Goal: Task Accomplishment & Management: Use online tool/utility

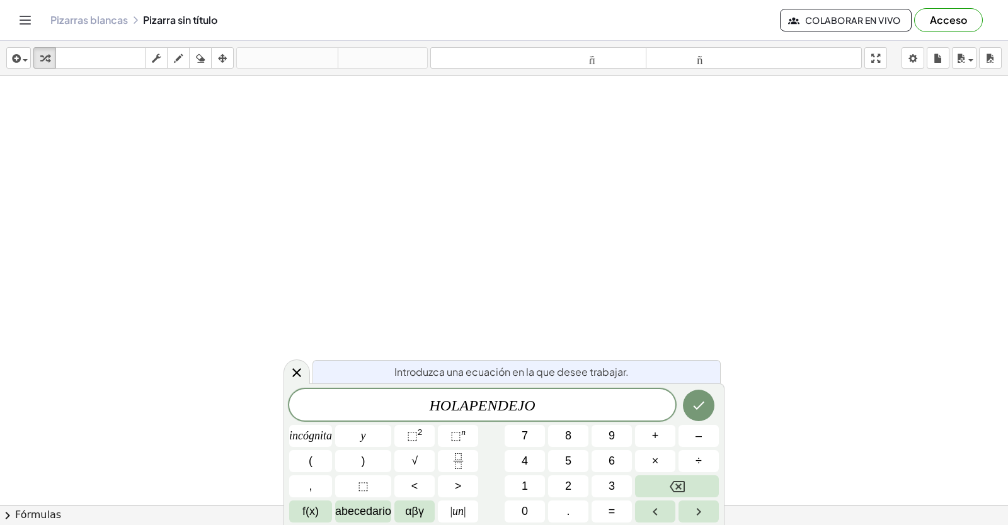
click at [468, 408] on span "H O L A P E N D E J O ​" at bounding box center [482, 407] width 386 height 18
click at [558, 406] on span "H O L A , P E N D E J O ​" at bounding box center [482, 407] width 386 height 18
click at [481, 407] on var "A" at bounding box center [478, 406] width 9 height 16
click at [491, 405] on var "B" at bounding box center [487, 406] width 9 height 16
click at [475, 410] on var "A" at bounding box center [473, 406] width 9 height 16
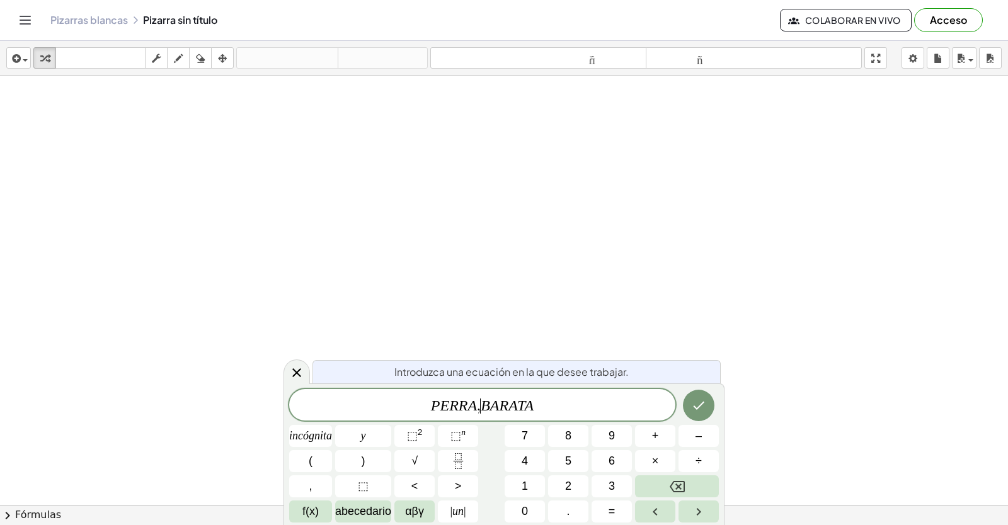
click at [593, 398] on span "P E R R A , ​ B A R A T A" at bounding box center [482, 407] width 386 height 18
drag, startPoint x: 888, startPoint y: 61, endPoint x: 888, endPoint y: 77, distance: 16.4
click at [888, 76] on div "insertar Seleccione uno: Expresión matemática Función Texto Vídeo de YouTube Gr…" at bounding box center [504, 58] width 1008 height 35
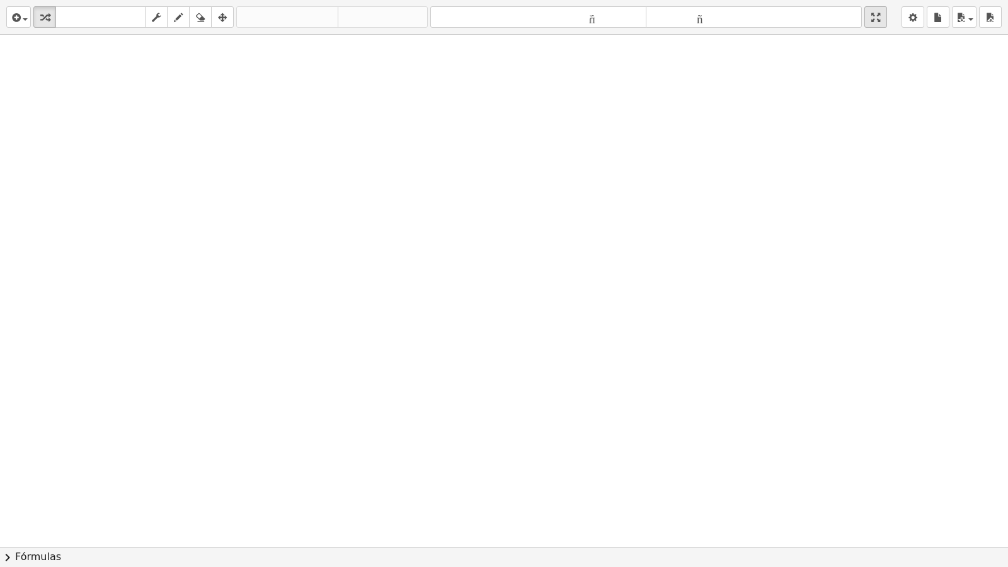
drag, startPoint x: 883, startPoint y: 25, endPoint x: 883, endPoint y: 8, distance: 16.4
click at [883, 8] on button "pantalla completa" at bounding box center [875, 16] width 23 height 21
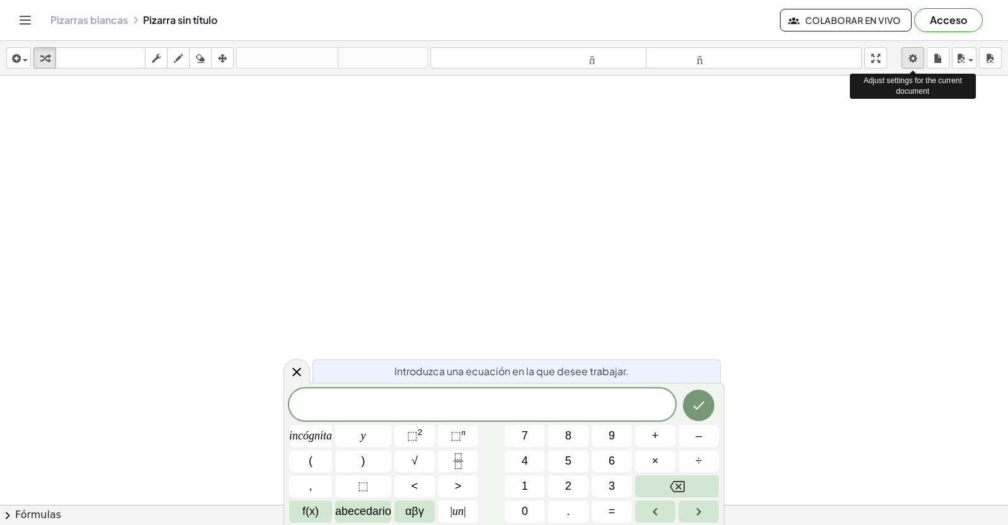
click at [907, 66] on body "Actividades matemáticas fáciles de comprender Empezar Banco de actividades Trab…" at bounding box center [504, 262] width 1008 height 525
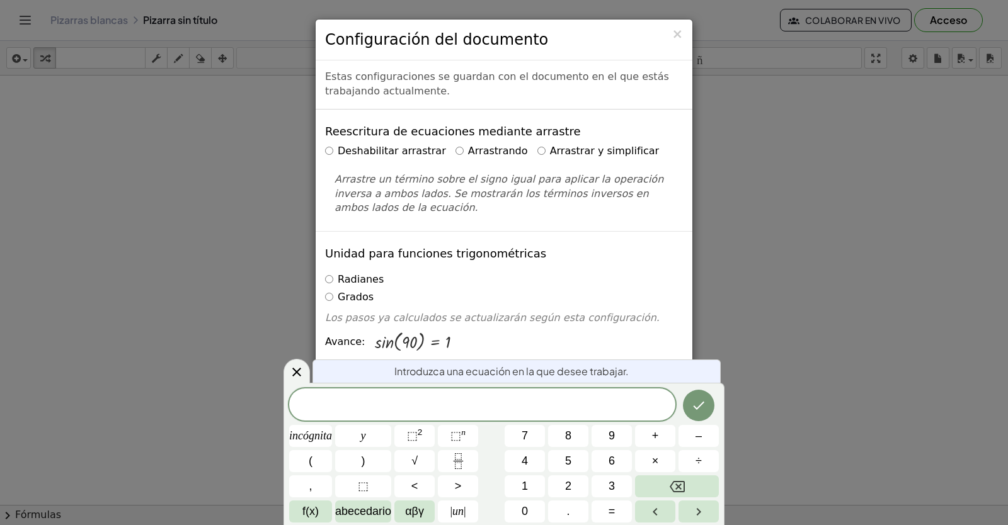
click at [537, 152] on label "Arrastrar y simplificar" at bounding box center [598, 151] width 122 height 14
click at [291, 374] on icon at bounding box center [296, 372] width 15 height 15
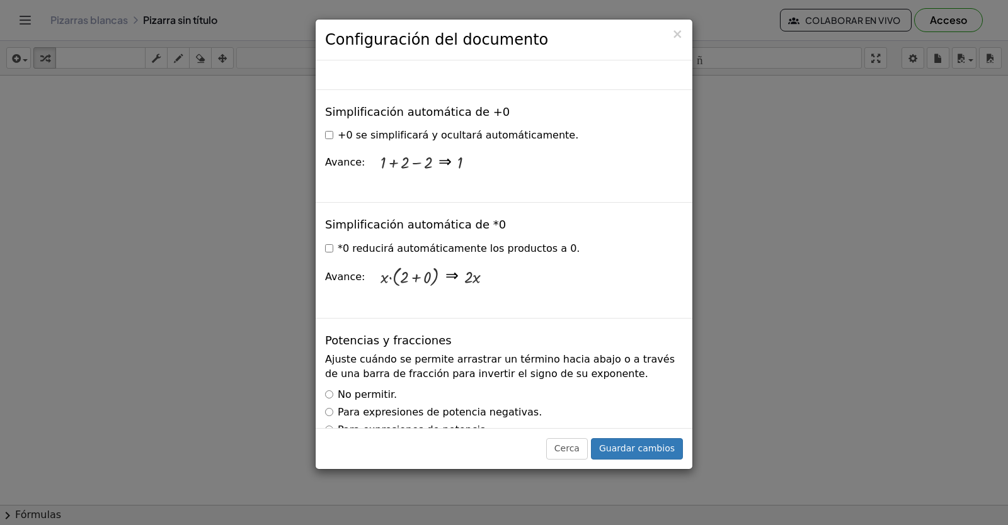
scroll to position [1764, 0]
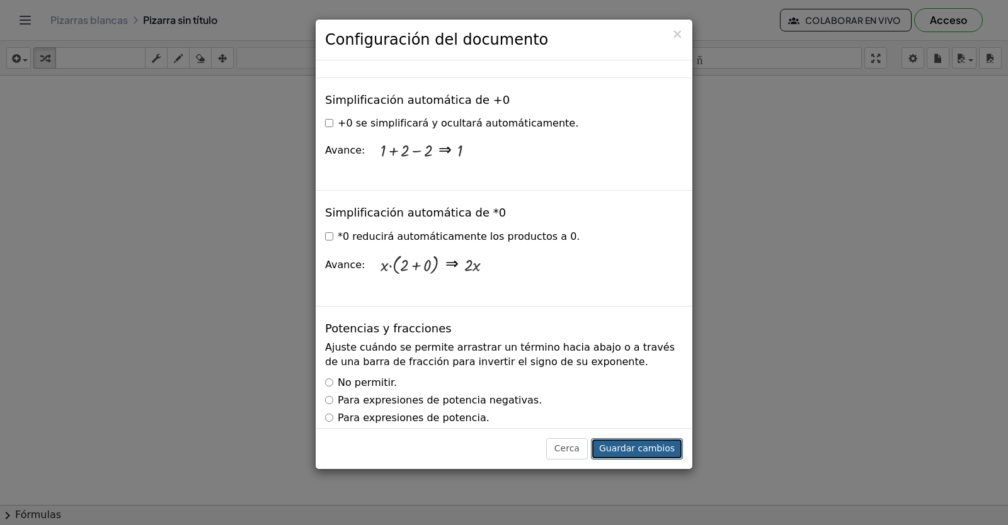
click at [658, 447] on font "Guardar cambios" at bounding box center [637, 449] width 76 height 10
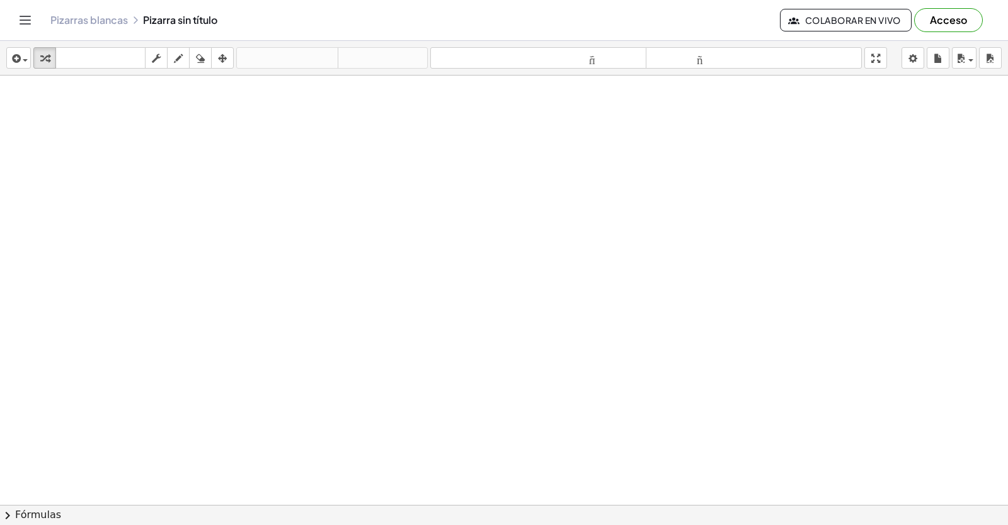
click at [576, 432] on div at bounding box center [504, 534] width 1008 height 916
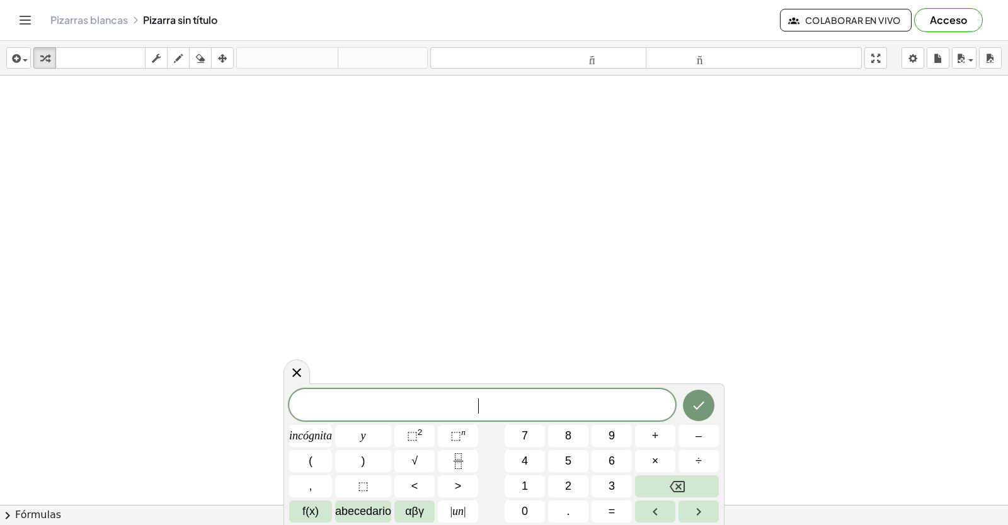
drag, startPoint x: 576, startPoint y: 432, endPoint x: 423, endPoint y: 177, distance: 296.7
click at [423, 177] on div at bounding box center [504, 534] width 1008 height 916
click at [607, 479] on button "3" at bounding box center [612, 487] width 40 height 22
click at [653, 465] on font "×" at bounding box center [655, 461] width 7 height 13
click at [718, 463] on button "÷" at bounding box center [698, 461] width 40 height 22
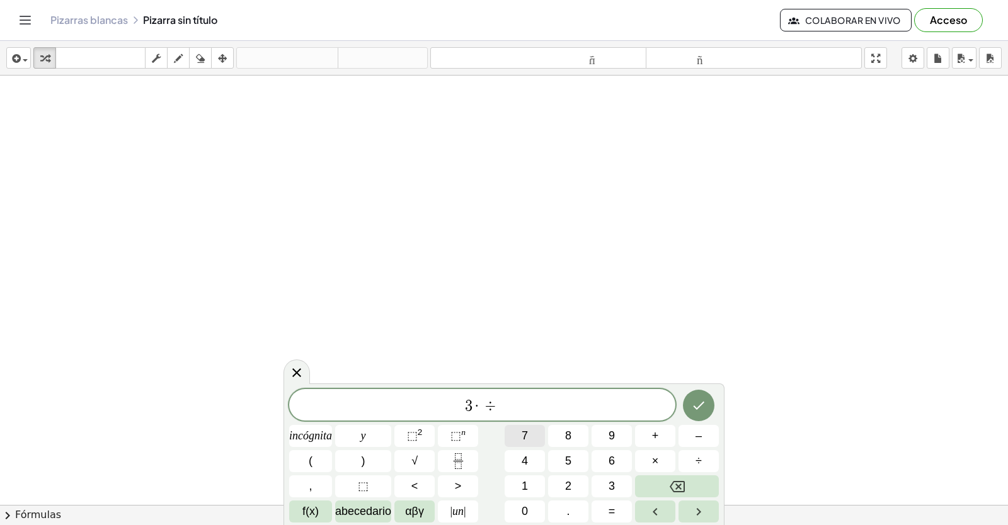
click at [512, 439] on button "7" at bounding box center [525, 436] width 40 height 22
click at [626, 516] on button "=" at bounding box center [612, 512] width 40 height 22
click at [707, 441] on button "–" at bounding box center [698, 436] width 40 height 22
click at [533, 476] on button "1" at bounding box center [525, 487] width 40 height 22
click at [509, 479] on button "1" at bounding box center [525, 487] width 40 height 22
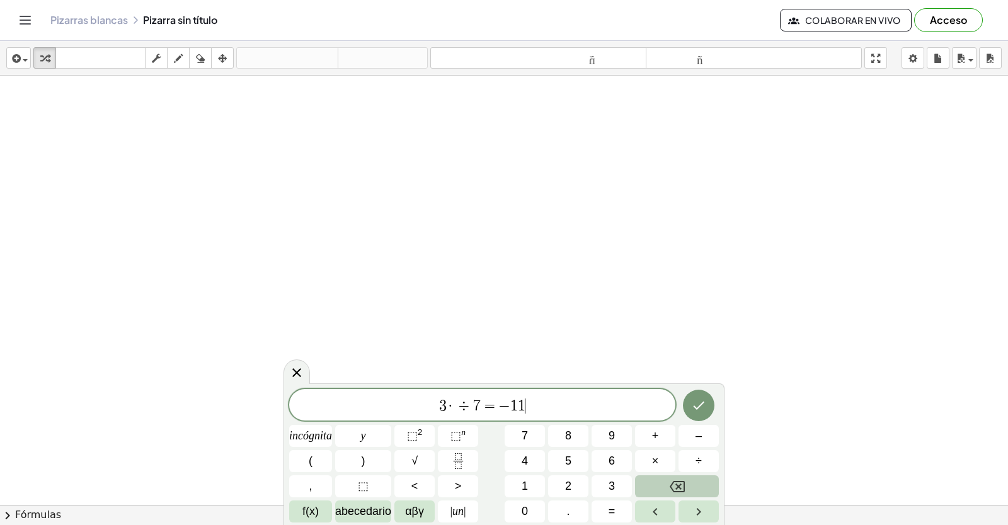
click at [694, 496] on button "Retroceso" at bounding box center [677, 487] width 84 height 22
click at [528, 451] on button "4" at bounding box center [525, 461] width 40 height 22
click at [452, 402] on span "·" at bounding box center [451, 406] width 9 height 15
click at [665, 481] on button "Retroceso" at bounding box center [677, 487] width 84 height 22
click at [711, 407] on button "Hecho" at bounding box center [698, 405] width 31 height 31
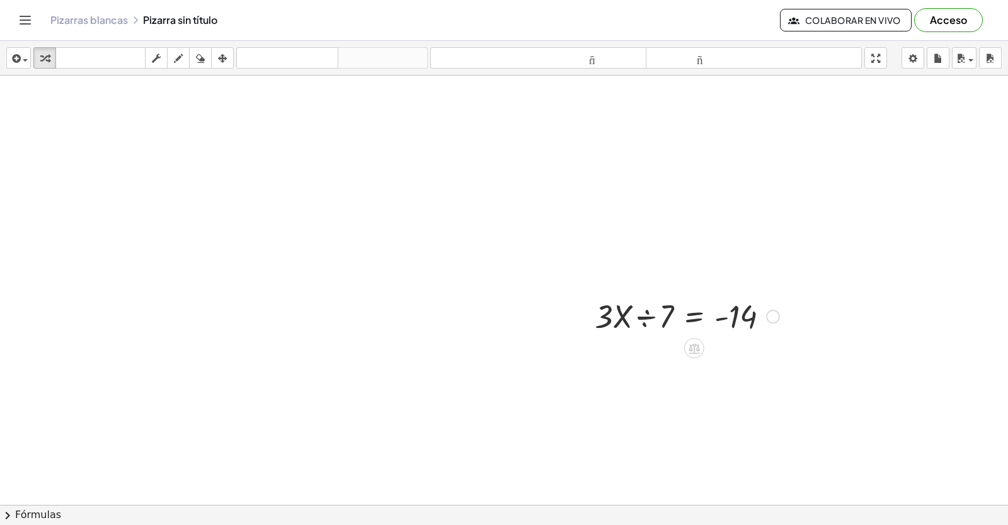
scroll to position [315, 0]
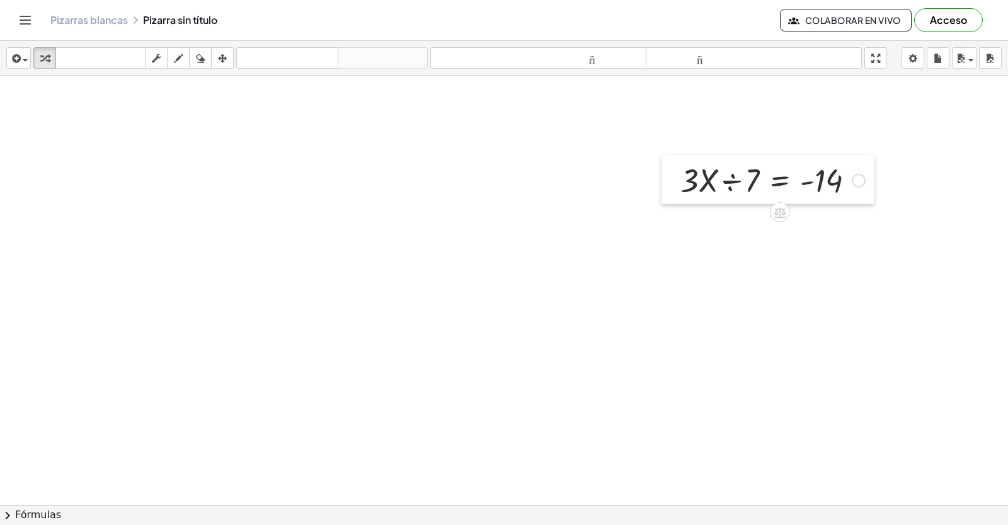
drag, startPoint x: 589, startPoint y: 136, endPoint x: 675, endPoint y: 170, distance: 92.2
click at [675, 171] on div at bounding box center [670, 179] width 19 height 49
drag, startPoint x: 680, startPoint y: 171, endPoint x: 723, endPoint y: 198, distance: 51.0
drag, startPoint x: 723, startPoint y: 198, endPoint x: 752, endPoint y: 142, distance: 64.0
drag, startPoint x: 752, startPoint y: 142, endPoint x: 641, endPoint y: 294, distance: 188.4
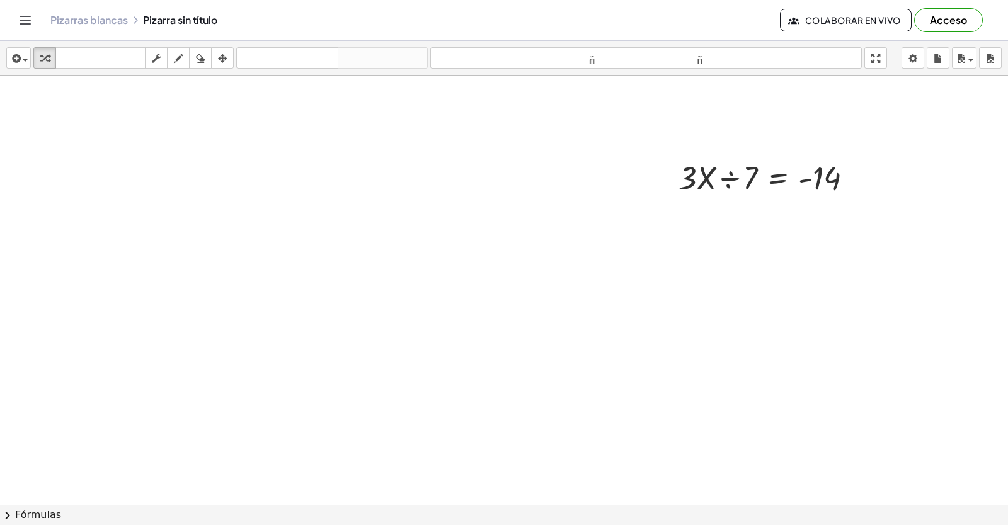
drag, startPoint x: 641, startPoint y: 294, endPoint x: 529, endPoint y: 154, distance: 178.8
drag, startPoint x: 529, startPoint y: 154, endPoint x: 579, endPoint y: 550, distance: 398.8
drag, startPoint x: 579, startPoint y: 550, endPoint x: 415, endPoint y: 418, distance: 210.6
drag, startPoint x: 415, startPoint y: 418, endPoint x: 692, endPoint y: 369, distance: 281.5
drag, startPoint x: 734, startPoint y: 175, endPoint x: 615, endPoint y: 420, distance: 272.2
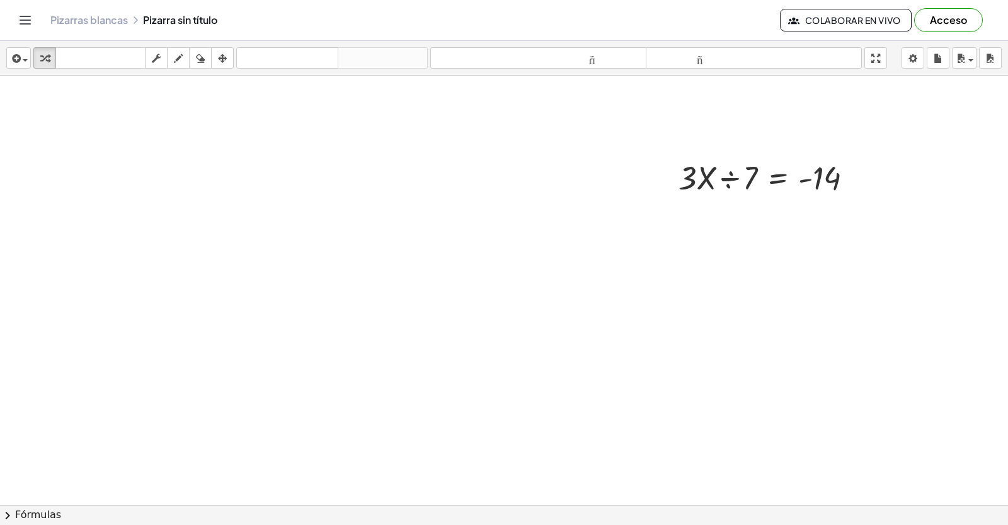
click at [615, 420] on div at bounding box center [504, 219] width 1008 height 916
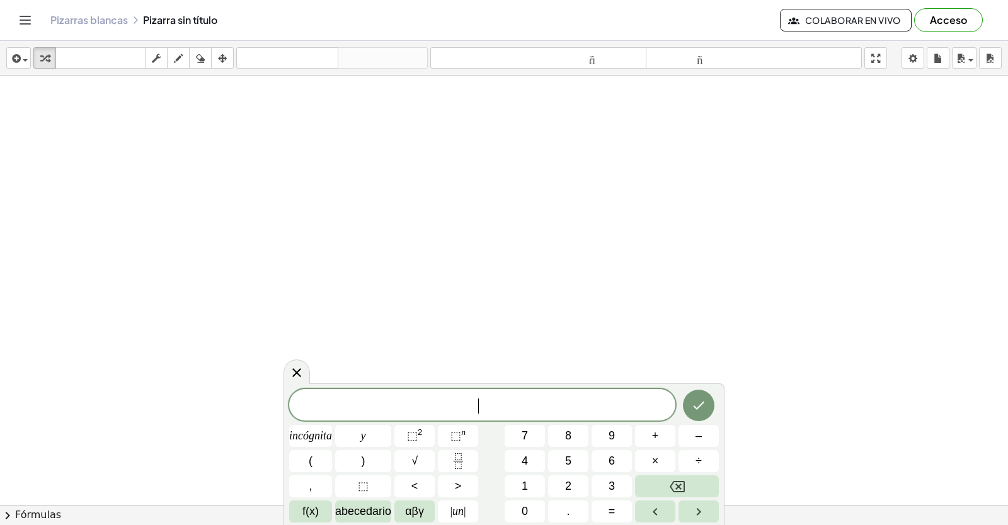
click at [667, 493] on button "Retroceso" at bounding box center [677, 487] width 84 height 22
click at [611, 478] on button "3" at bounding box center [612, 487] width 40 height 22
click at [302, 435] on font "incógnita" at bounding box center [310, 436] width 43 height 13
click at [667, 445] on button "+" at bounding box center [655, 436] width 40 height 22
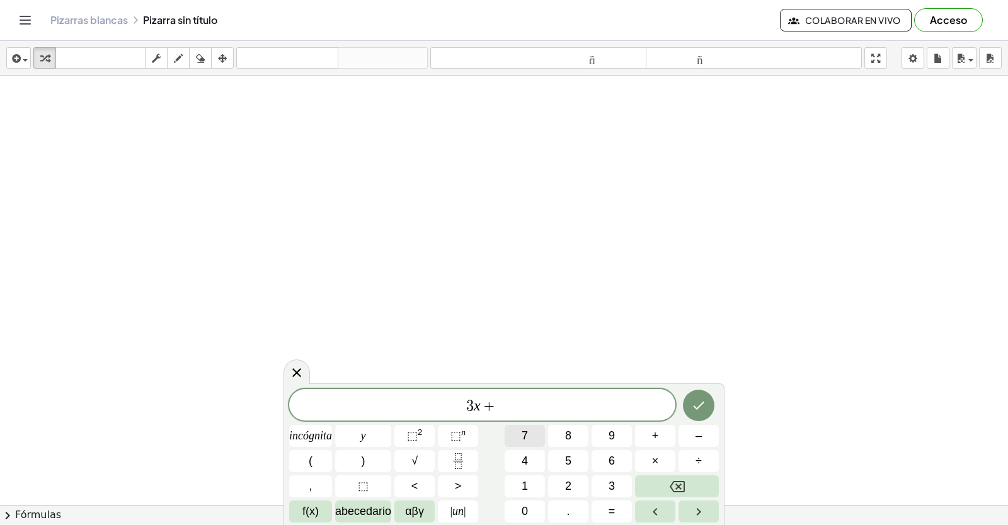
click at [520, 432] on button "7" at bounding box center [525, 436] width 40 height 22
click at [603, 508] on button "=" at bounding box center [612, 512] width 40 height 22
click at [517, 479] on button "1" at bounding box center [525, 487] width 40 height 22
click at [517, 469] on button "4" at bounding box center [525, 461] width 40 height 22
click at [698, 412] on icon "Hecho" at bounding box center [698, 405] width 15 height 15
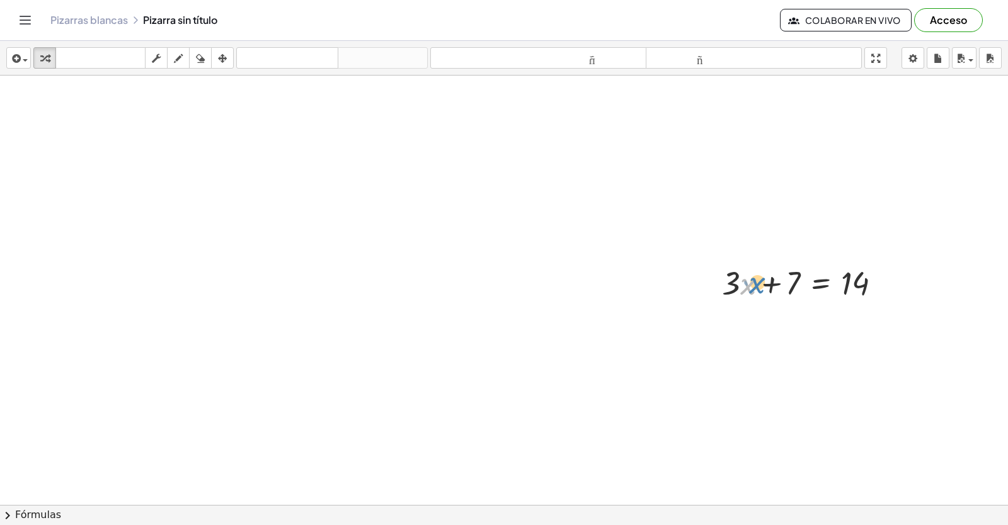
drag, startPoint x: 744, startPoint y: 296, endPoint x: 753, endPoint y: 295, distance: 9.5
click at [753, 295] on div at bounding box center [807, 282] width 182 height 43
click at [729, 278] on div at bounding box center [807, 282] width 182 height 43
click at [791, 287] on div at bounding box center [807, 282] width 182 height 43
click at [858, 290] on div at bounding box center [807, 282] width 182 height 43
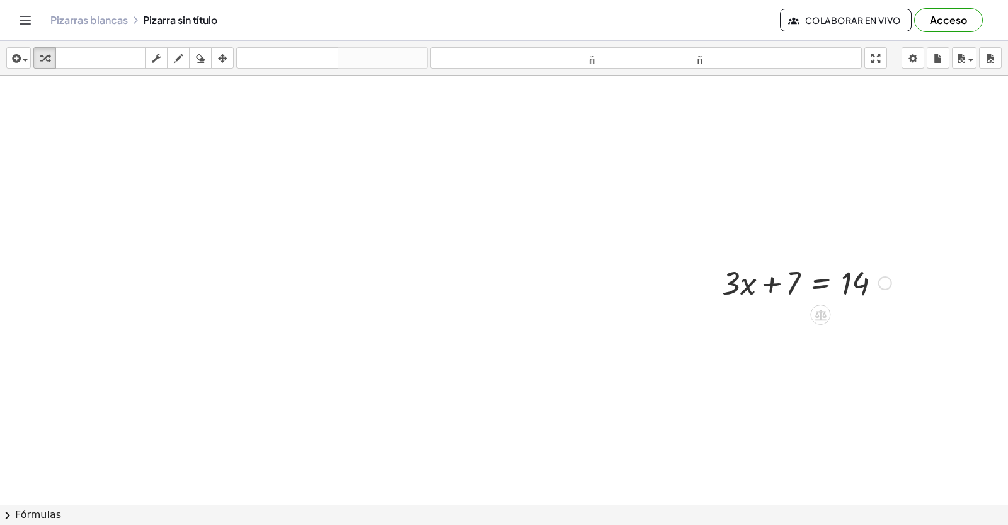
drag, startPoint x: 857, startPoint y: 289, endPoint x: 778, endPoint y: 295, distance: 79.6
drag, startPoint x: 778, startPoint y: 295, endPoint x: 756, endPoint y: 314, distance: 29.0
drag, startPoint x: 730, startPoint y: 282, endPoint x: 799, endPoint y: 322, distance: 80.2
drag, startPoint x: 713, startPoint y: 324, endPoint x: 893, endPoint y: 334, distance: 180.5
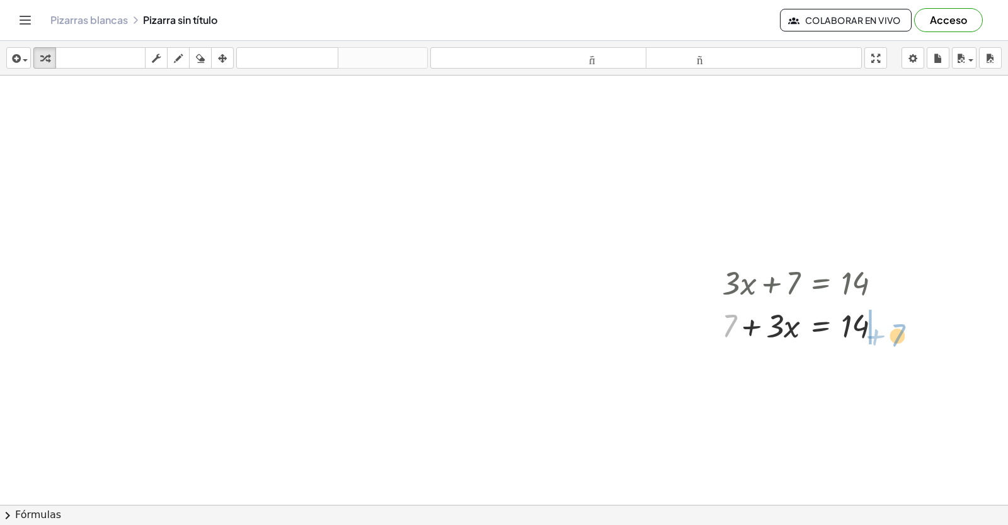
click at [893, 334] on div at bounding box center [807, 325] width 182 height 43
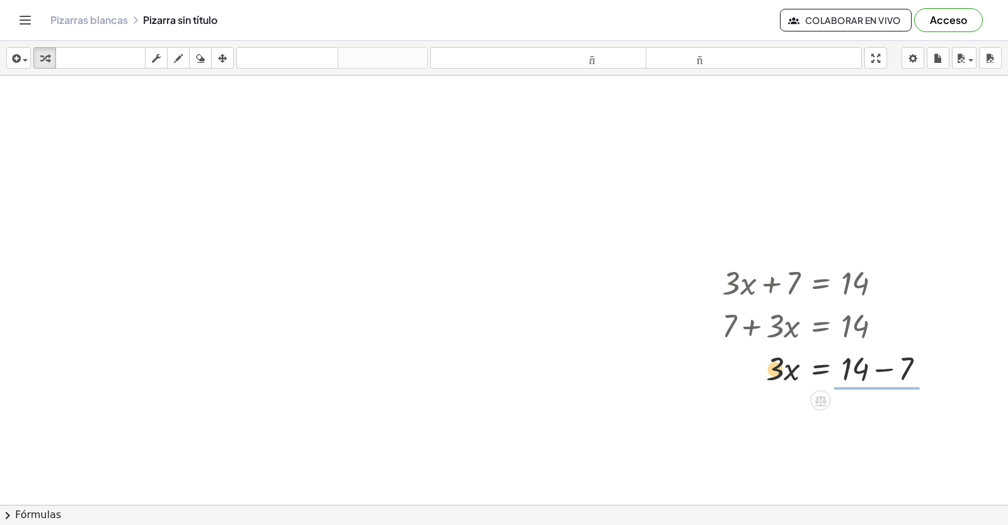
click at [867, 369] on div at bounding box center [829, 367] width 226 height 43
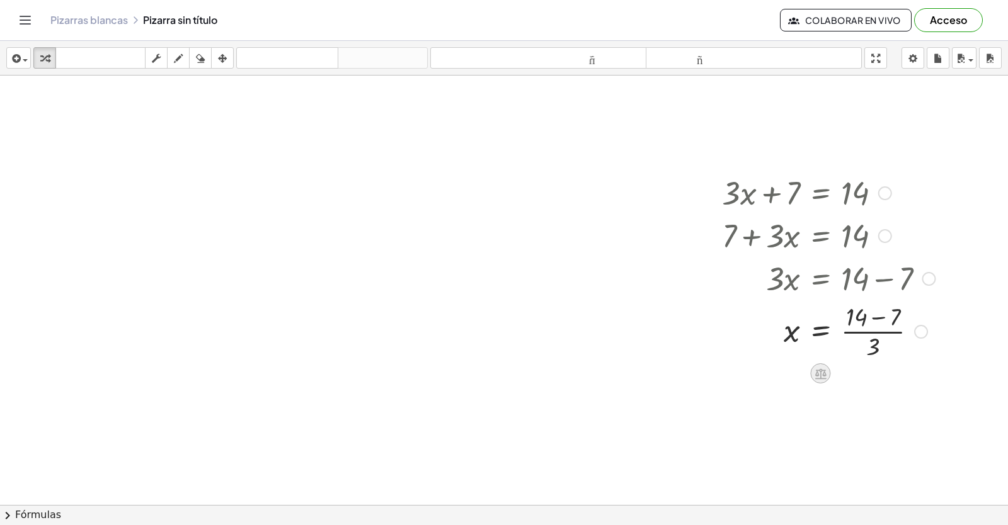
scroll to position [922, 0]
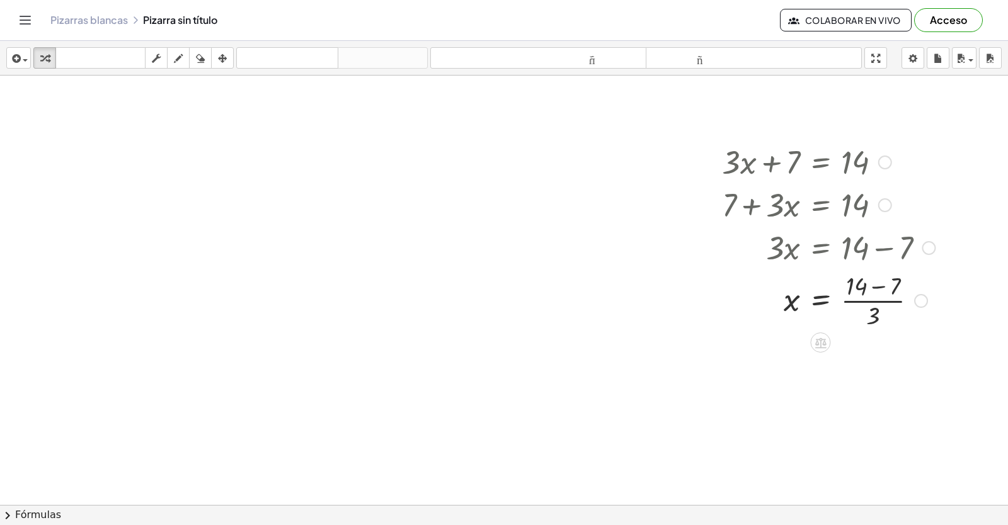
click at [869, 294] on div at bounding box center [829, 299] width 226 height 63
click at [860, 291] on div at bounding box center [829, 299] width 226 height 63
drag, startPoint x: 860, startPoint y: 291, endPoint x: 870, endPoint y: 325, distance: 35.5
click at [870, 325] on div at bounding box center [829, 299] width 226 height 63
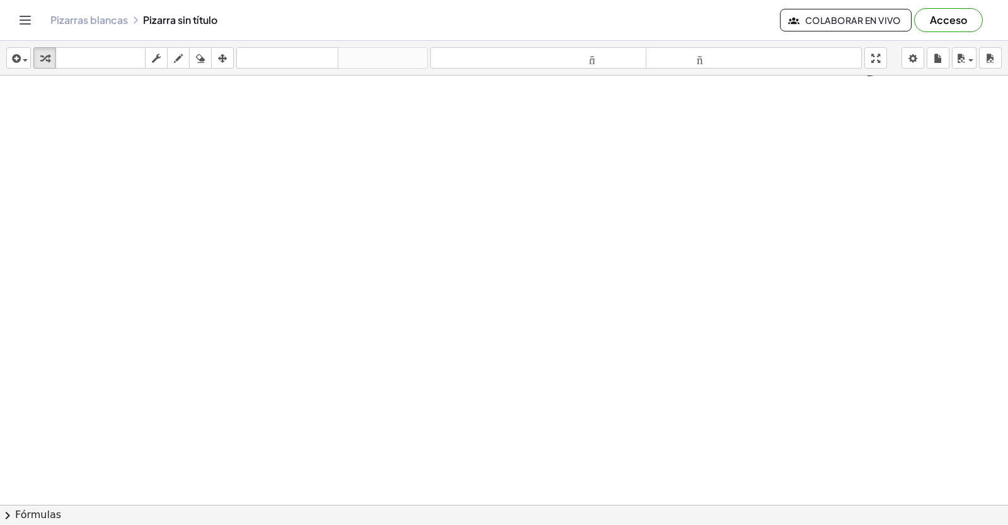
scroll to position [1289, 0]
drag, startPoint x: 298, startPoint y: 310, endPoint x: 290, endPoint y: 316, distance: 9.8
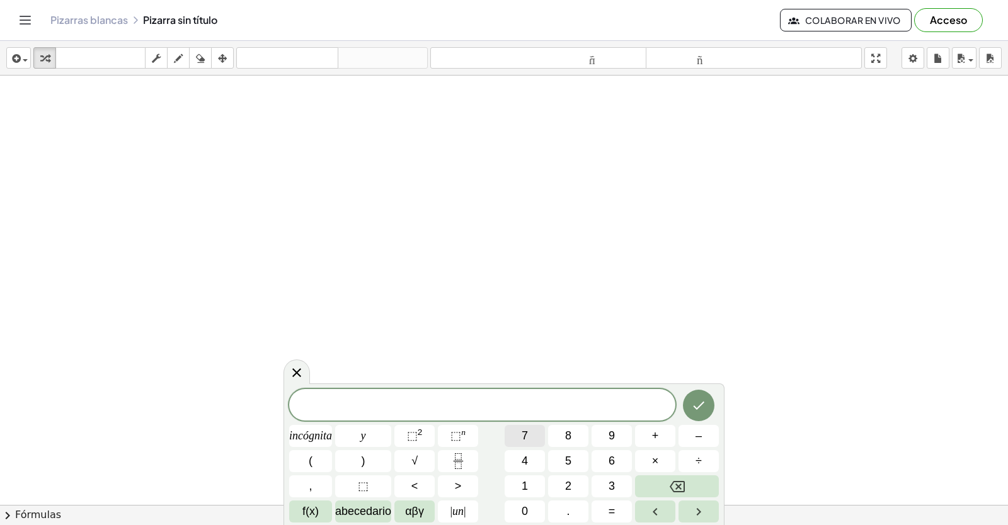
click at [516, 433] on button "7" at bounding box center [525, 436] width 40 height 22
click at [685, 479] on button "Retroceso" at bounding box center [677, 487] width 84 height 22
click at [549, 471] on button "5" at bounding box center [568, 461] width 40 height 22
click at [682, 486] on icon "Retroceso" at bounding box center [677, 486] width 15 height 15
click at [611, 445] on button "9" at bounding box center [612, 436] width 40 height 22
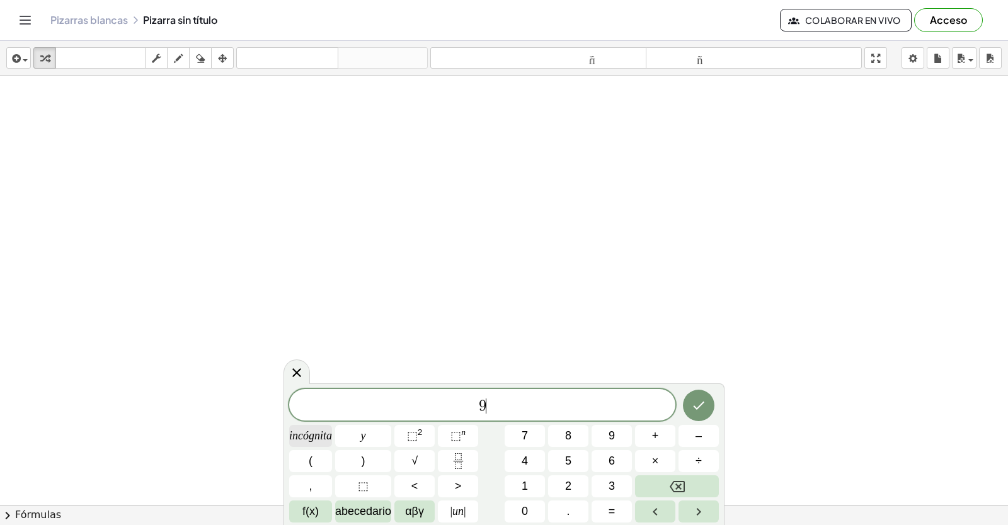
click at [323, 432] on font "incógnita" at bounding box center [310, 436] width 43 height 13
click at [650, 431] on button "+" at bounding box center [655, 436] width 40 height 22
click at [562, 476] on button "2" at bounding box center [568, 487] width 40 height 22
click at [522, 494] on span "1" at bounding box center [525, 486] width 6 height 17
click at [607, 511] on button "=" at bounding box center [612, 512] width 40 height 22
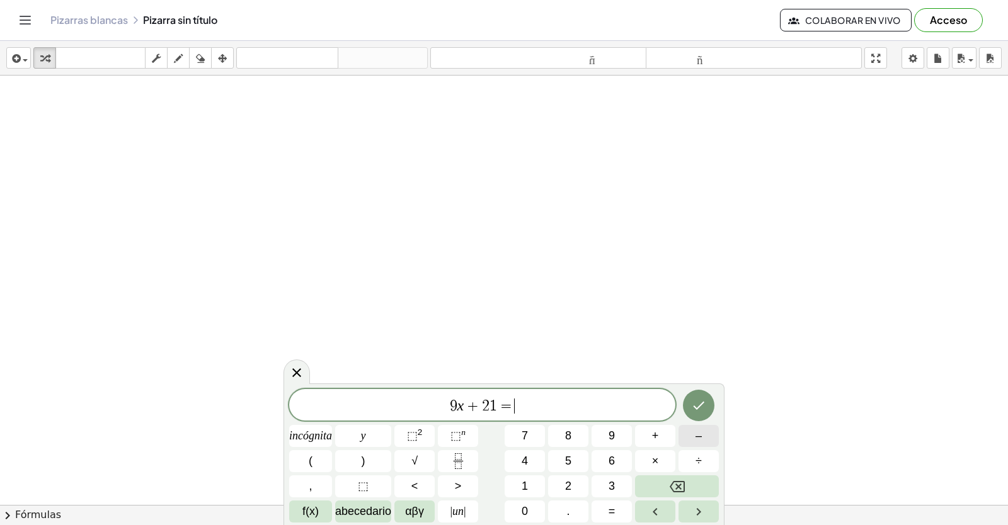
click at [696, 445] on button "–" at bounding box center [698, 436] width 40 height 22
click at [518, 486] on button "1" at bounding box center [525, 487] width 40 height 22
click at [552, 459] on button "5" at bounding box center [568, 461] width 40 height 22
click at [332, 425] on div at bounding box center [310, 436] width 43 height 22
click at [707, 401] on button "Hecho" at bounding box center [698, 405] width 31 height 31
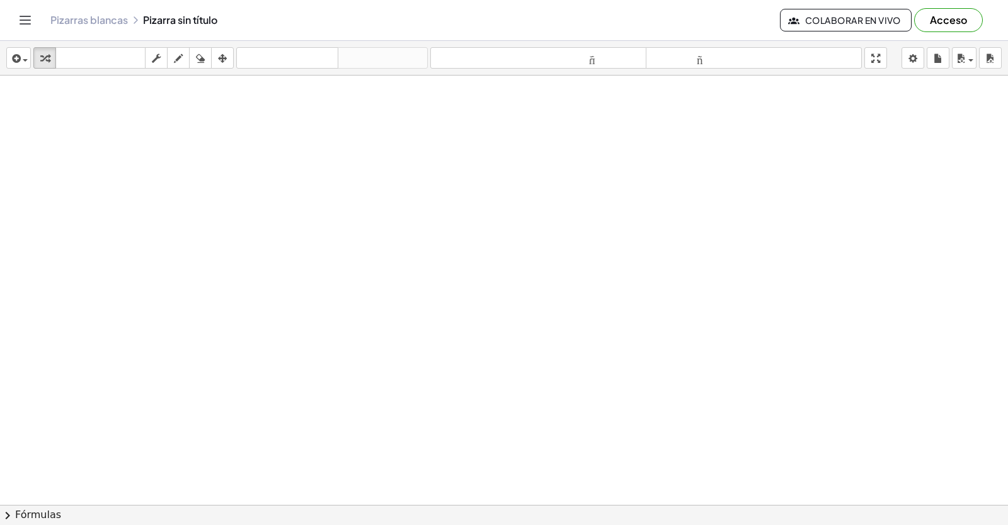
scroll to position [2034, 0]
drag, startPoint x: 520, startPoint y: 313, endPoint x: 521, endPoint y: 321, distance: 8.3
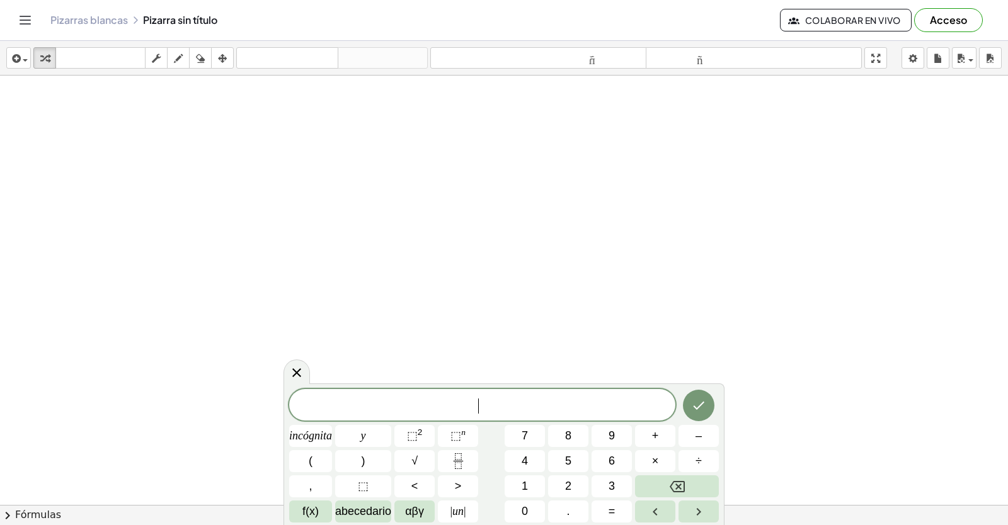
scroll to position [1971, 0]
click at [621, 465] on button "6" at bounding box center [612, 461] width 40 height 22
click at [331, 435] on font "incógnita" at bounding box center [310, 436] width 43 height 13
click at [665, 440] on button "+" at bounding box center [655, 436] width 40 height 22
click at [675, 477] on button "Retroceso" at bounding box center [677, 487] width 84 height 22
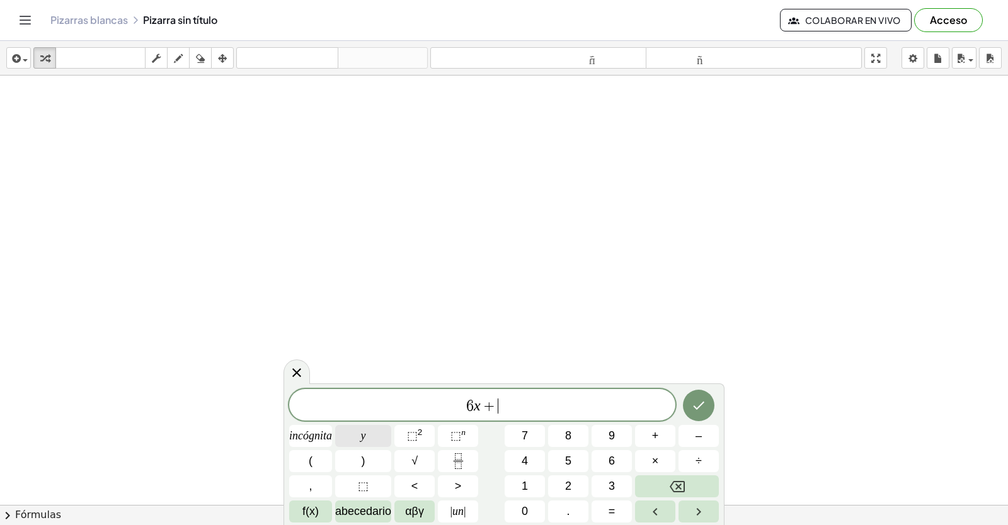
click at [375, 431] on button "y" at bounding box center [363, 436] width 56 height 22
click at [612, 518] on span "=" at bounding box center [612, 511] width 7 height 17
click at [561, 462] on button "5" at bounding box center [568, 461] width 40 height 22
click at [695, 395] on button "Hecho" at bounding box center [698, 405] width 31 height 31
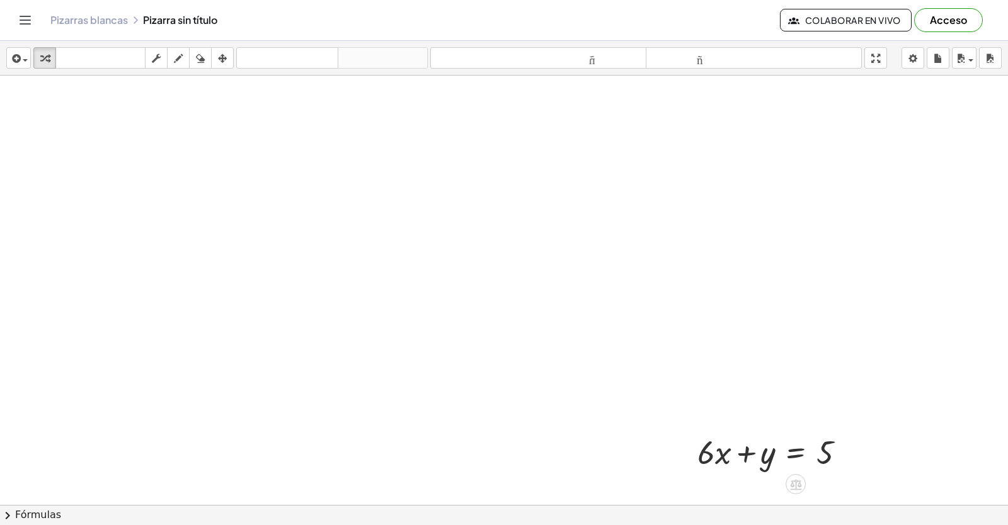
scroll to position [2148, 0]
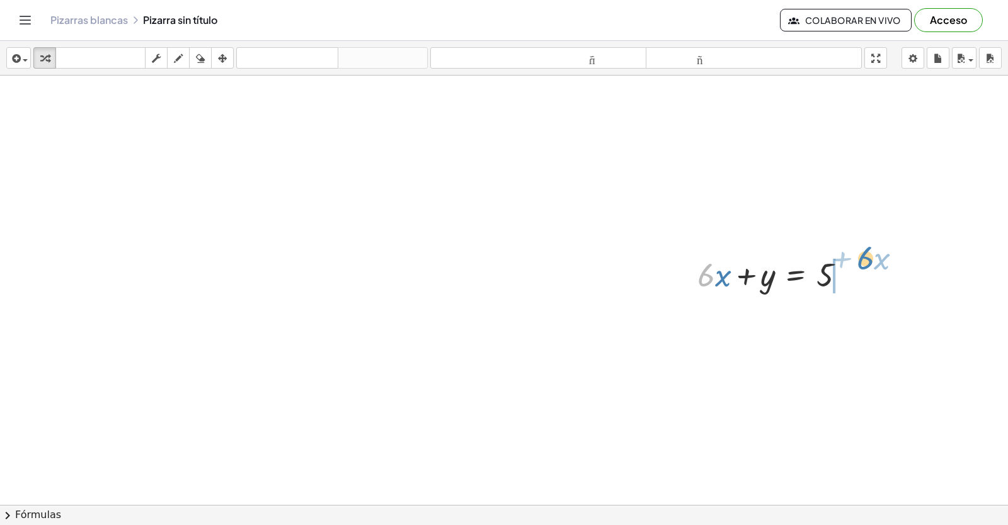
drag, startPoint x: 709, startPoint y: 278, endPoint x: 867, endPoint y: 271, distance: 158.9
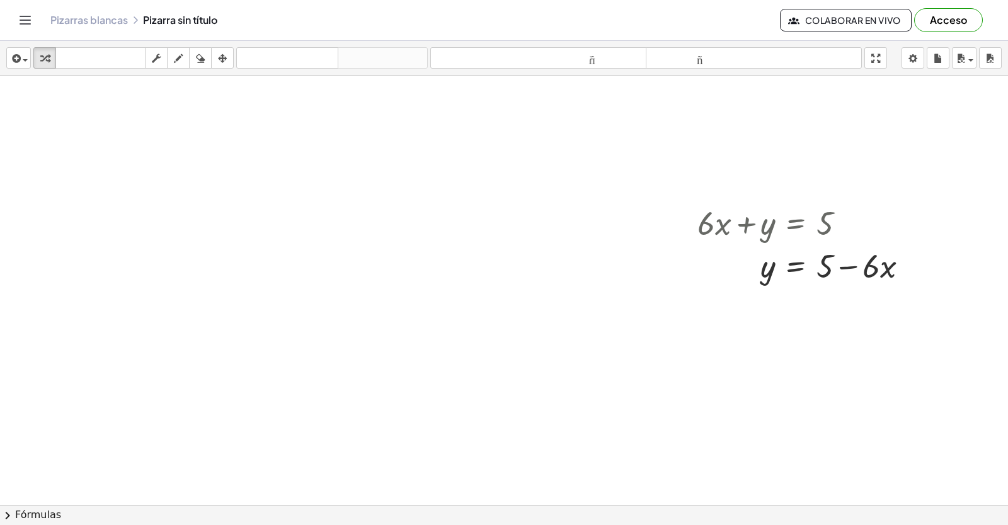
scroll to position [2326, 0]
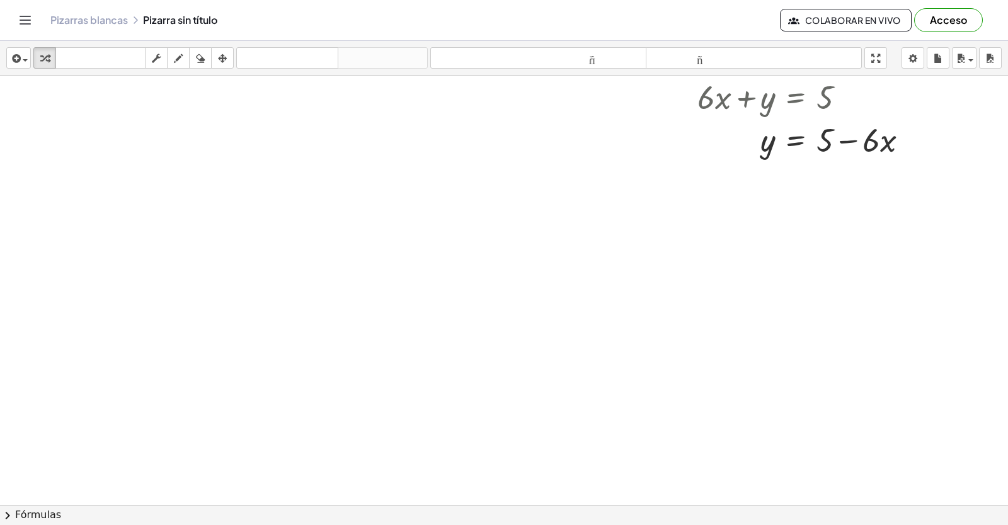
drag, startPoint x: 713, startPoint y: 439, endPoint x: 702, endPoint y: 441, distance: 10.3
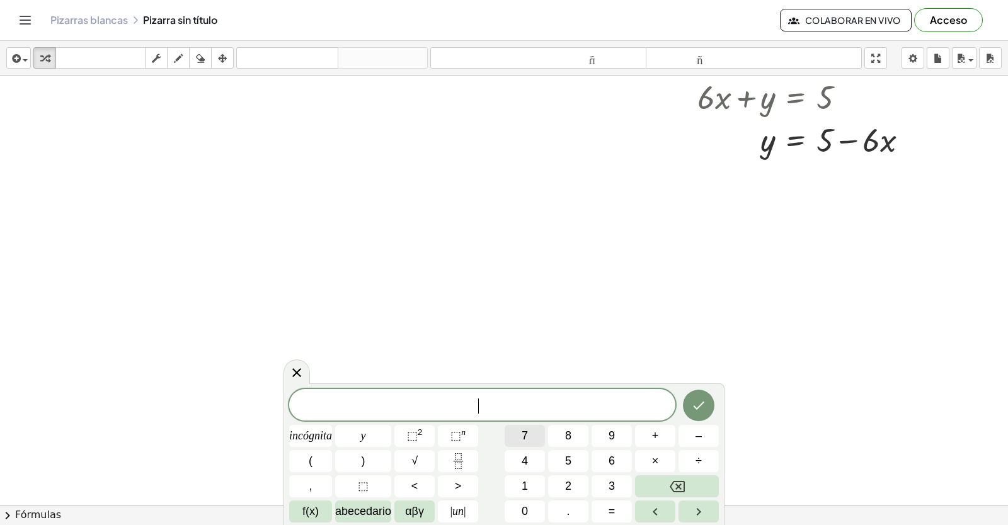
click at [519, 428] on button "7" at bounding box center [525, 436] width 40 height 22
click at [315, 445] on button "incógnita" at bounding box center [310, 436] width 43 height 22
click at [665, 426] on button "+" at bounding box center [655, 436] width 40 height 22
click at [363, 427] on button "y" at bounding box center [363, 436] width 56 height 22
click at [604, 494] on div "7 x + y ​ incógnita y ⬚ 2 ⬚ n 7 8 9 + – ( ) √ 4 5 6 × ÷ , ⬚ < > 1 2 3 f(x) abec…" at bounding box center [504, 456] width 430 height 134
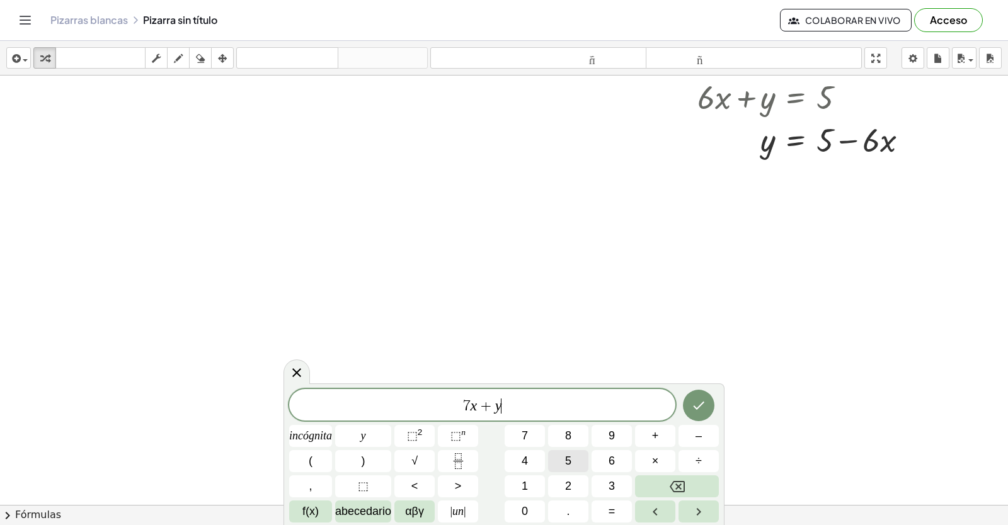
click at [561, 454] on button "5" at bounding box center [568, 461] width 40 height 22
click at [643, 486] on button "Retroceso" at bounding box center [677, 487] width 84 height 22
click at [597, 513] on button "=" at bounding box center [612, 512] width 40 height 22
click at [580, 461] on button "5" at bounding box center [568, 461] width 40 height 22
click at [672, 405] on span "7 x + y = 5 ​" at bounding box center [482, 407] width 386 height 18
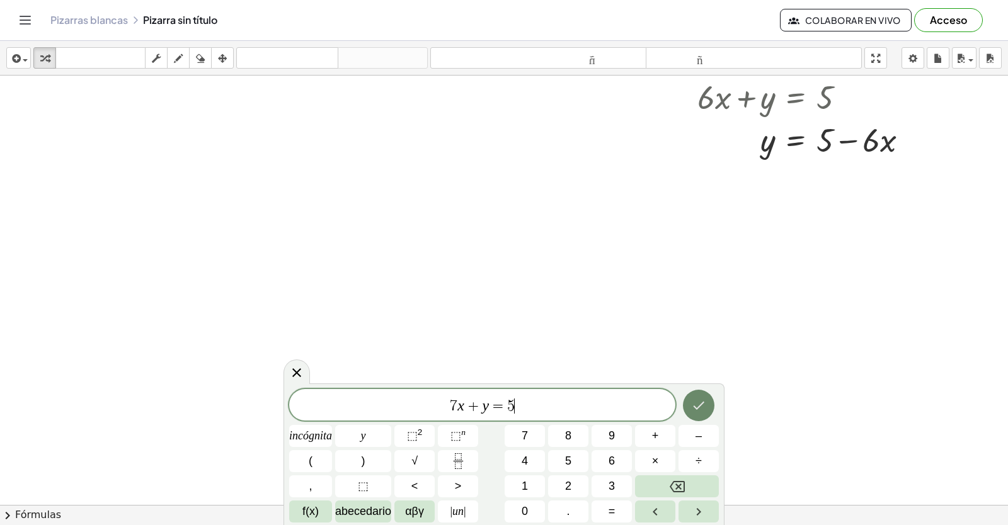
click at [707, 408] on button "Hecho" at bounding box center [698, 405] width 31 height 31
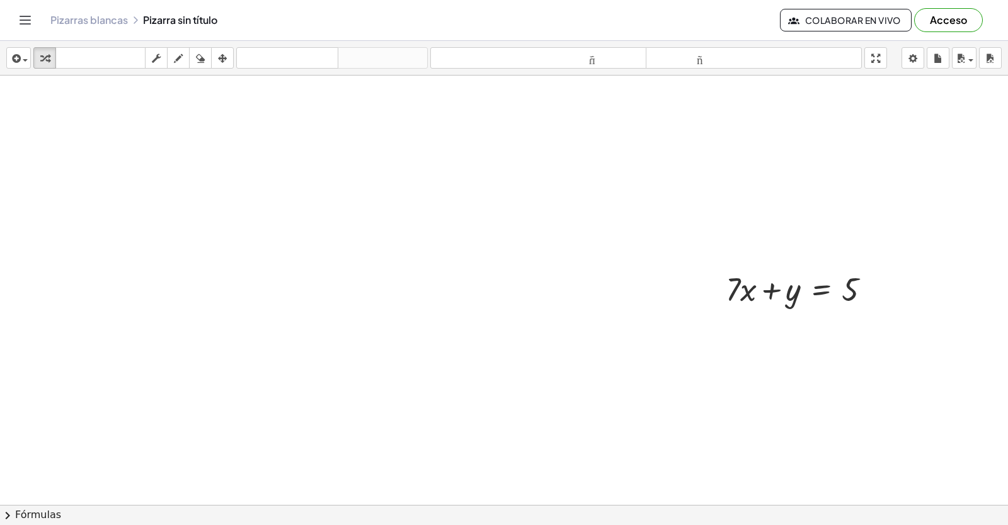
scroll to position [2578, 0]
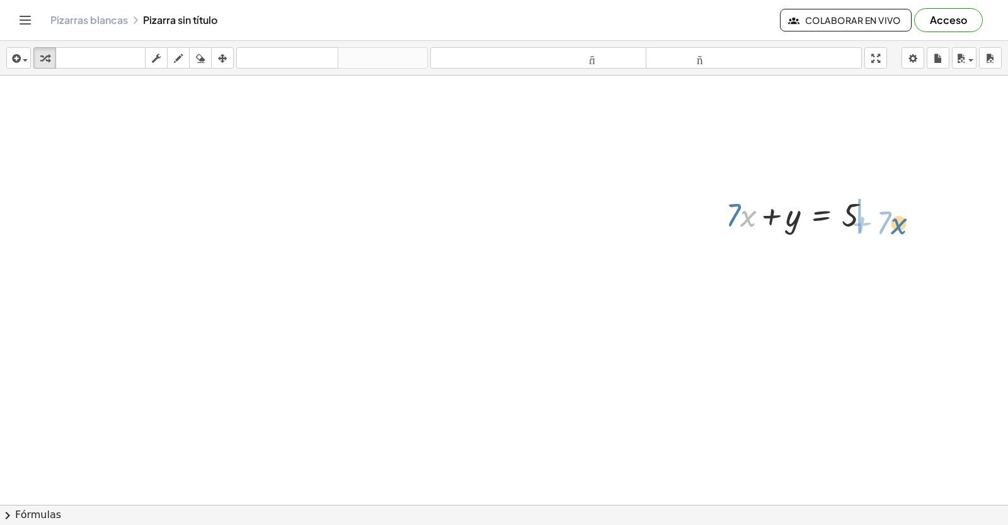
drag, startPoint x: 741, startPoint y: 201, endPoint x: 891, endPoint y: 209, distance: 150.8
drag, startPoint x: 743, startPoint y: 445, endPoint x: 742, endPoint y: 457, distance: 11.4
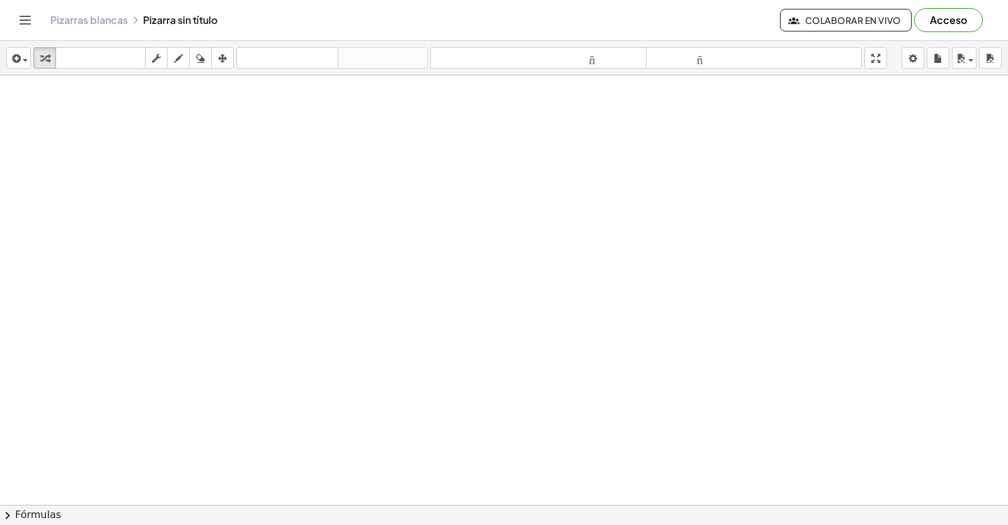
click at [980, 525] on html "Actividades matemáticas fáciles de comprender Empezar Banco de actividades Trab…" at bounding box center [504, 262] width 1008 height 525
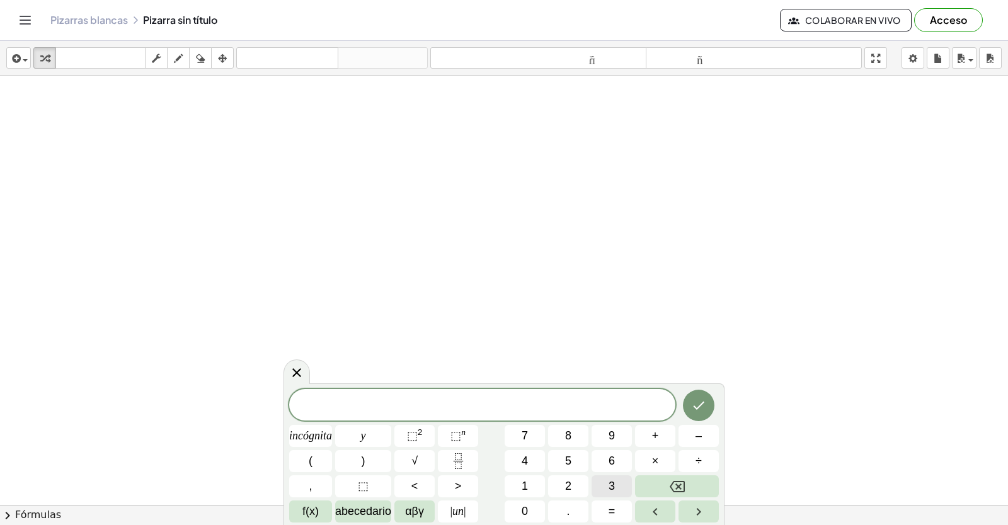
click at [608, 483] on button "3" at bounding box center [612, 487] width 40 height 22
click at [384, 430] on button "y" at bounding box center [363, 436] width 56 height 22
click at [694, 433] on button "–" at bounding box center [698, 436] width 40 height 22
click at [517, 482] on button "1" at bounding box center [525, 487] width 40 height 22
click at [590, 476] on div "3 y − 1 ​ incógnita y ⬚ 2 ⬚ n 7 8 9 + – ( ) √ 4 5 6 × ÷ , ⬚ < > 1 2 3 f(x) abec…" at bounding box center [504, 456] width 430 height 134
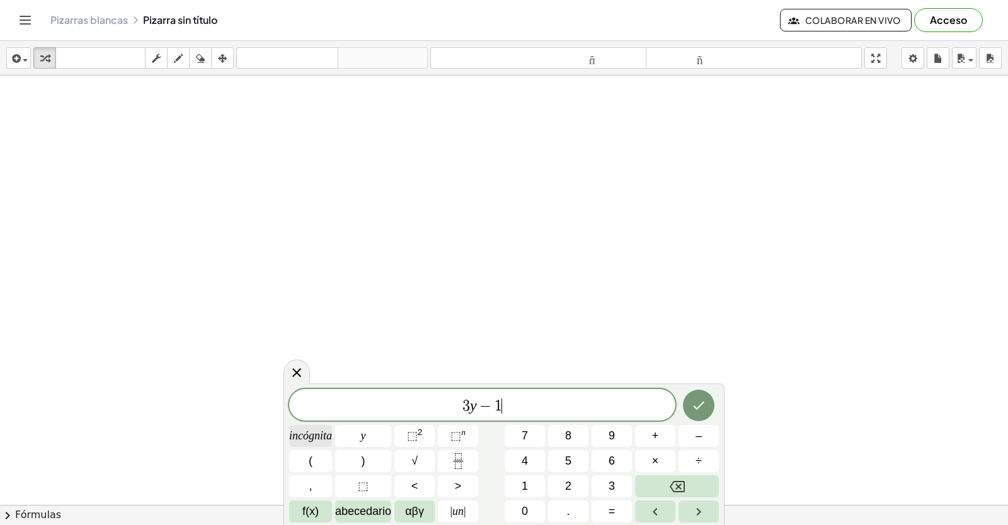
click at [327, 435] on font "incógnita" at bounding box center [310, 436] width 43 height 13
click at [654, 493] on button "Retroceso" at bounding box center [677, 487] width 84 height 22
click at [566, 490] on button "2" at bounding box center [568, 487] width 40 height 22
click at [329, 433] on font "incógnita" at bounding box center [310, 436] width 43 height 13
click at [609, 509] on font "=" at bounding box center [612, 511] width 7 height 13
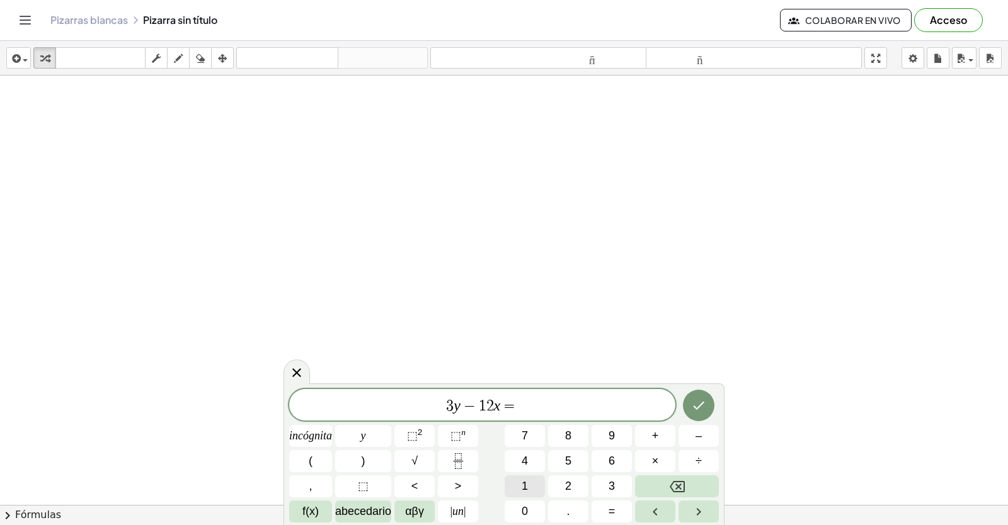
click at [525, 479] on span "1" at bounding box center [525, 486] width 6 height 17
click at [564, 450] on div "3 y − 1 2 x = ​ incógnita y ⬚ 2 ⬚ n 7 8 9 + – ( ) √ 4 5 6 × ÷ , ⬚ < > 1 2 3 f(x…" at bounding box center [504, 456] width 430 height 134
click at [562, 456] on button "5" at bounding box center [568, 461] width 40 height 22
click at [576, 469] on button "5" at bounding box center [568, 461] width 40 height 22
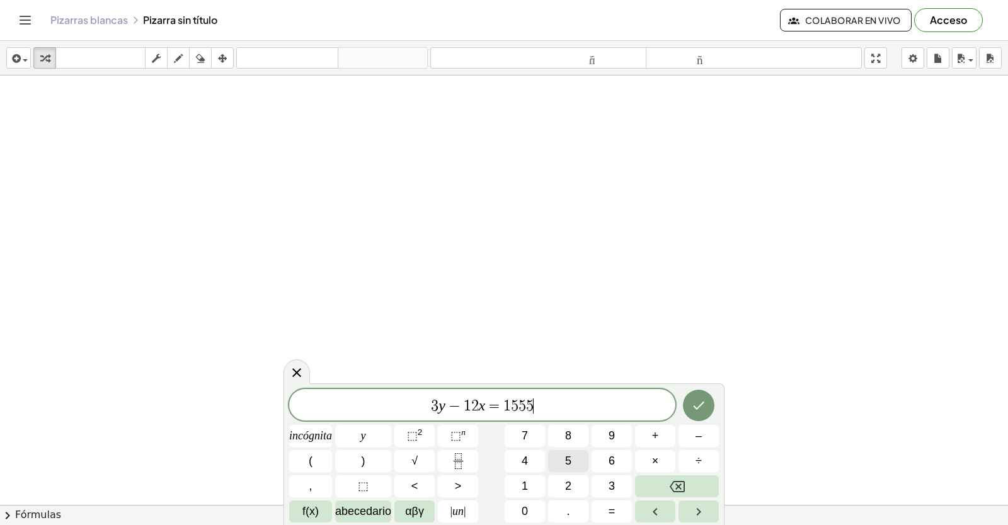
click at [576, 469] on button "5" at bounding box center [568, 461] width 40 height 22
click at [658, 500] on div "3 y − 1 2 x = 1 5 5 5 5 5 ​ incógnita y ⬚ 2 ⬚ n 7 8 9 + – ( ) √ 4 5 6 × ÷ , ⬚ <…" at bounding box center [504, 456] width 430 height 134
click at [665, 485] on button "Retroceso" at bounding box center [677, 487] width 84 height 22
click at [666, 484] on button "Retroceso" at bounding box center [677, 487] width 84 height 22
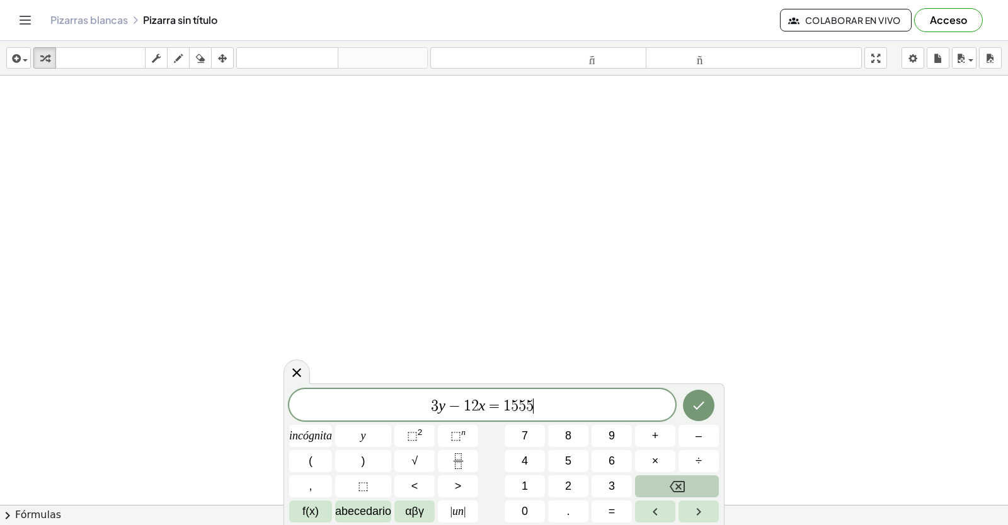
click at [665, 484] on button "Retroceso" at bounding box center [677, 487] width 84 height 22
click at [695, 394] on button "Hecho" at bounding box center [698, 405] width 31 height 31
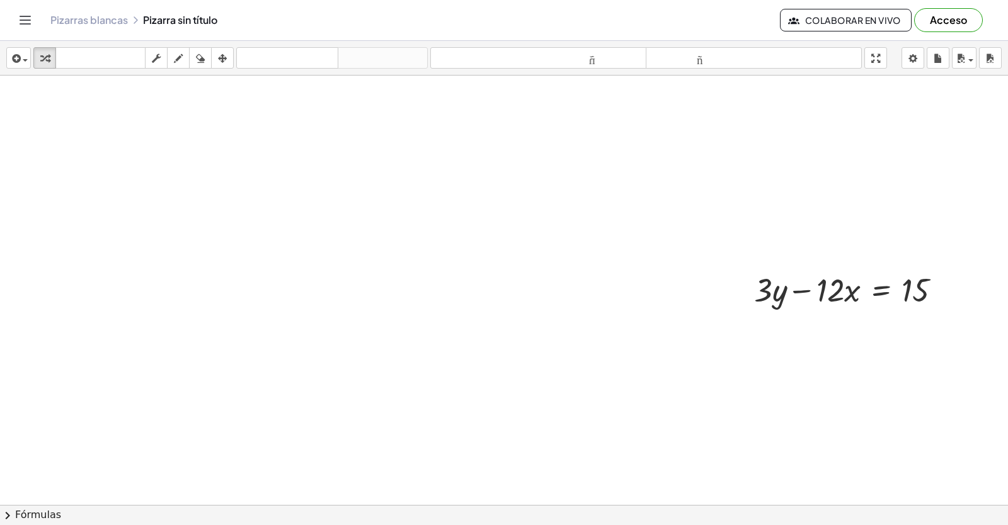
scroll to position [2956, 0]
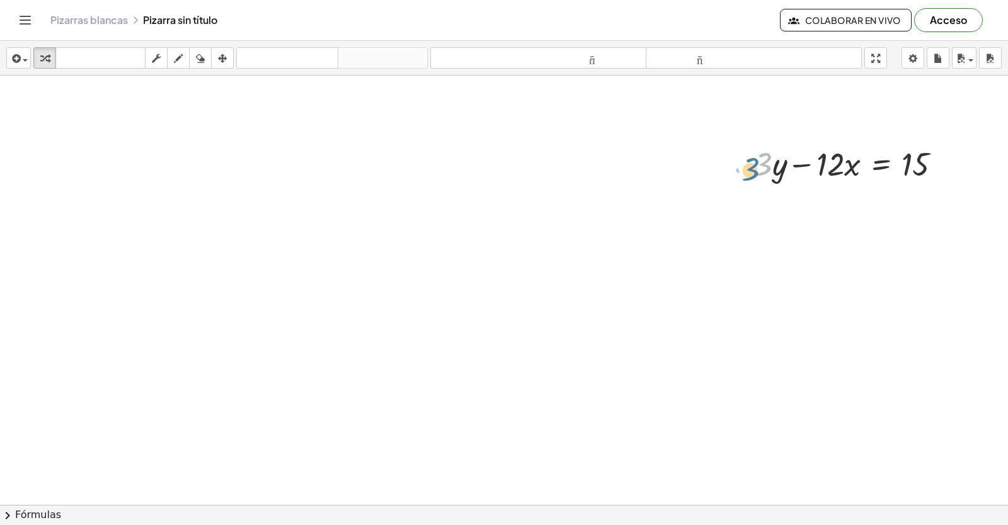
drag, startPoint x: 769, startPoint y: 166, endPoint x: 762, endPoint y: 171, distance: 8.1
click at [764, 171] on div at bounding box center [853, 163] width 210 height 43
drag, startPoint x: 805, startPoint y: 156, endPoint x: 978, endPoint y: 157, distance: 173.3
drag, startPoint x: 886, startPoint y: 343, endPoint x: 912, endPoint y: 406, distance: 68.7
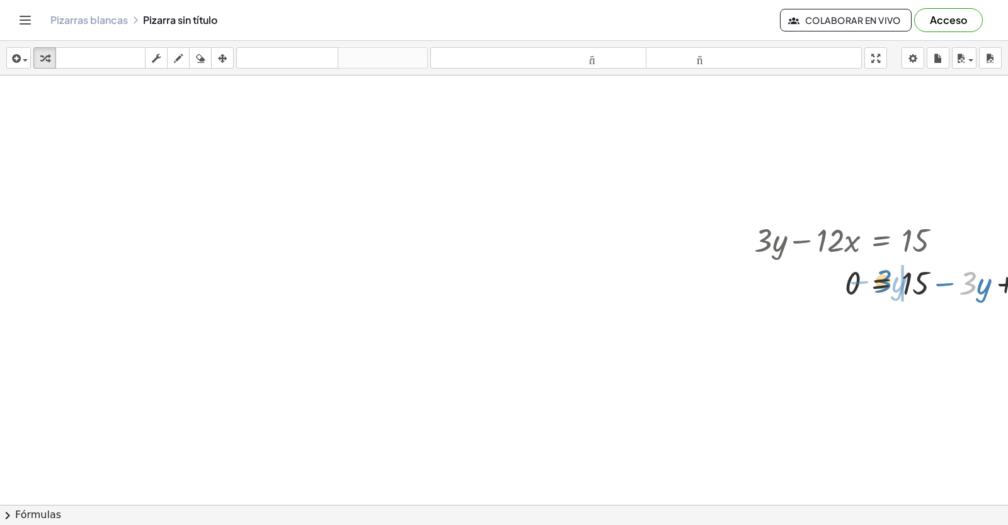
drag, startPoint x: 975, startPoint y: 303, endPoint x: 890, endPoint y: 306, distance: 85.1
click at [890, 306] on div "+ · 3 · y − · 12 · x = 15 · 3 − · y · 3 · y · 12 · x = 15 0 + − +" at bounding box center [916, 261] width 362 height 92
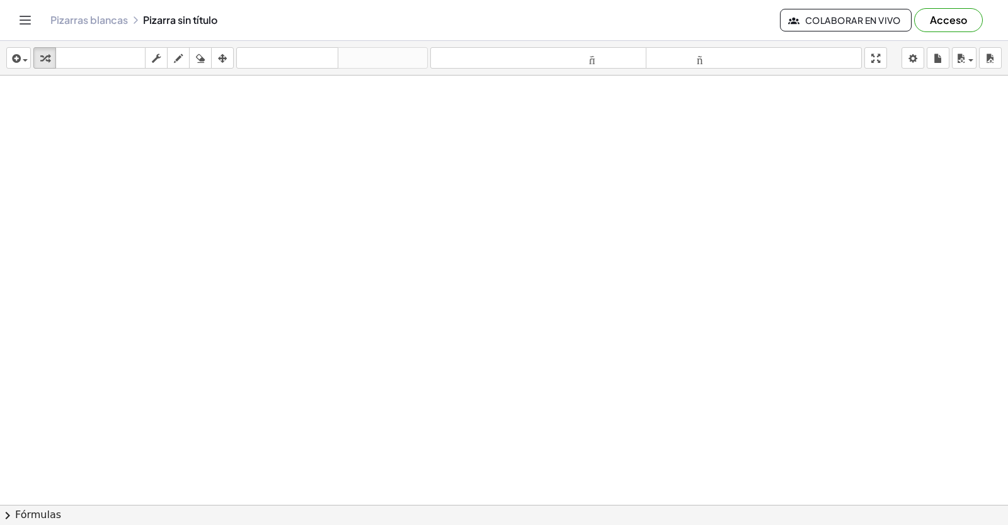
scroll to position [3006, 0]
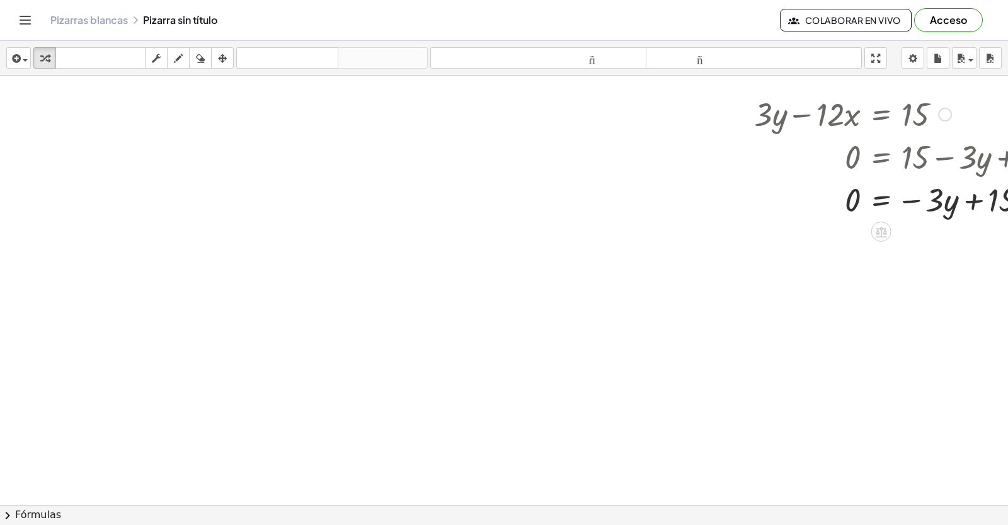
click at [978, 196] on div at bounding box center [933, 199] width 370 height 43
drag, startPoint x: 900, startPoint y: 206, endPoint x: 975, endPoint y: 203, distance: 75.0
click at [975, 203] on div at bounding box center [933, 199] width 370 height 43
drag, startPoint x: 967, startPoint y: 207, endPoint x: 818, endPoint y: 185, distance: 150.8
click at [818, 185] on div at bounding box center [921, 199] width 346 height 43
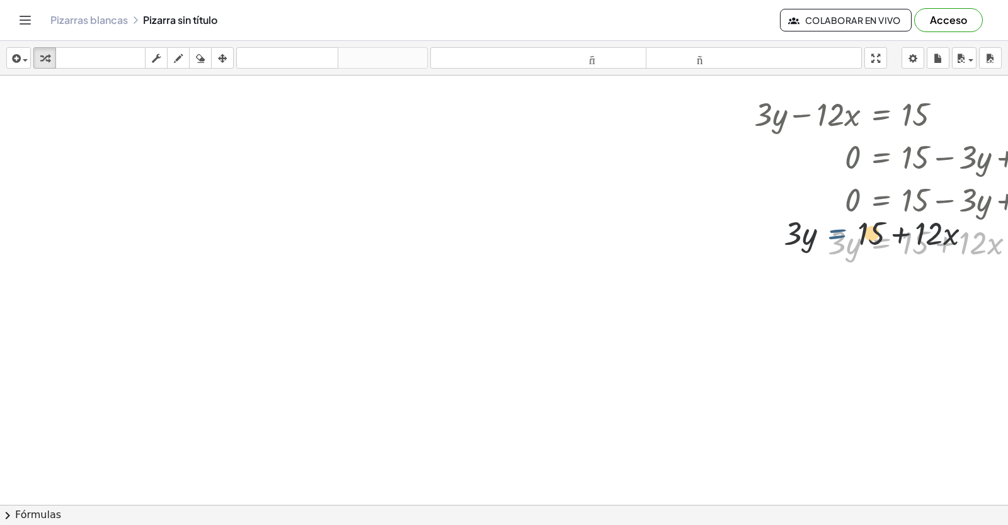
drag, startPoint x: 900, startPoint y: 243, endPoint x: 806, endPoint y: 234, distance: 93.7
click at [806, 234] on div at bounding box center [921, 241] width 346 height 43
drag, startPoint x: 926, startPoint y: 240, endPoint x: 837, endPoint y: 276, distance: 96.4
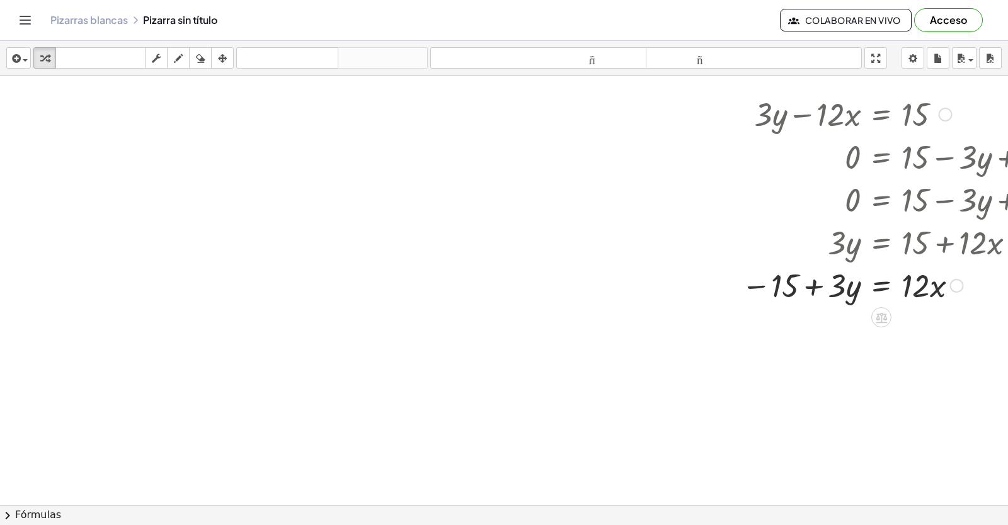
click at [854, 295] on div at bounding box center [914, 284] width 358 height 43
drag, startPoint x: 857, startPoint y: 293, endPoint x: 941, endPoint y: 333, distance: 92.4
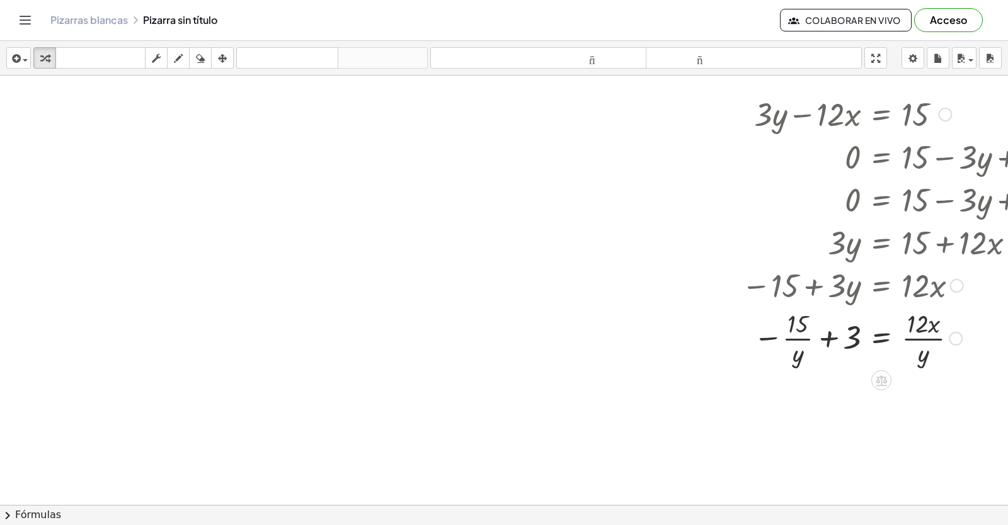
click at [929, 338] on div at bounding box center [914, 337] width 358 height 63
drag, startPoint x: 861, startPoint y: 425, endPoint x: 716, endPoint y: 358, distance: 159.2
drag, startPoint x: 854, startPoint y: 331, endPoint x: 749, endPoint y: 341, distance: 105.7
click at [749, 341] on div at bounding box center [914, 337] width 358 height 63
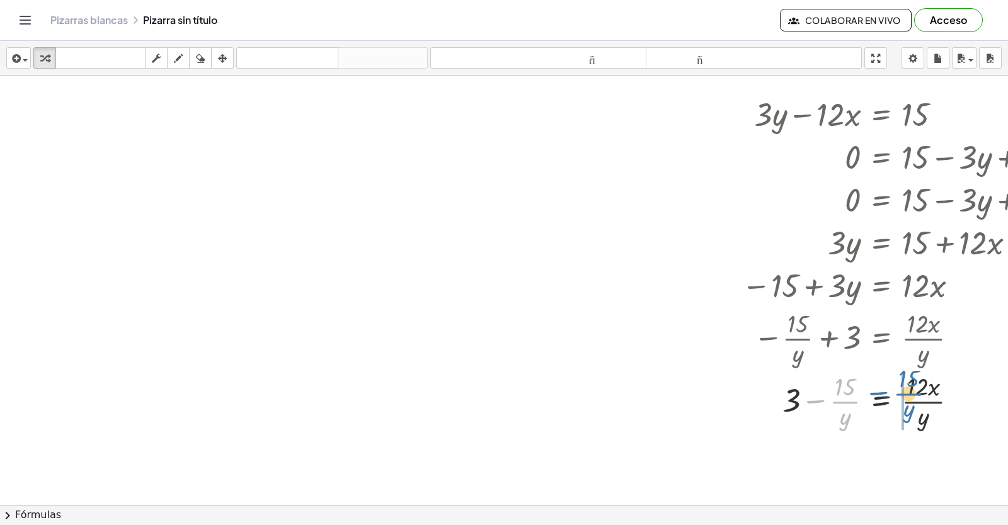
drag, startPoint x: 814, startPoint y: 403, endPoint x: 878, endPoint y: 394, distance: 64.2
click at [878, 394] on div at bounding box center [914, 400] width 358 height 63
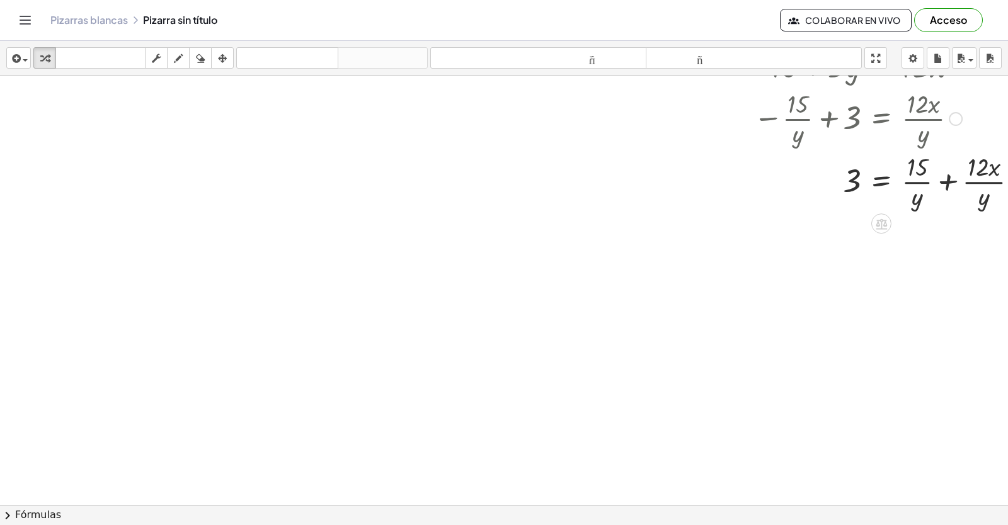
scroll to position [3258, 0]
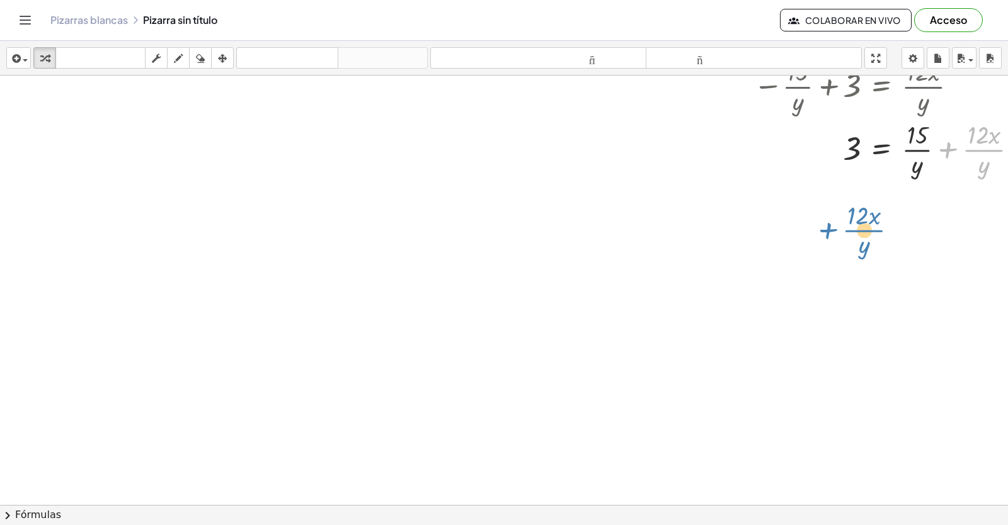
drag, startPoint x: 948, startPoint y: 154, endPoint x: 817, endPoint y: 235, distance: 153.9
drag, startPoint x: 911, startPoint y: 152, endPoint x: 820, endPoint y: 196, distance: 100.6
drag, startPoint x: 910, startPoint y: 153, endPoint x: 748, endPoint y: 127, distance: 164.0
click at [748, 127] on div at bounding box center [914, 148] width 358 height 63
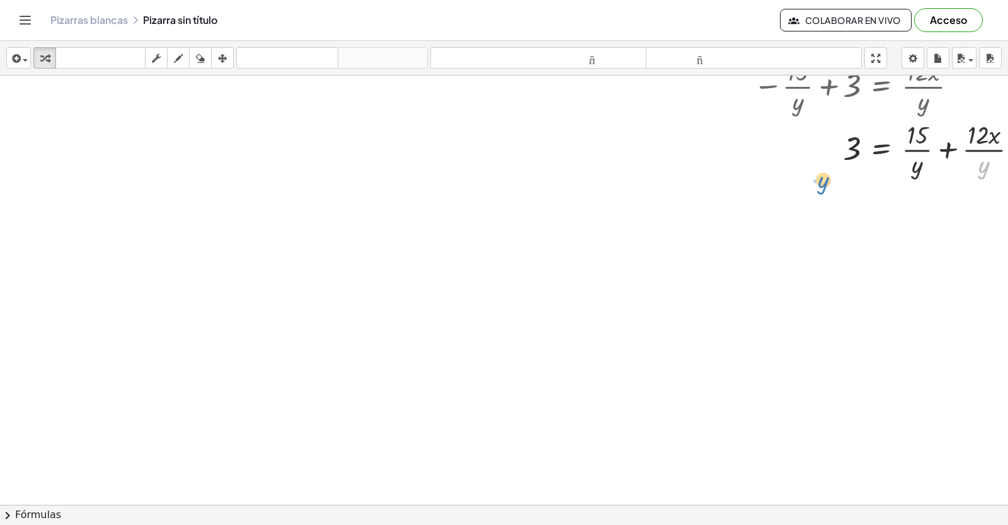
drag, startPoint x: 976, startPoint y: 159, endPoint x: 803, endPoint y: 162, distance: 173.3
click at [803, 162] on div at bounding box center [914, 148] width 358 height 63
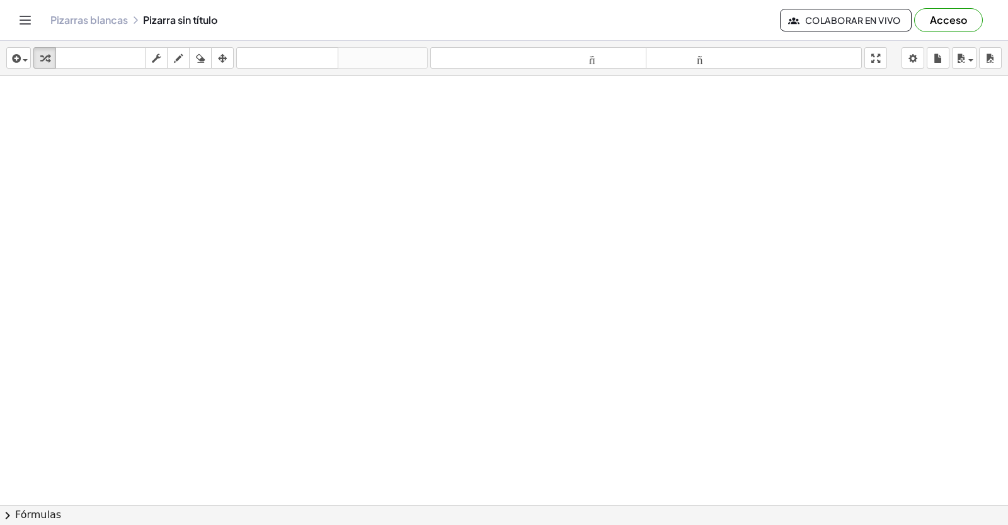
scroll to position [3447, 0]
drag, startPoint x: 310, startPoint y: 180, endPoint x: 0, endPoint y: 484, distance: 433.9
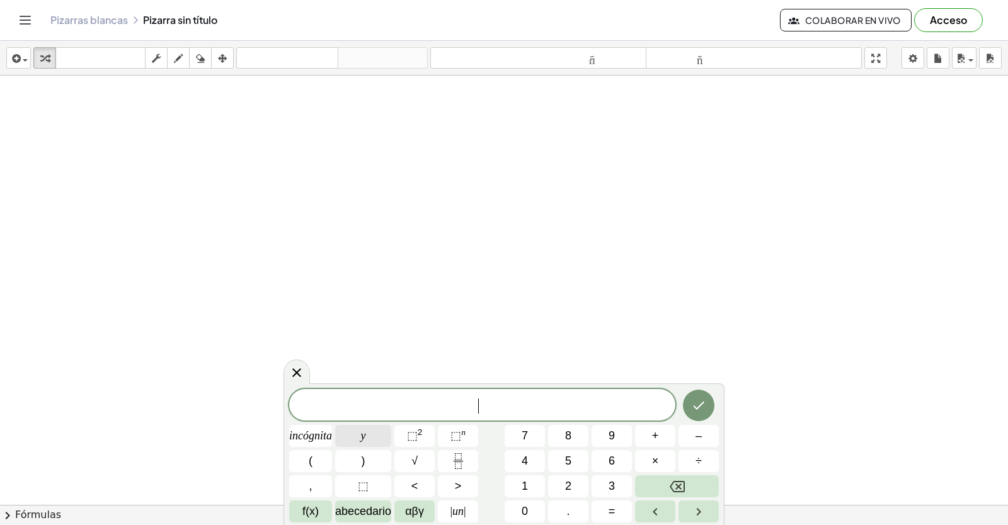
click at [353, 437] on button "y" at bounding box center [363, 436] width 56 height 22
click at [656, 442] on font "+" at bounding box center [655, 436] width 7 height 13
click at [577, 499] on div "y + ​ incógnita y ⬚ 2 ⬚ n 7 8 9 + – ( ) √ 4 5 6 × ÷ , ⬚ < > 1 2 3 f(x) abecedar…" at bounding box center [504, 456] width 430 height 134
click at [570, 498] on div "y + ​ incógnita y ⬚ 2 ⬚ n 7 8 9 + – ( ) √ 4 5 6 × ÷ , ⬚ < > 1 2 3 f(x) abecedar…" at bounding box center [504, 456] width 430 height 134
click at [571, 493] on span "2" at bounding box center [568, 486] width 6 height 17
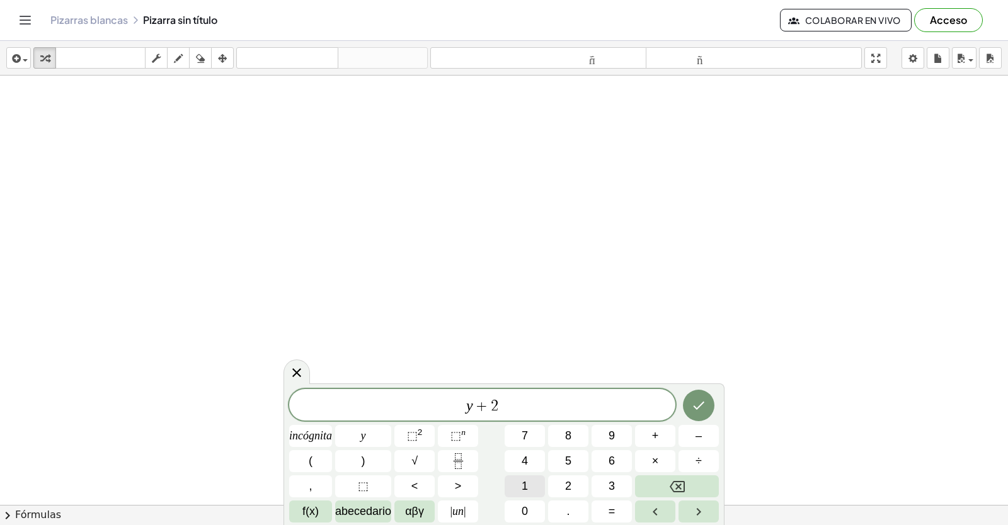
click at [527, 491] on font "1" at bounding box center [525, 486] width 6 height 13
click at [325, 436] on font "incógnita" at bounding box center [310, 436] width 43 height 13
click at [619, 522] on button "=" at bounding box center [612, 512] width 40 height 22
click at [520, 438] on button "7" at bounding box center [525, 436] width 40 height 22
click at [441, 408] on span "​ y + 2 1 x = 7" at bounding box center [482, 407] width 386 height 18
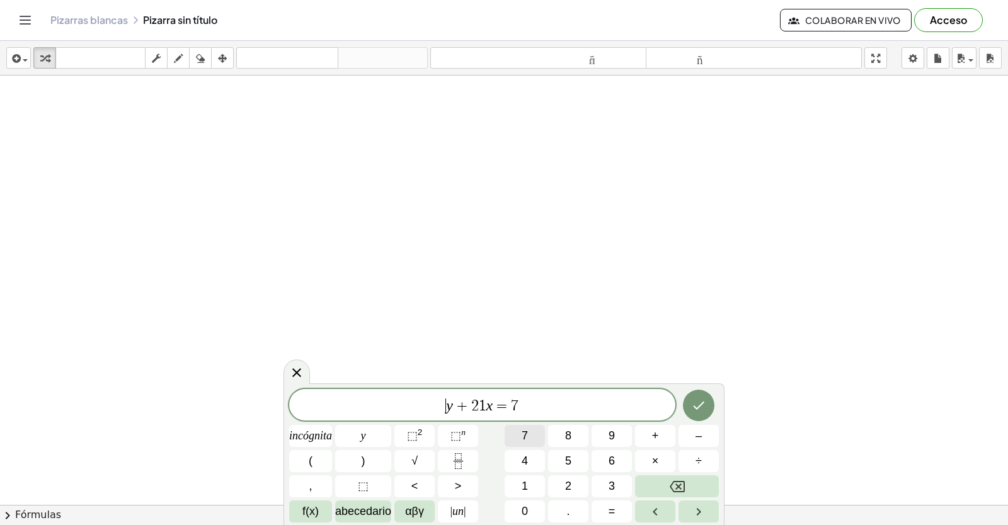
click at [530, 438] on button "7" at bounding box center [525, 436] width 40 height 22
click at [707, 401] on button "Hecho" at bounding box center [698, 405] width 31 height 31
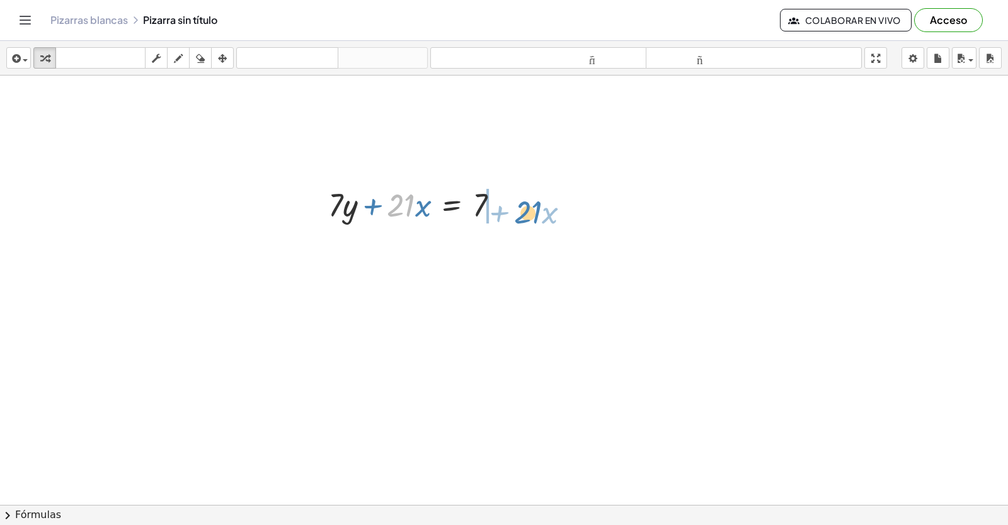
drag, startPoint x: 399, startPoint y: 200, endPoint x: 527, endPoint y: 212, distance: 128.4
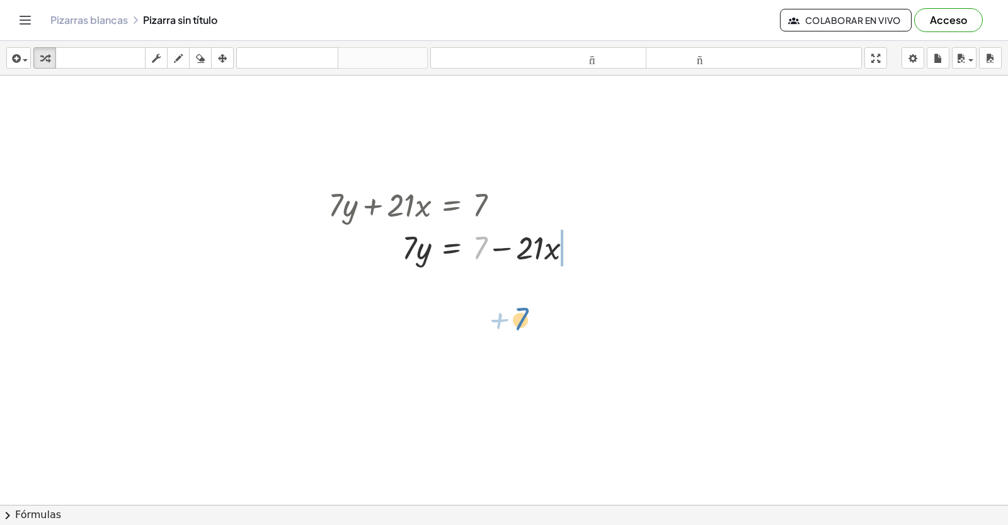
drag, startPoint x: 476, startPoint y: 238, endPoint x: 517, endPoint y: 309, distance: 82.7
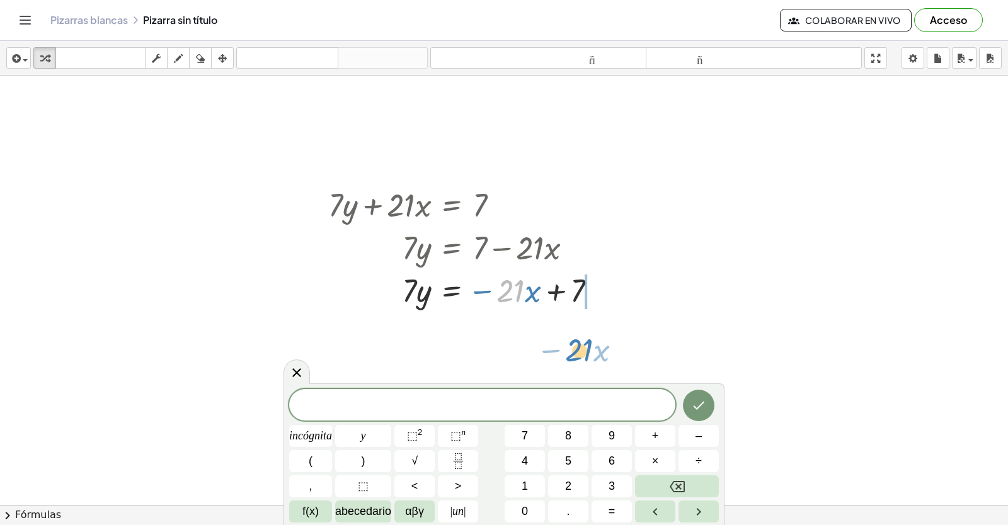
drag, startPoint x: 508, startPoint y: 276, endPoint x: 575, endPoint y: 338, distance: 91.4
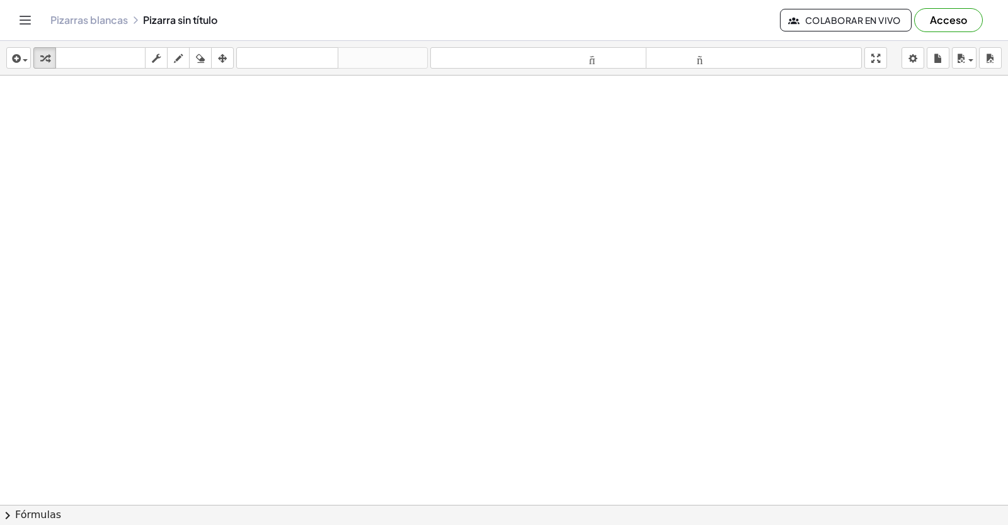
drag, startPoint x: 505, startPoint y: 472, endPoint x: 500, endPoint y: 529, distance: 56.2
click at [500, 525] on html "Actividades matemáticas fáciles de comprender Empezar Banco de actividades Trab…" at bounding box center [504, 262] width 1008 height 525
drag, startPoint x: 551, startPoint y: 388, endPoint x: 539, endPoint y: 393, distance: 13.0
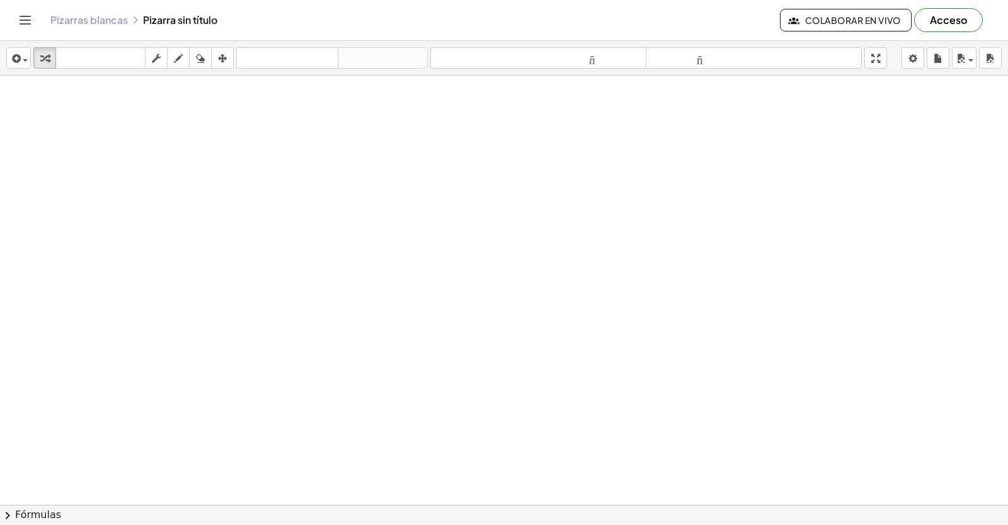
drag, startPoint x: 520, startPoint y: 409, endPoint x: 420, endPoint y: 389, distance: 102.8
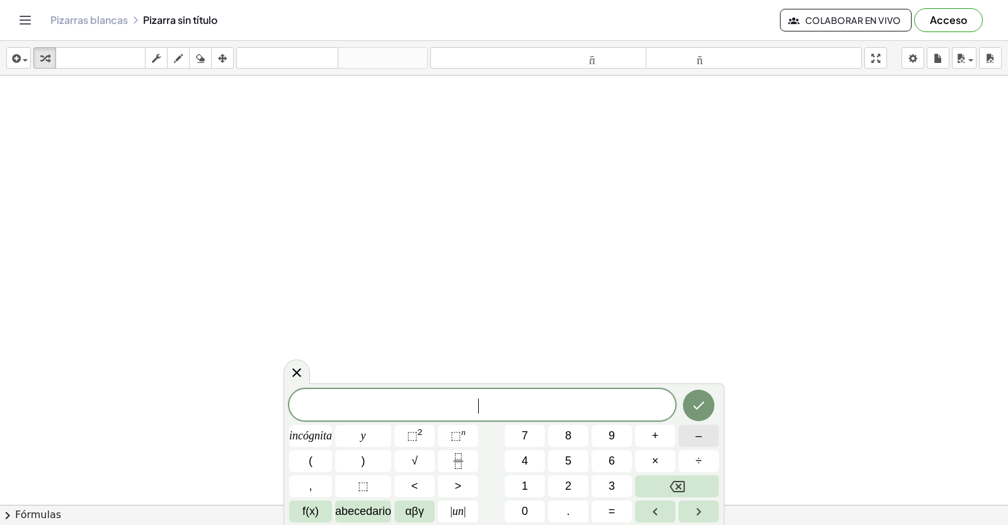
click at [690, 428] on button "–" at bounding box center [698, 436] width 40 height 22
click at [605, 478] on button "3" at bounding box center [612, 487] width 40 height 22
click at [297, 435] on font "incógnita" at bounding box center [310, 436] width 43 height 13
click at [639, 442] on button "+" at bounding box center [655, 436] width 40 height 22
click at [559, 475] on div "− 3 x + incógnita y ⬚ 2 ⬚ n 7 8 9 + – ( ) √ 4 5 6 × ÷ , ⬚ < > 1 2 3 f(x) abeced…" at bounding box center [504, 456] width 430 height 134
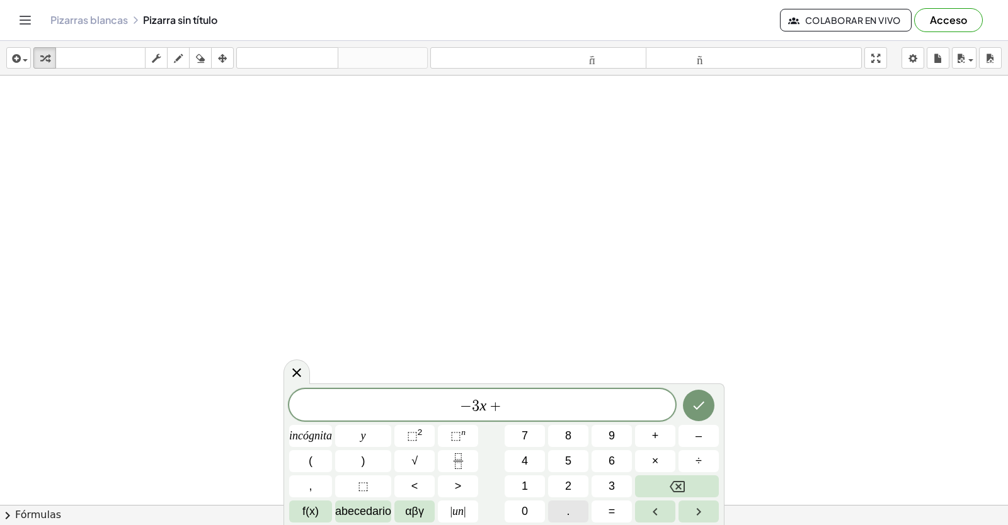
click at [559, 483] on button "2" at bounding box center [568, 487] width 40 height 22
click at [555, 493] on button "2" at bounding box center [568, 487] width 40 height 22
click at [660, 481] on button "Retroceso" at bounding box center [677, 487] width 84 height 22
click at [375, 427] on button "y" at bounding box center [363, 436] width 56 height 22
click at [622, 513] on button "=" at bounding box center [612, 512] width 40 height 22
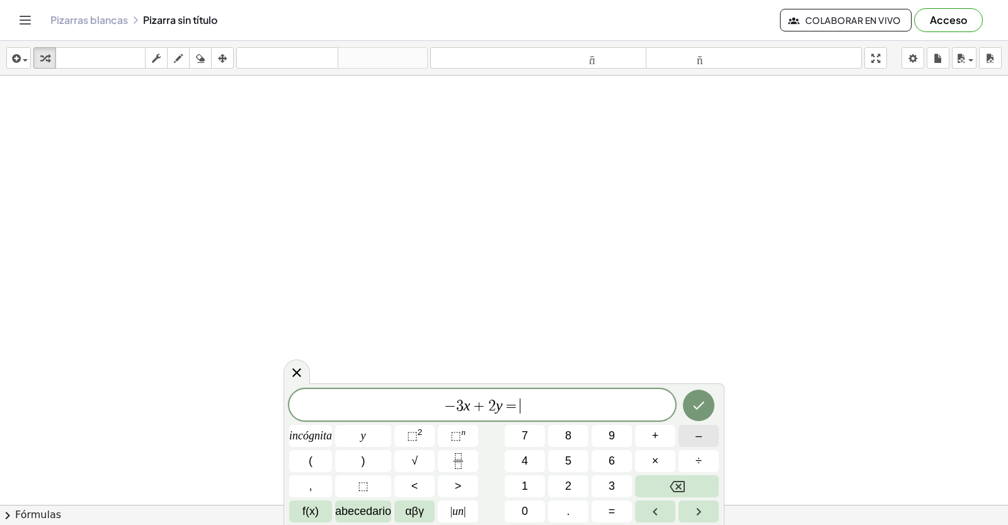
click at [691, 439] on button "–" at bounding box center [698, 436] width 40 height 22
click at [522, 498] on div "− 3 x + 2 y = − ​ incógnita y ⬚ 2 ⬚ n 7 8 9 + – ( ) √ 4 5 6 × ÷ , ⬚ < > 1 2 3 f…" at bounding box center [504, 456] width 430 height 134
click at [525, 490] on font "1" at bounding box center [525, 486] width 6 height 13
click at [712, 406] on button "Hecho" at bounding box center [698, 405] width 31 height 31
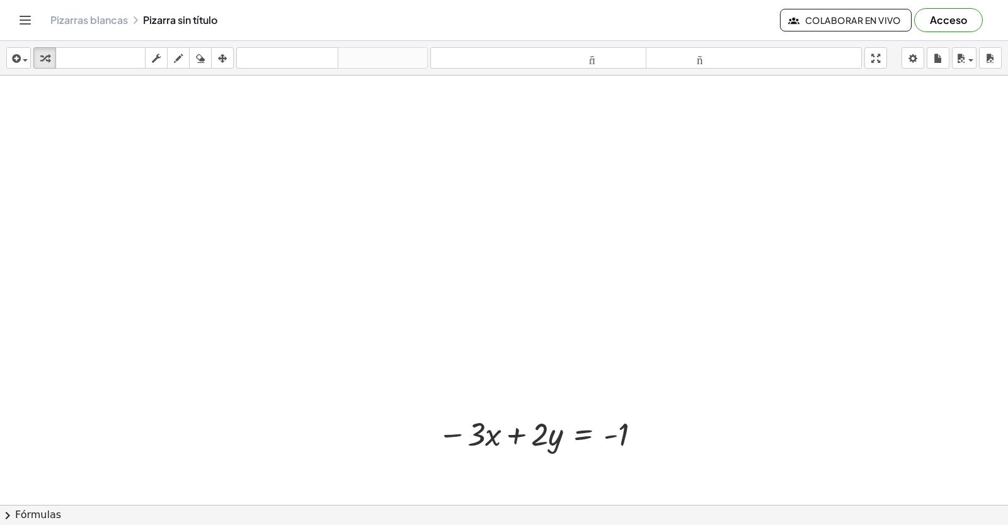
scroll to position [4191, 0]
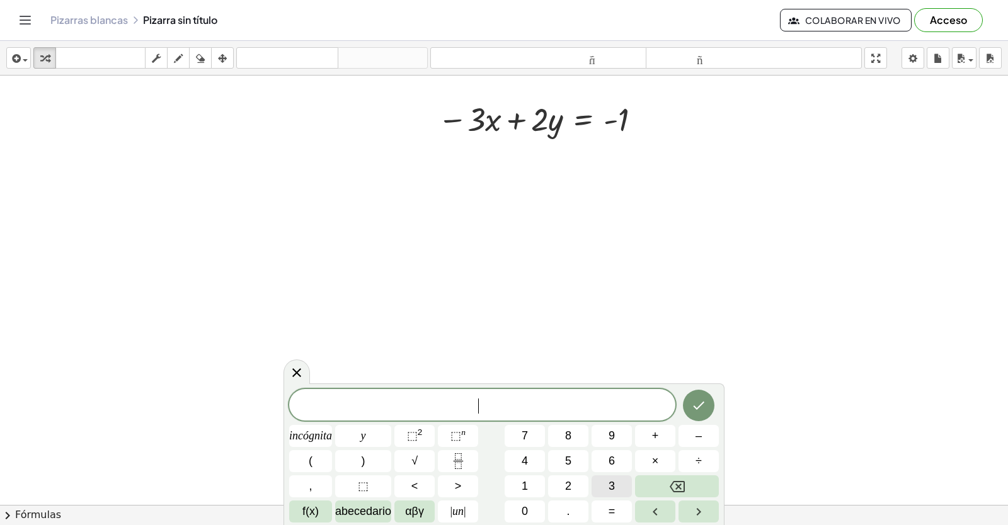
click at [607, 481] on button "3" at bounding box center [612, 487] width 40 height 22
click at [328, 427] on button "incógnita" at bounding box center [310, 436] width 43 height 22
click at [650, 432] on button "+" at bounding box center [655, 436] width 40 height 22
click at [575, 460] on button "5" at bounding box center [568, 461] width 40 height 22
click at [356, 425] on button "y" at bounding box center [363, 436] width 56 height 22
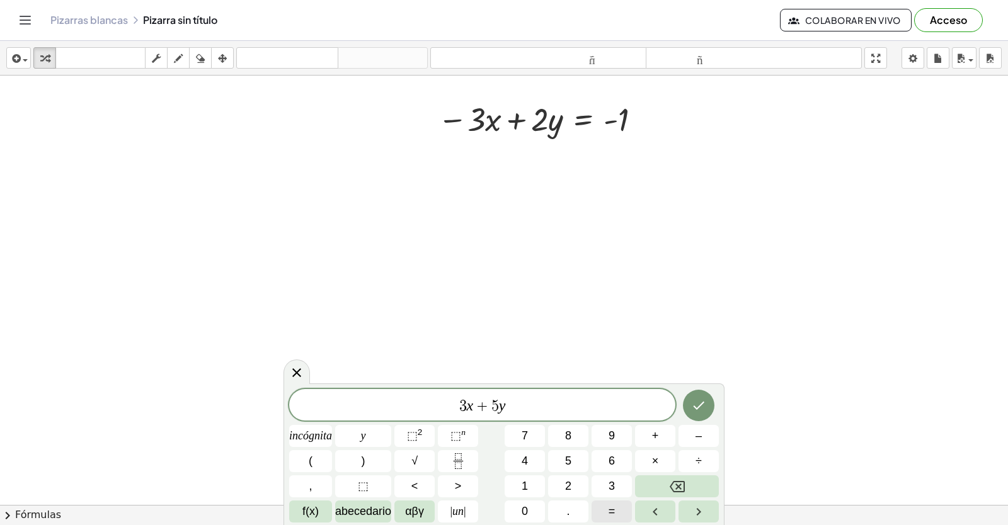
click at [612, 517] on font "=" at bounding box center [612, 511] width 7 height 13
click at [565, 433] on font "8" at bounding box center [568, 436] width 6 height 13
click at [697, 404] on icon "Hecho" at bounding box center [698, 405] width 15 height 15
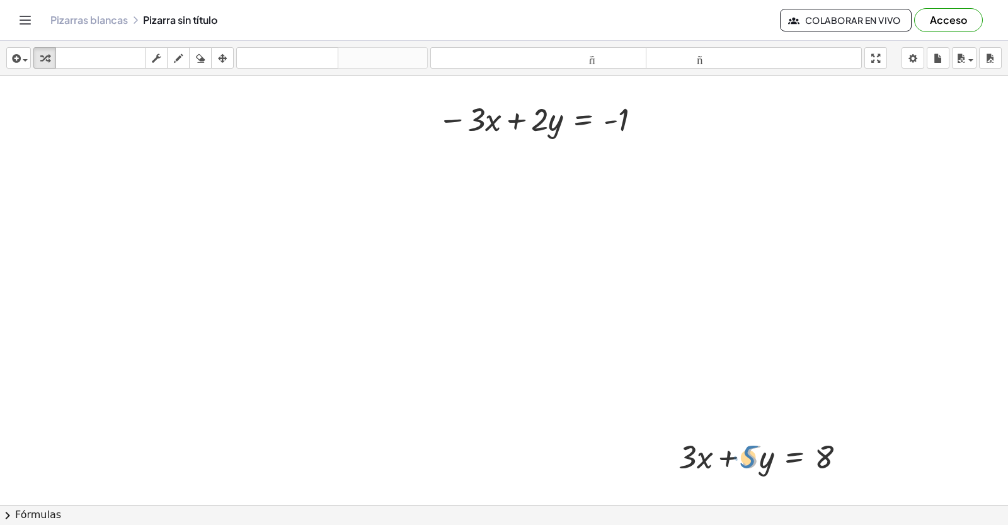
click at [742, 457] on div at bounding box center [767, 456] width 190 height 43
drag, startPoint x: 818, startPoint y: 467, endPoint x: 829, endPoint y: 472, distance: 12.7
click at [782, 472] on div at bounding box center [767, 456] width 190 height 43
drag, startPoint x: 655, startPoint y: 454, endPoint x: 611, endPoint y: 452, distance: 44.1
click at [611, 452] on div "+ · 3 · x + · 5 · y = 8 · x + · 3 + · 3 · x + · 5 · y = 8 − 0" at bounding box center [736, 456] width 251 height 49
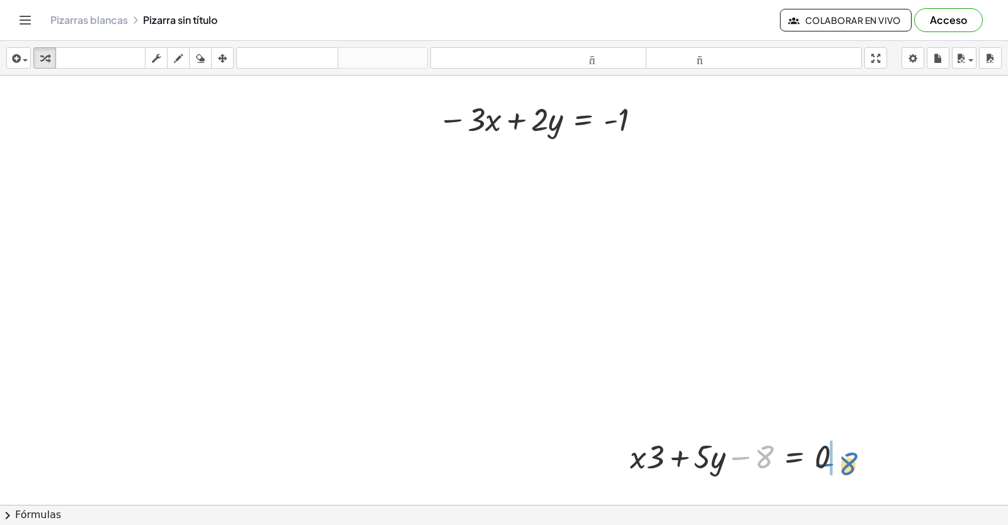
drag, startPoint x: 761, startPoint y: 463, endPoint x: 850, endPoint y: 471, distance: 89.8
click at [850, 471] on div at bounding box center [741, 456] width 235 height 43
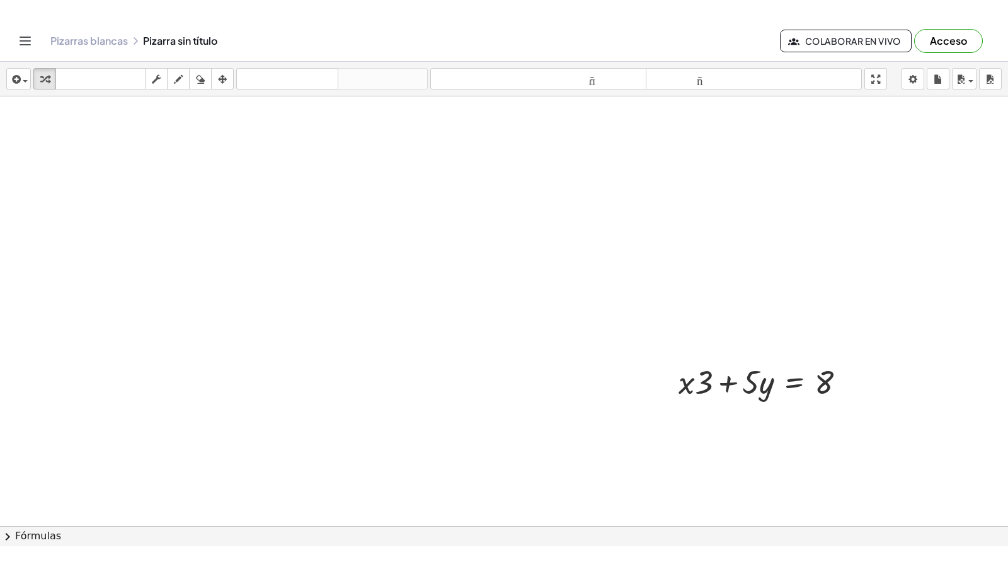
scroll to position [4369, 0]
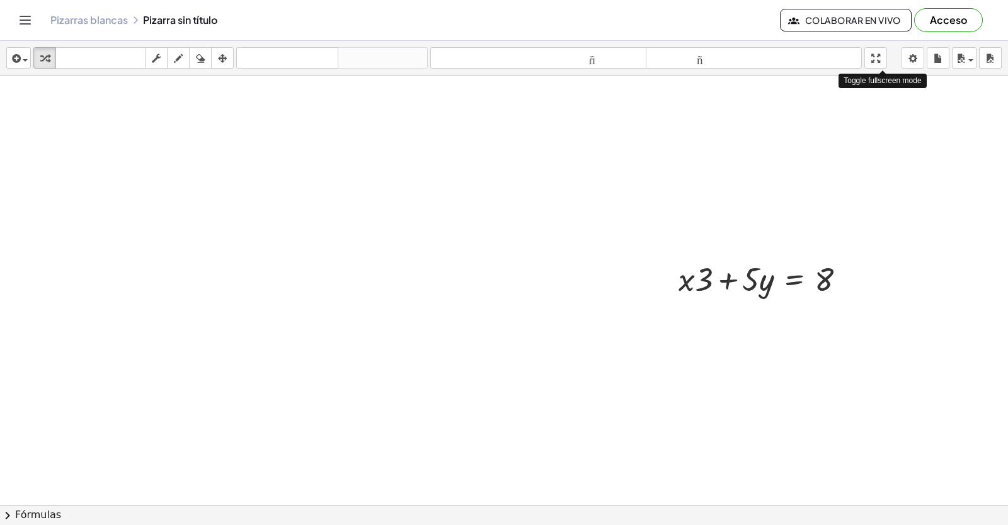
drag, startPoint x: 879, startPoint y: 57, endPoint x: 878, endPoint y: 74, distance: 16.4
click at [878, 74] on div "insertar Seleccione uno: Expresión matemática Función Texto Vídeo de YouTube Gr…" at bounding box center [504, 58] width 1008 height 35
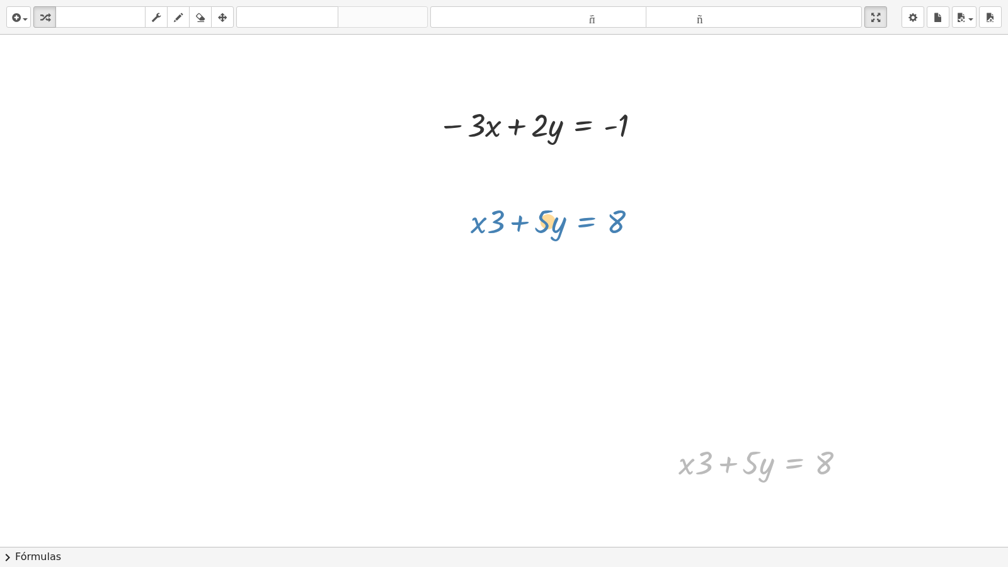
scroll to position [3991, 0]
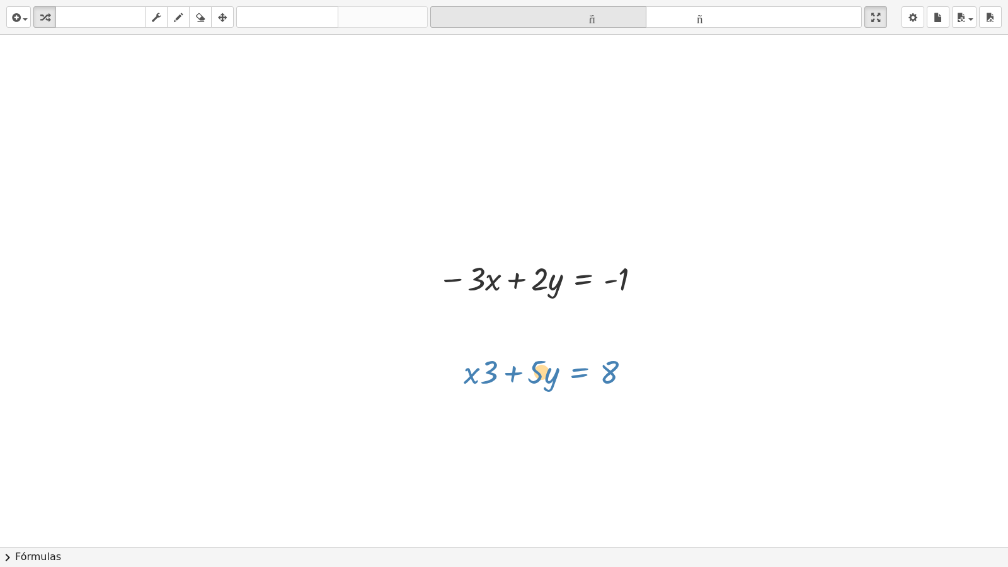
drag, startPoint x: 776, startPoint y: 243, endPoint x: 552, endPoint y: 11, distance: 322.6
click at [557, 0] on div "insertar Seleccione uno: Expresión matemática Función Texto Vídeo de YouTube Gr…" at bounding box center [504, 283] width 1008 height 567
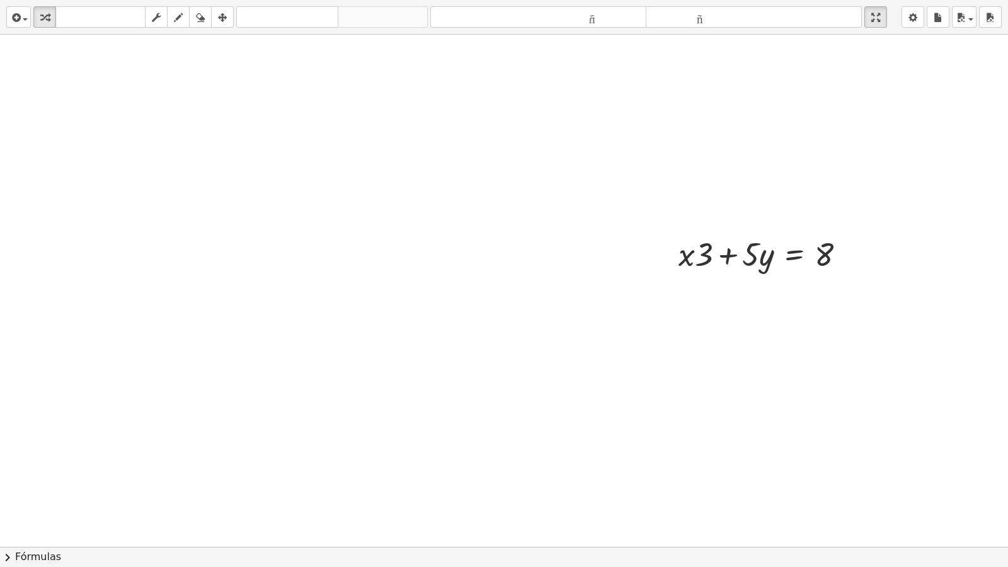
scroll to position [4369, 0]
drag, startPoint x: 774, startPoint y: 222, endPoint x: 740, endPoint y: 224, distance: 33.5
click at [770, 244] on div at bounding box center [767, 237] width 190 height 43
click at [882, 0] on html "Actividades matemáticas fáciles de comprender Empezar Banco de actividades Trab…" at bounding box center [504, 283] width 1008 height 567
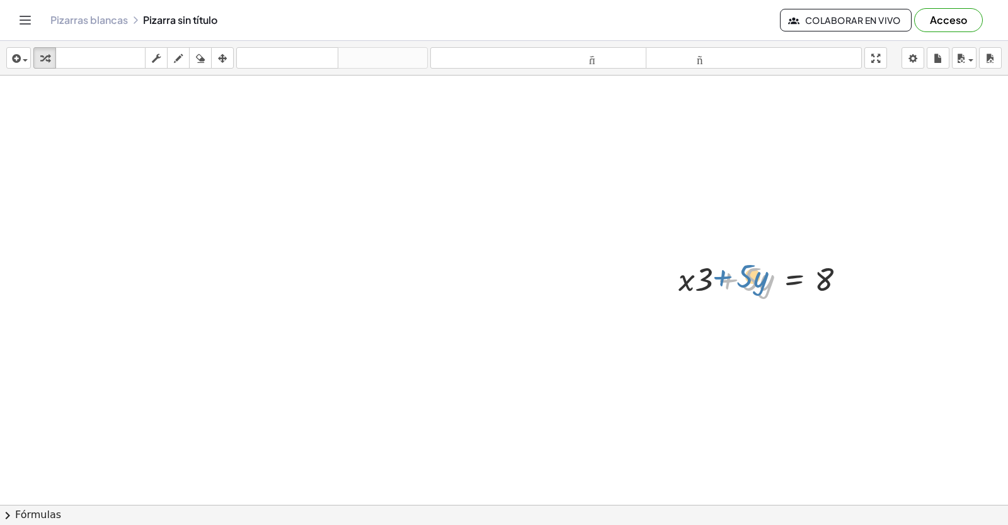
drag, startPoint x: 735, startPoint y: 288, endPoint x: 730, endPoint y: 285, distance: 6.5
click at [730, 285] on div at bounding box center [767, 278] width 190 height 43
click at [872, 72] on div "insertar Seleccione uno: Expresión matemática Función Texto Vídeo de YouTube Gr…" at bounding box center [504, 58] width 1008 height 35
click at [873, 72] on div "insertar Seleccione uno: Expresión matemática Función Texto Vídeo de YouTube Gr…" at bounding box center [504, 58] width 1008 height 35
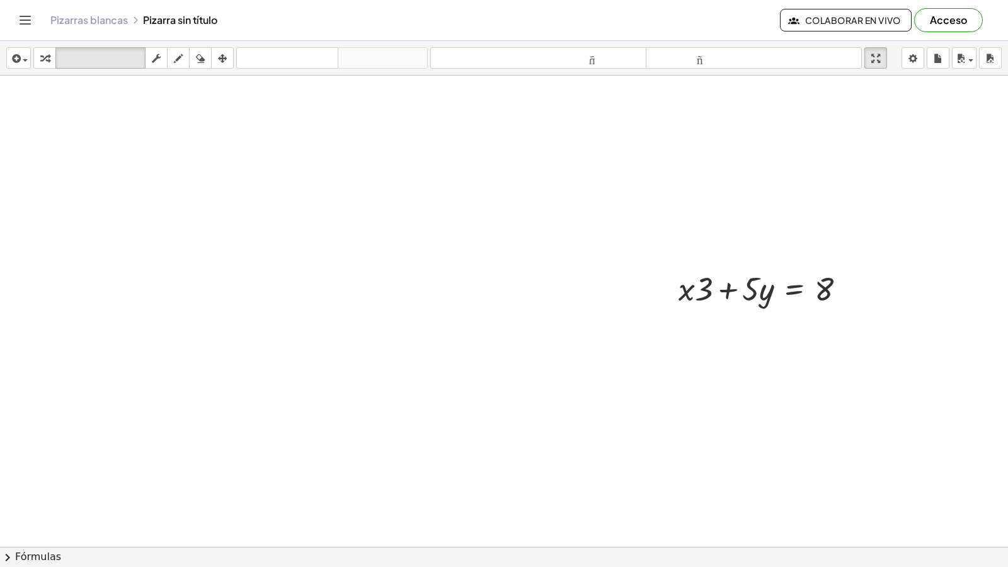
scroll to position [4934, 0]
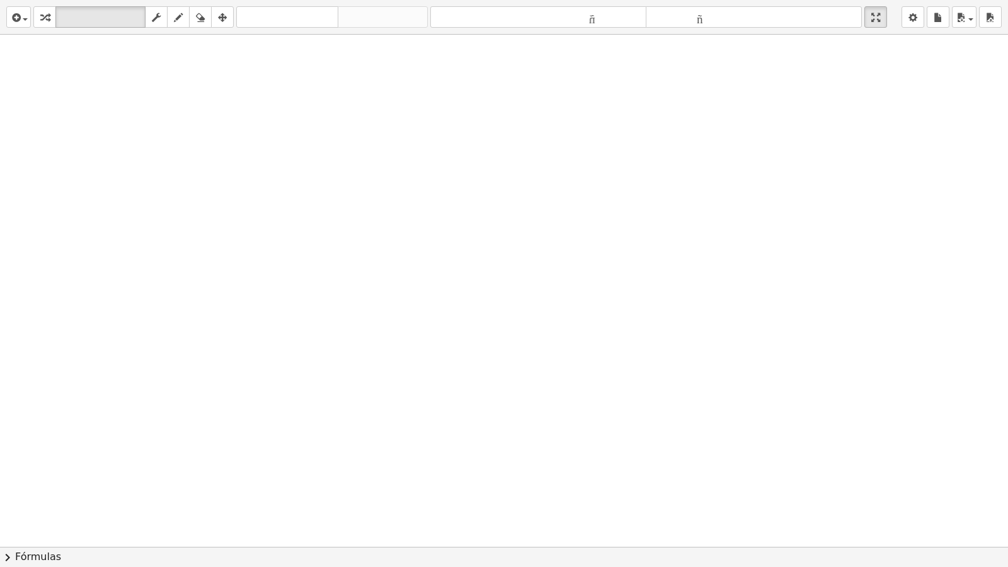
drag, startPoint x: 508, startPoint y: 425, endPoint x: 549, endPoint y: 519, distance: 102.7
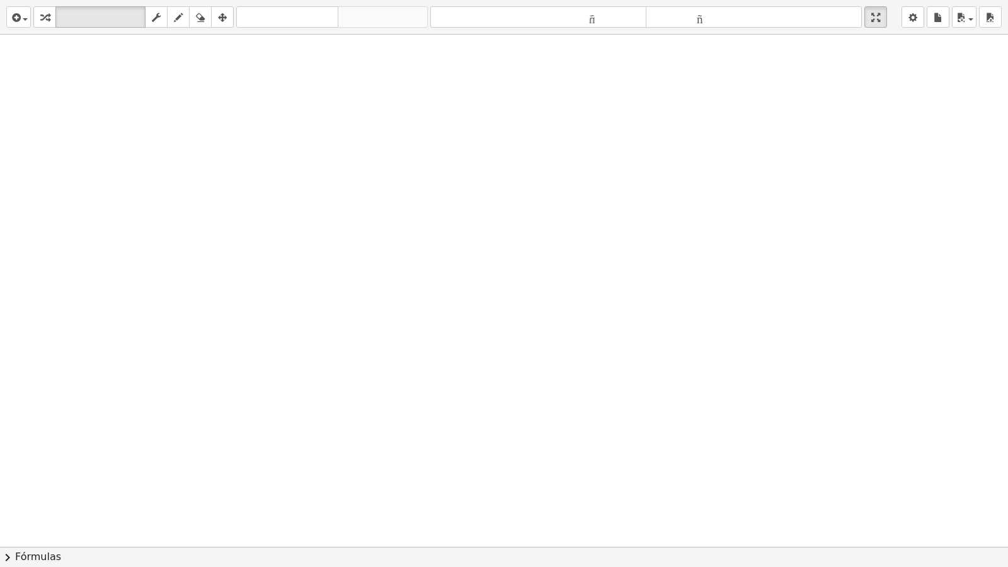
drag, startPoint x: 787, startPoint y: 505, endPoint x: 781, endPoint y: 505, distance: 6.9
drag, startPoint x: 781, startPoint y: 505, endPoint x: 364, endPoint y: 456, distance: 419.2
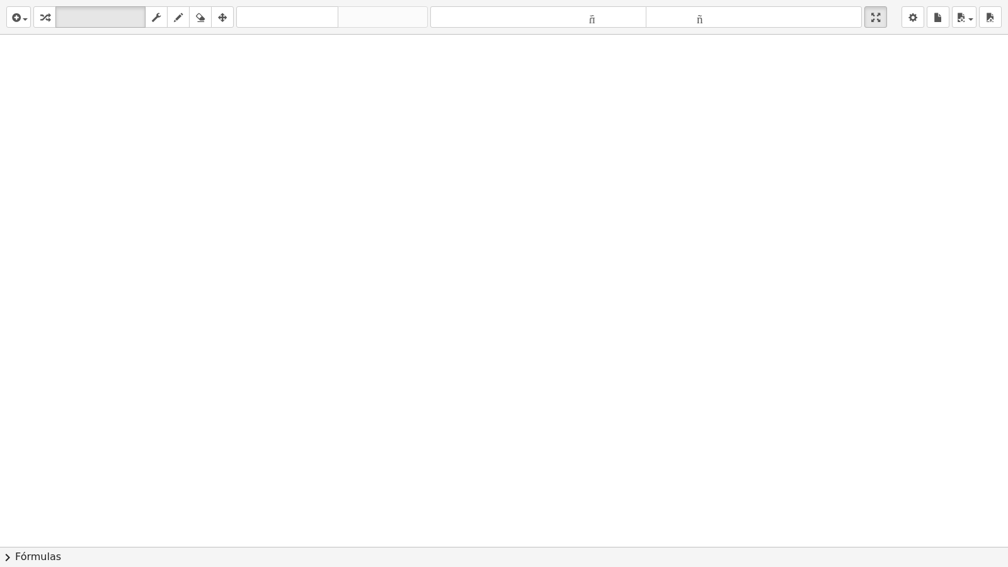
drag, startPoint x: 377, startPoint y: 455, endPoint x: 396, endPoint y: 454, distance: 19.6
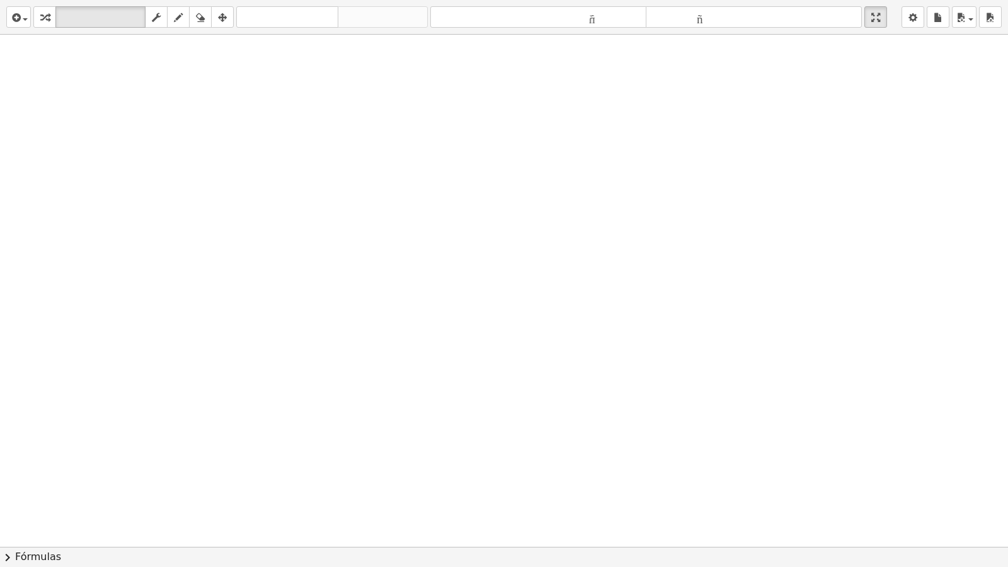
drag, startPoint x: 396, startPoint y: 454, endPoint x: 384, endPoint y: 433, distance: 24.5
drag, startPoint x: 377, startPoint y: 429, endPoint x: 367, endPoint y: 444, distance: 18.5
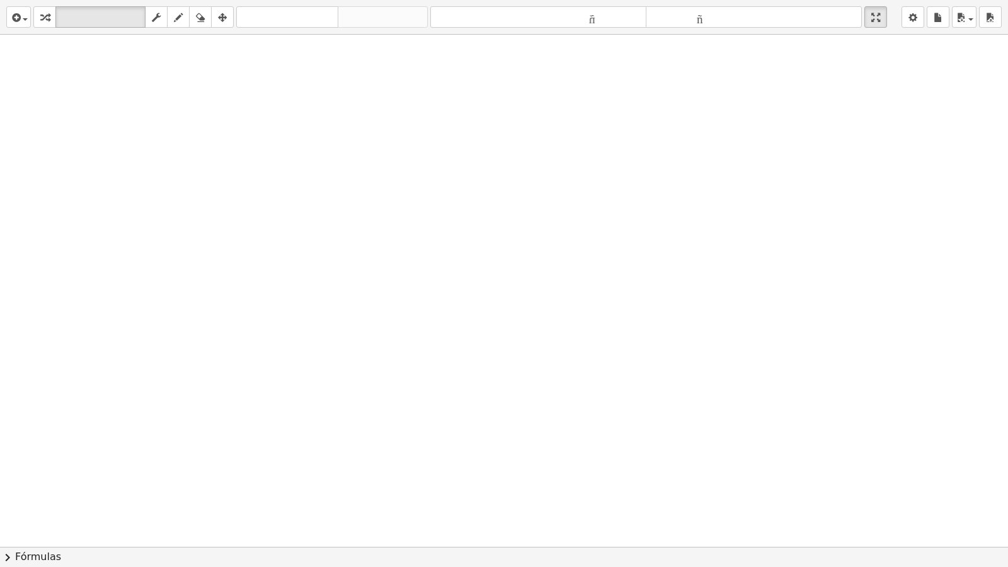
drag, startPoint x: 501, startPoint y: 517, endPoint x: 508, endPoint y: 520, distance: 6.8
drag, startPoint x: 507, startPoint y: 520, endPoint x: 504, endPoint y: 508, distance: 12.4
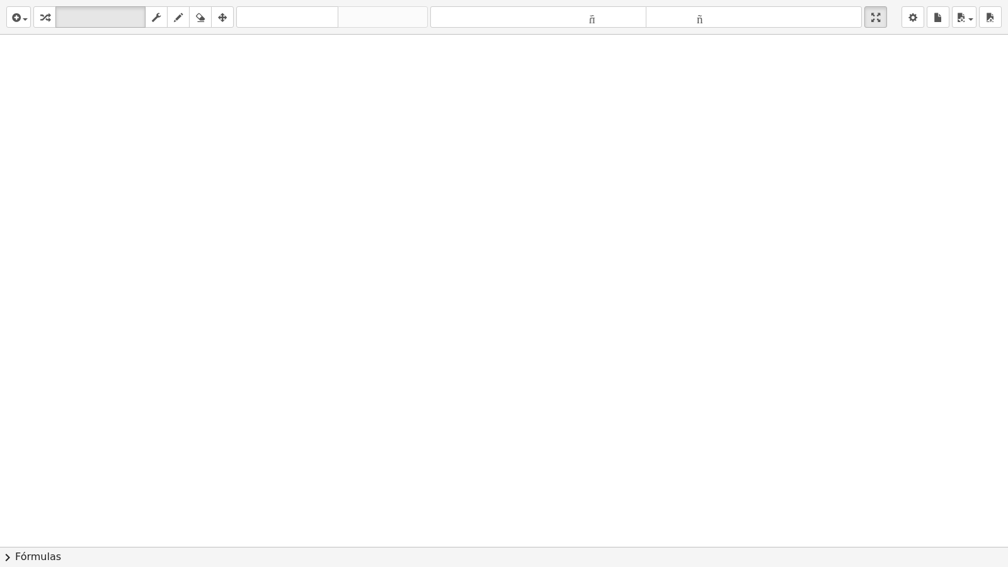
drag, startPoint x: 505, startPoint y: 501, endPoint x: 507, endPoint y: 471, distance: 29.7
drag, startPoint x: 501, startPoint y: 466, endPoint x: 491, endPoint y: 481, distance: 17.7
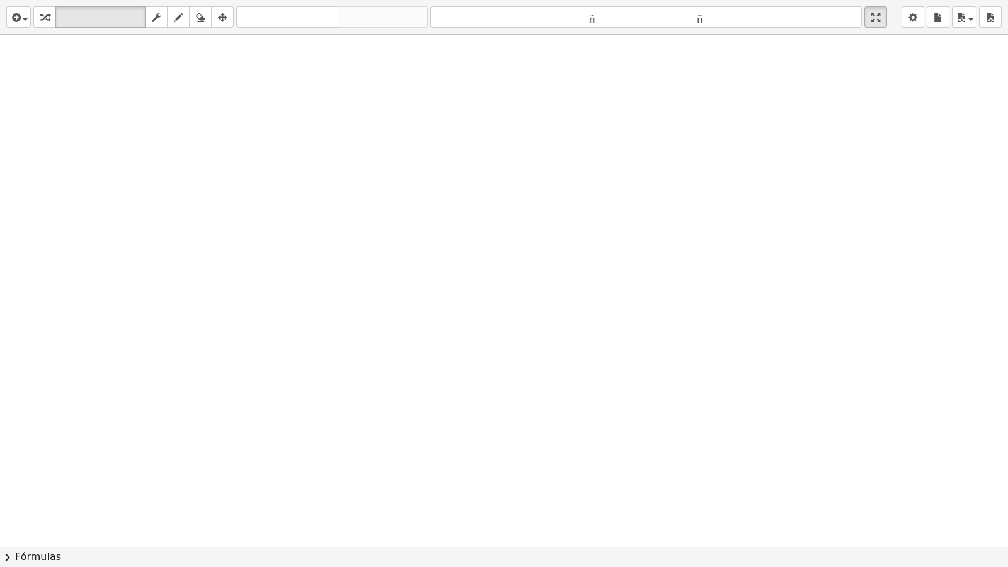
click at [555, 525] on div "insertar Seleccione uno: Expresión matemática Función Texto Vídeo de YouTube Gr…" at bounding box center [504, 283] width 1008 height 567
drag, startPoint x: 362, startPoint y: 337, endPoint x: 391, endPoint y: 500, distance: 165.7
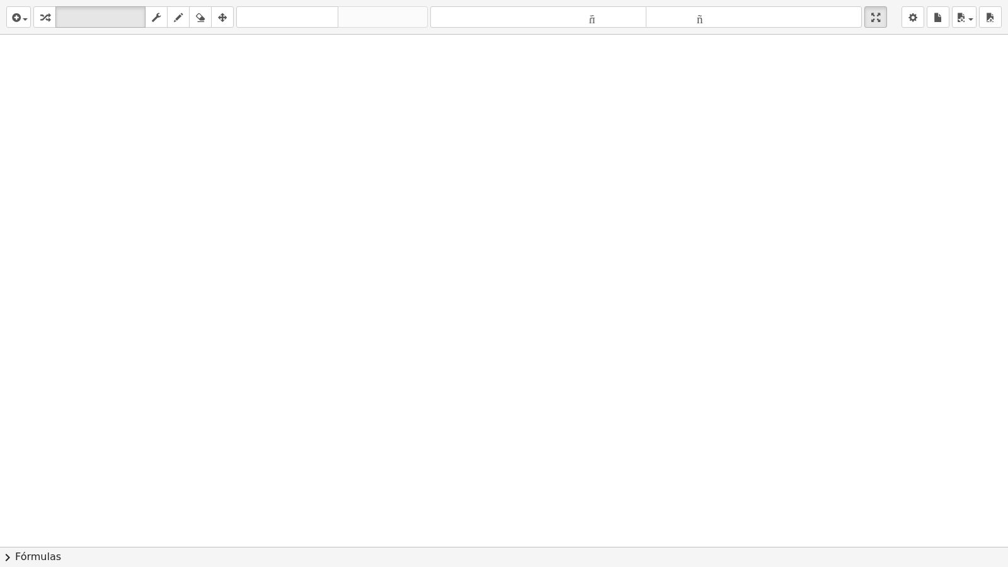
drag, startPoint x: 393, startPoint y: 502, endPoint x: 406, endPoint y: 493, distance: 15.9
drag, startPoint x: 406, startPoint y: 493, endPoint x: 402, endPoint y: 435, distance: 58.8
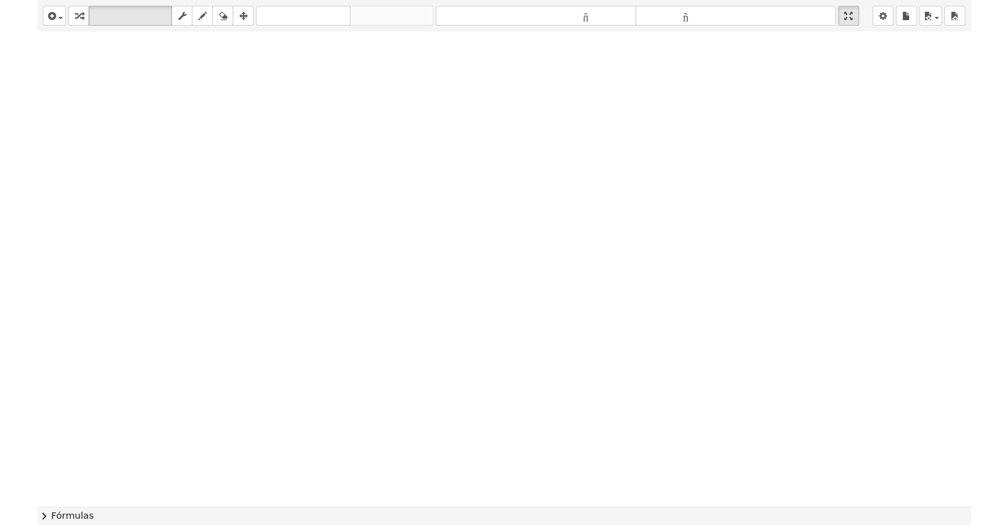
scroll to position [4312, 0]
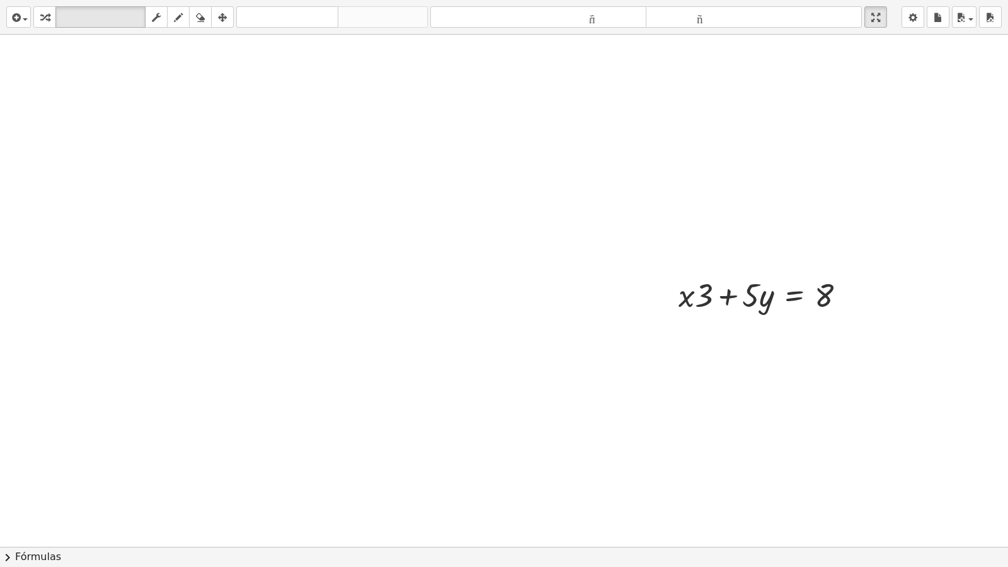
drag, startPoint x: 883, startPoint y: 13, endPoint x: 874, endPoint y: 18, distance: 10.5
click at [879, 0] on div "insertar Seleccione uno: Expresión matemática Función Texto Vídeo de YouTube Gr…" at bounding box center [504, 17] width 1008 height 35
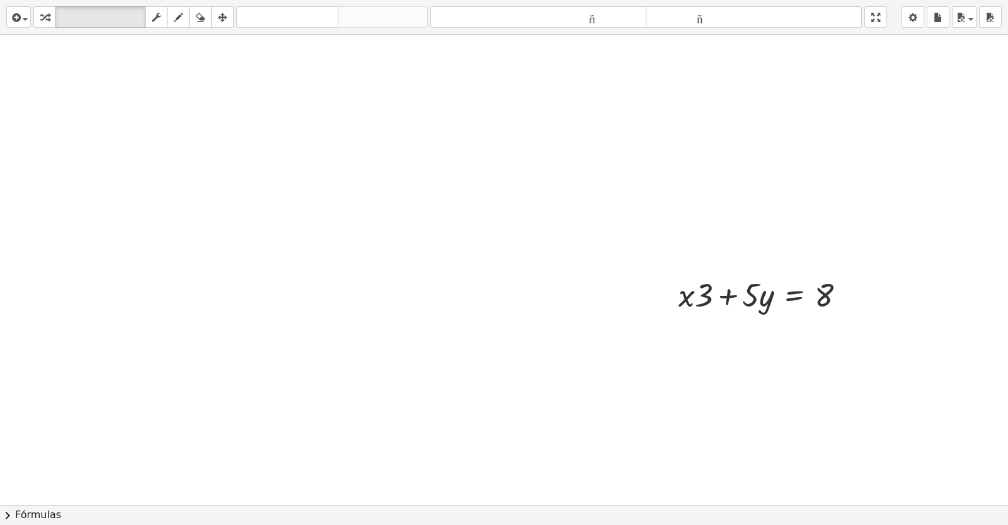
scroll to position [4702, 0]
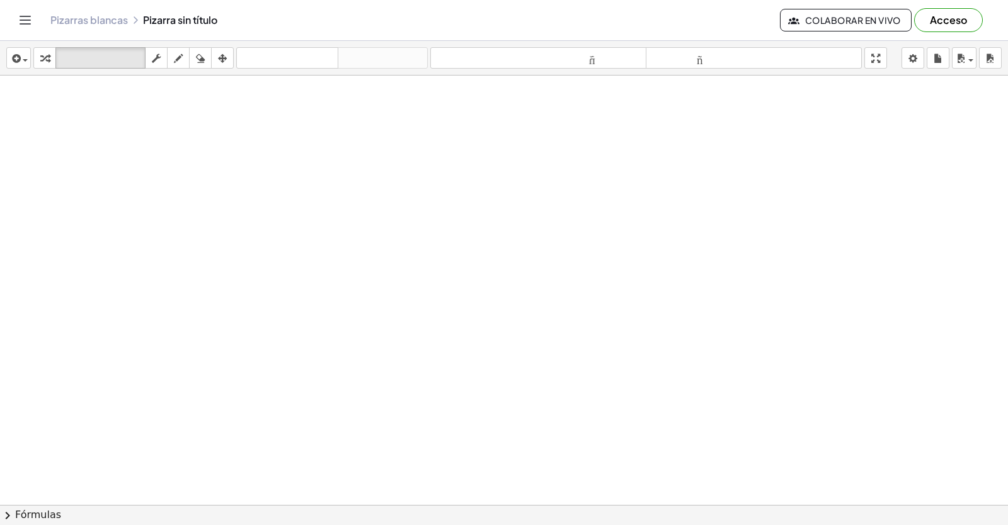
drag, startPoint x: 559, startPoint y: 363, endPoint x: 555, endPoint y: 385, distance: 22.5
drag, startPoint x: 559, startPoint y: 386, endPoint x: 558, endPoint y: 433, distance: 47.3
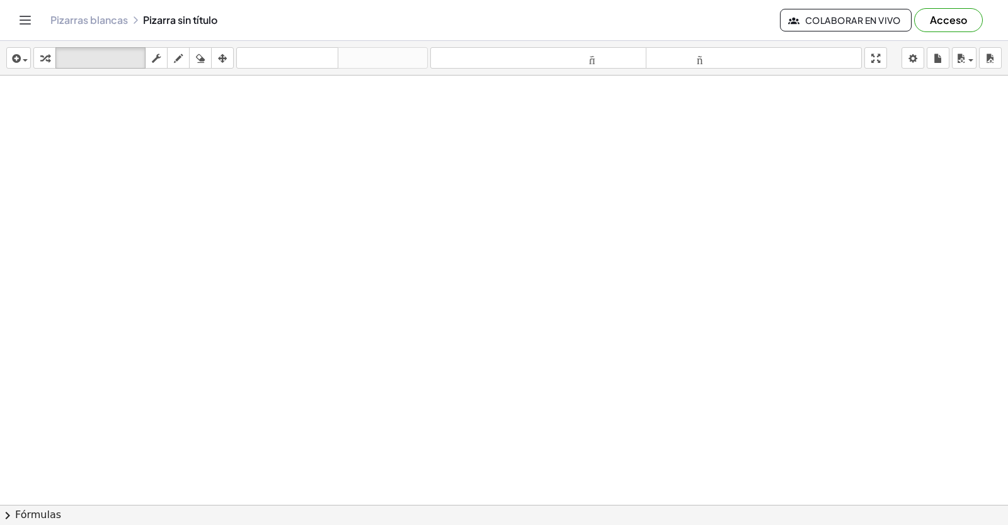
drag, startPoint x: 558, startPoint y: 433, endPoint x: 547, endPoint y: 449, distance: 18.7
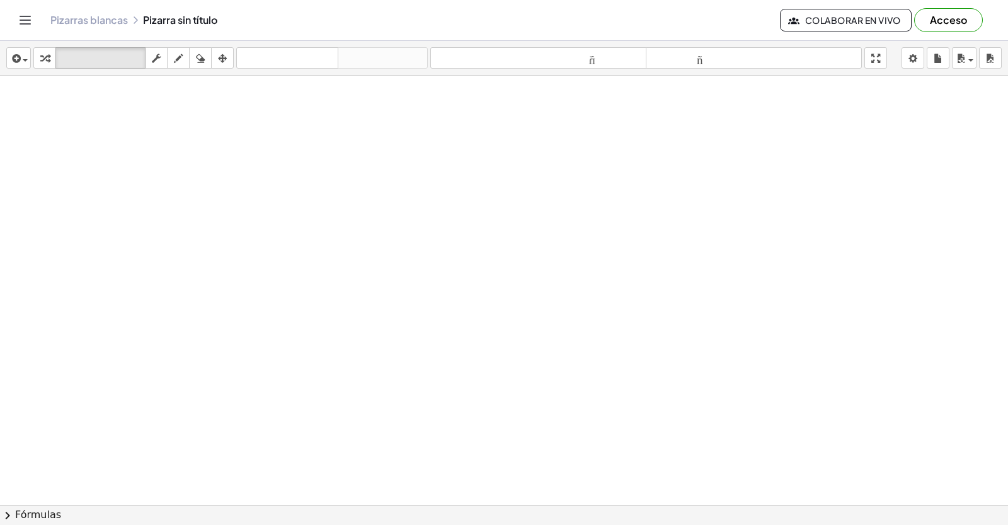
drag, startPoint x: 546, startPoint y: 452, endPoint x: 299, endPoint y: 375, distance: 258.8
drag, startPoint x: 299, startPoint y: 375, endPoint x: 309, endPoint y: 408, distance: 34.1
drag, startPoint x: 309, startPoint y: 408, endPoint x: 440, endPoint y: 550, distance: 193.5
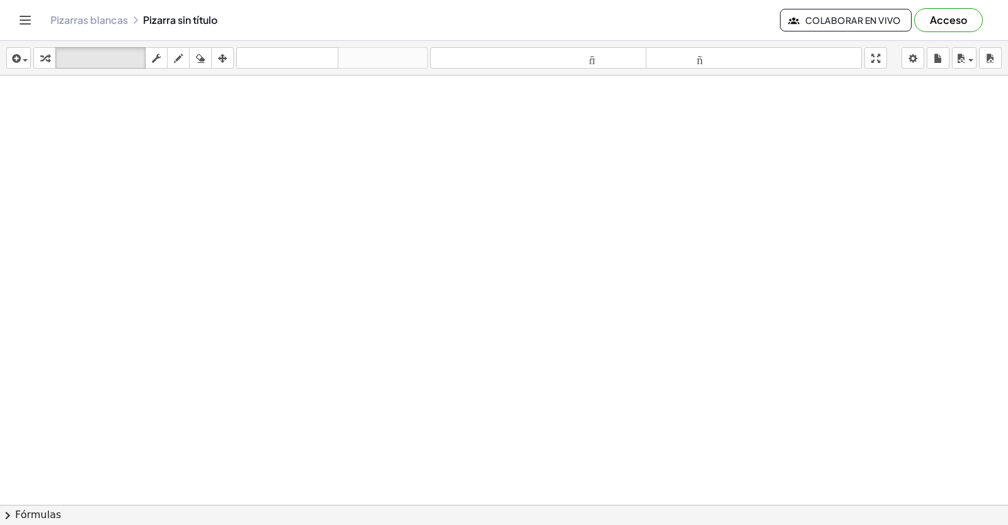
click at [440, 525] on html "Actividades matemáticas fáciles de comprender Empezar Banco de actividades Trab…" at bounding box center [504, 262] width 1008 height 525
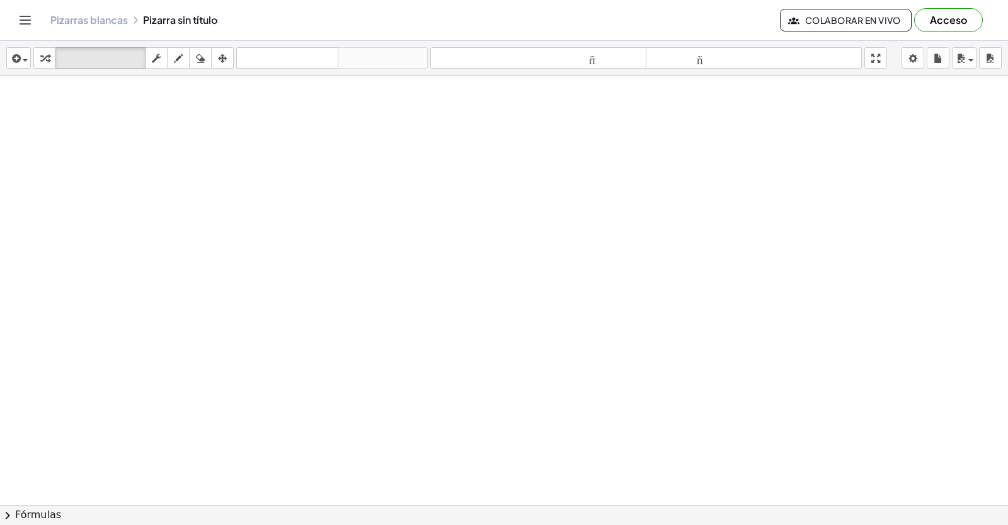
drag, startPoint x: 668, startPoint y: 436, endPoint x: 652, endPoint y: 432, distance: 17.0
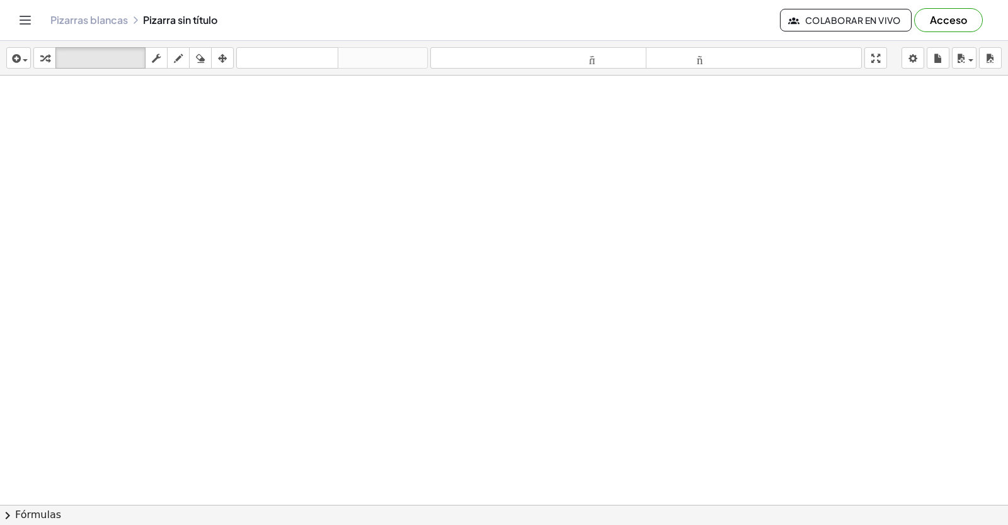
drag, startPoint x: 647, startPoint y: 432, endPoint x: 636, endPoint y: 437, distance: 12.7
drag, startPoint x: 636, startPoint y: 437, endPoint x: 635, endPoint y: 410, distance: 27.1
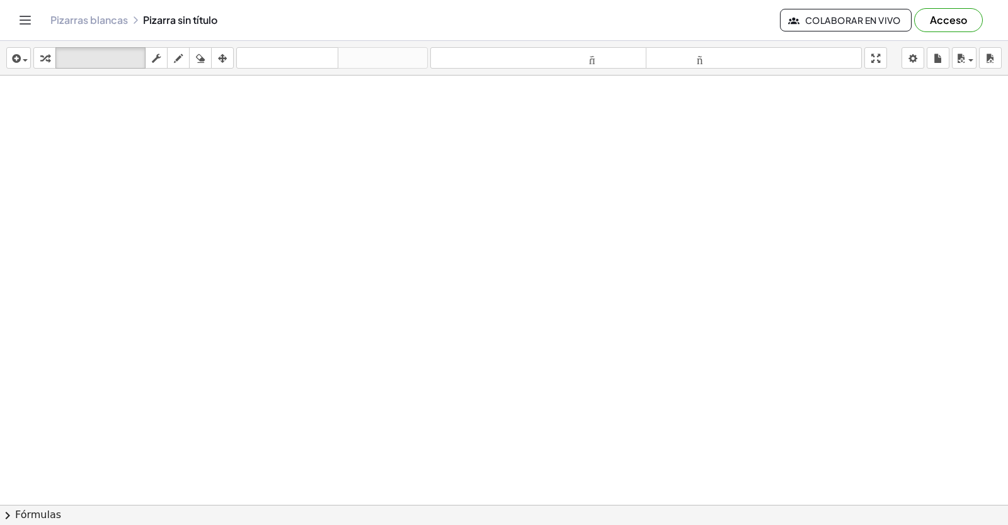
click at [0, 18] on header "Pizarras blancas Pizarra sin título Colaborar en vivo Acceso" at bounding box center [504, 20] width 1008 height 41
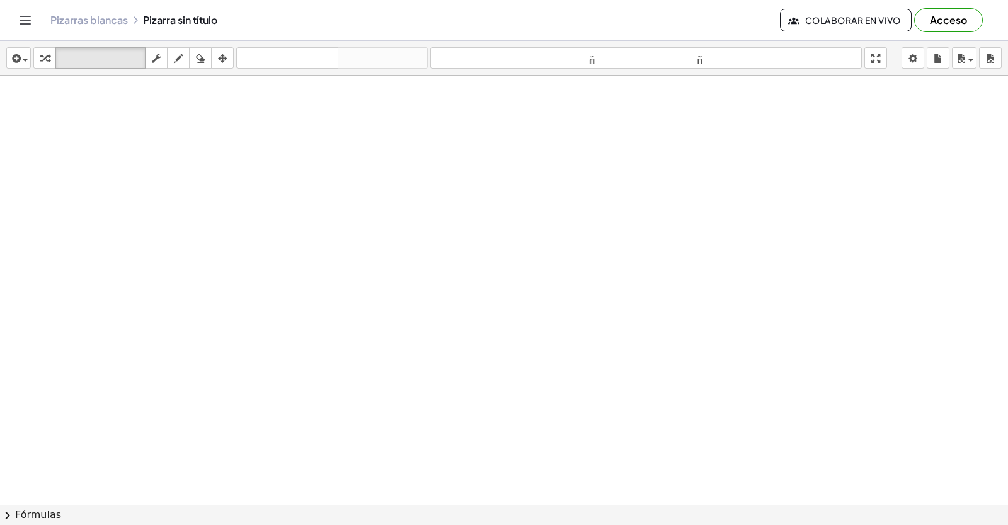
drag, startPoint x: 0, startPoint y: 35, endPoint x: 0, endPoint y: 55, distance: 20.2
drag, startPoint x: 476, startPoint y: 109, endPoint x: 454, endPoint y: 109, distance: 22.0
drag, startPoint x: 451, startPoint y: 110, endPoint x: 444, endPoint y: 120, distance: 13.1
drag, startPoint x: 444, startPoint y: 120, endPoint x: 466, endPoint y: 153, distance: 39.5
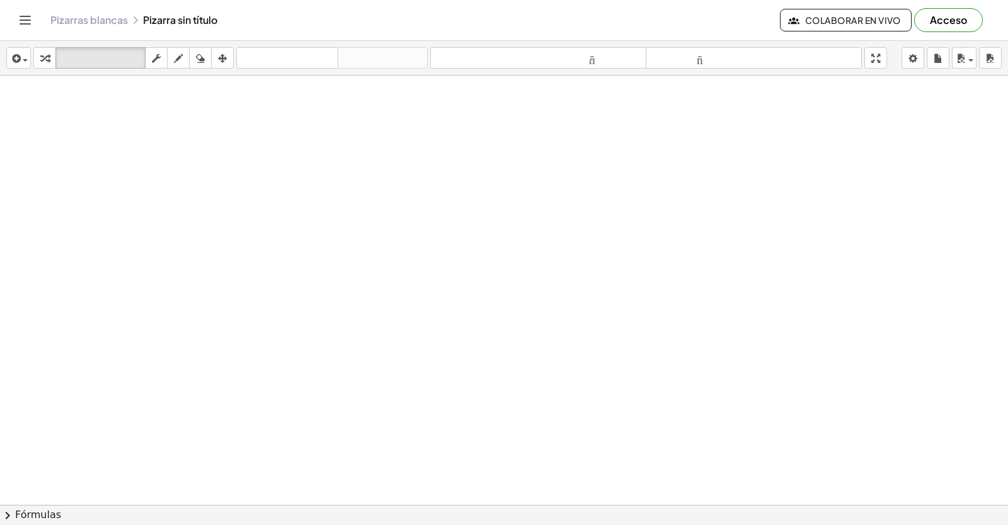
scroll to position [5017, 0]
drag, startPoint x: 430, startPoint y: 90, endPoint x: 422, endPoint y: 91, distance: 8.2
drag, startPoint x: 421, startPoint y: 90, endPoint x: 424, endPoint y: 81, distance: 9.8
drag, startPoint x: 424, startPoint y: 81, endPoint x: 424, endPoint y: 89, distance: 8.2
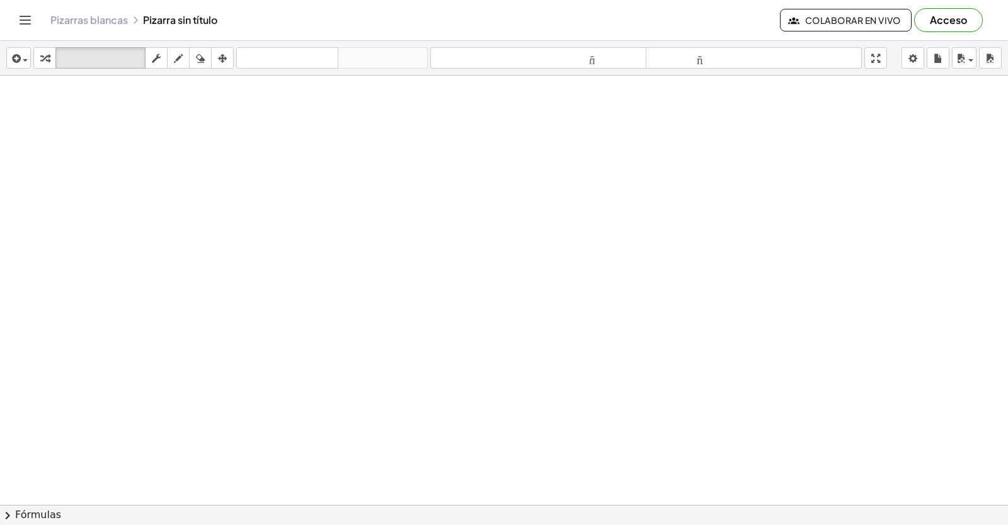
drag, startPoint x: 389, startPoint y: 202, endPoint x: 386, endPoint y: 220, distance: 18.5
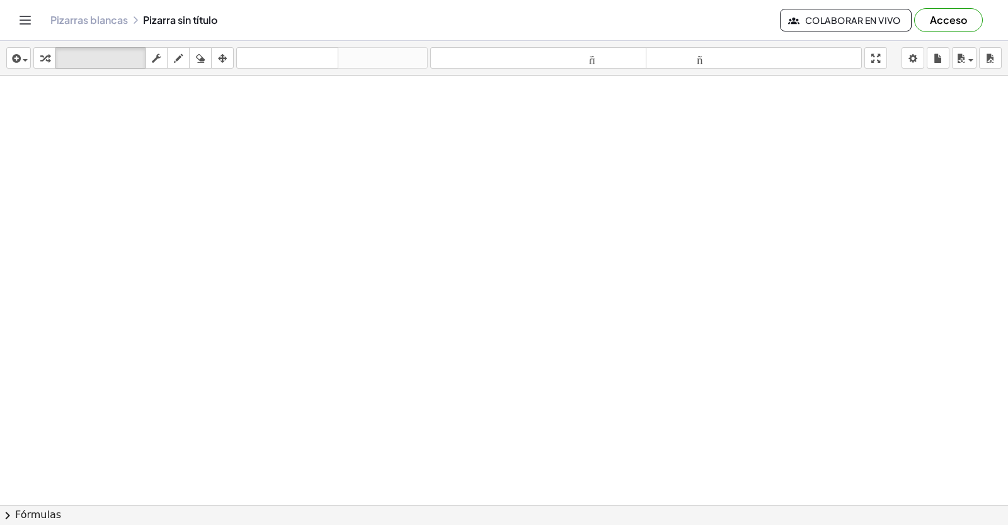
drag, startPoint x: 35, startPoint y: 32, endPoint x: 150, endPoint y: 59, distance: 117.7
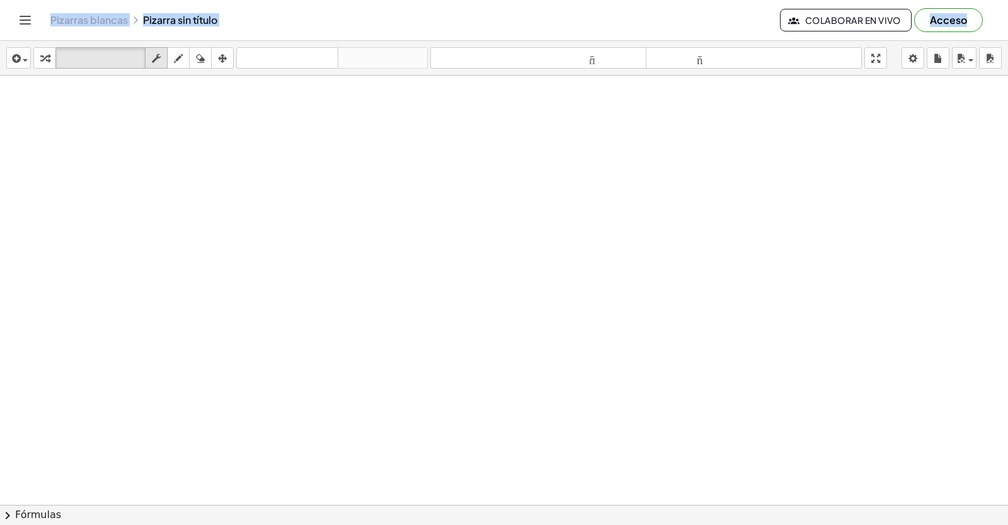
click at [130, 62] on div "Actividades matemáticas fáciles de comprender Empezar Banco de actividades Trab…" at bounding box center [504, 262] width 1008 height 525
click at [219, 57] on icon "button" at bounding box center [222, 58] width 9 height 15
click at [277, 66] on div "insertar Seleccione uno: Expresión matemática Función Texto Vídeo de YouTube Gr…" at bounding box center [504, 58] width 1008 height 35
click at [230, 66] on button "arreglar" at bounding box center [222, 57] width 23 height 21
click at [233, 64] on button "arreglar" at bounding box center [222, 57] width 23 height 21
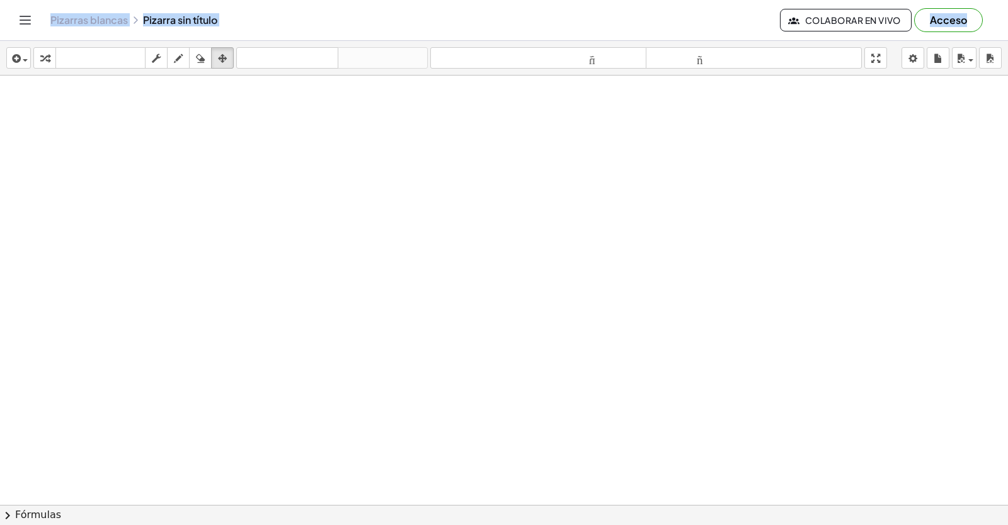
click at [222, 53] on icon "button" at bounding box center [222, 58] width 9 height 15
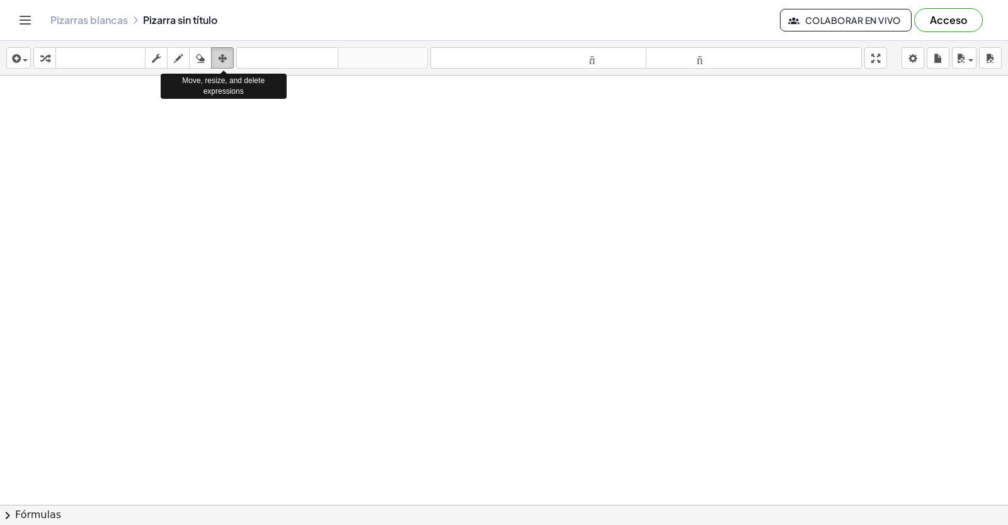
click at [225, 50] on div "button" at bounding box center [222, 57] width 16 height 15
click at [232, 50] on button "arreglar" at bounding box center [222, 57] width 23 height 21
drag, startPoint x: 254, startPoint y: 47, endPoint x: 211, endPoint y: 43, distance: 43.1
drag, startPoint x: 211, startPoint y: 43, endPoint x: 58, endPoint y: 324, distance: 320.5
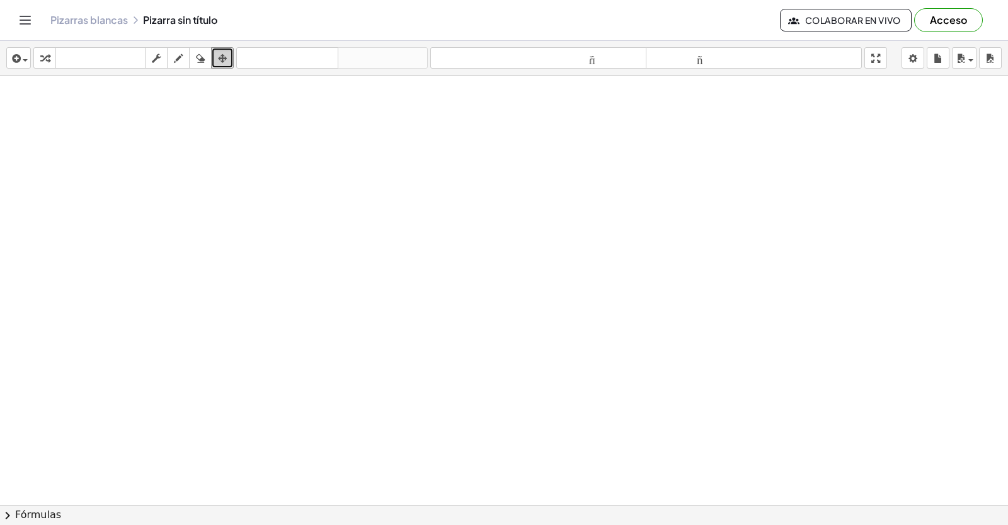
drag, startPoint x: 530, startPoint y: 404, endPoint x: 527, endPoint y: 412, distance: 8.5
drag, startPoint x: 534, startPoint y: 410, endPoint x: 520, endPoint y: 414, distance: 15.0
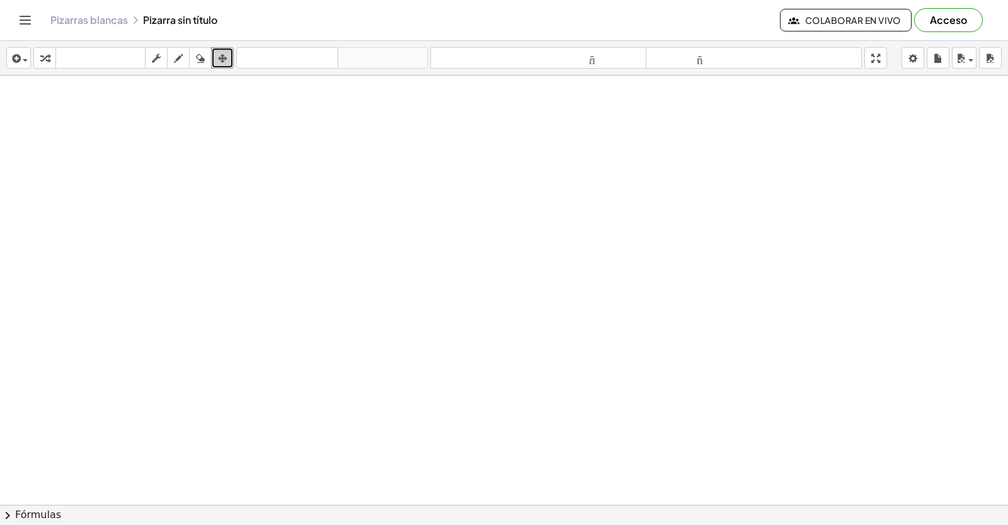
drag, startPoint x: 513, startPoint y: 418, endPoint x: 505, endPoint y: 418, distance: 8.8
drag, startPoint x: 505, startPoint y: 418, endPoint x: 493, endPoint y: 421, distance: 11.6
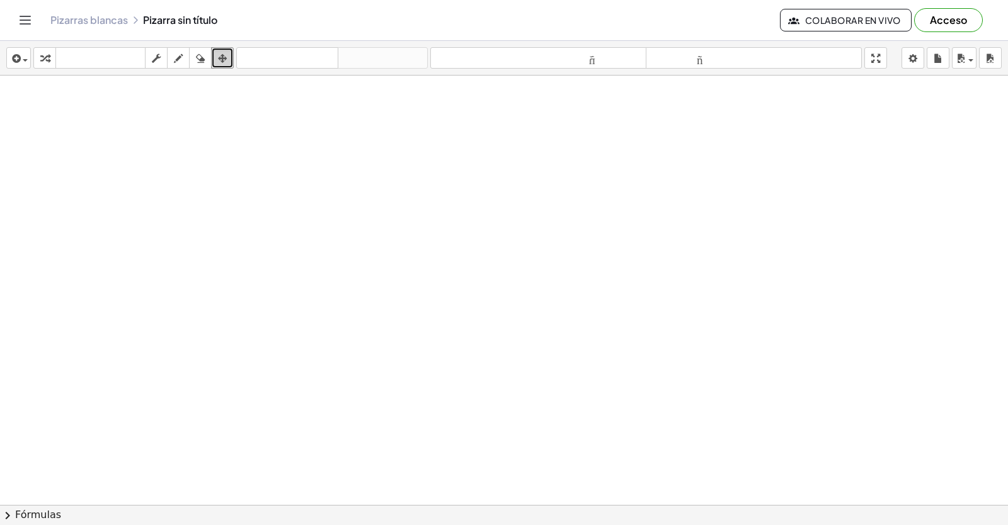
drag, startPoint x: 494, startPoint y: 421, endPoint x: 484, endPoint y: 426, distance: 11.0
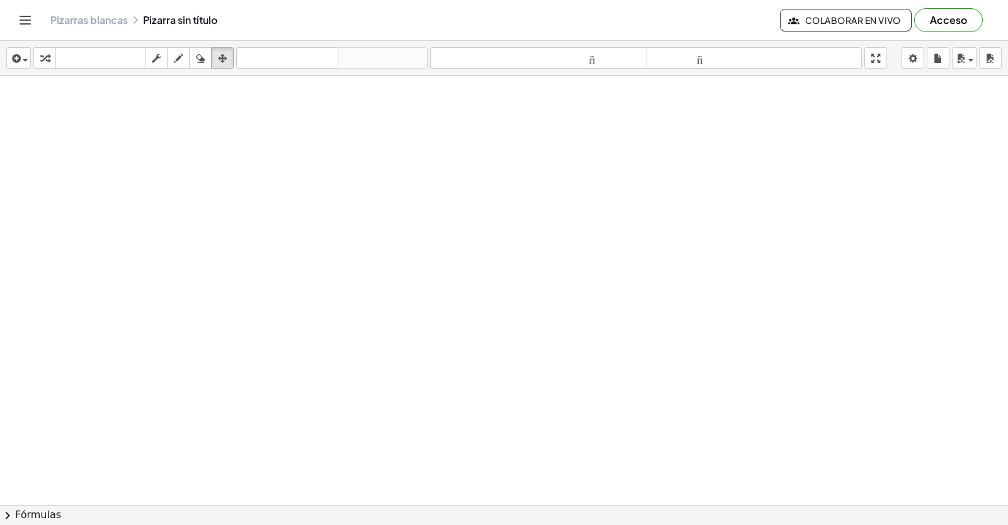
drag, startPoint x: 488, startPoint y: 439, endPoint x: 497, endPoint y: 489, distance: 50.5
drag, startPoint x: 461, startPoint y: 300, endPoint x: 476, endPoint y: 338, distance: 39.9
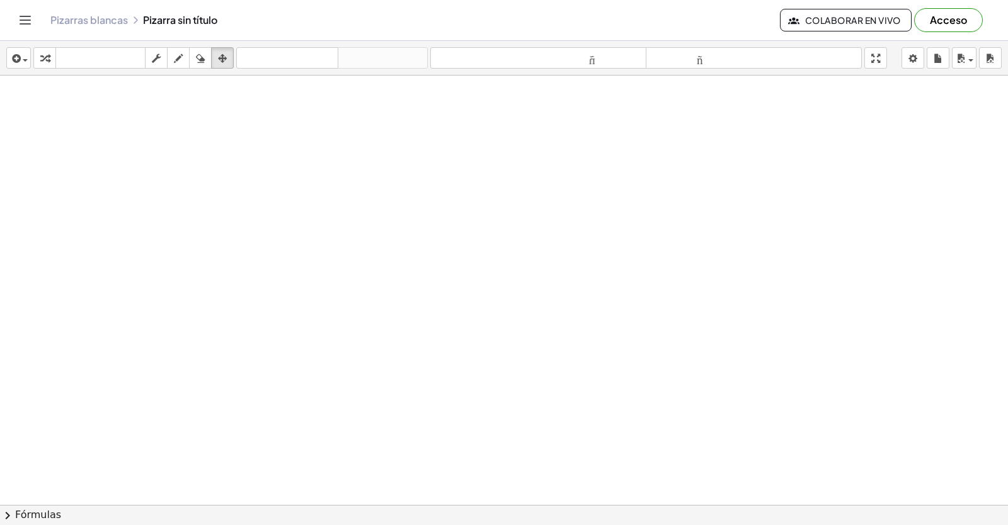
drag, startPoint x: 476, startPoint y: 338, endPoint x: 490, endPoint y: 363, distance: 29.6
drag, startPoint x: 507, startPoint y: 419, endPoint x: 512, endPoint y: 430, distance: 12.7
drag, startPoint x: 512, startPoint y: 430, endPoint x: 560, endPoint y: 508, distance: 91.1
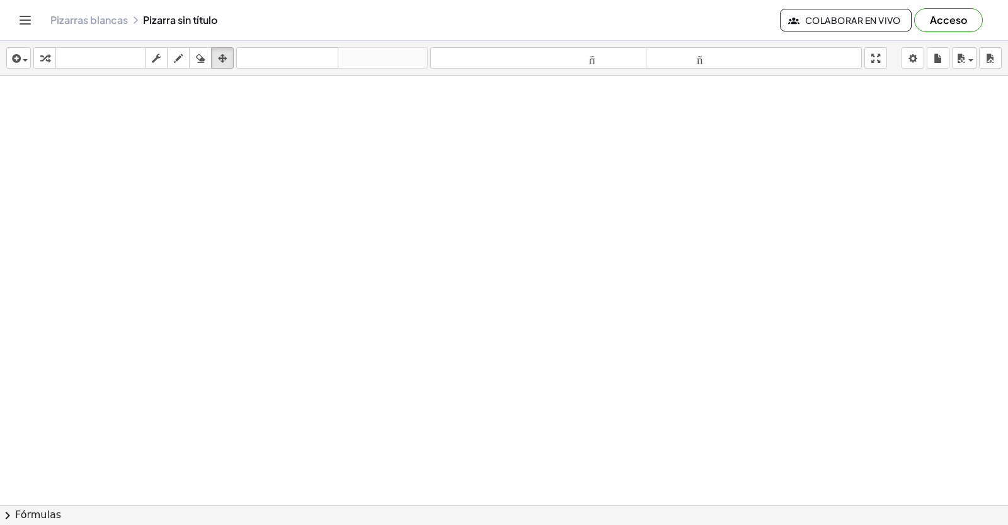
click at [560, 518] on div "insertar Seleccione uno: Expresión matemática Función Texto Vídeo de YouTube Gr…" at bounding box center [504, 283] width 1008 height 484
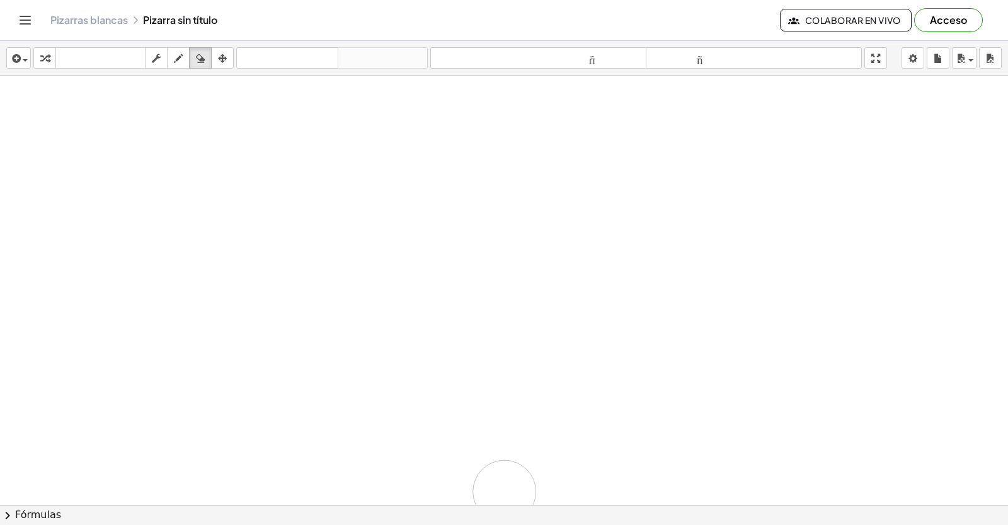
drag, startPoint x: 525, startPoint y: 477, endPoint x: 505, endPoint y: 494, distance: 26.9
drag, startPoint x: 559, startPoint y: 455, endPoint x: 559, endPoint y: 430, distance: 25.2
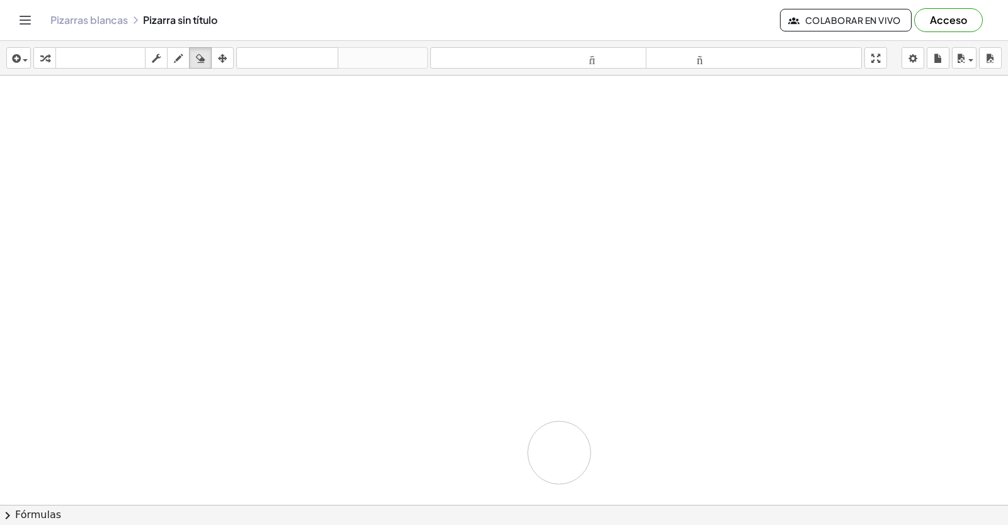
drag, startPoint x: 575, startPoint y: 430, endPoint x: 553, endPoint y: 399, distance: 37.9
drag, startPoint x: 539, startPoint y: 407, endPoint x: 529, endPoint y: 401, distance: 11.6
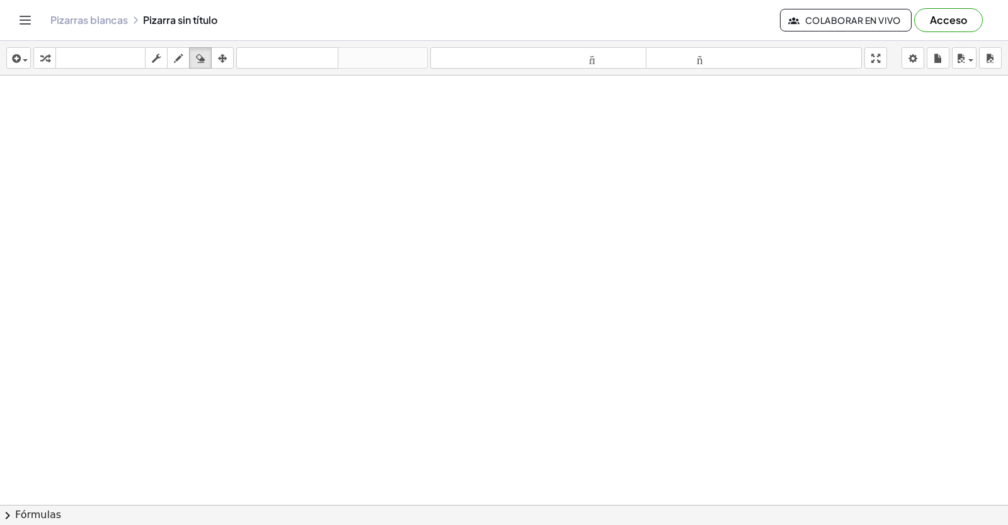
drag, startPoint x: 529, startPoint y: 401, endPoint x: 543, endPoint y: 374, distance: 31.0
click at [445, 54] on font "tamaño_del_formato" at bounding box center [538, 58] width 210 height 12
drag, startPoint x: 388, startPoint y: 256, endPoint x: 387, endPoint y: 265, distance: 8.3
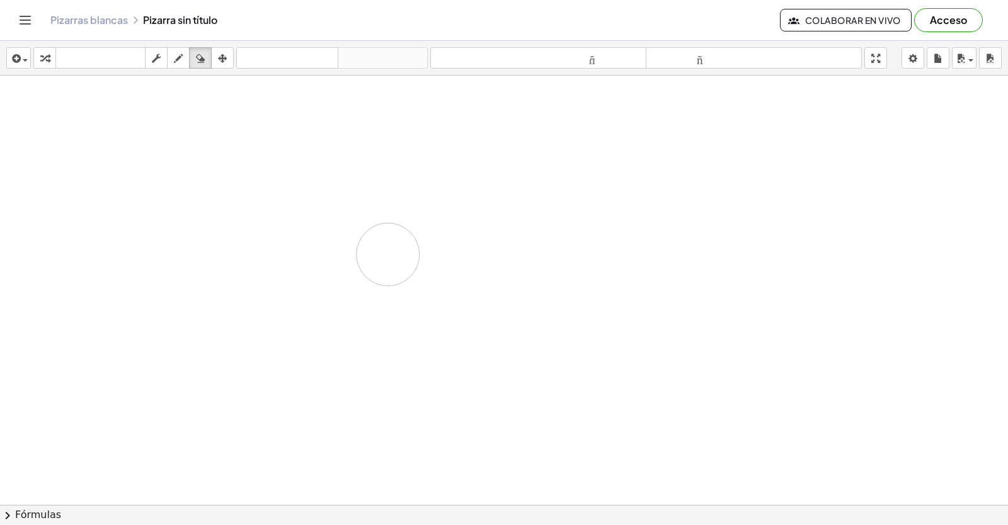
drag, startPoint x: 459, startPoint y: 224, endPoint x: 694, endPoint y: 159, distance: 243.8
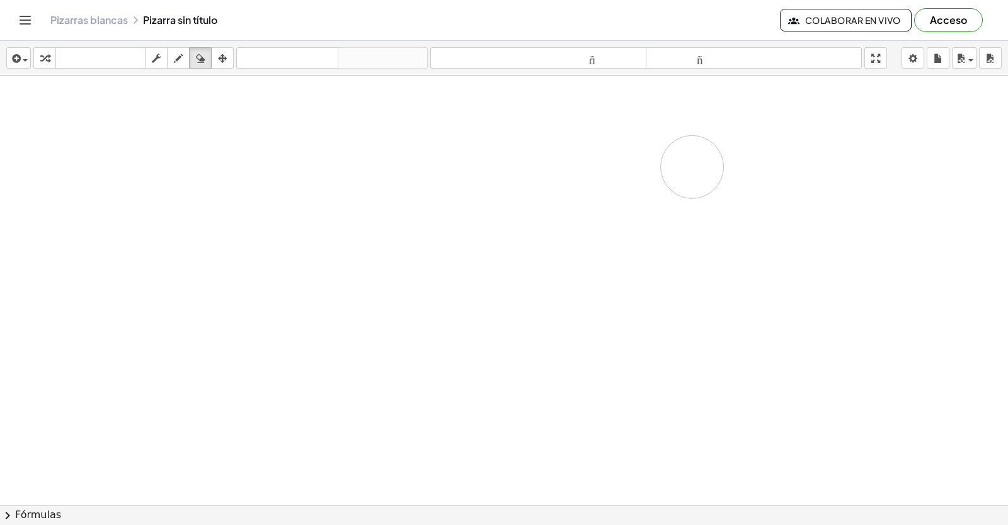
drag, startPoint x: 692, startPoint y: 169, endPoint x: 692, endPoint y: 161, distance: 7.6
drag, startPoint x: 680, startPoint y: 147, endPoint x: 644, endPoint y: 76, distance: 79.7
drag, startPoint x: 632, startPoint y: 57, endPoint x: 517, endPoint y: 203, distance: 186.5
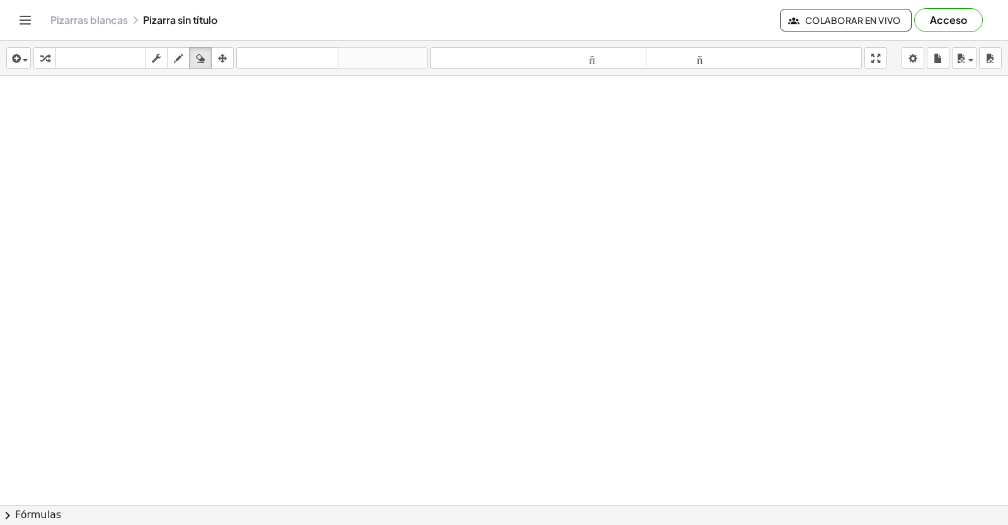
click at [514, 205] on div "insertar Seleccione uno: Expresión matemática Función Texto Vídeo de YouTube Gr…" at bounding box center [504, 283] width 1008 height 484
drag, startPoint x: 517, startPoint y: 201, endPoint x: 779, endPoint y: 505, distance: 401.1
drag, startPoint x: 779, startPoint y: 505, endPoint x: 835, endPoint y: 371, distance: 145.1
drag, startPoint x: 626, startPoint y: 320, endPoint x: 854, endPoint y: 550, distance: 323.4
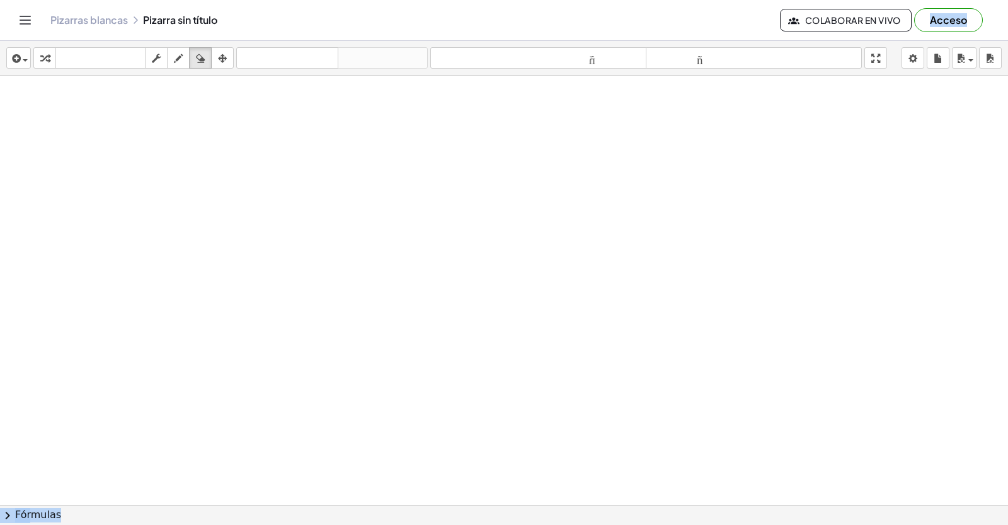
click at [854, 525] on html "Actividades matemáticas fáciles de comprender Empezar Banco de actividades Trab…" at bounding box center [504, 262] width 1008 height 525
drag, startPoint x: 666, startPoint y: 261, endPoint x: 668, endPoint y: 254, distance: 8.0
drag, startPoint x: 668, startPoint y: 253, endPoint x: 716, endPoint y: 239, distance: 49.2
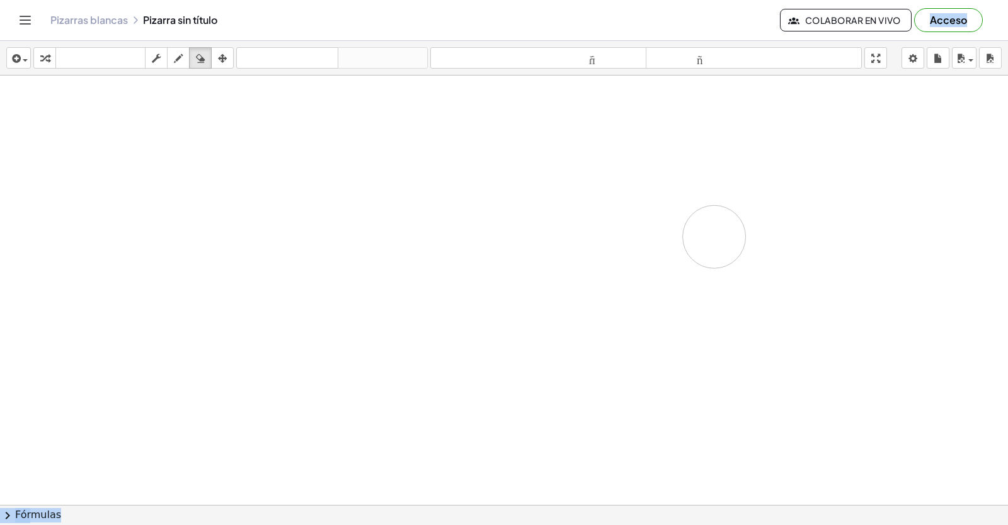
drag, startPoint x: 702, startPoint y: 261, endPoint x: 619, endPoint y: 278, distance: 84.9
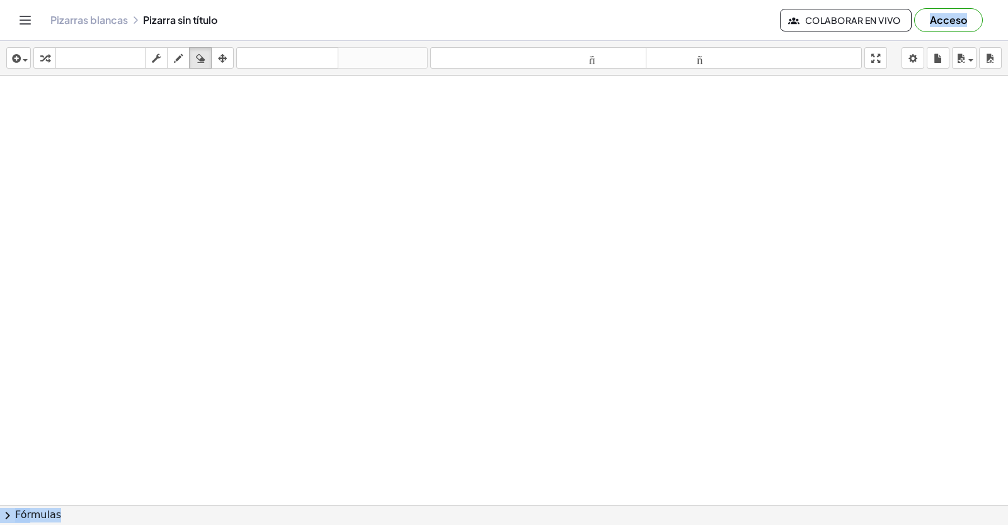
drag, startPoint x: 619, startPoint y: 278, endPoint x: 675, endPoint y: 249, distance: 62.3
drag, startPoint x: 675, startPoint y: 249, endPoint x: 661, endPoint y: 261, distance: 17.4
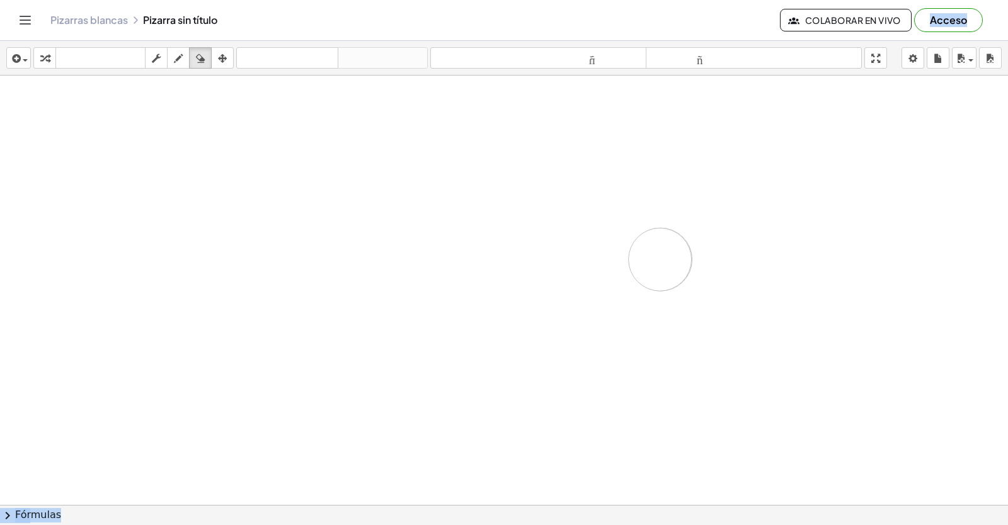
drag, startPoint x: 660, startPoint y: 257, endPoint x: 654, endPoint y: 258, distance: 6.4
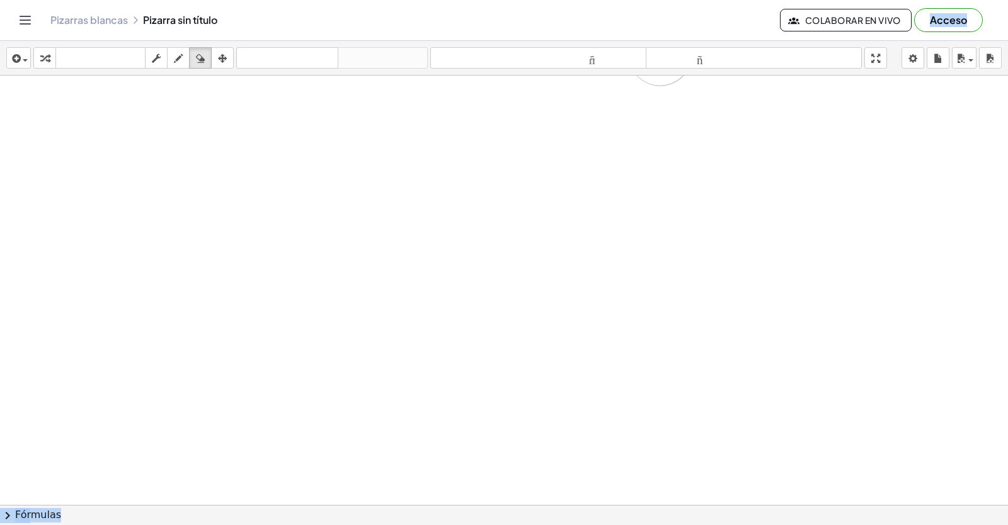
scroll to position [5051, 49]
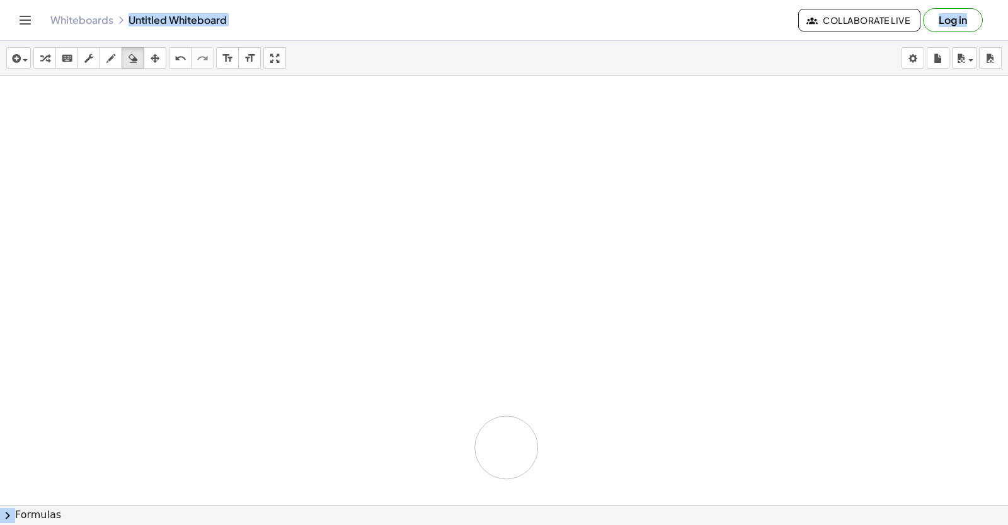
click at [73, 59] on div "keyboard" at bounding box center [67, 57] width 16 height 15
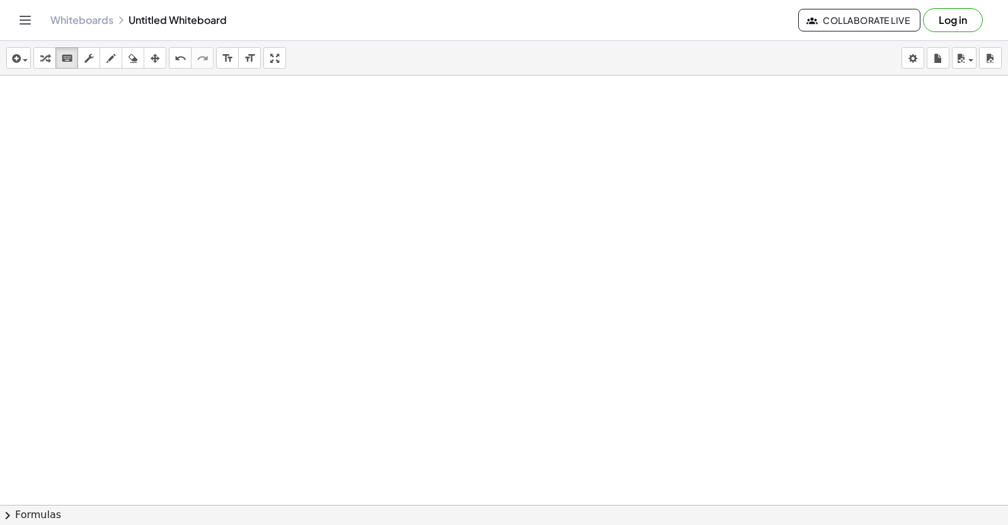
drag, startPoint x: 446, startPoint y: 357, endPoint x: 469, endPoint y: 385, distance: 36.7
drag, startPoint x: 110, startPoint y: 66, endPoint x: 127, endPoint y: 135, distance: 72.0
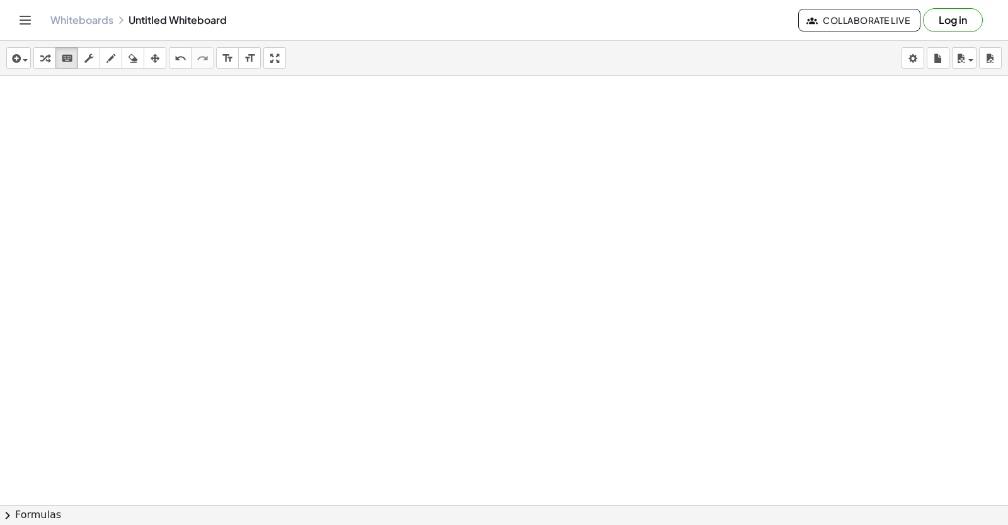
click at [108, 64] on icon "button" at bounding box center [110, 58] width 9 height 15
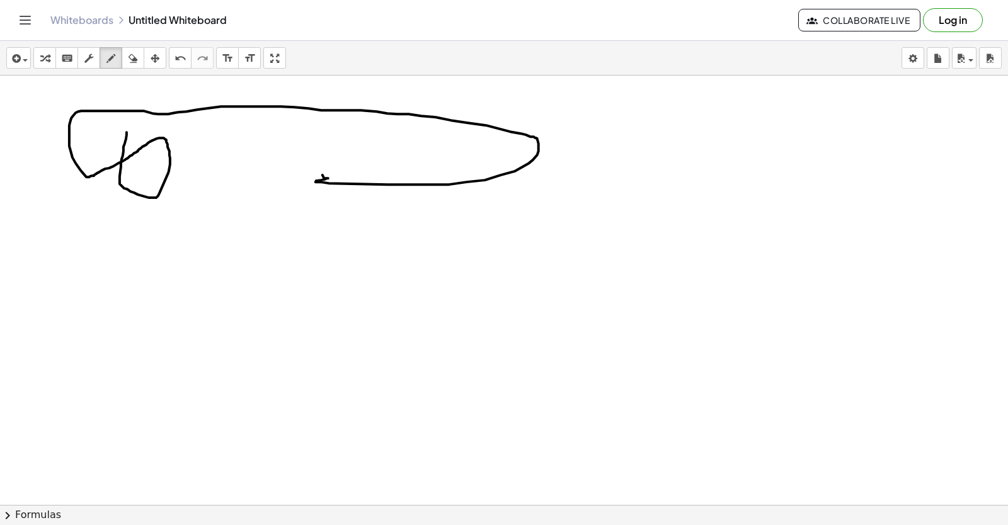
drag, startPoint x: 127, startPoint y: 135, endPoint x: 319, endPoint y: 172, distance: 195.6
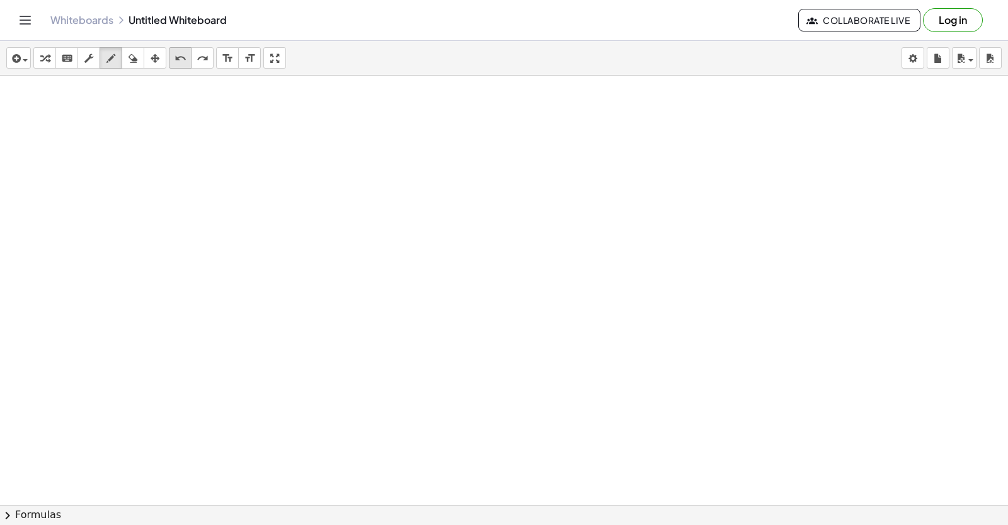
click at [183, 59] on icon "undo" at bounding box center [181, 58] width 12 height 15
click at [39, 60] on div "button" at bounding box center [45, 57] width 16 height 15
drag, startPoint x: 412, startPoint y: 359, endPoint x: 409, endPoint y: 345, distance: 14.7
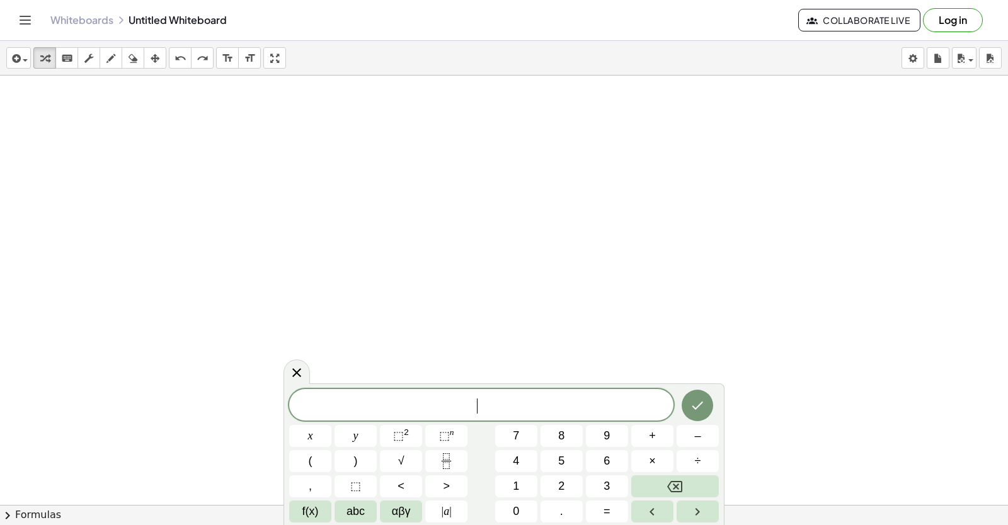
click at [910, 60] on body "Graspable Math Activities Get Started Activity Bank Assigned Work Classes White…" at bounding box center [504, 262] width 1008 height 525
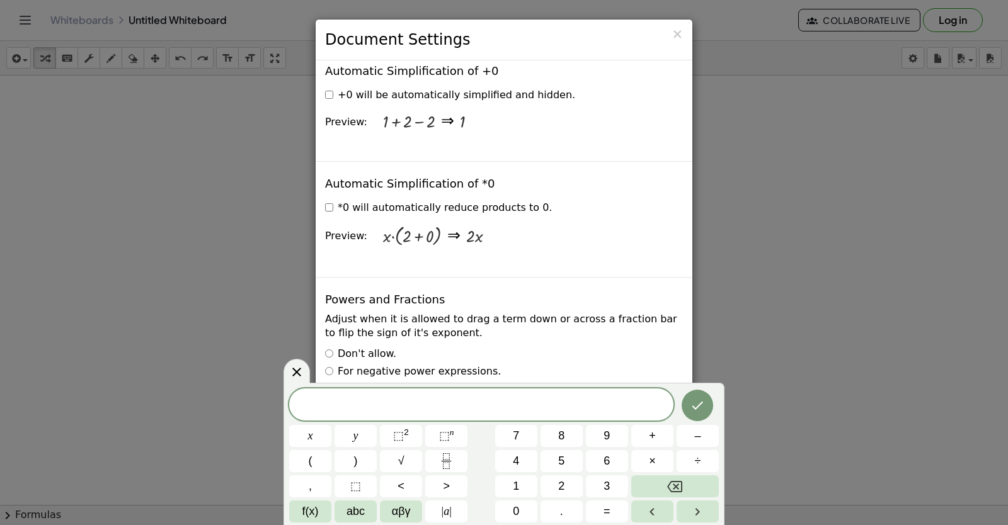
click at [910, 60] on div "× Document Settings These settings are saved with the document you are currentl…" at bounding box center [504, 262] width 1008 height 525
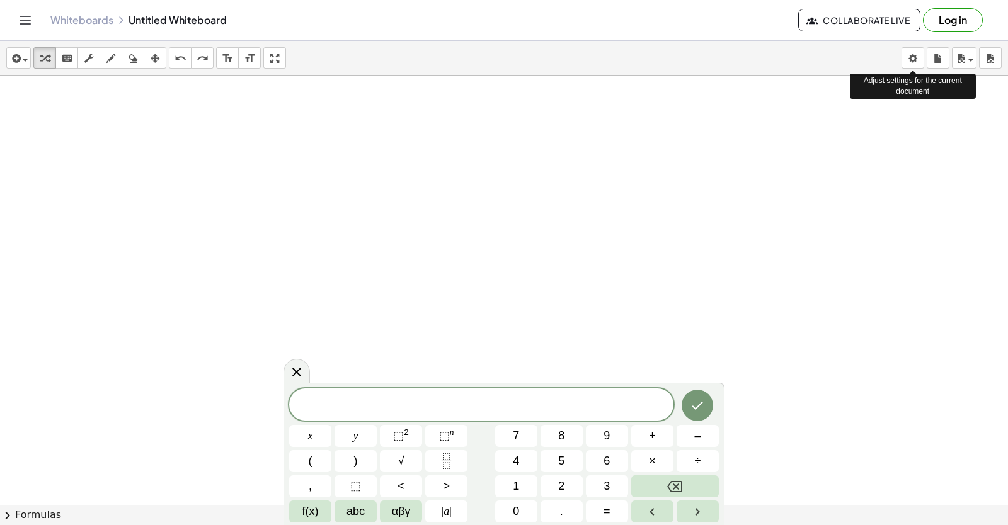
click at [910, 60] on body "Graspable Math Activities Get Started Activity Bank Assigned Work Classes White…" at bounding box center [504, 262] width 1008 height 525
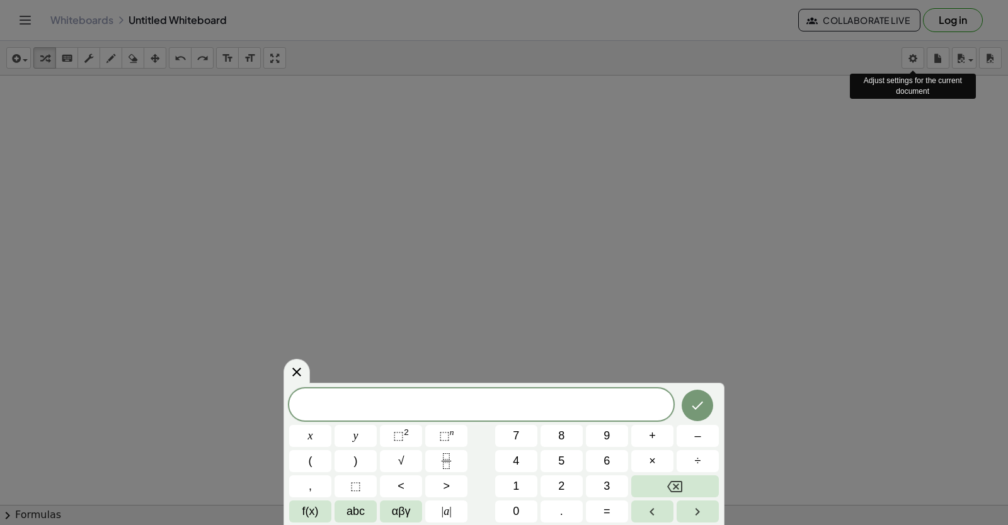
click at [910, 60] on body "Graspable Math Activities Get Started Activity Bank Assigned Work Classes White…" at bounding box center [504, 262] width 1008 height 525
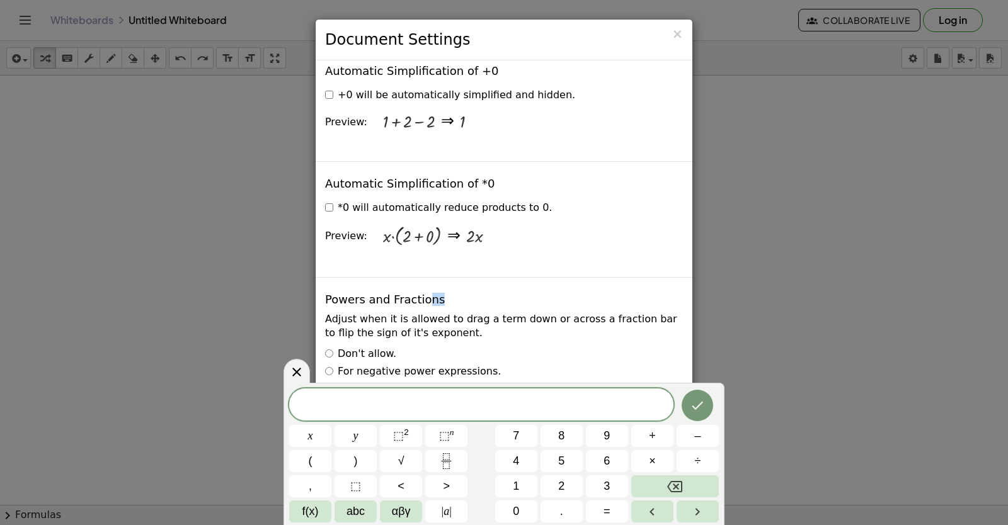
drag, startPoint x: 910, startPoint y: 60, endPoint x: 457, endPoint y: 289, distance: 507.4
click at [453, 289] on div "Powers and Fractions Adjust when it is allowed to drag a term down or across a …" at bounding box center [504, 383] width 377 height 213
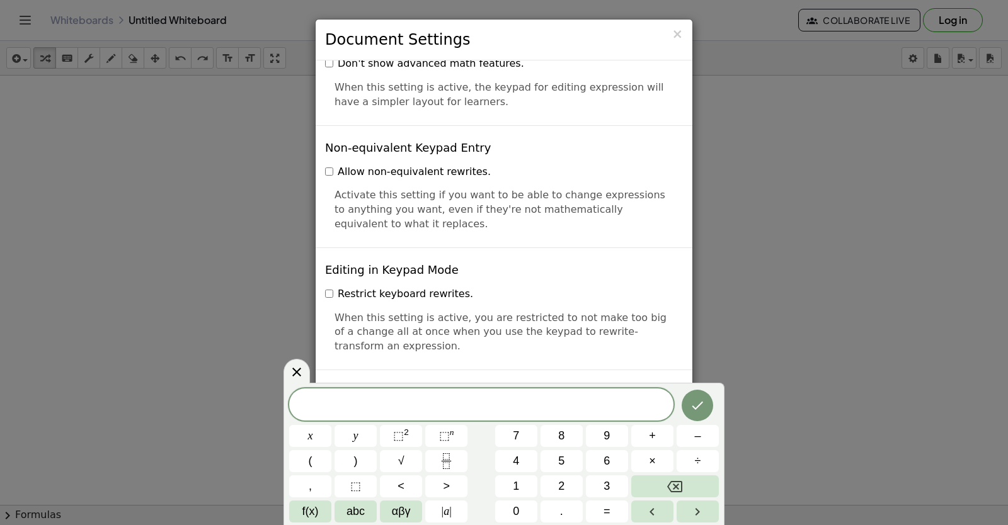
scroll to position [2997, 0]
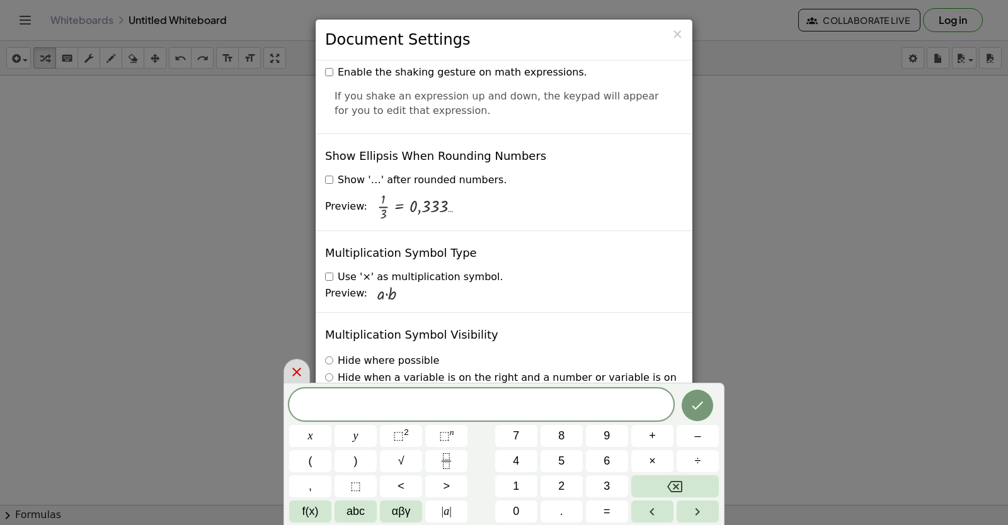
click at [292, 360] on div at bounding box center [296, 371] width 26 height 25
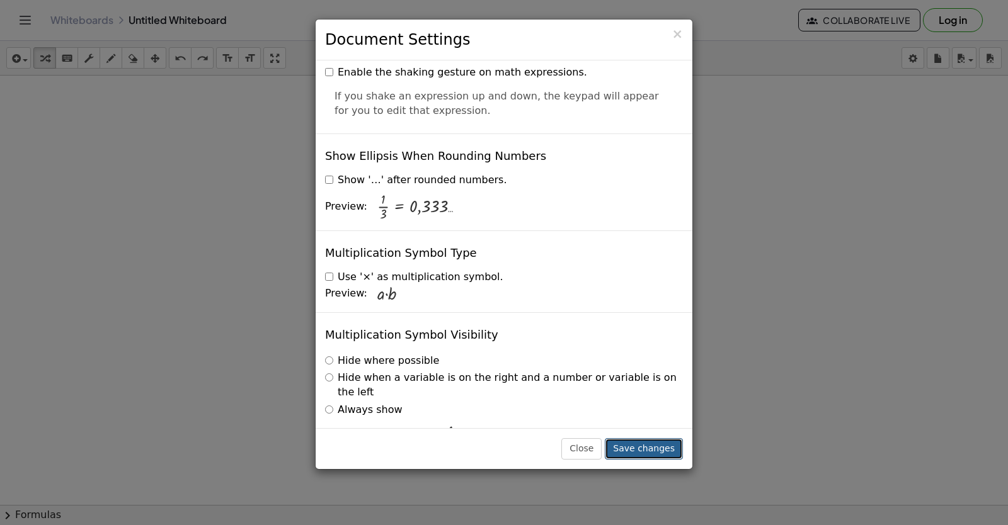
click at [658, 448] on button "Save changes" at bounding box center [644, 448] width 78 height 21
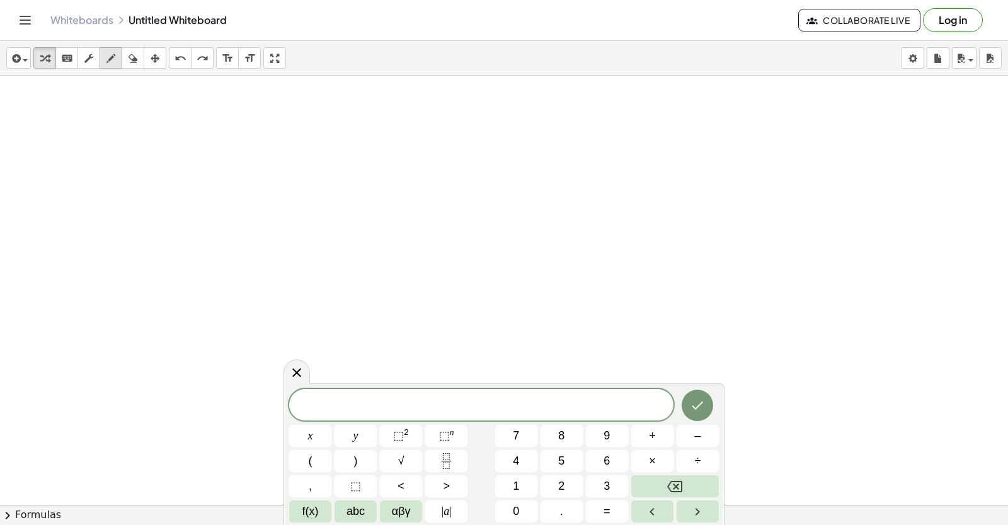
click at [116, 59] on div "button" at bounding box center [111, 57] width 16 height 15
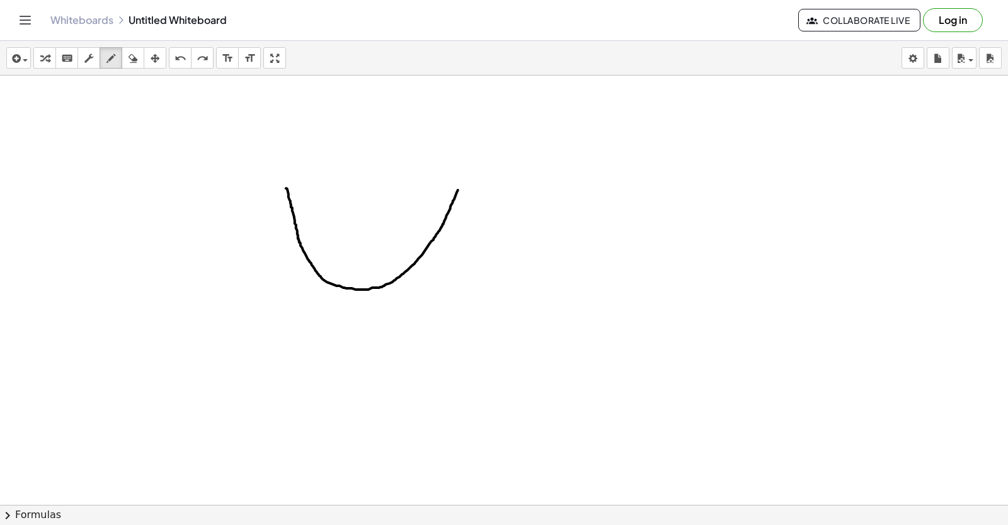
drag, startPoint x: 286, startPoint y: 190, endPoint x: 458, endPoint y: 192, distance: 172.0
drag, startPoint x: 408, startPoint y: 270, endPoint x: 409, endPoint y: 337, distance: 66.8
drag, startPoint x: 343, startPoint y: 290, endPoint x: 227, endPoint y: 313, distance: 117.6
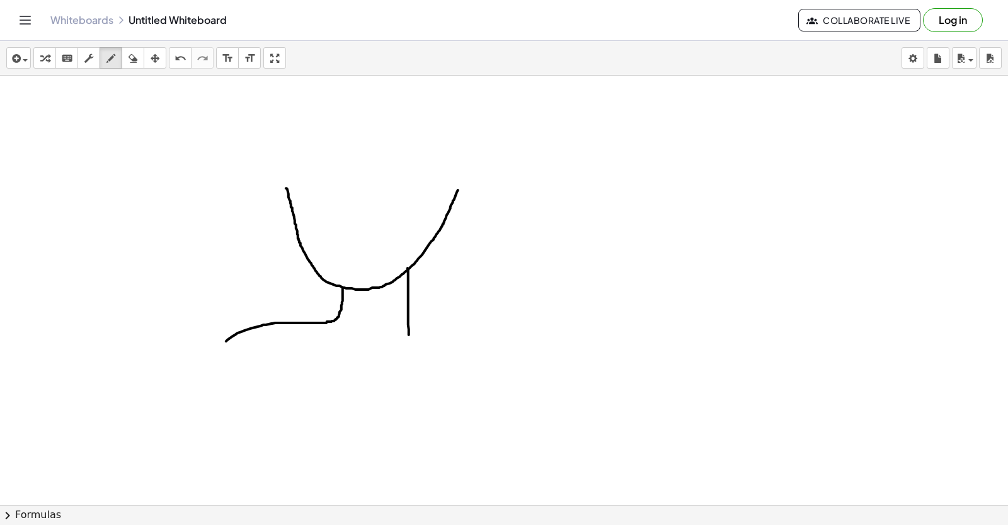
click at [178, 59] on icon "undo" at bounding box center [181, 58] width 12 height 15
click at [180, 59] on icon "undo" at bounding box center [181, 58] width 12 height 15
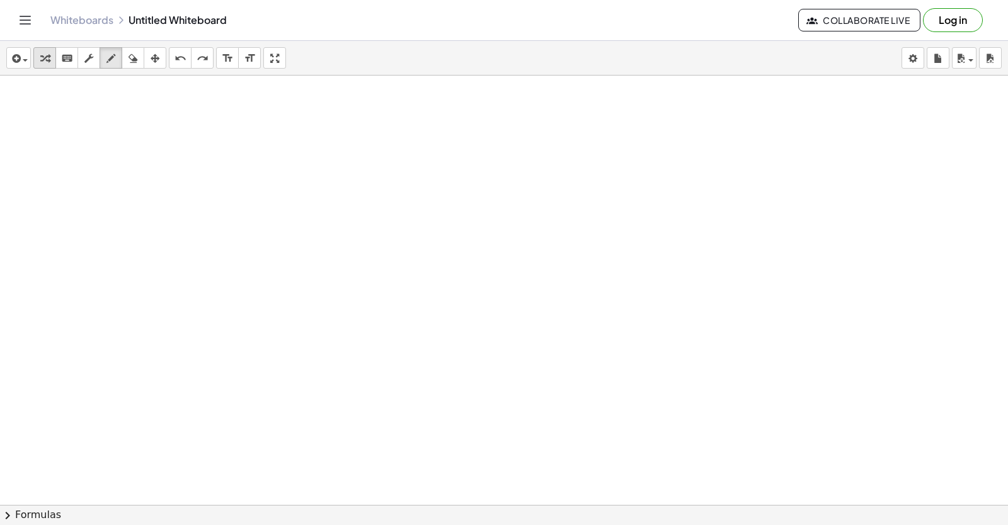
click at [50, 56] on div "button" at bounding box center [45, 57] width 16 height 15
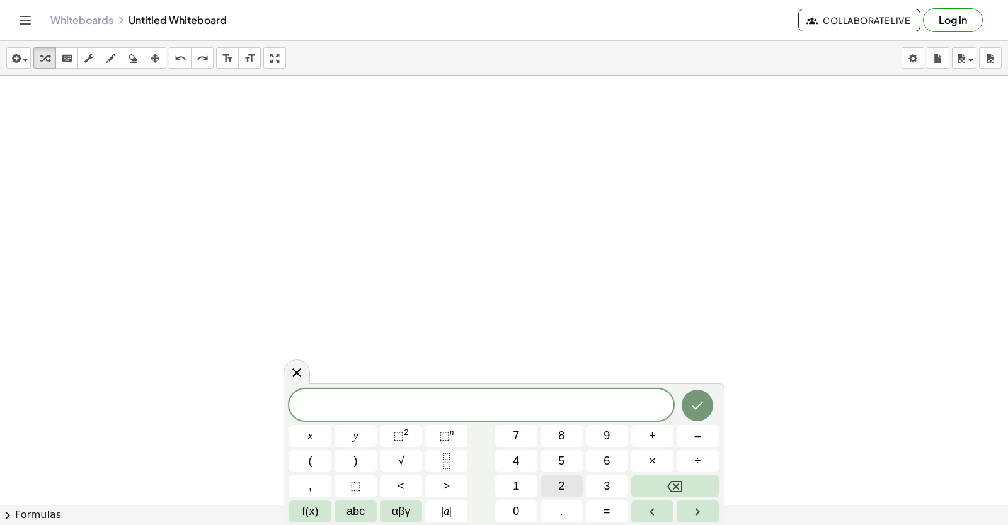
click at [560, 490] on span "2" at bounding box center [561, 486] width 6 height 17
click at [525, 483] on button "1" at bounding box center [516, 487] width 42 height 22
click at [658, 483] on button "Backspace" at bounding box center [675, 487] width 88 height 22
click at [658, 484] on button "Backspace" at bounding box center [675, 487] width 88 height 22
click at [655, 485] on button "Backspace" at bounding box center [675, 487] width 88 height 22
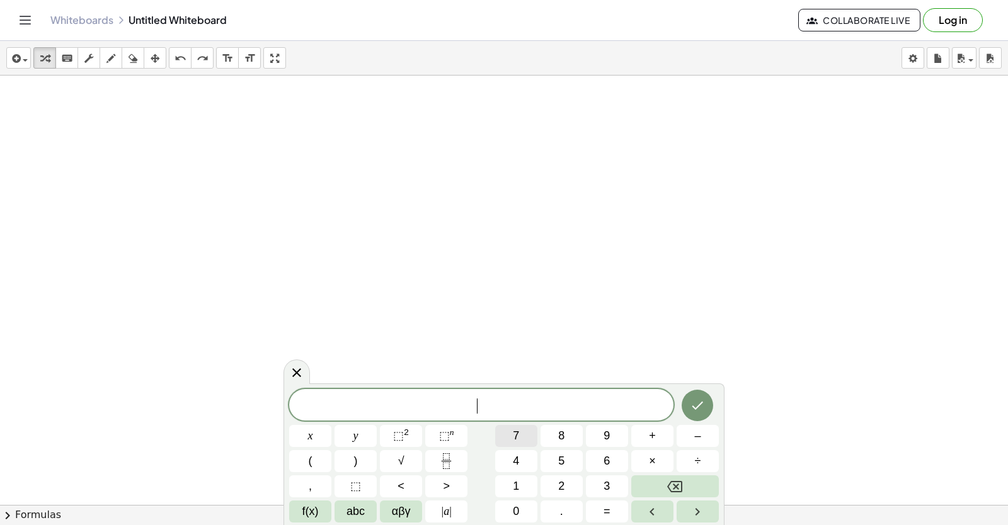
click at [517, 435] on span "7" at bounding box center [516, 436] width 6 height 17
click at [322, 435] on button "x" at bounding box center [310, 436] width 42 height 22
click at [659, 440] on button "+" at bounding box center [652, 436] width 42 height 22
click at [568, 459] on button "5" at bounding box center [562, 461] width 42 height 22
click at [561, 457] on span "5" at bounding box center [561, 461] width 6 height 17
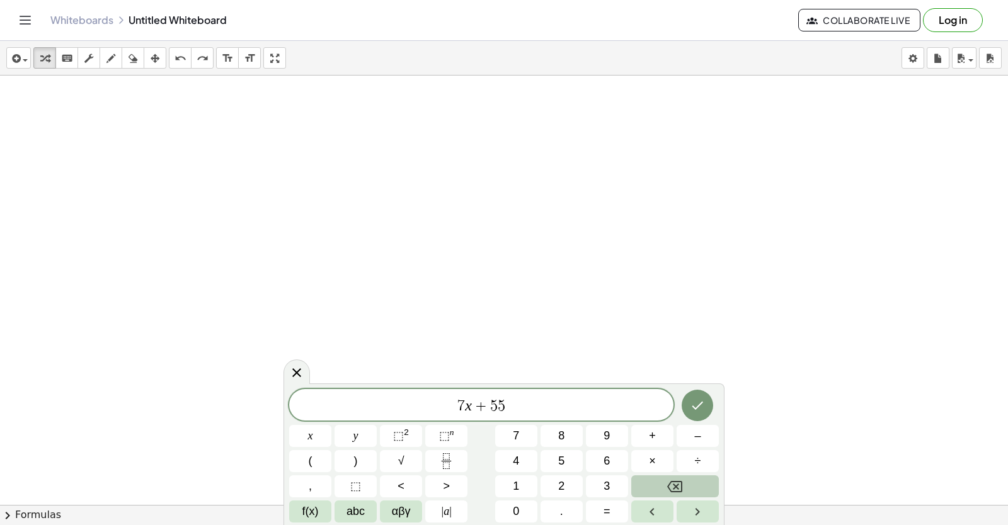
click at [665, 483] on button "Backspace" at bounding box center [675, 487] width 88 height 22
click at [616, 507] on button "=" at bounding box center [607, 512] width 42 height 22
click at [689, 429] on button "–" at bounding box center [698, 436] width 42 height 22
click at [569, 477] on button "2" at bounding box center [562, 487] width 42 height 22
click at [607, 486] on span "3" at bounding box center [607, 486] width 6 height 17
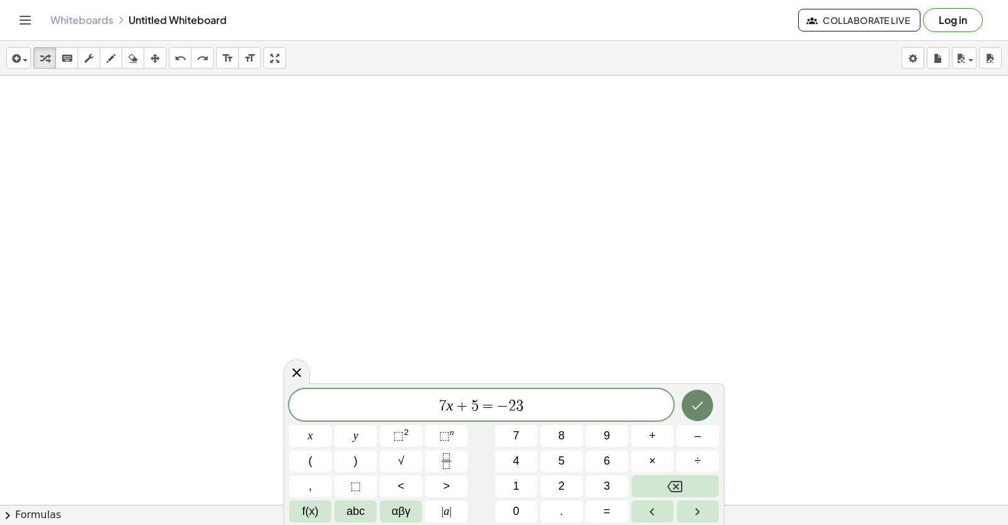
click at [696, 403] on icon "Done" at bounding box center [697, 405] width 15 height 15
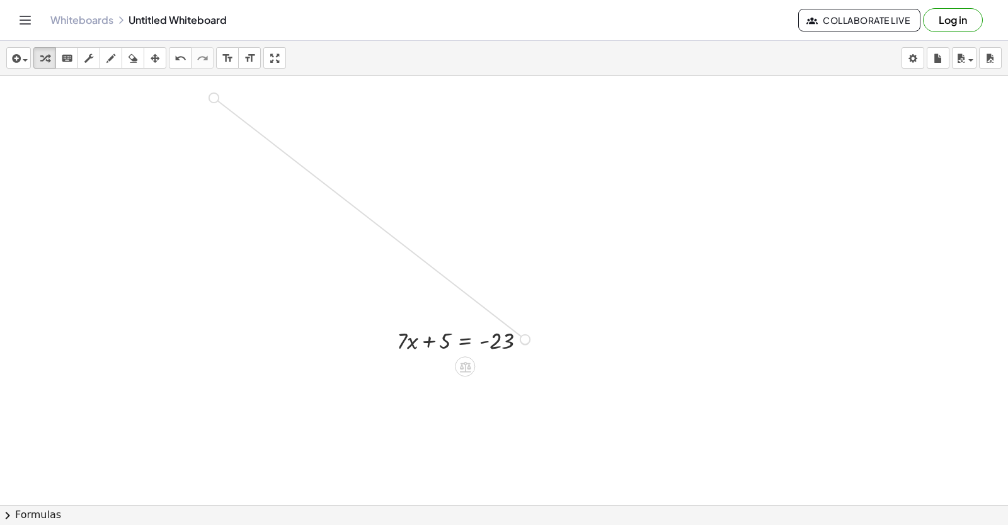
drag, startPoint x: 522, startPoint y: 341, endPoint x: 205, endPoint y: 88, distance: 405.6
drag, startPoint x: 199, startPoint y: 95, endPoint x: 106, endPoint y: 125, distance: 98.0
click at [183, 62] on icon "undo" at bounding box center [181, 58] width 12 height 15
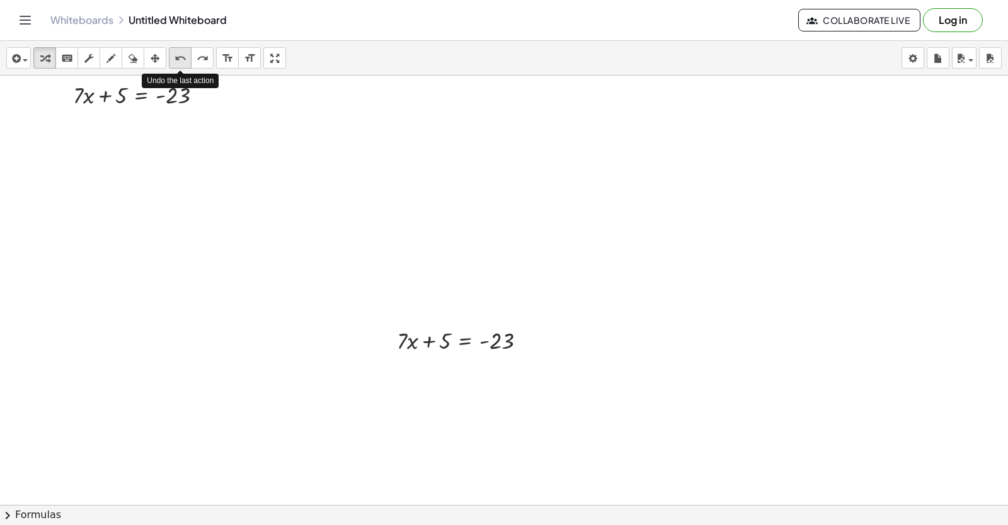
click at [183, 62] on icon "undo" at bounding box center [181, 58] width 12 height 15
drag, startPoint x: 455, startPoint y: 360, endPoint x: 392, endPoint y: 344, distance: 64.3
click at [465, 341] on div "+ · 7 · x + 5 = - 23" at bounding box center [465, 341] width 0 height 0
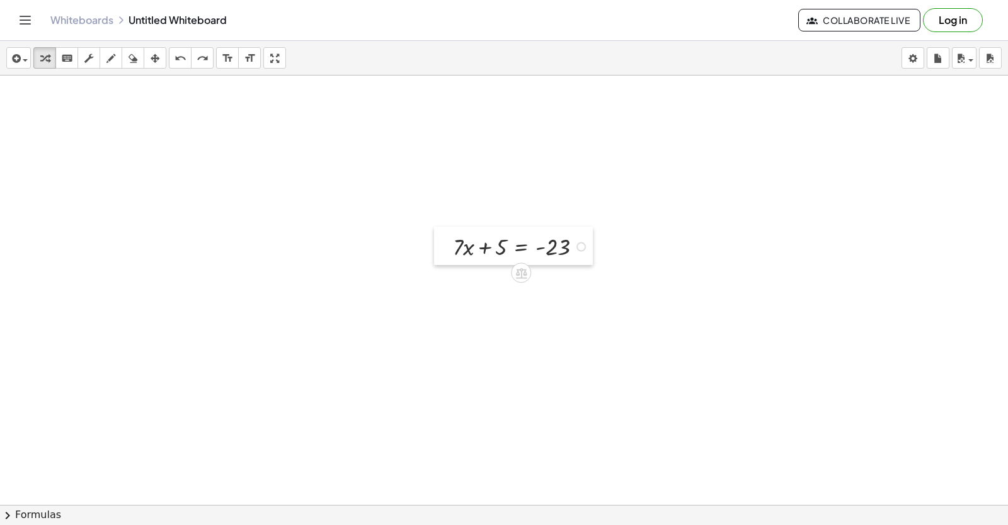
drag, startPoint x: 389, startPoint y: 341, endPoint x: 409, endPoint y: 270, distance: 74.2
click at [434, 249] on div at bounding box center [443, 246] width 19 height 38
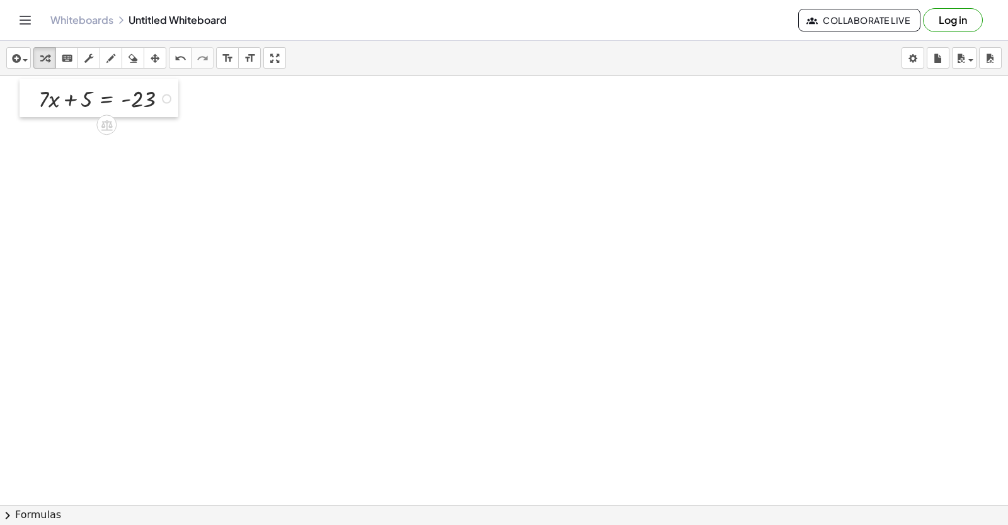
drag, startPoint x: 431, startPoint y: 256, endPoint x: 30, endPoint y: 106, distance: 428.0
click at [30, 106] on div at bounding box center [29, 98] width 19 height 38
click at [82, 102] on div at bounding box center [108, 98] width 152 height 32
drag, startPoint x: 82, startPoint y: 102, endPoint x: 179, endPoint y: 105, distance: 97.1
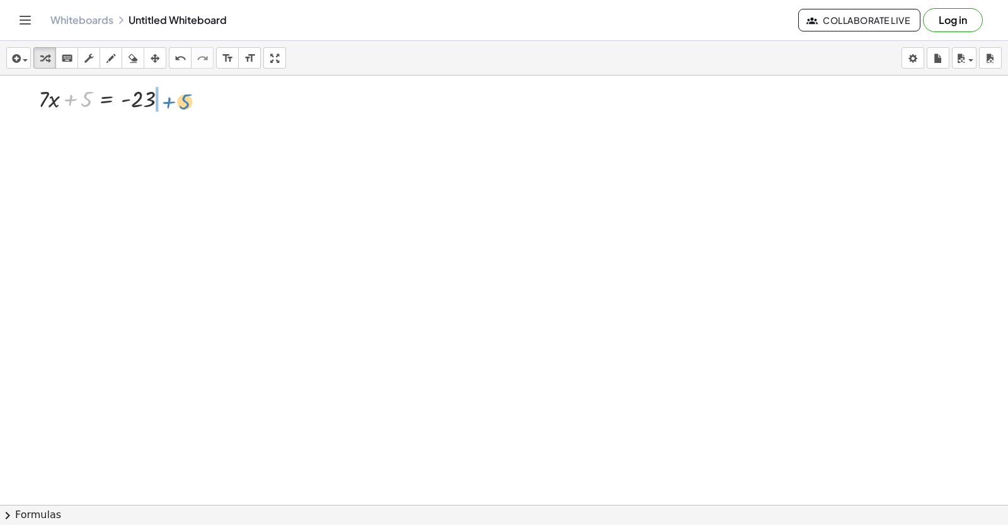
click at [179, 105] on div at bounding box center [108, 98] width 152 height 32
click at [163, 134] on div at bounding box center [128, 130] width 192 height 32
click at [168, 130] on div at bounding box center [128, 130] width 192 height 32
click at [79, 164] on div at bounding box center [128, 162] width 192 height 32
click at [72, 159] on div at bounding box center [128, 162] width 192 height 32
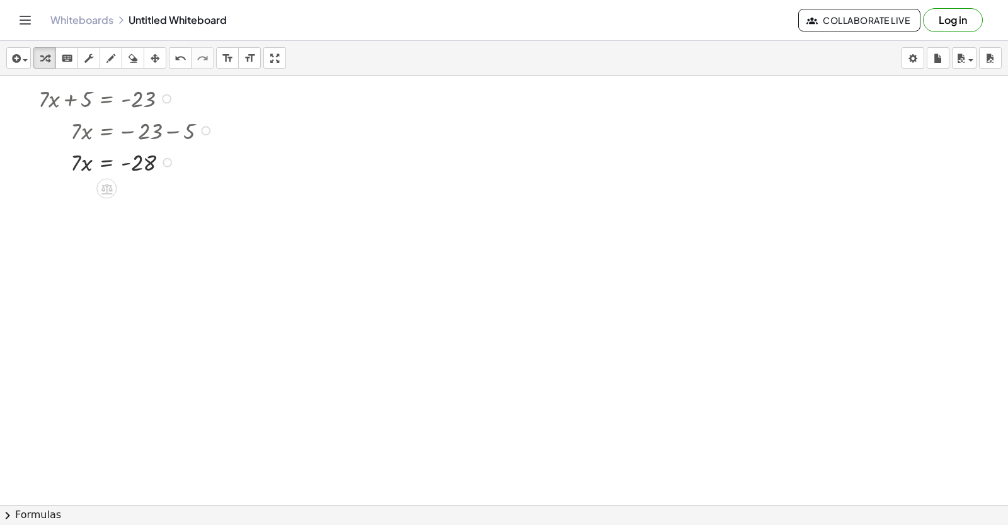
click at [76, 160] on div at bounding box center [128, 162] width 192 height 32
click at [88, 162] on div at bounding box center [128, 162] width 192 height 32
click at [81, 176] on div at bounding box center [128, 162] width 192 height 32
drag, startPoint x: 75, startPoint y: 164, endPoint x: 147, endPoint y: 195, distance: 79.0
click at [140, 201] on div at bounding box center [128, 201] width 192 height 46
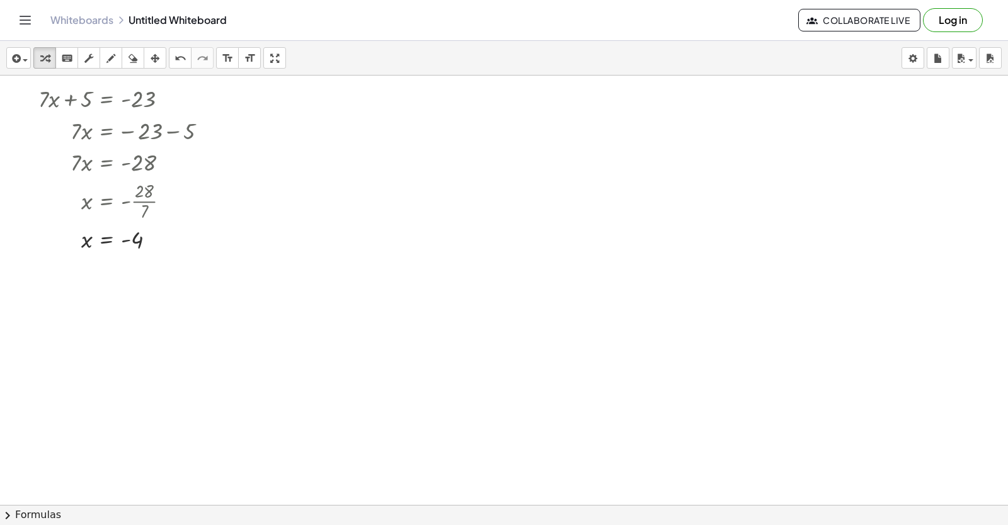
drag, startPoint x: 572, startPoint y: 318, endPoint x: 554, endPoint y: 345, distance: 32.7
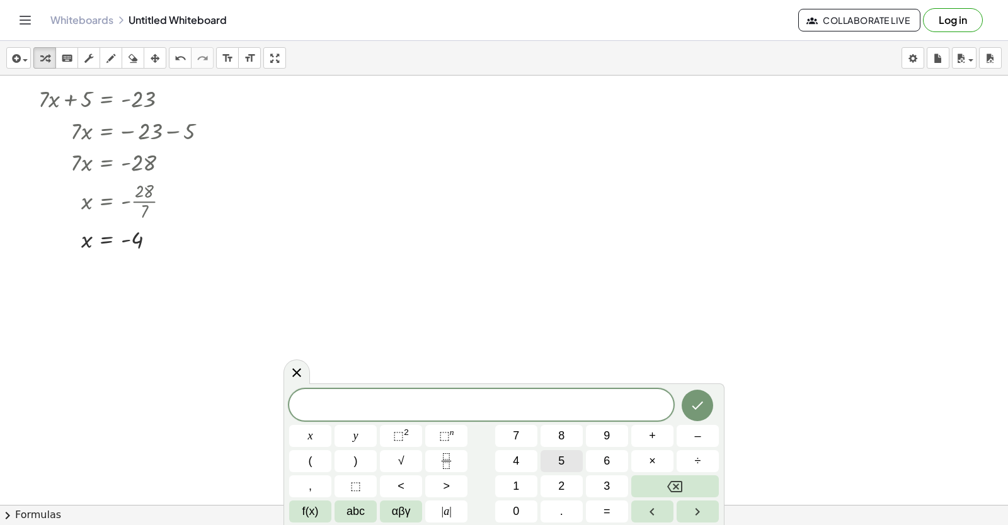
click at [561, 461] on span "5" at bounding box center [561, 461] width 6 height 17
click at [353, 435] on span "y" at bounding box center [355, 436] width 5 height 17
click at [708, 431] on button "–" at bounding box center [698, 436] width 42 height 22
click at [520, 478] on button "1" at bounding box center [516, 487] width 42 height 22
click at [523, 462] on button "4" at bounding box center [516, 461] width 42 height 22
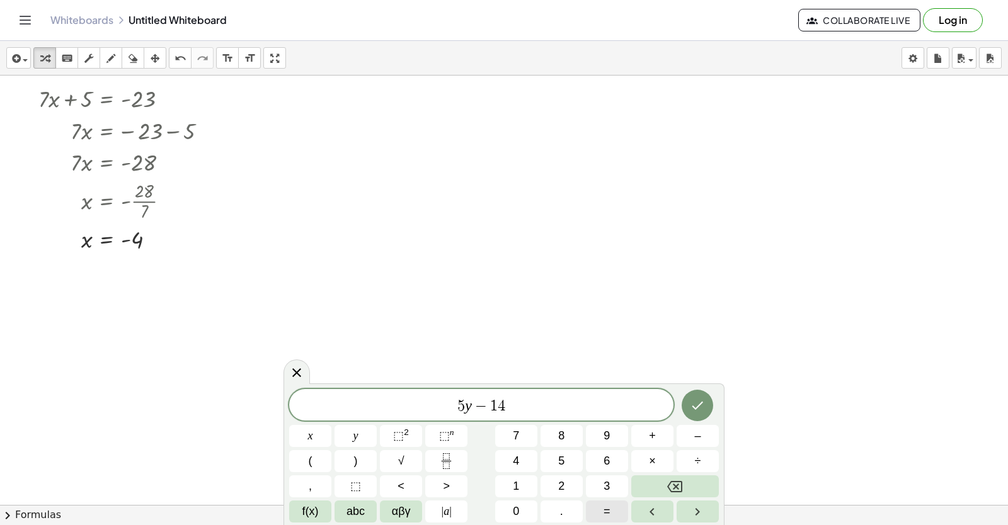
click at [607, 508] on span "=" at bounding box center [607, 511] width 7 height 17
click at [603, 455] on button "6" at bounding box center [607, 461] width 42 height 22
click at [698, 400] on icon "Done" at bounding box center [697, 405] width 15 height 15
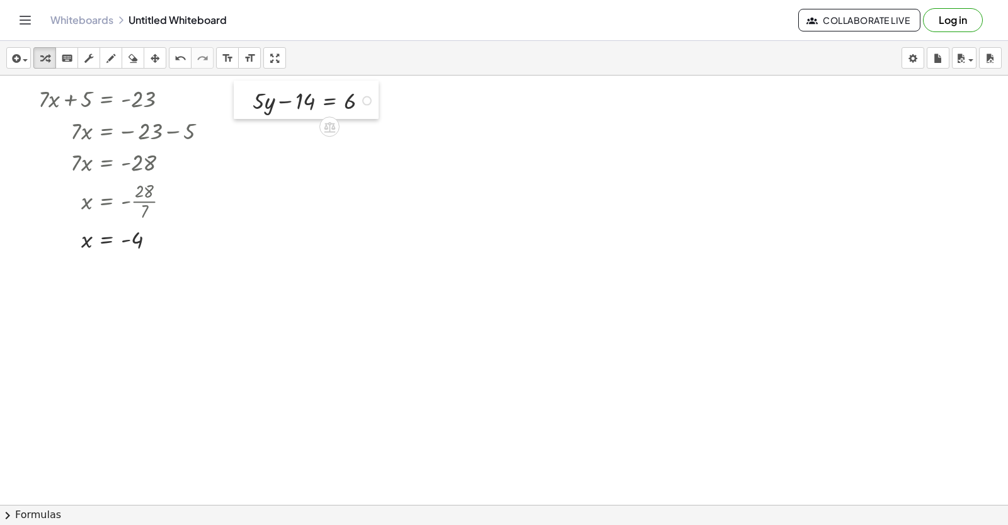
drag, startPoint x: 583, startPoint y: 343, endPoint x: 245, endPoint y: 105, distance: 414.1
click at [245, 105] on div at bounding box center [243, 100] width 19 height 38
click at [290, 100] on div at bounding box center [315, 100] width 138 height 32
drag, startPoint x: 290, startPoint y: 100, endPoint x: 375, endPoint y: 99, distance: 85.0
click at [375, 99] on div at bounding box center [315, 100] width 138 height 32
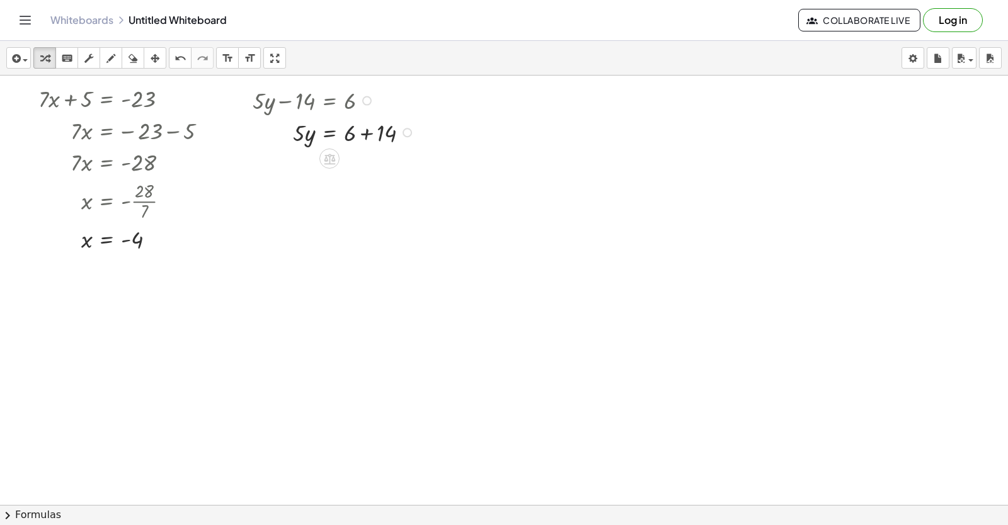
click at [354, 136] on div at bounding box center [335, 132] width 178 height 32
click at [362, 131] on div at bounding box center [335, 132] width 178 height 32
drag, startPoint x: 300, startPoint y: 173, endPoint x: 368, endPoint y: 198, distance: 72.8
click at [347, 206] on div at bounding box center [335, 203] width 178 height 46
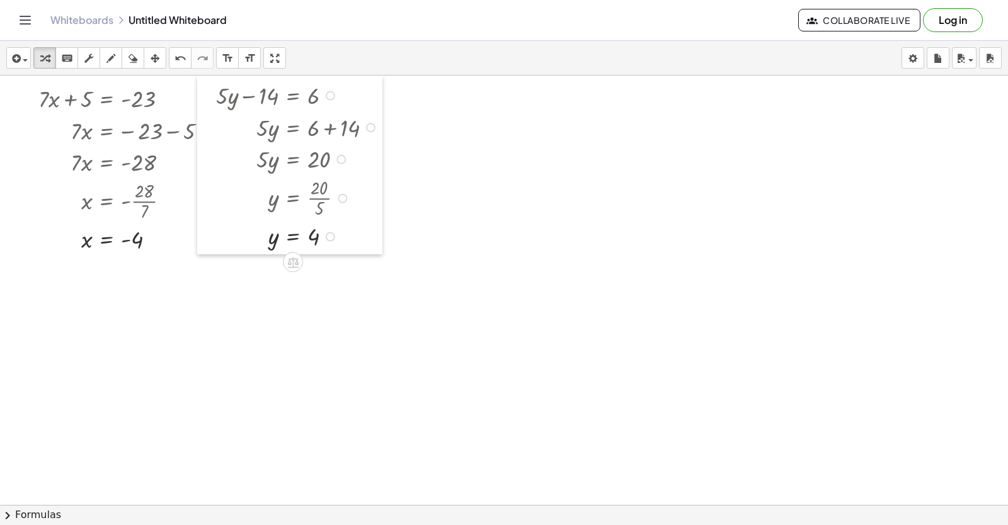
drag, startPoint x: 248, startPoint y: 110, endPoint x: 212, endPoint y: 105, distance: 36.9
click at [212, 105] on div at bounding box center [206, 165] width 19 height 179
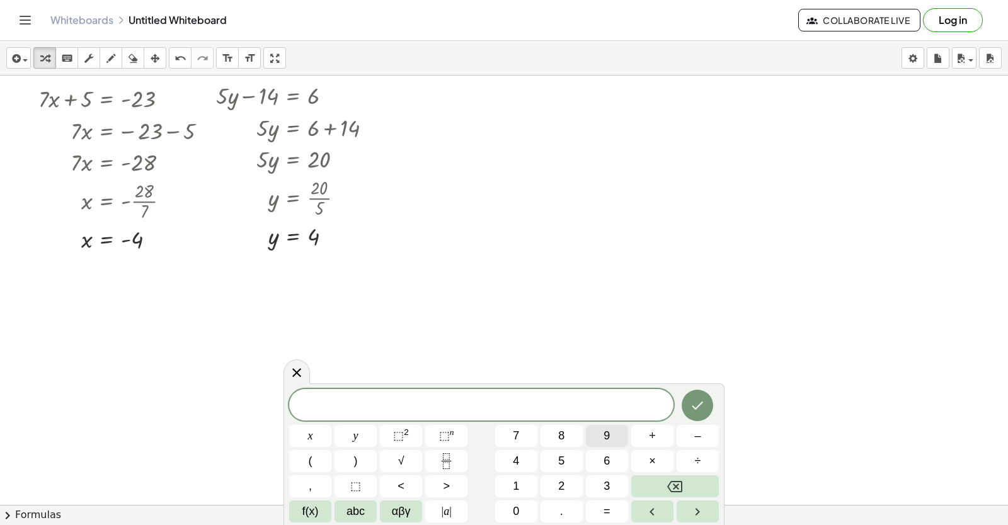
click at [600, 432] on button "9" at bounding box center [607, 436] width 42 height 22
click at [307, 422] on div "9 x y ⬚ 2 ⬚ n 7 8 9 + – ( ) √ 4 5 6 × ÷ , ⬚ < > 1 2 3 f(x) abc αβγ | a | 0 . =" at bounding box center [504, 456] width 430 height 134
click at [317, 435] on button "x" at bounding box center [310, 436] width 42 height 22
click at [698, 438] on span "–" at bounding box center [697, 436] width 6 height 17
click at [613, 457] on button "6" at bounding box center [607, 461] width 42 height 22
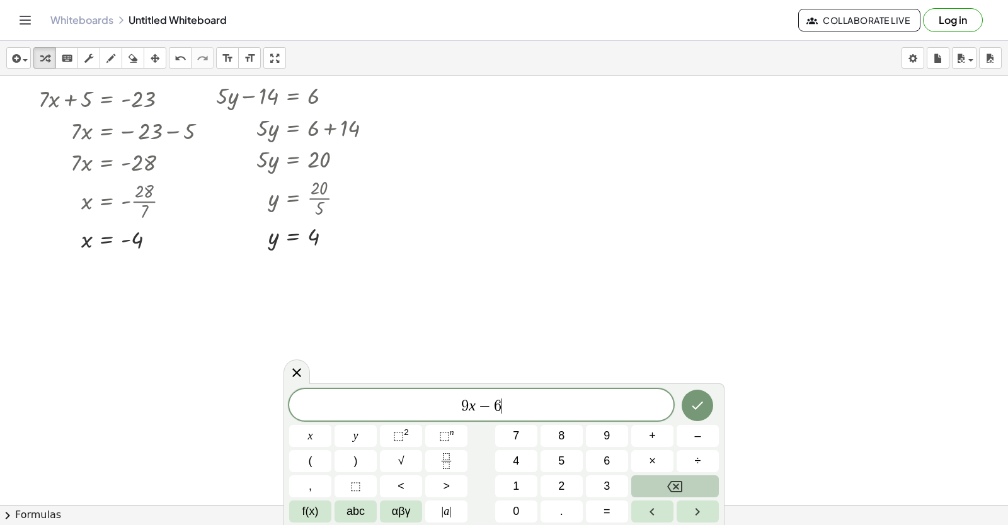
click at [660, 483] on button "Backspace" at bounding box center [675, 487] width 88 height 22
click at [556, 486] on button "2" at bounding box center [562, 487] width 42 height 22
click at [520, 509] on button "0" at bounding box center [516, 512] width 42 height 22
click at [600, 509] on button "=" at bounding box center [607, 512] width 42 height 22
click at [525, 481] on button "1" at bounding box center [516, 487] width 42 height 22
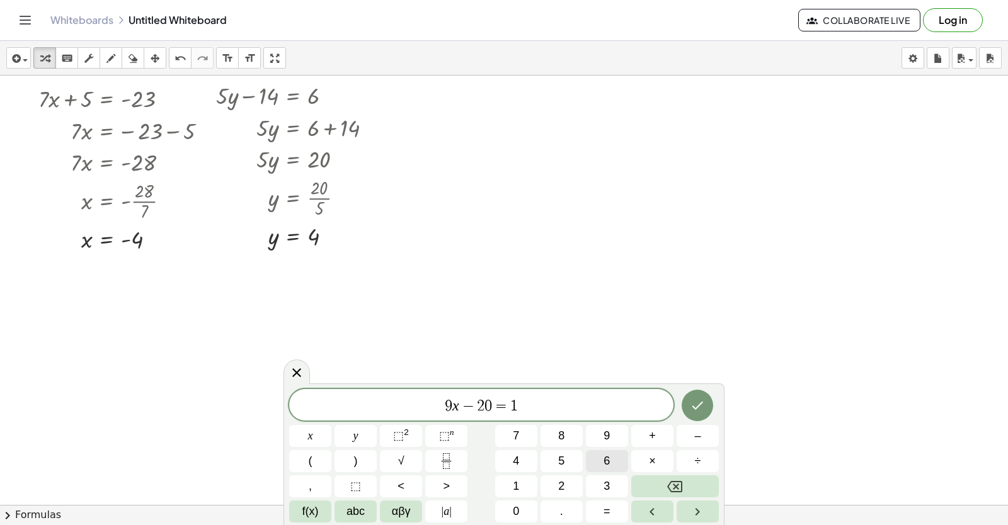
click at [607, 460] on span "6" at bounding box center [607, 461] width 6 height 17
click at [706, 403] on button "Done" at bounding box center [697, 405] width 31 height 31
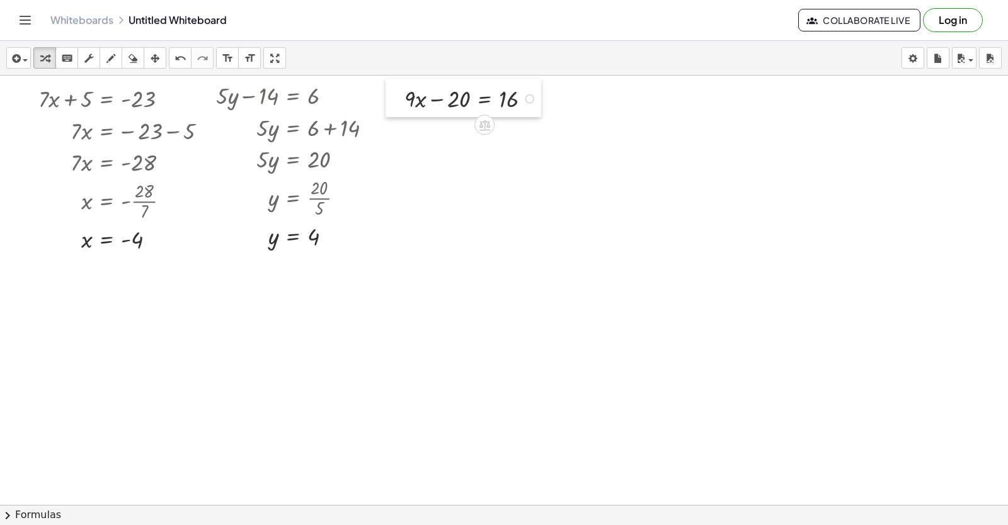
drag, startPoint x: 424, startPoint y: 345, endPoint x: 391, endPoint y: 98, distance: 249.1
click at [391, 98] on div at bounding box center [395, 98] width 19 height 38
drag, startPoint x: 444, startPoint y: 100, endPoint x: 533, endPoint y: 106, distance: 89.1
click at [533, 106] on div at bounding box center [472, 98] width 149 height 32
click at [520, 133] on div at bounding box center [494, 130] width 193 height 32
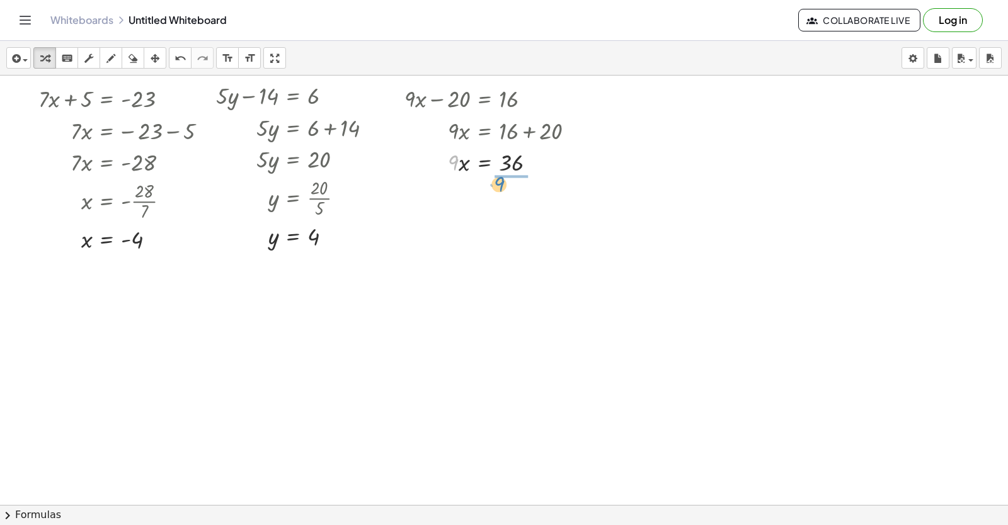
drag, startPoint x: 454, startPoint y: 165, endPoint x: 503, endPoint y: 183, distance: 52.2
click at [506, 203] on div at bounding box center [494, 201] width 193 height 46
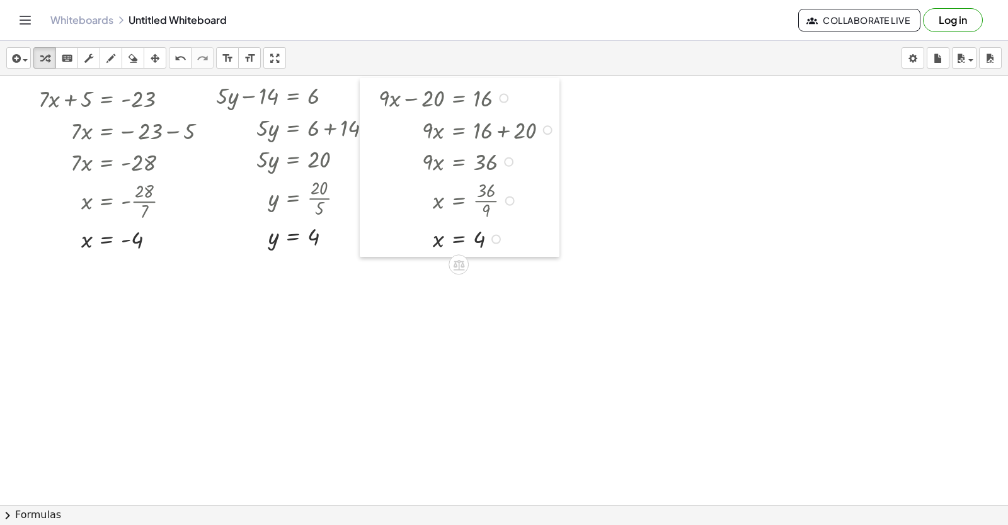
drag, startPoint x: 398, startPoint y: 98, endPoint x: 372, endPoint y: 97, distance: 25.8
click at [372, 97] on div at bounding box center [369, 167] width 19 height 179
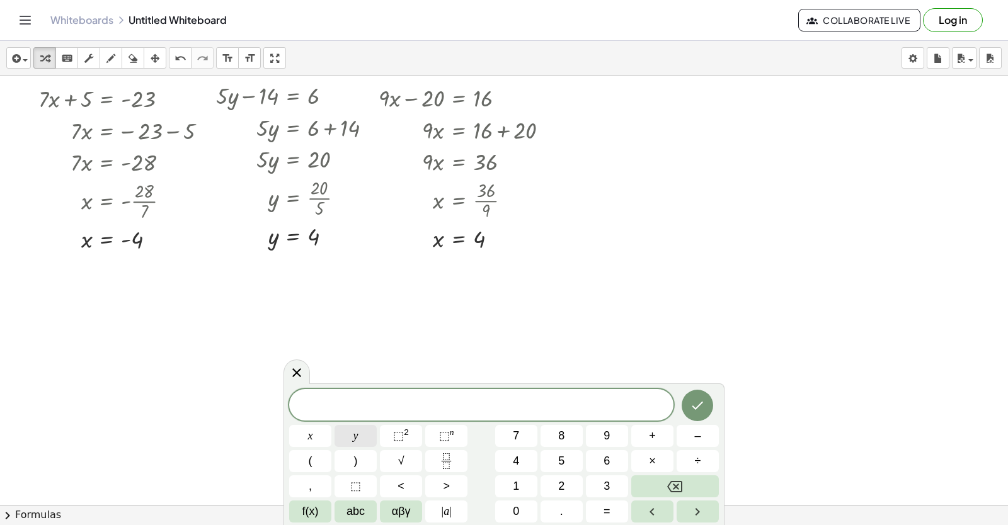
click at [338, 440] on button "y" at bounding box center [356, 436] width 42 height 22
click at [702, 433] on button "–" at bounding box center [698, 436] width 42 height 22
click at [545, 477] on button "2" at bounding box center [562, 487] width 42 height 22
click at [321, 428] on button "x" at bounding box center [310, 436] width 42 height 22
click at [602, 513] on button "=" at bounding box center [607, 512] width 42 height 22
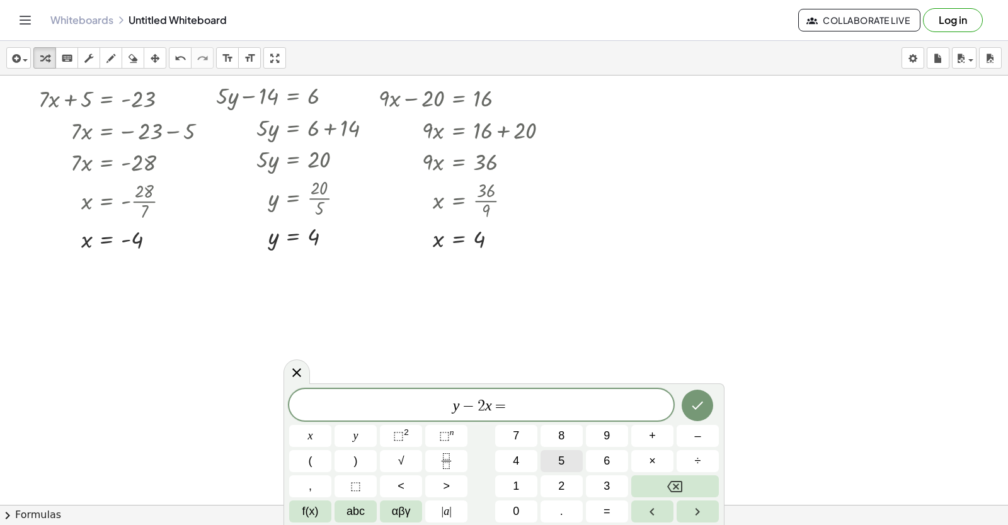
click at [552, 459] on button "5" at bounding box center [562, 461] width 42 height 22
click at [693, 409] on icon "Done" at bounding box center [697, 405] width 15 height 15
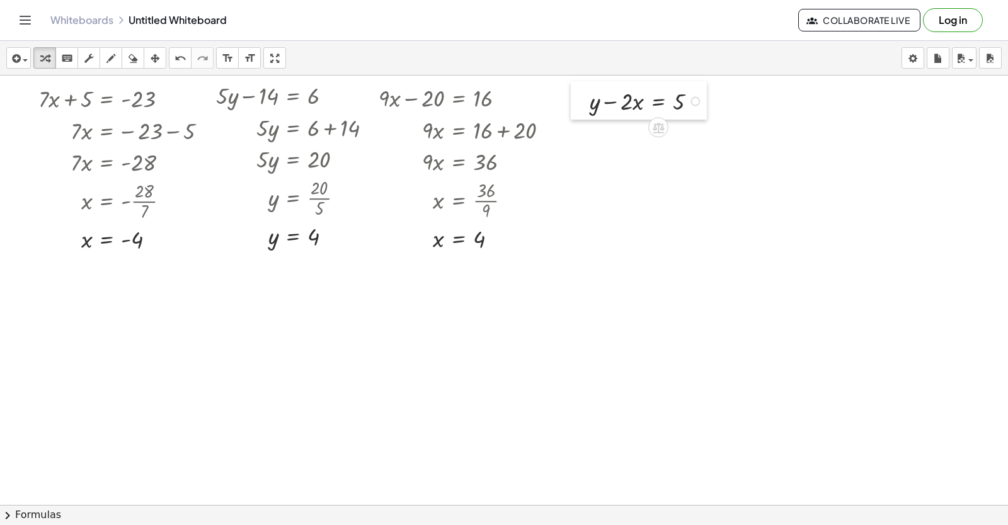
drag, startPoint x: 510, startPoint y: 434, endPoint x: 575, endPoint y: 104, distance: 336.3
click at [575, 104] on div at bounding box center [580, 100] width 19 height 38
click at [608, 100] on div at bounding box center [648, 100] width 130 height 32
click at [675, 99] on div at bounding box center [648, 100] width 130 height 32
click at [660, 102] on div at bounding box center [648, 100] width 130 height 32
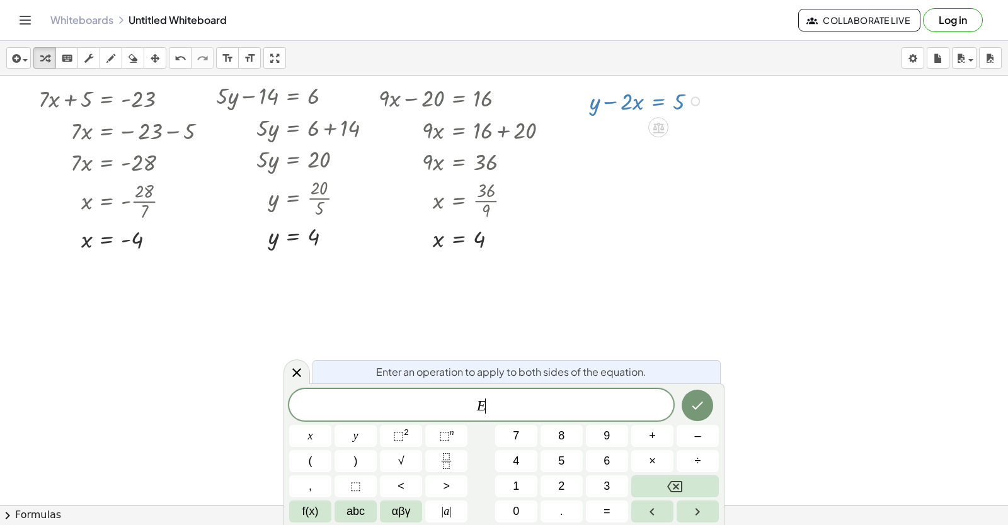
drag, startPoint x: 292, startPoint y: 362, endPoint x: 305, endPoint y: 355, distance: 14.7
click at [294, 361] on div at bounding box center [296, 372] width 26 height 25
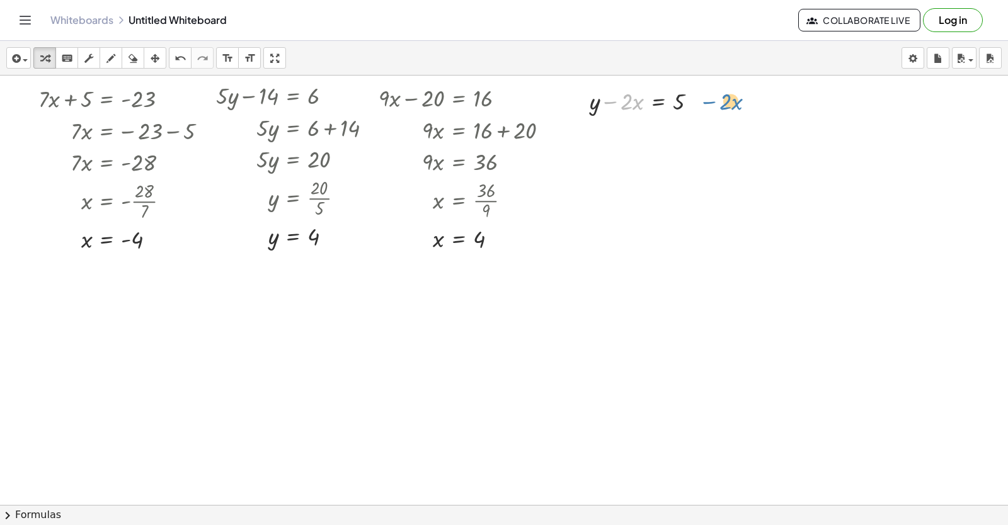
drag, startPoint x: 615, startPoint y: 103, endPoint x: 718, endPoint y: 101, distance: 102.7
click at [610, 89] on div at bounding box center [648, 100] width 130 height 32
drag, startPoint x: 614, startPoint y: 100, endPoint x: 699, endPoint y: 102, distance: 84.4
click at [699, 102] on div at bounding box center [648, 100] width 130 height 32
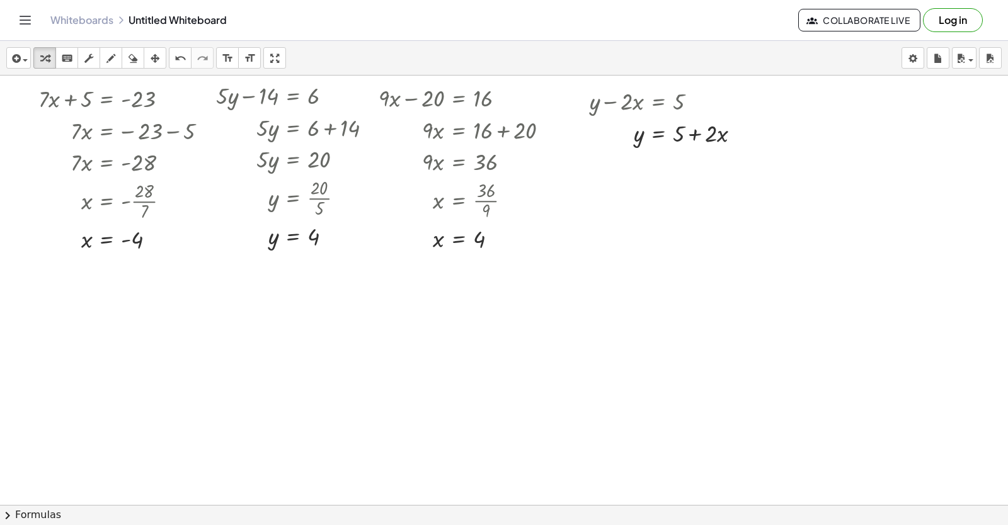
drag, startPoint x: 500, startPoint y: 377, endPoint x: 507, endPoint y: 366, distance: 12.4
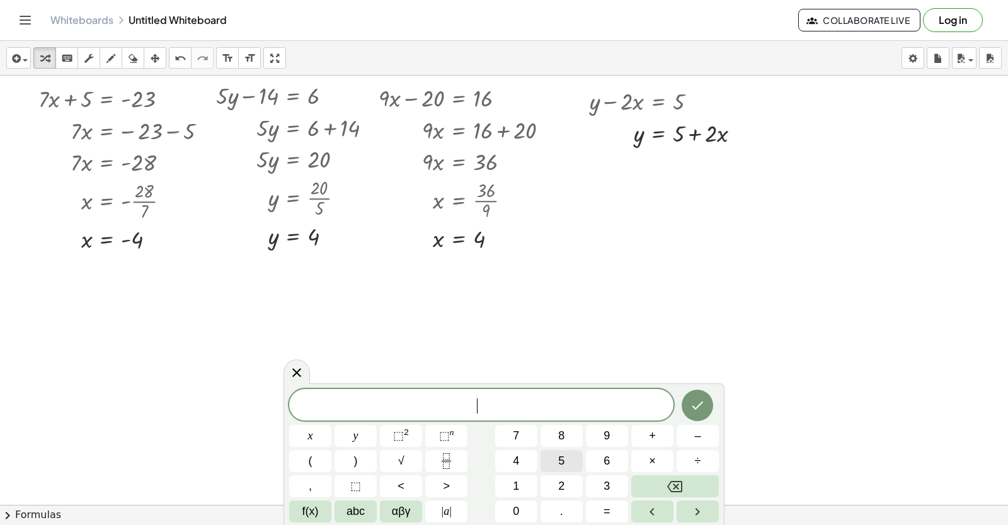
click at [566, 455] on button "5" at bounding box center [562, 461] width 42 height 22
click at [362, 431] on button "y" at bounding box center [356, 436] width 42 height 22
click at [651, 433] on span "+" at bounding box center [652, 436] width 7 height 17
click at [318, 430] on button "x" at bounding box center [310, 436] width 42 height 22
click at [612, 512] on button "=" at bounding box center [607, 512] width 42 height 22
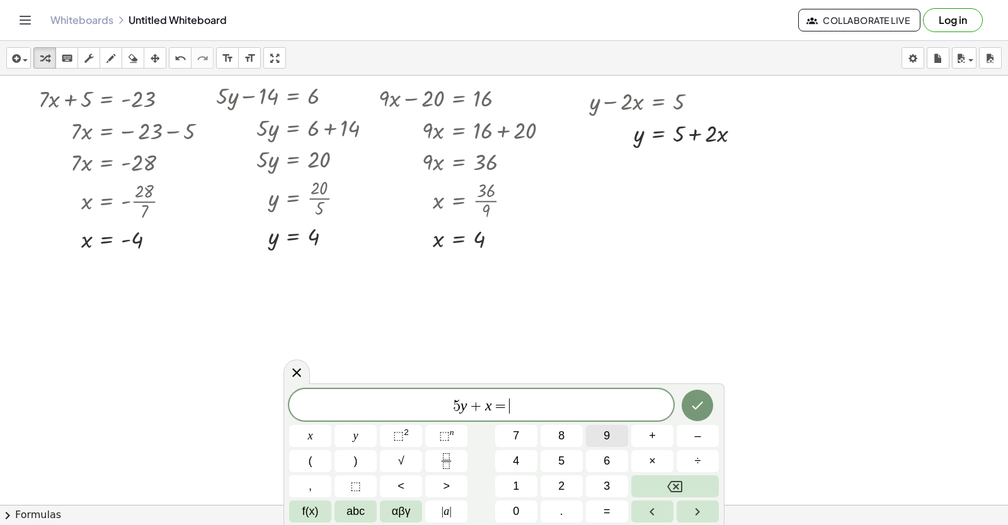
click at [610, 430] on button "9" at bounding box center [607, 436] width 42 height 22
click at [701, 402] on icon "Done" at bounding box center [697, 405] width 15 height 15
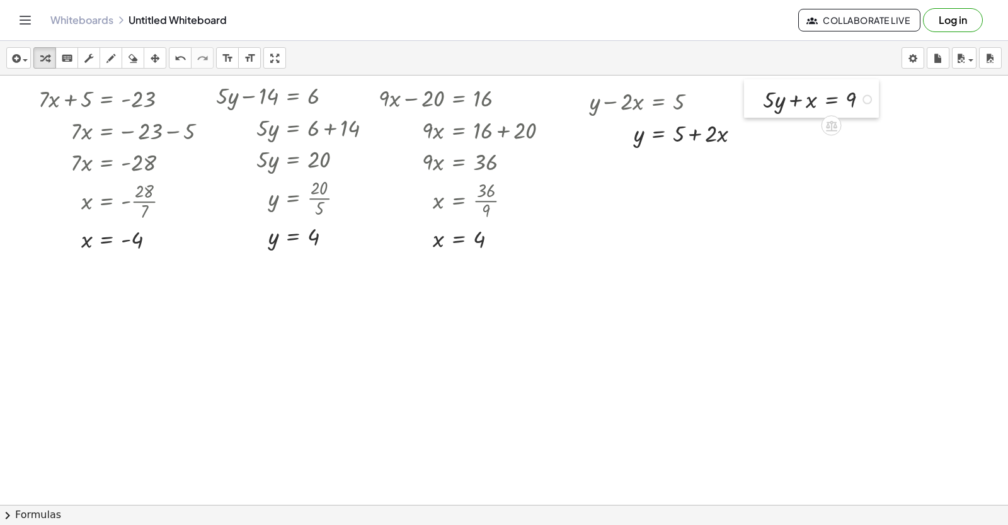
drag, startPoint x: 512, startPoint y: 395, endPoint x: 754, endPoint y: 101, distance: 380.9
click at [754, 101] on div at bounding box center [753, 98] width 19 height 38
drag, startPoint x: 773, startPoint y: 104, endPoint x: 876, endPoint y: 113, distance: 103.1
click at [171, 55] on button "undo undo" at bounding box center [180, 57] width 23 height 21
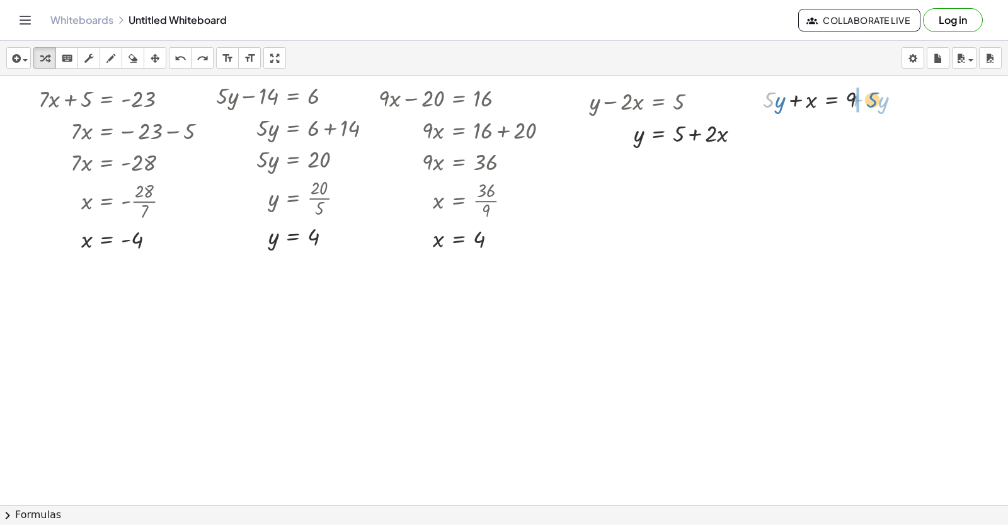
drag, startPoint x: 774, startPoint y: 100, endPoint x: 879, endPoint y: 100, distance: 104.6
click at [880, 96] on div at bounding box center [821, 99] width 128 height 32
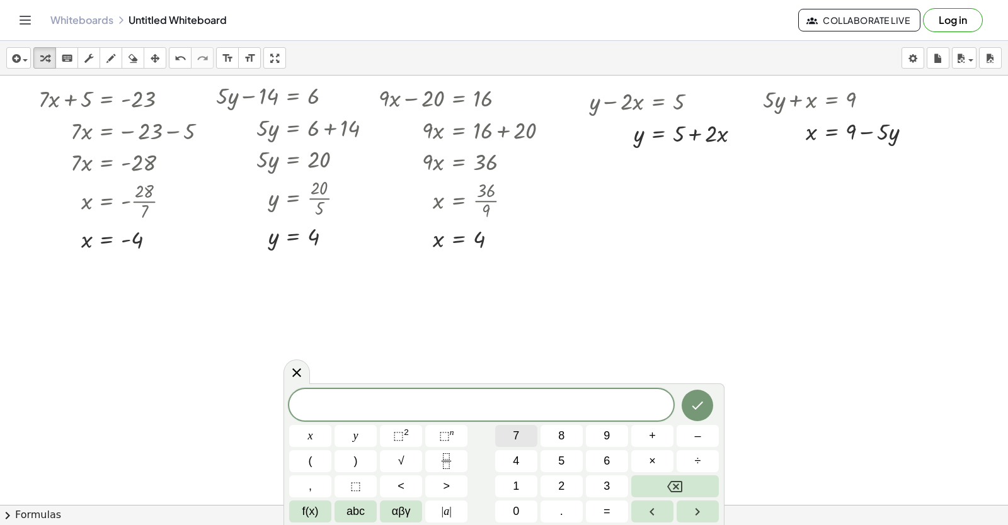
click at [517, 433] on span "7" at bounding box center [516, 436] width 6 height 17
click at [321, 432] on button "x" at bounding box center [310, 436] width 42 height 22
click at [665, 430] on button "+" at bounding box center [652, 436] width 42 height 22
click at [352, 438] on button "y" at bounding box center [356, 436] width 42 height 22
click at [614, 507] on button "=" at bounding box center [607, 512] width 42 height 22
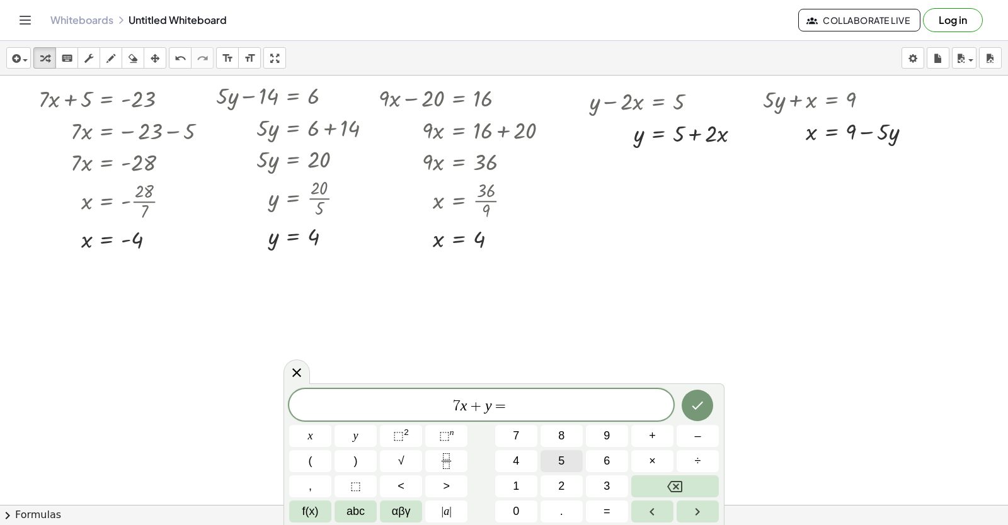
click at [563, 459] on span "5" at bounding box center [561, 461] width 6 height 17
click at [702, 400] on icon "Done" at bounding box center [697, 405] width 15 height 15
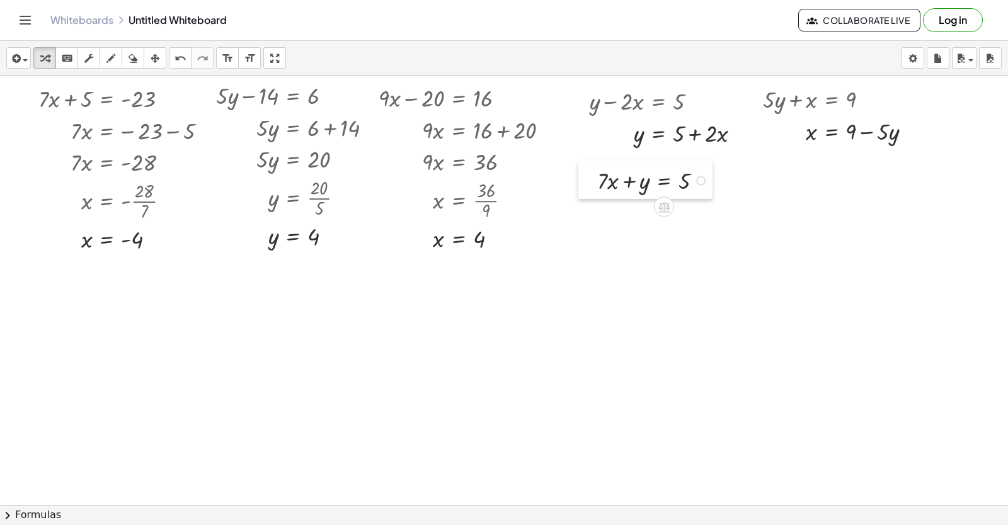
drag, startPoint x: 441, startPoint y: 420, endPoint x: 584, endPoint y: 181, distance: 277.8
click at [584, 181] on div at bounding box center [587, 180] width 19 height 38
drag, startPoint x: 604, startPoint y: 183, endPoint x: 729, endPoint y: 185, distance: 125.4
drag, startPoint x: 593, startPoint y: 177, endPoint x: 581, endPoint y: 175, distance: 12.7
click at [581, 175] on div at bounding box center [575, 194] width 19 height 70
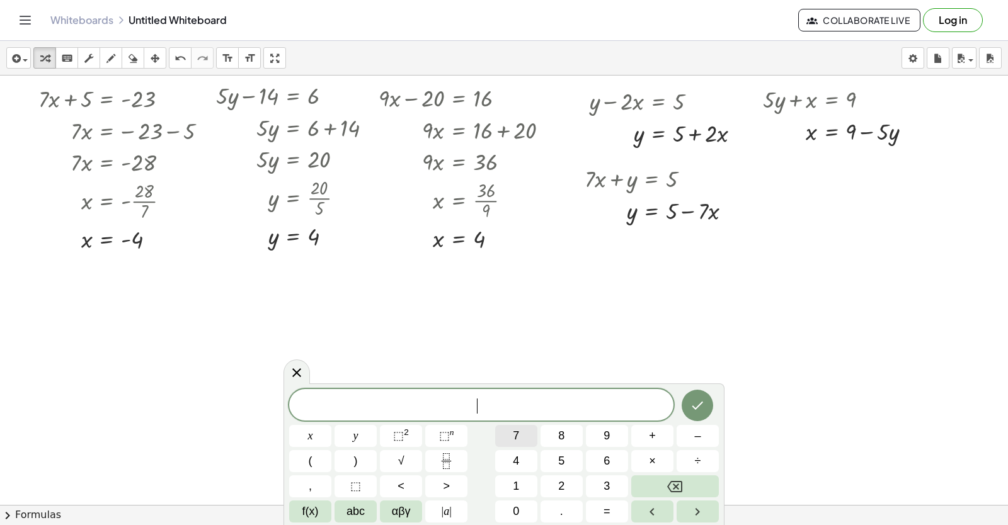
click at [525, 432] on button "7" at bounding box center [516, 436] width 42 height 22
click at [309, 428] on span "x" at bounding box center [310, 436] width 5 height 17
click at [653, 427] on button "+" at bounding box center [652, 436] width 42 height 22
click at [609, 486] on span "3" at bounding box center [607, 486] width 6 height 17
click at [367, 432] on button "y" at bounding box center [356, 436] width 42 height 22
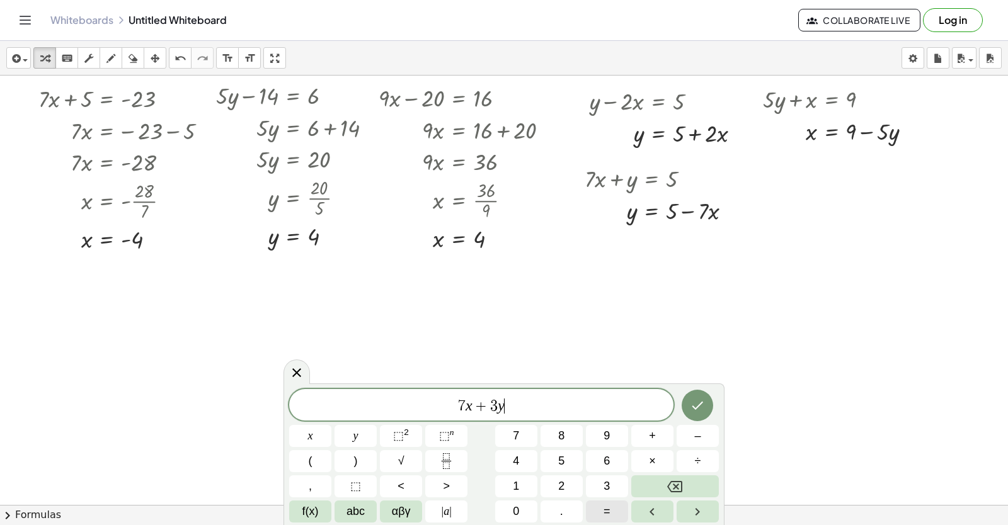
click at [606, 505] on span "=" at bounding box center [607, 511] width 7 height 17
click at [517, 477] on button "1" at bounding box center [516, 487] width 42 height 22
click at [518, 503] on button "0" at bounding box center [516, 512] width 42 height 22
click at [697, 406] on icon "Done" at bounding box center [697, 405] width 15 height 15
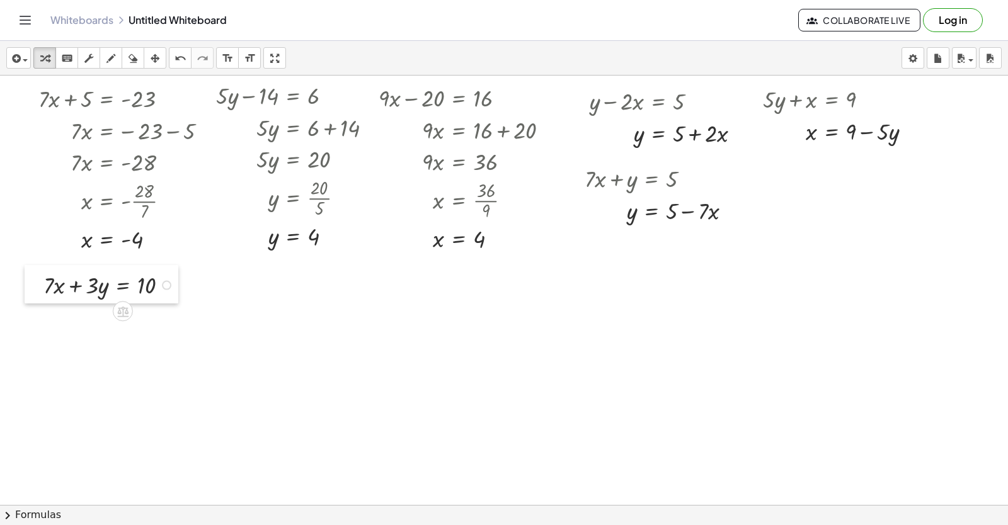
drag, startPoint x: 527, startPoint y: 425, endPoint x: 38, endPoint y: 288, distance: 508.2
click at [38, 288] on div at bounding box center [34, 284] width 19 height 38
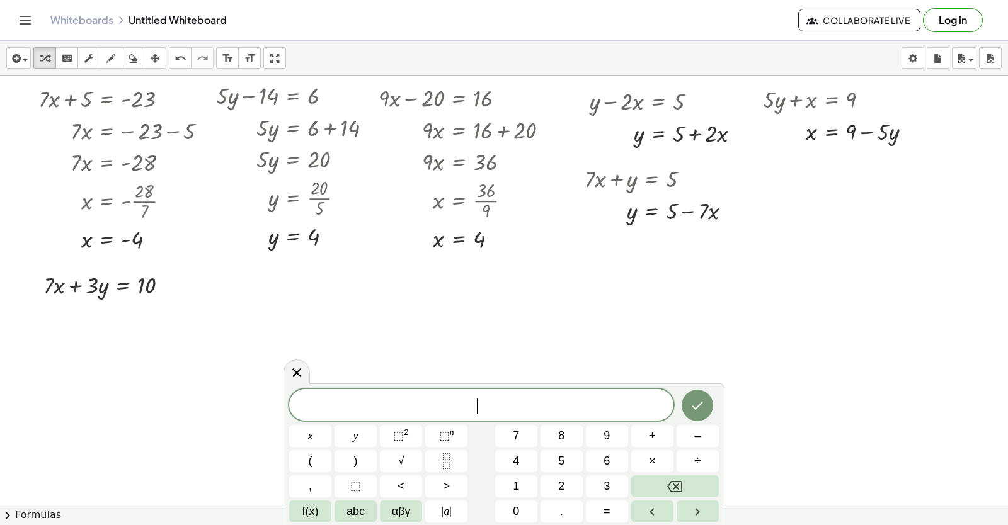
click at [719, 436] on div "​ x y ⬚ 2 ⬚ n 7 8 9 + – ( ) √ 4 5 6 × ÷ , ⬚ < > 1 2 3 f(x) abc αβγ | a | 0 . =" at bounding box center [503, 455] width 441 height 142
click at [691, 434] on button "–" at bounding box center [698, 436] width 42 height 22
click at [513, 435] on button "7" at bounding box center [516, 436] width 42 height 22
click at [316, 430] on button "x" at bounding box center [310, 436] width 42 height 22
click at [683, 438] on button "–" at bounding box center [698, 436] width 42 height 22
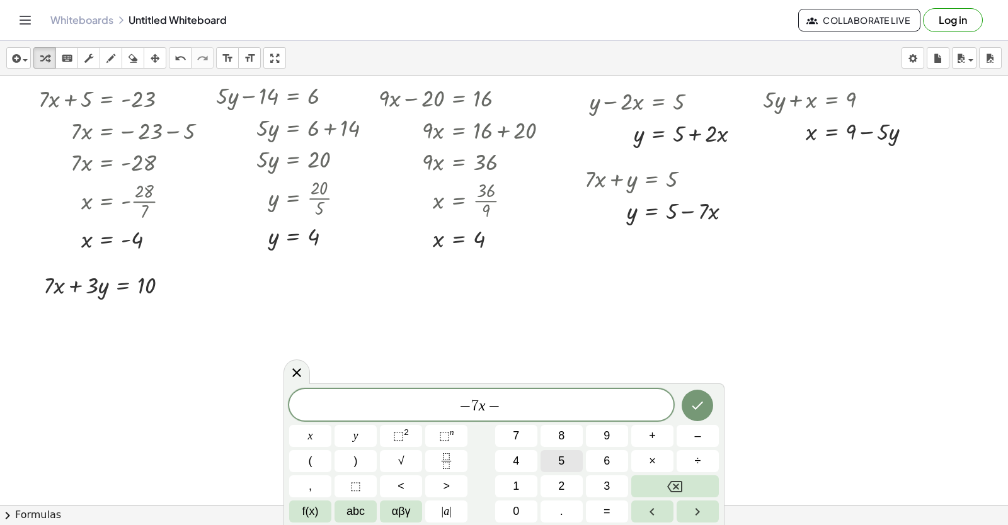
click at [570, 457] on button "5" at bounding box center [562, 461] width 42 height 22
click at [367, 426] on button "y" at bounding box center [356, 436] width 42 height 22
click at [604, 510] on button "=" at bounding box center [607, 512] width 42 height 22
click at [687, 436] on button "–" at bounding box center [698, 436] width 42 height 22
click at [524, 485] on button "1" at bounding box center [516, 487] width 42 height 22
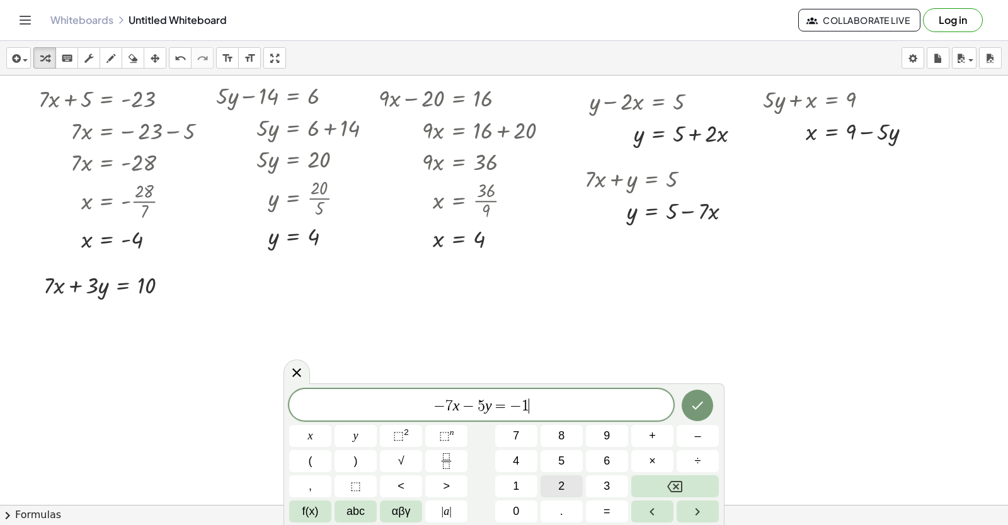
click at [566, 488] on button "2" at bounding box center [562, 487] width 42 height 22
click at [703, 400] on icon "Done" at bounding box center [697, 405] width 15 height 15
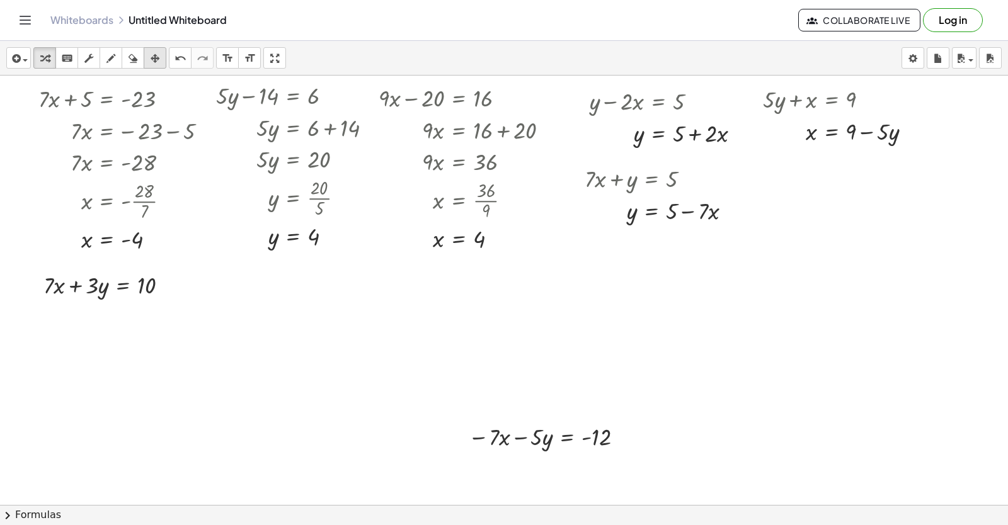
click at [155, 54] on icon "button" at bounding box center [155, 58] width 9 height 15
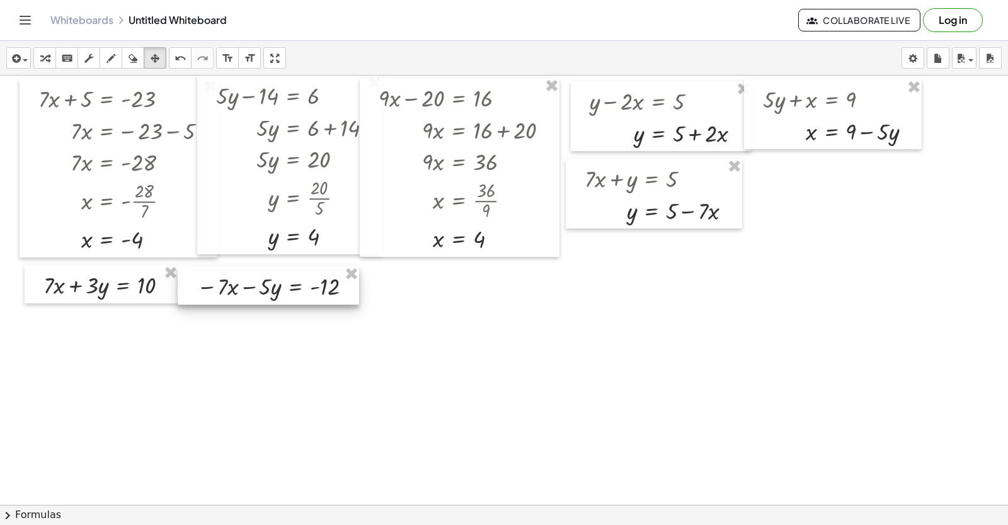
drag, startPoint x: 463, startPoint y: 433, endPoint x: 192, endPoint y: 283, distance: 309.6
click at [192, 283] on div at bounding box center [268, 285] width 181 height 38
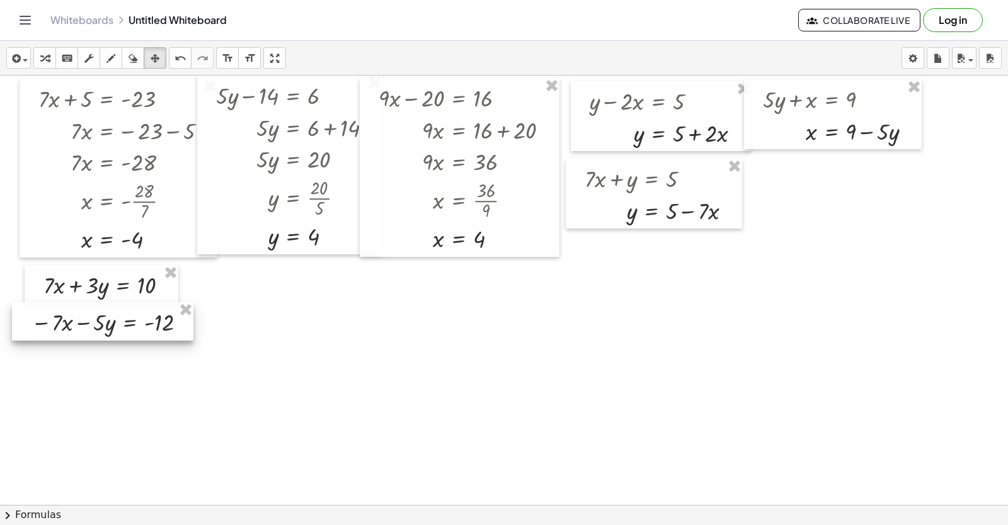
drag, startPoint x: 192, startPoint y: 283, endPoint x: 26, endPoint y: 319, distance: 169.5
click at [26, 319] on div at bounding box center [102, 321] width 181 height 38
click at [39, 59] on div "button" at bounding box center [45, 57] width 16 height 15
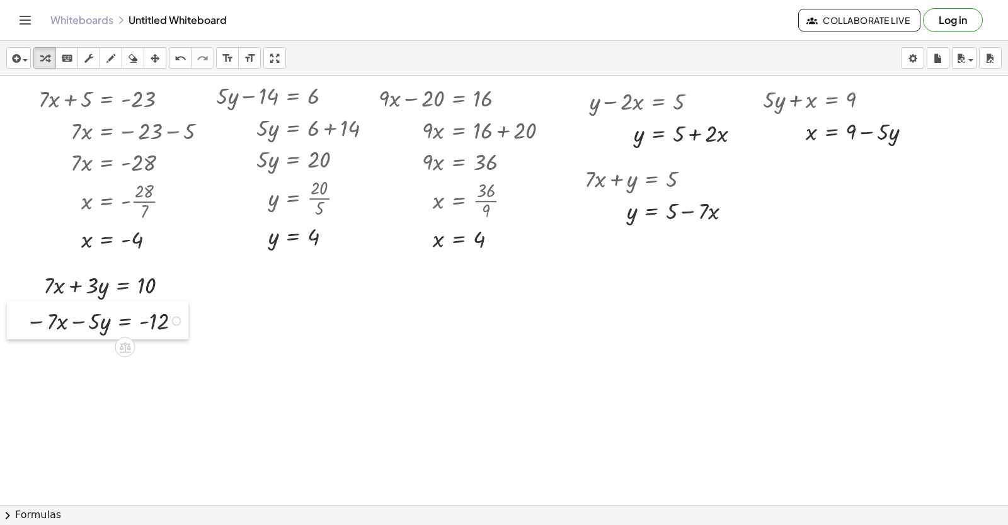
click at [18, 321] on div at bounding box center [16, 320] width 19 height 38
drag, startPoint x: 15, startPoint y: 354, endPoint x: 127, endPoint y: 384, distance: 115.4
click at [115, 60] on icon "button" at bounding box center [110, 58] width 9 height 15
drag, startPoint x: 24, startPoint y: 343, endPoint x: 94, endPoint y: 302, distance: 81.6
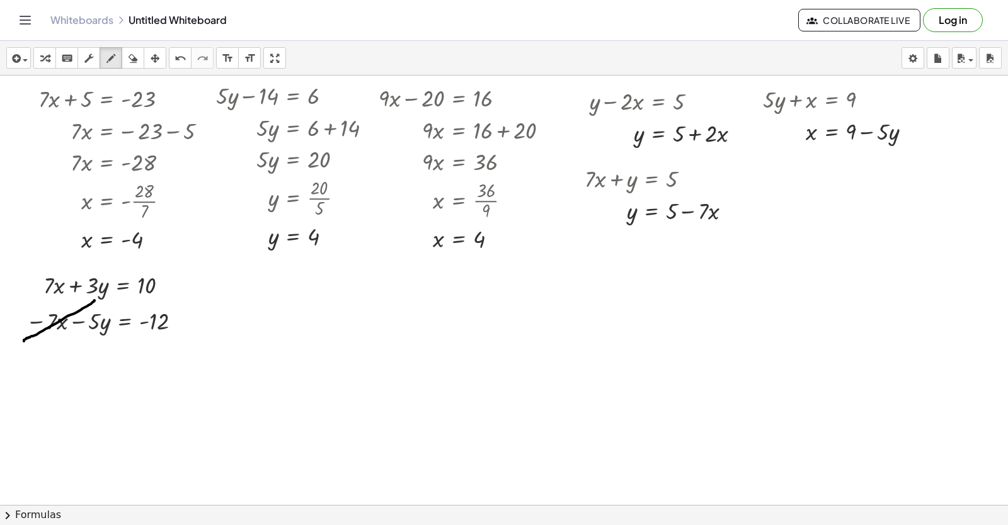
click at [167, 55] on div "insert select one: Math Expression Function Text Youtube Video Graphing Geometr…" at bounding box center [504, 58] width 1008 height 35
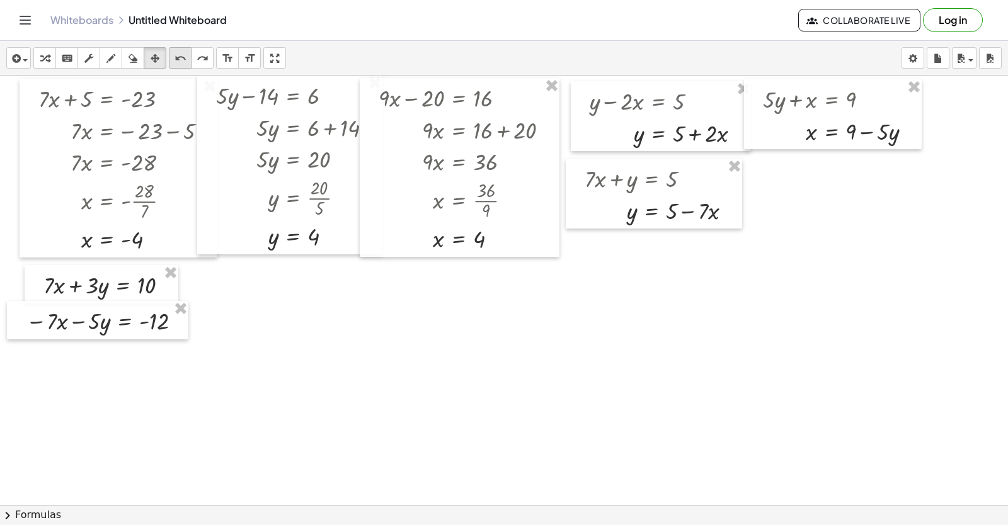
click at [177, 60] on icon "undo" at bounding box center [181, 58] width 12 height 15
click at [110, 54] on icon "button" at bounding box center [110, 58] width 9 height 15
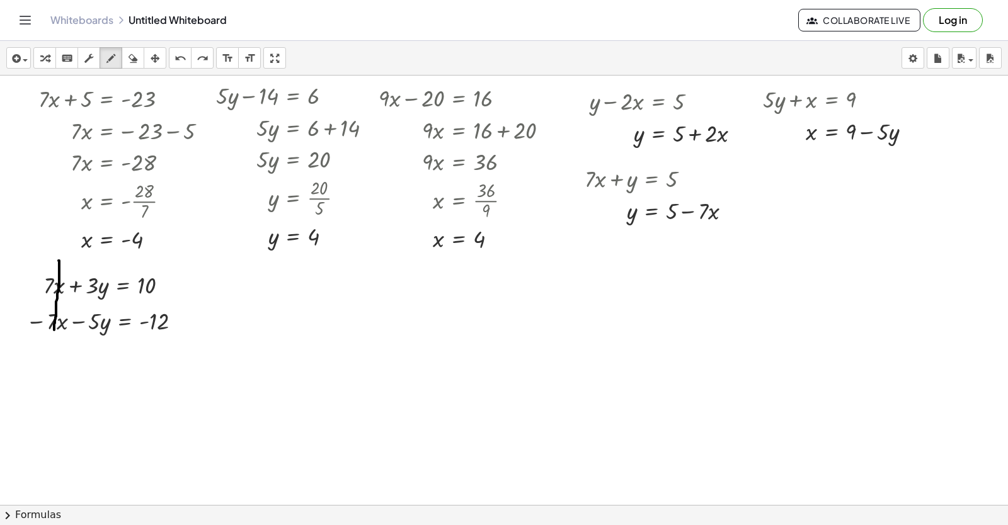
drag, startPoint x: 59, startPoint y: 263, endPoint x: 53, endPoint y: 333, distance: 70.2
drag, startPoint x: 4, startPoint y: 327, endPoint x: 197, endPoint y: 353, distance: 195.1
click at [182, 56] on icon "undo" at bounding box center [181, 58] width 12 height 15
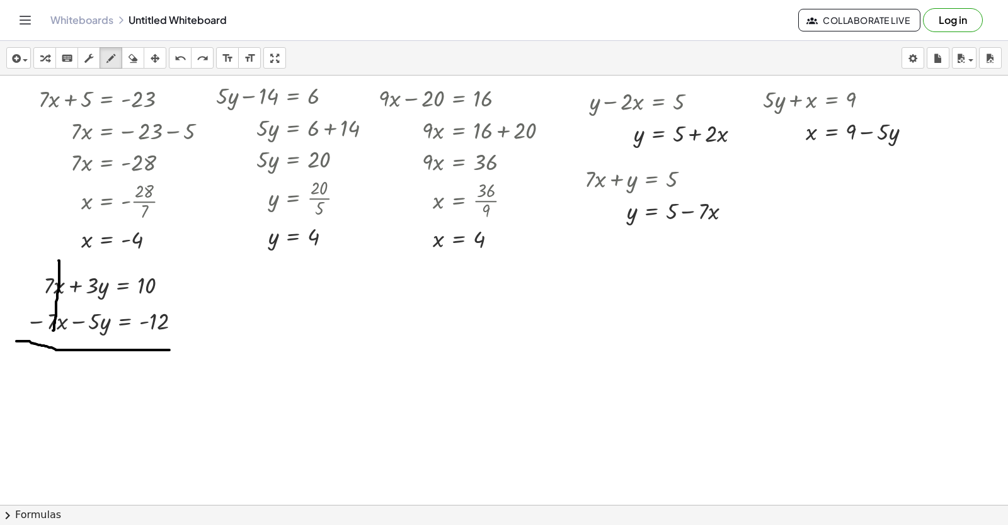
drag, startPoint x: 16, startPoint y: 343, endPoint x: 174, endPoint y: 352, distance: 157.7
click at [40, 57] on div "button" at bounding box center [45, 57] width 16 height 15
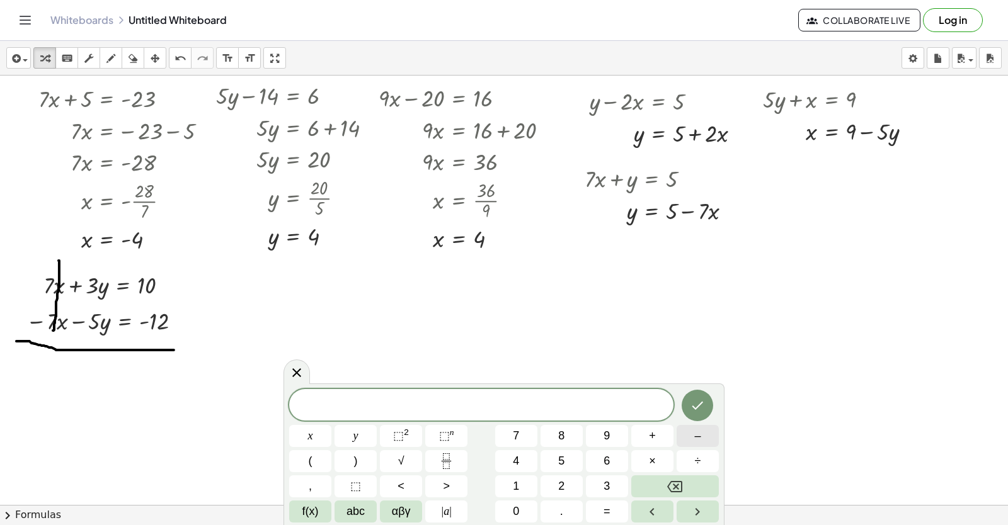
click at [695, 443] on span "–" at bounding box center [697, 436] width 6 height 17
click at [571, 480] on button "2" at bounding box center [562, 487] width 42 height 22
click at [357, 433] on span "y" at bounding box center [355, 436] width 5 height 17
click at [602, 507] on button "=" at bounding box center [607, 512] width 42 height 22
click at [682, 433] on button "–" at bounding box center [698, 436] width 42 height 22
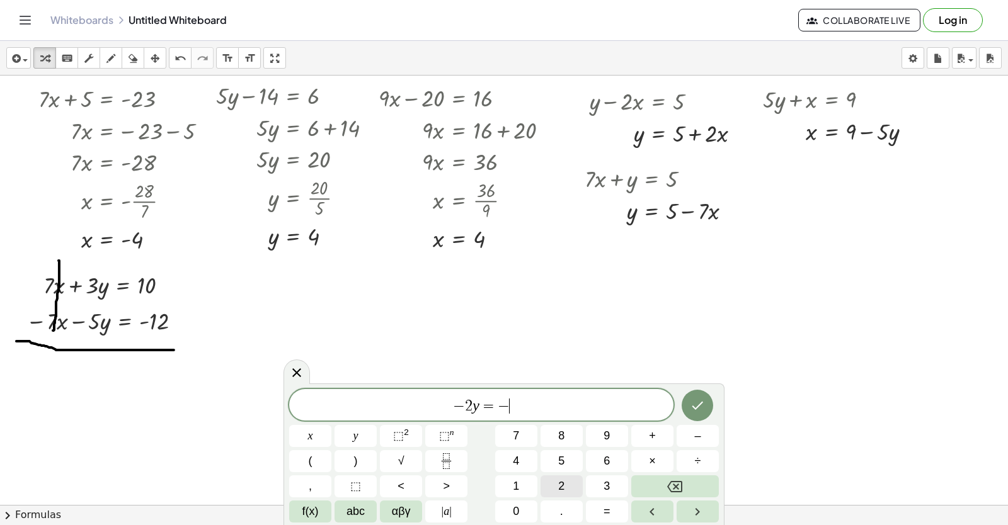
click at [556, 482] on button "2" at bounding box center [562, 487] width 42 height 22
click at [701, 401] on icon "Done" at bounding box center [697, 405] width 15 height 15
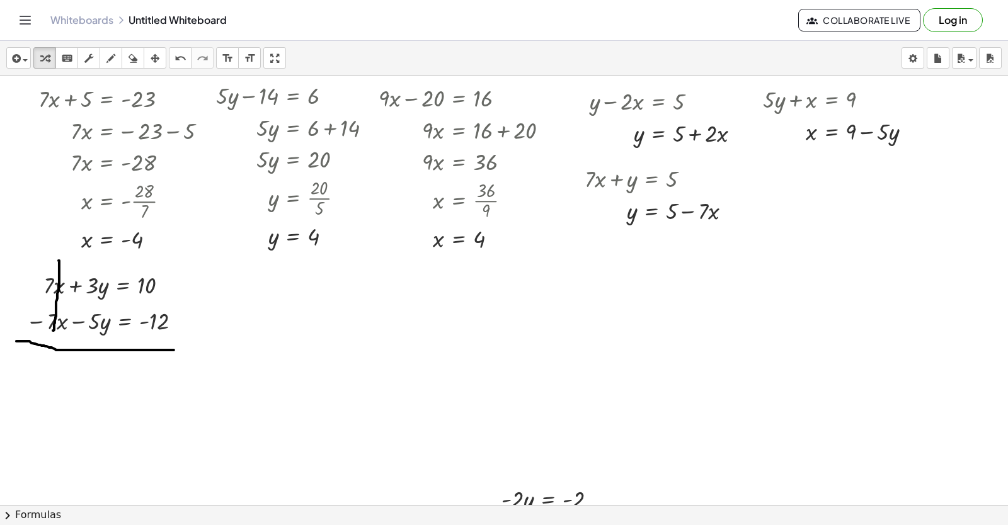
click at [483, 485] on div at bounding box center [492, 498] width 19 height 38
drag, startPoint x: 518, startPoint y: 496, endPoint x: 508, endPoint y: 493, distance: 9.8
click at [508, 493] on div "· - 2 · y = - 2" at bounding box center [502, 499] width 125 height 38
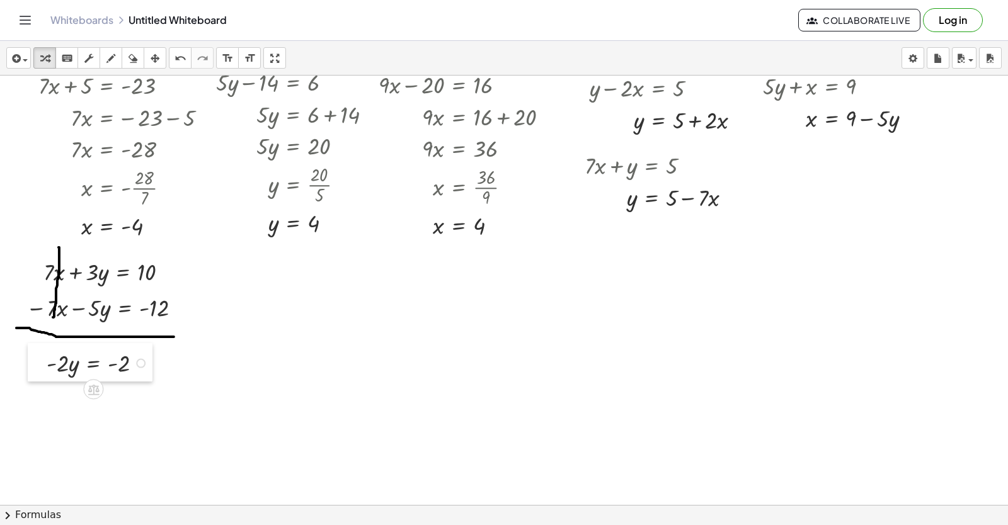
drag, startPoint x: 448, startPoint y: 486, endPoint x: 35, endPoint y: 362, distance: 430.7
click at [35, 362] on div at bounding box center [37, 362] width 19 height 38
drag, startPoint x: 59, startPoint y: 374, endPoint x: 148, endPoint y: 380, distance: 89.6
click at [148, 380] on div "· - 2 · y · - 2 · y = - 2" at bounding box center [90, 362] width 125 height 38
click at [176, 59] on icon "undo" at bounding box center [181, 58] width 12 height 15
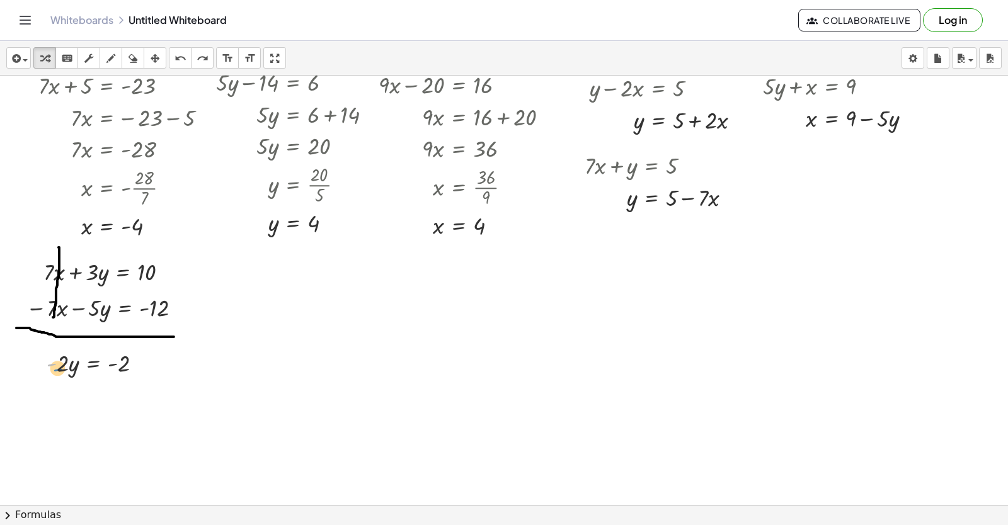
click at [57, 369] on div at bounding box center [99, 362] width 118 height 32
drag, startPoint x: 64, startPoint y: 362, endPoint x: 122, endPoint y: 383, distance: 61.0
click at [117, 404] on div at bounding box center [105, 402] width 130 height 46
click at [126, 403] on div at bounding box center [105, 402] width 130 height 46
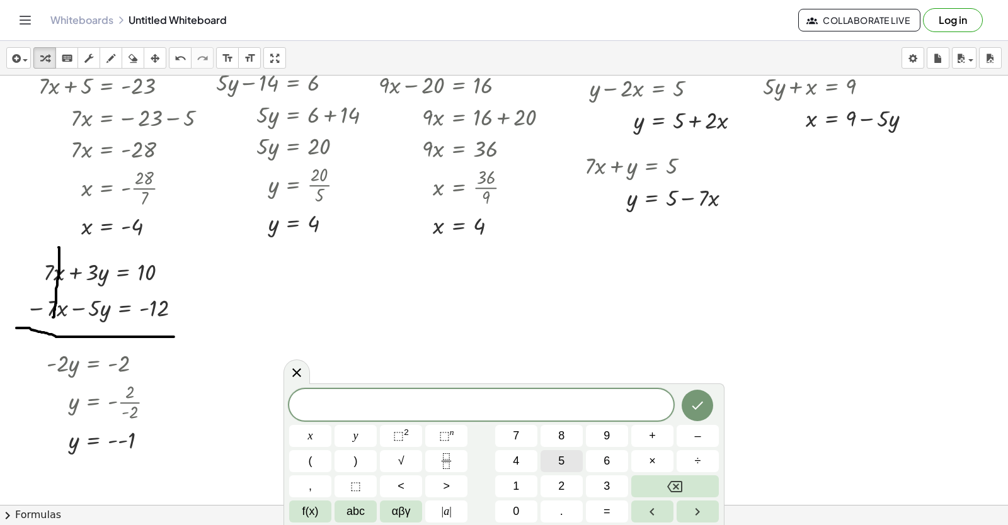
click at [551, 462] on button "5" at bounding box center [562, 461] width 42 height 22
click at [311, 440] on span "x" at bounding box center [310, 436] width 5 height 17
click at [707, 430] on button "–" at bounding box center [698, 436] width 42 height 22
click at [613, 482] on button "3" at bounding box center [607, 487] width 42 height 22
click at [354, 440] on span "y" at bounding box center [355, 436] width 5 height 17
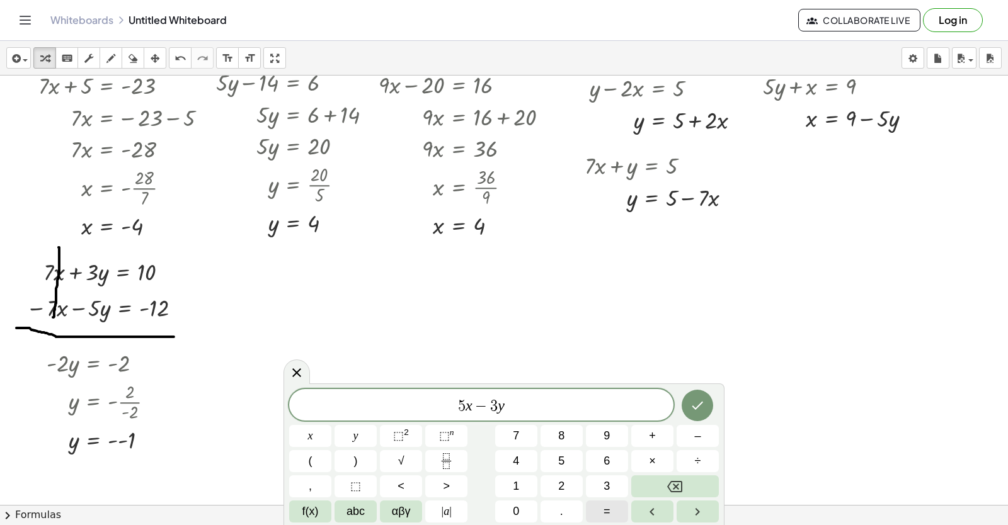
click at [600, 505] on button "=" at bounding box center [607, 512] width 42 height 22
click at [513, 432] on span "7" at bounding box center [516, 436] width 6 height 17
click at [701, 409] on icon "Done" at bounding box center [697, 405] width 15 height 15
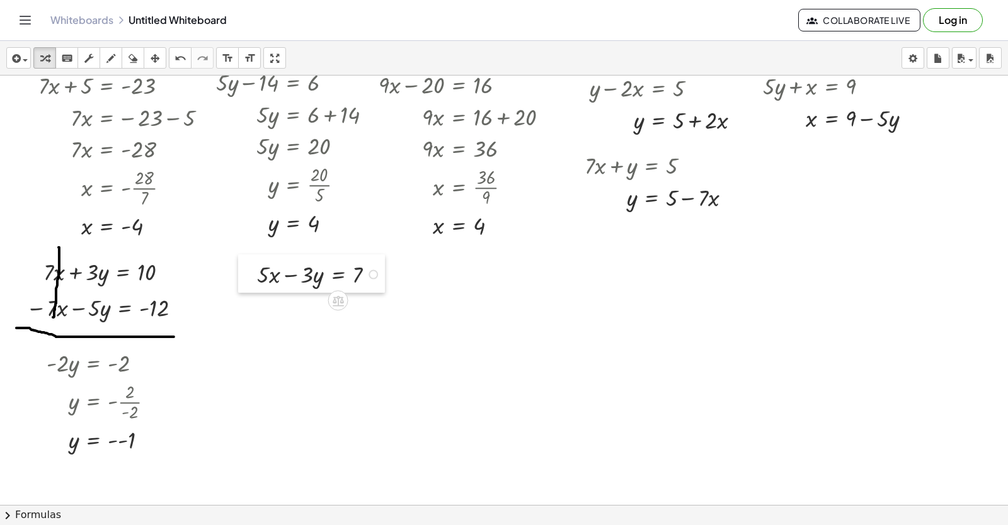
drag, startPoint x: 466, startPoint y: 365, endPoint x: 244, endPoint y: 275, distance: 238.8
click at [244, 275] on div at bounding box center [247, 274] width 19 height 38
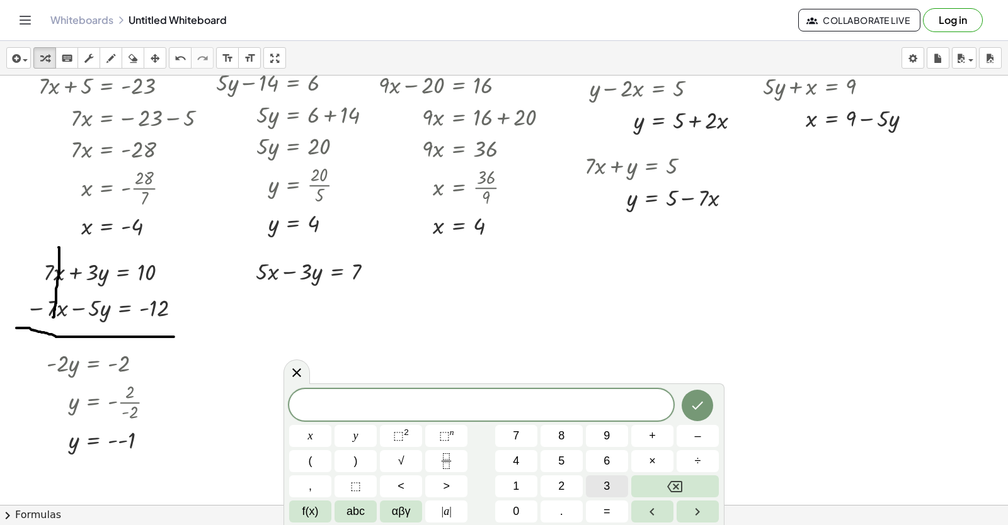
click at [604, 484] on span "3" at bounding box center [607, 486] width 6 height 17
click at [314, 432] on button "x" at bounding box center [310, 436] width 42 height 22
click at [658, 431] on button "+" at bounding box center [652, 436] width 42 height 22
click at [593, 487] on button "3" at bounding box center [607, 487] width 42 height 22
click at [362, 432] on button "y" at bounding box center [356, 436] width 42 height 22
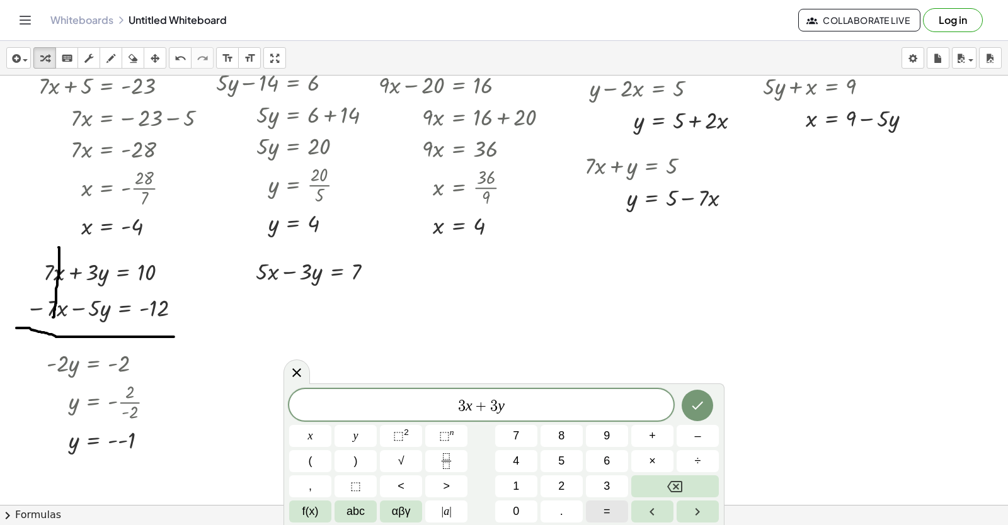
click at [609, 510] on span "=" at bounding box center [607, 511] width 7 height 17
click at [520, 430] on button "7" at bounding box center [516, 436] width 42 height 22
click at [692, 483] on button "Backspace" at bounding box center [675, 487] width 88 height 22
click at [602, 433] on button "9" at bounding box center [607, 436] width 42 height 22
click at [701, 394] on button "Done" at bounding box center [697, 405] width 31 height 31
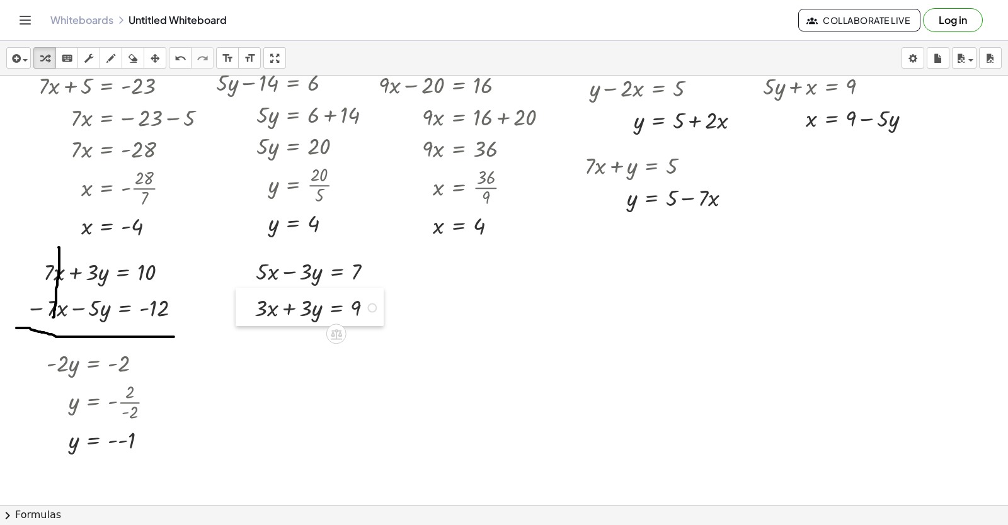
drag, startPoint x: 474, startPoint y: 343, endPoint x: 243, endPoint y: 308, distance: 234.5
click at [243, 308] on div at bounding box center [245, 307] width 19 height 38
click at [103, 57] on div "button" at bounding box center [111, 57] width 16 height 15
drag, startPoint x: 236, startPoint y: 329, endPoint x: 377, endPoint y: 337, distance: 140.7
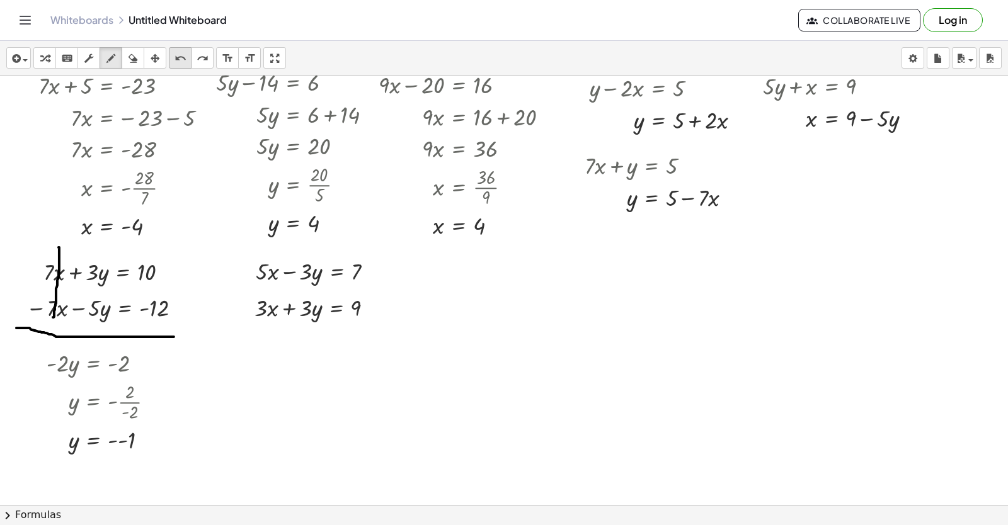
drag, startPoint x: 185, startPoint y: 54, endPoint x: 172, endPoint y: 68, distance: 19.2
click at [185, 54] on icon "undo" at bounding box center [181, 58] width 12 height 15
drag, startPoint x: 249, startPoint y: 316, endPoint x: 386, endPoint y: 332, distance: 137.6
click at [47, 64] on icon "button" at bounding box center [44, 58] width 9 height 15
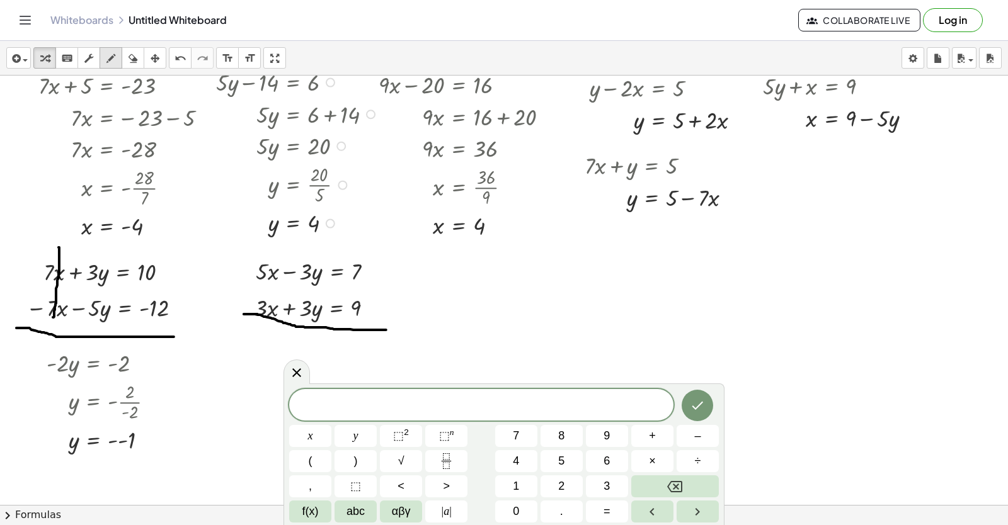
click at [107, 56] on icon "button" at bounding box center [110, 58] width 9 height 15
click at [108, 64] on icon "button" at bounding box center [110, 58] width 9 height 15
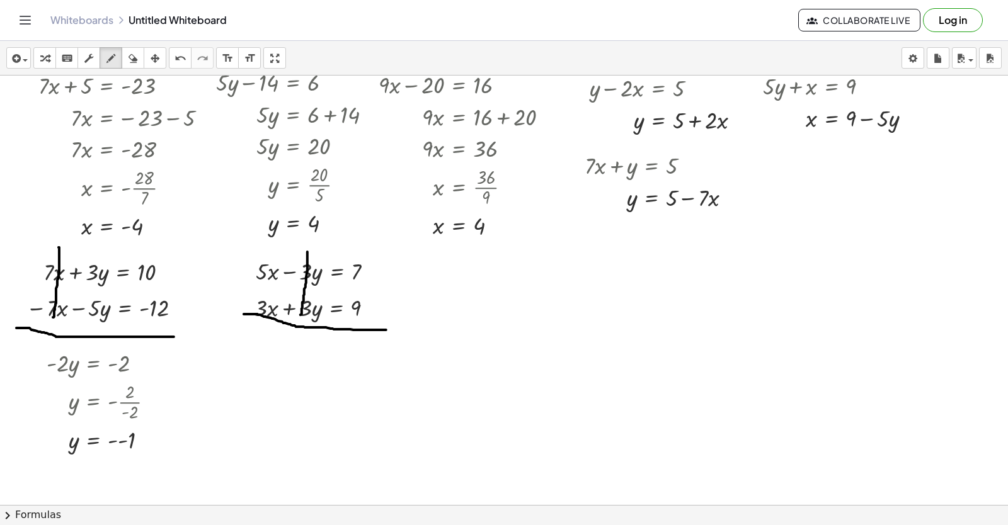
drag, startPoint x: 307, startPoint y: 254, endPoint x: 300, endPoint y: 317, distance: 63.4
click at [40, 54] on div "button" at bounding box center [45, 57] width 16 height 15
drag, startPoint x: 469, startPoint y: 374, endPoint x: 454, endPoint y: 393, distance: 24.2
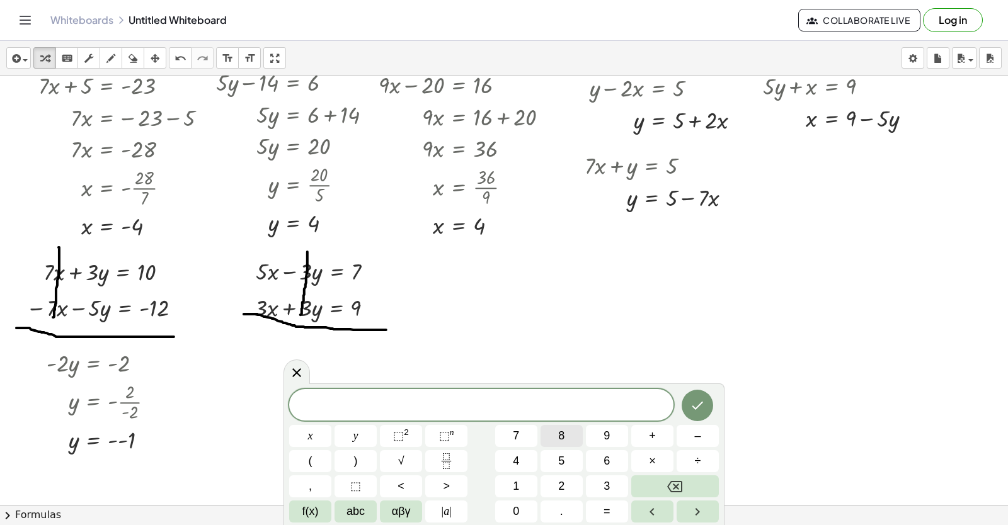
click at [554, 438] on button "8" at bounding box center [562, 436] width 42 height 22
click at [318, 431] on button "x" at bounding box center [310, 436] width 42 height 22
click at [604, 501] on button "=" at bounding box center [607, 512] width 42 height 22
click at [508, 478] on button "1" at bounding box center [516, 487] width 42 height 22
click at [598, 462] on button "6" at bounding box center [607, 461] width 42 height 22
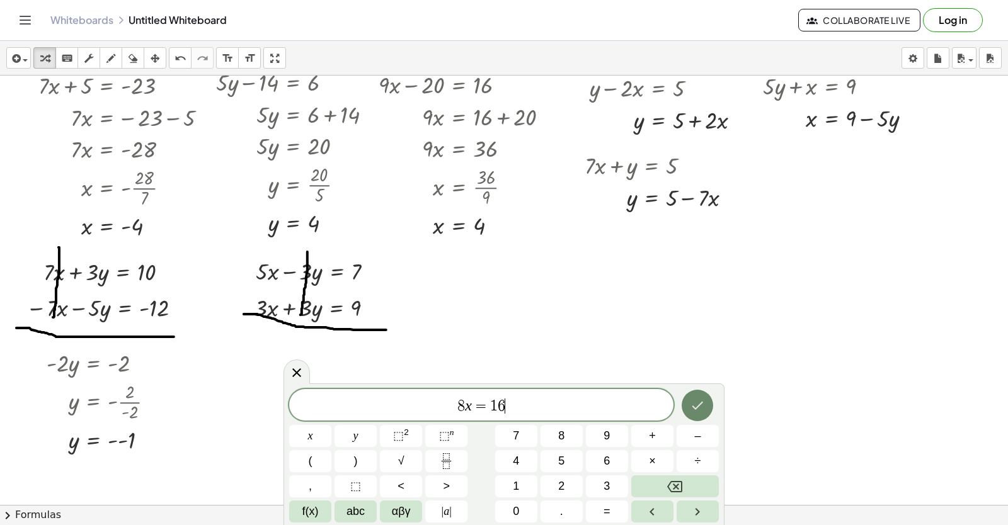
click at [702, 398] on icon "Done" at bounding box center [697, 405] width 15 height 15
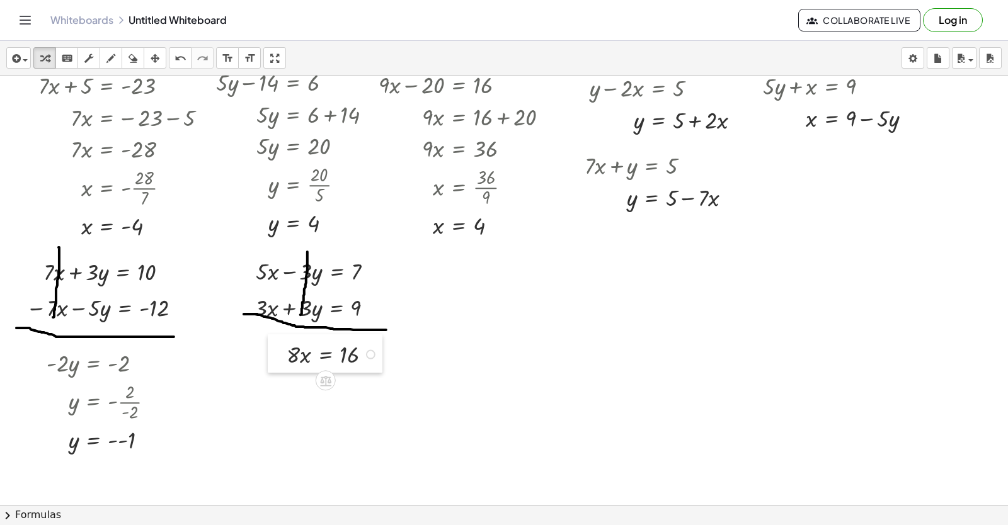
drag, startPoint x: 468, startPoint y: 422, endPoint x: 282, endPoint y: 357, distance: 197.1
click at [282, 357] on div at bounding box center [277, 354] width 19 height 38
drag, startPoint x: 290, startPoint y: 355, endPoint x: 343, endPoint y: 380, distance: 58.0
click at [348, 392] on div at bounding box center [335, 393] width 110 height 46
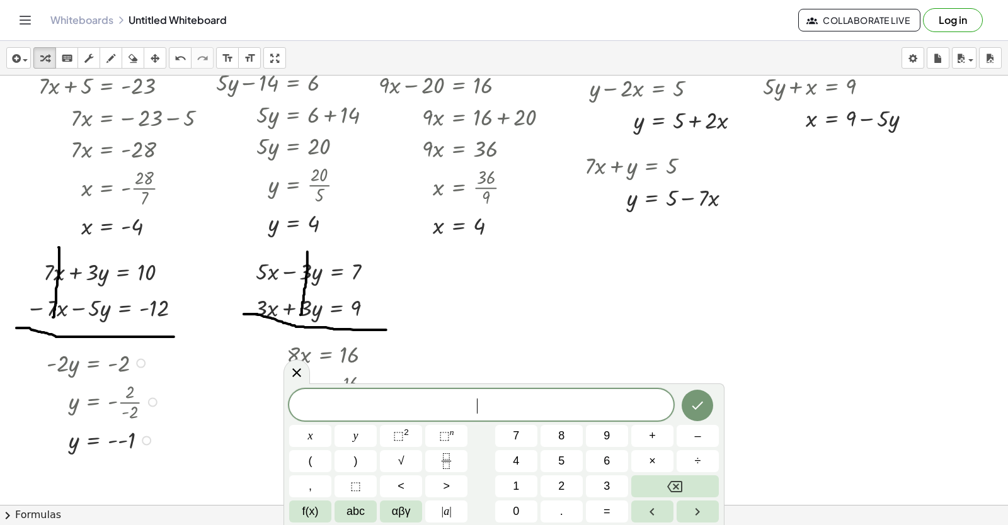
click at [119, 444] on div at bounding box center [105, 440] width 130 height 31
click at [605, 431] on span "9" at bounding box center [607, 436] width 6 height 17
click at [318, 437] on button "x" at bounding box center [310, 436] width 42 height 22
click at [699, 435] on span "–" at bounding box center [697, 436] width 6 height 17
click at [358, 426] on button "y" at bounding box center [356, 436] width 42 height 22
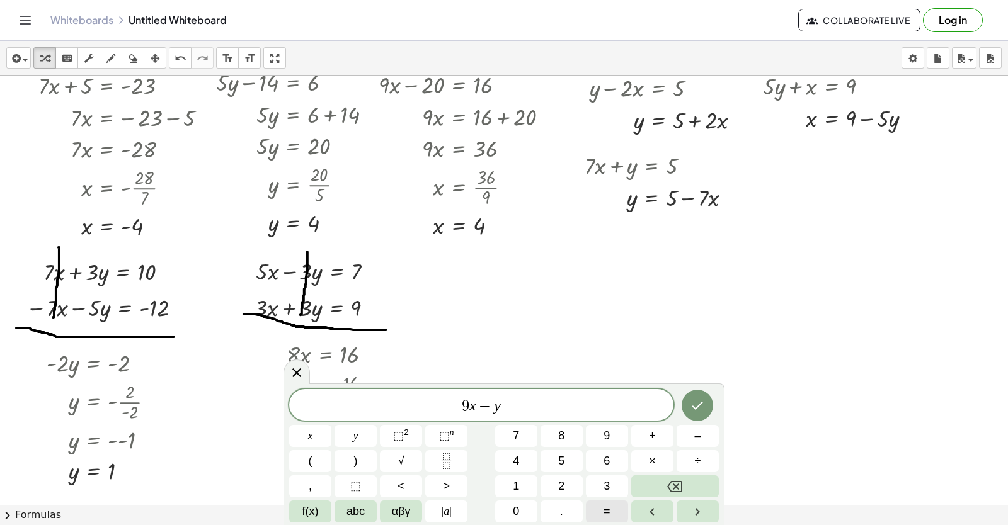
click at [606, 513] on span "=" at bounding box center [607, 511] width 7 height 17
click at [515, 483] on span "1" at bounding box center [516, 486] width 6 height 17
click at [523, 434] on button "7" at bounding box center [516, 436] width 42 height 22
click at [704, 401] on button "Done" at bounding box center [697, 405] width 31 height 31
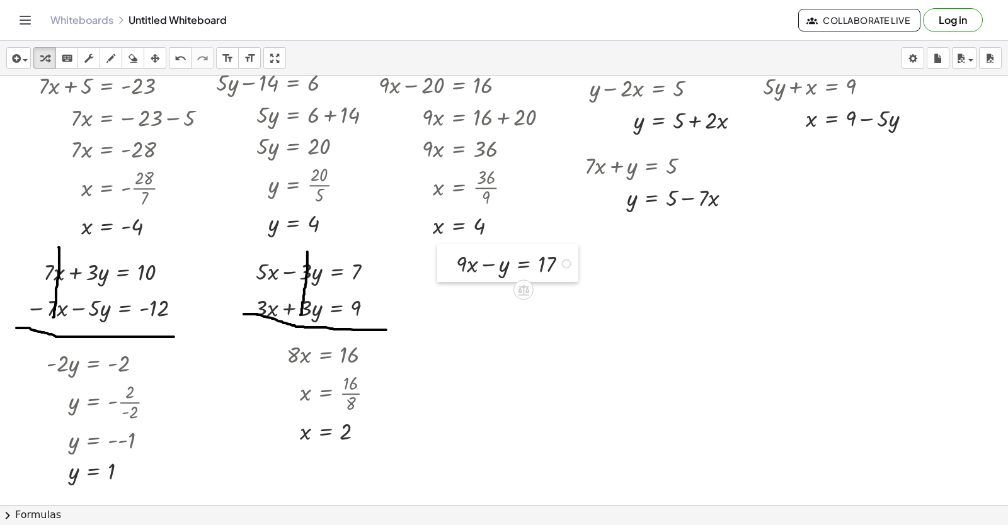
drag, startPoint x: 496, startPoint y: 455, endPoint x: 452, endPoint y: 266, distance: 193.6
click at [452, 266] on div at bounding box center [446, 263] width 19 height 38
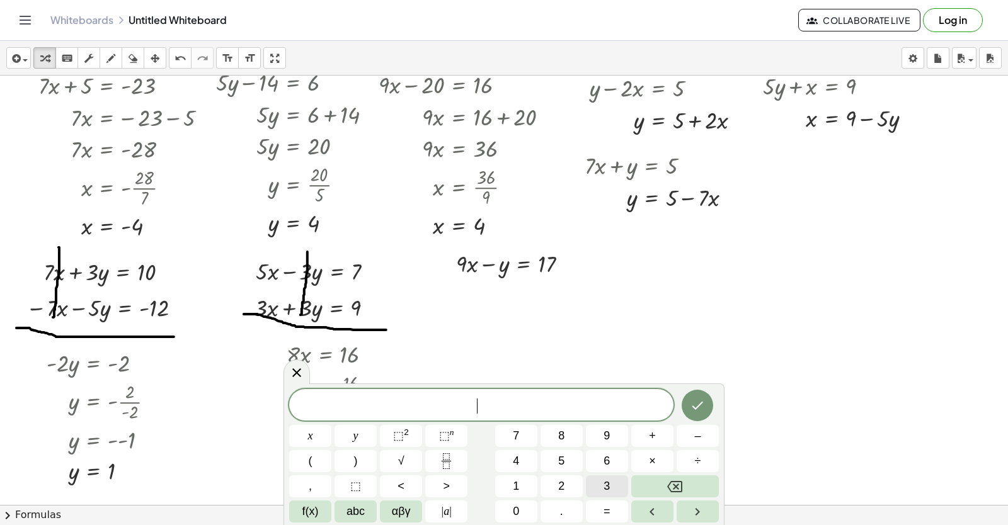
click at [620, 491] on button "3" at bounding box center [607, 487] width 42 height 22
click at [306, 423] on div "3 x y ⬚ 2 ⬚ n 7 8 9 + – ( ) √ 4 5 6 × ÷ , ⬚ < > 1 2 3 f(x) abc αβγ | a | 0 . =" at bounding box center [504, 456] width 430 height 134
click at [314, 430] on button "x" at bounding box center [310, 436] width 42 height 22
click at [656, 435] on button "+" at bounding box center [652, 436] width 42 height 22
click at [367, 428] on button "y" at bounding box center [356, 436] width 42 height 22
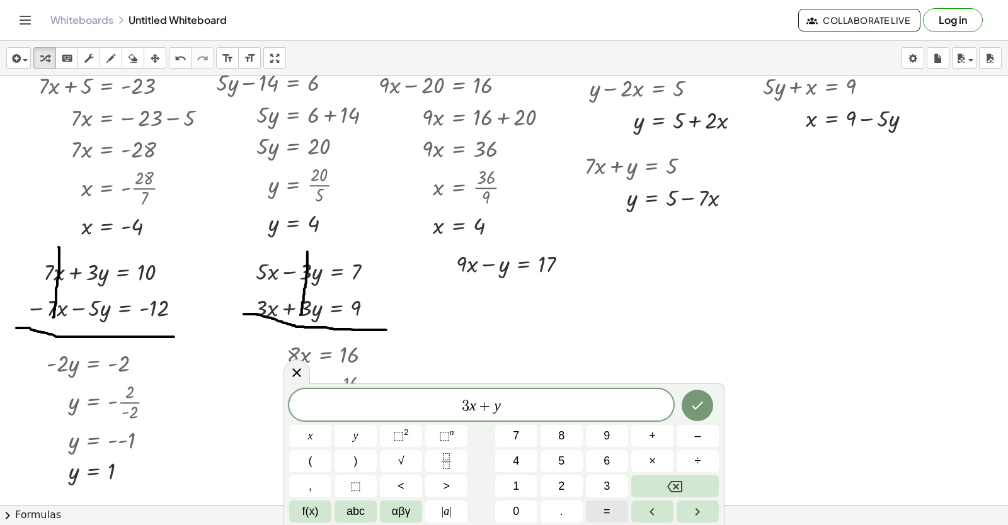
click at [600, 509] on button "=" at bounding box center [607, 512] width 42 height 22
click at [509, 433] on button "7" at bounding box center [516, 436] width 42 height 22
click at [701, 404] on icon "Done" at bounding box center [697, 406] width 11 height 8
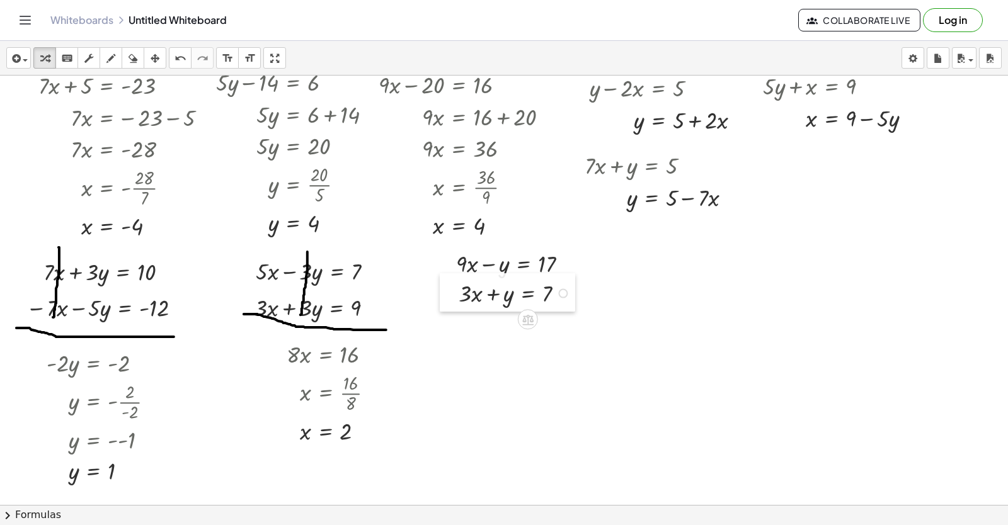
drag, startPoint x: 505, startPoint y: 415, endPoint x: 452, endPoint y: 300, distance: 126.5
click at [452, 300] on div at bounding box center [449, 292] width 19 height 38
click at [112, 59] on icon "button" at bounding box center [110, 58] width 9 height 15
drag, startPoint x: 415, startPoint y: 302, endPoint x: 518, endPoint y: 302, distance: 103.9
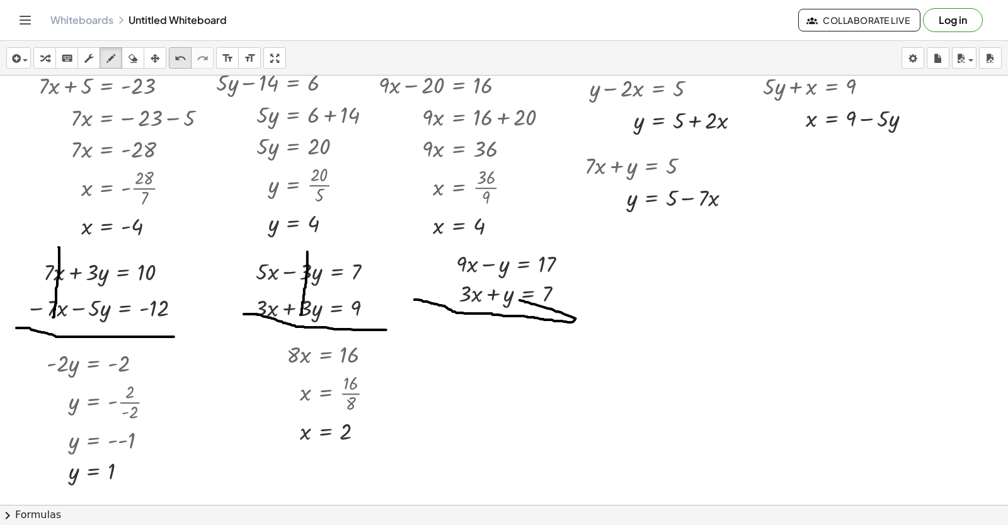
click at [171, 59] on button "undo undo" at bounding box center [180, 57] width 23 height 21
click at [181, 59] on icon "undo" at bounding box center [181, 58] width 12 height 15
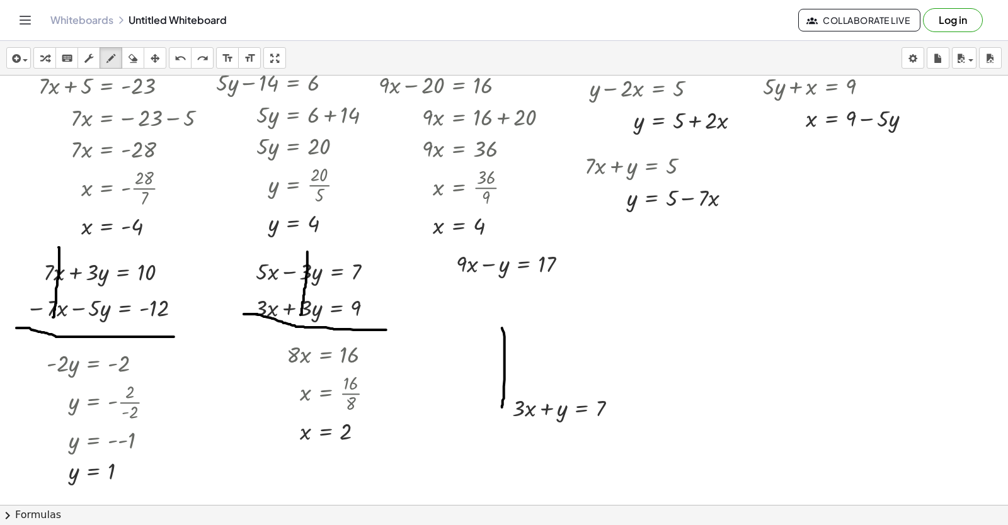
drag, startPoint x: 502, startPoint y: 409, endPoint x: 498, endPoint y: 337, distance: 72.6
click at [176, 54] on icon "undo" at bounding box center [181, 58] width 12 height 15
drag, startPoint x: 430, startPoint y: 306, endPoint x: 574, endPoint y: 336, distance: 146.9
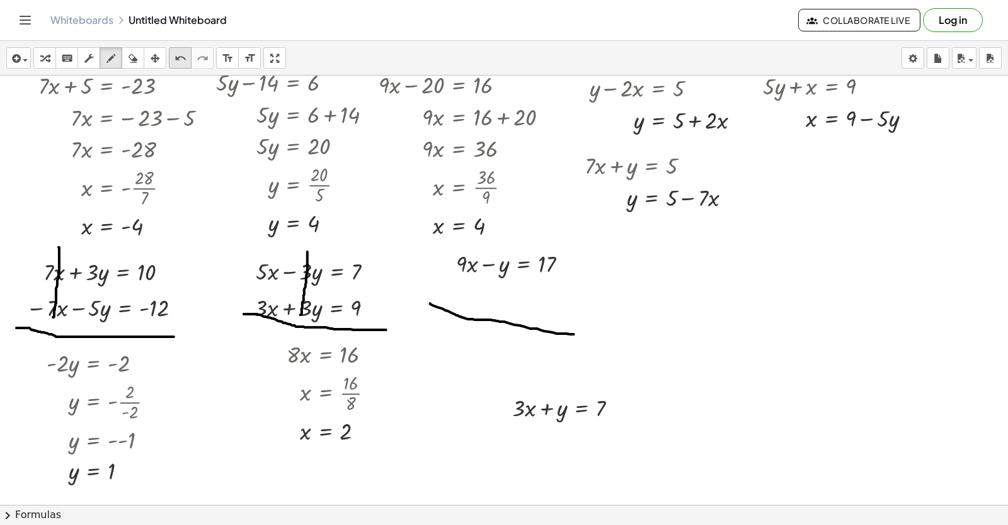
click at [178, 61] on icon "undo" at bounding box center [181, 58] width 12 height 15
click at [46, 54] on icon "button" at bounding box center [44, 58] width 9 height 15
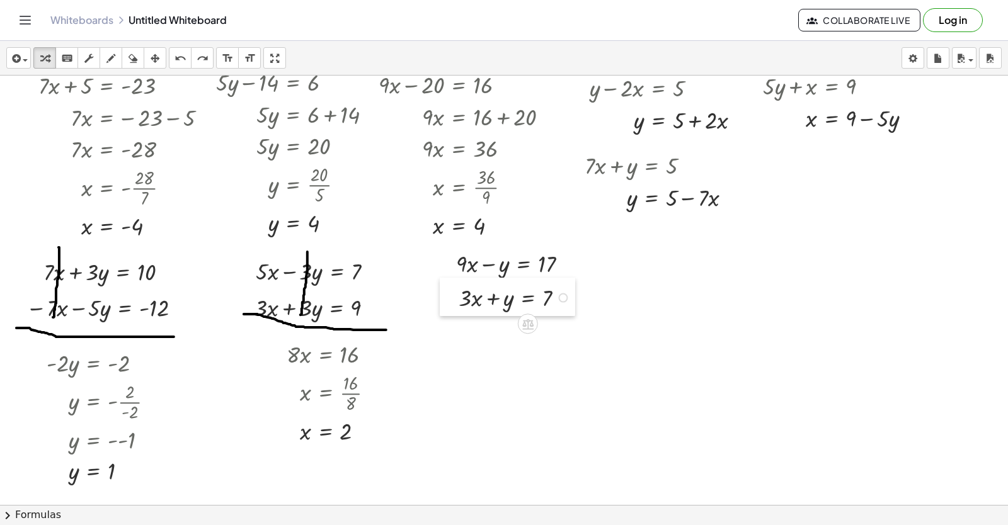
drag, startPoint x: 494, startPoint y: 408, endPoint x: 491, endPoint y: 401, distance: 7.6
click at [440, 299] on div at bounding box center [449, 297] width 19 height 38
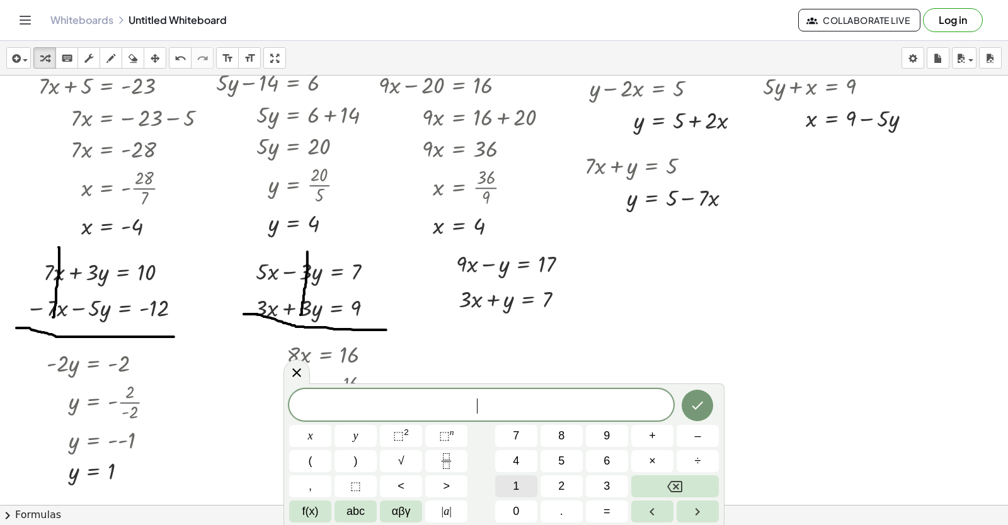
click at [511, 487] on button "1" at bounding box center [516, 487] width 42 height 22
click at [562, 491] on span "2" at bounding box center [561, 486] width 6 height 17
click at [325, 438] on button "x" at bounding box center [310, 436] width 42 height 22
click at [610, 512] on button "=" at bounding box center [607, 512] width 42 height 22
click at [549, 477] on button "2" at bounding box center [562, 487] width 42 height 22
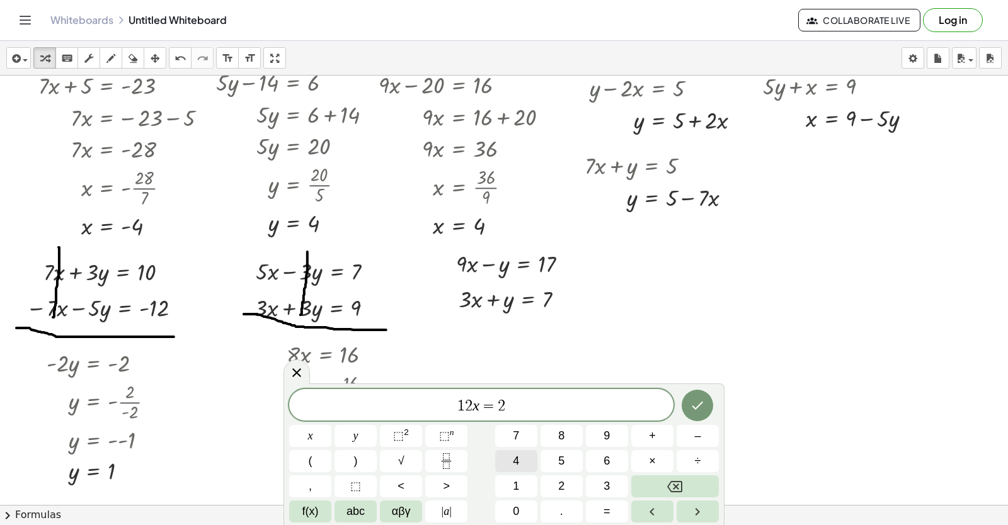
click at [534, 458] on button "4" at bounding box center [516, 461] width 42 height 22
click at [700, 399] on icon "Done" at bounding box center [697, 405] width 15 height 15
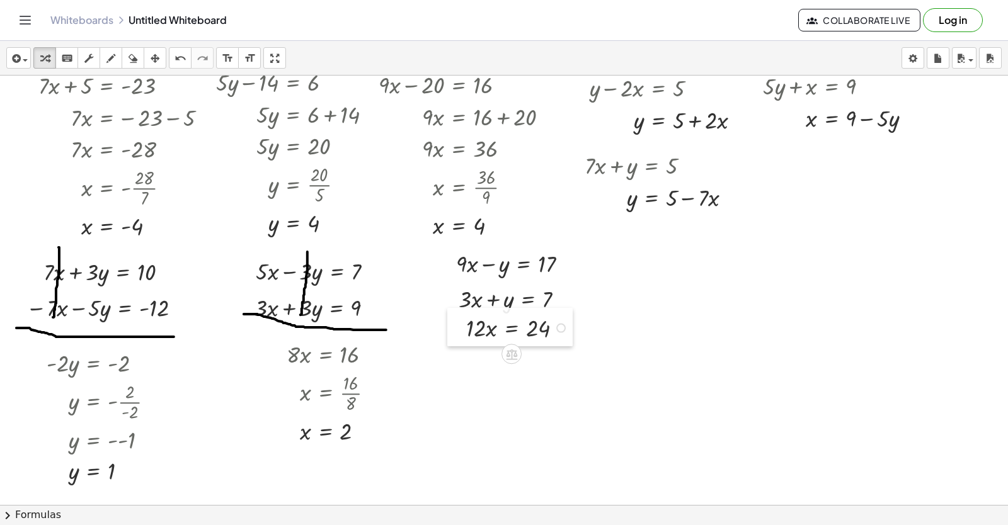
drag, startPoint x: 518, startPoint y: 409, endPoint x: 462, endPoint y: 328, distance: 99.1
click at [462, 328] on div at bounding box center [456, 327] width 19 height 38
drag, startPoint x: 476, startPoint y: 331, endPoint x: 526, endPoint y: 354, distance: 55.5
click at [538, 367] on div at bounding box center [520, 366] width 120 height 46
click at [114, 59] on icon "button" at bounding box center [110, 58] width 9 height 15
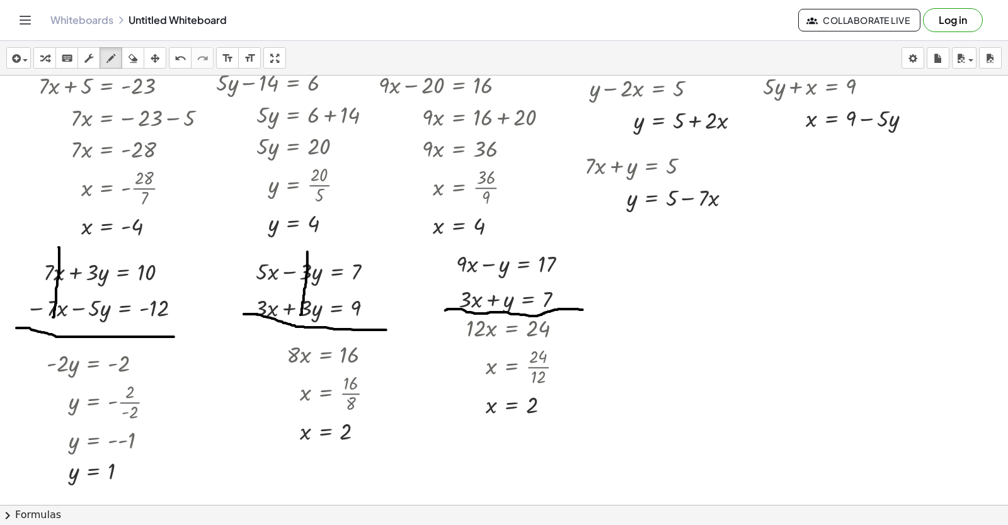
drag, startPoint x: 445, startPoint y: 312, endPoint x: 588, endPoint y: 312, distance: 142.4
click at [47, 57] on icon "button" at bounding box center [44, 58] width 9 height 15
click at [113, 55] on icon "button" at bounding box center [110, 58] width 9 height 15
drag, startPoint x: 500, startPoint y: 248, endPoint x: 487, endPoint y: 305, distance: 58.1
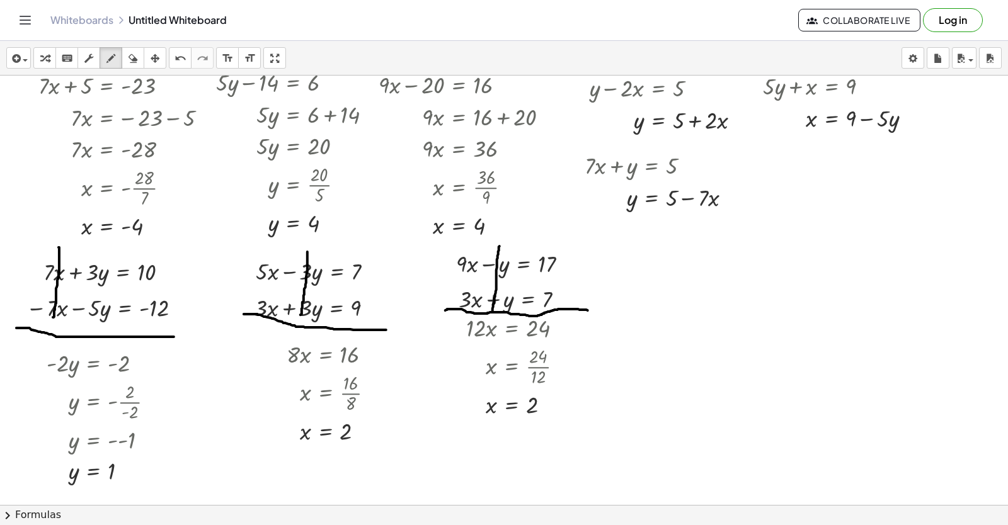
click at [38, 57] on div "button" at bounding box center [45, 57] width 16 height 15
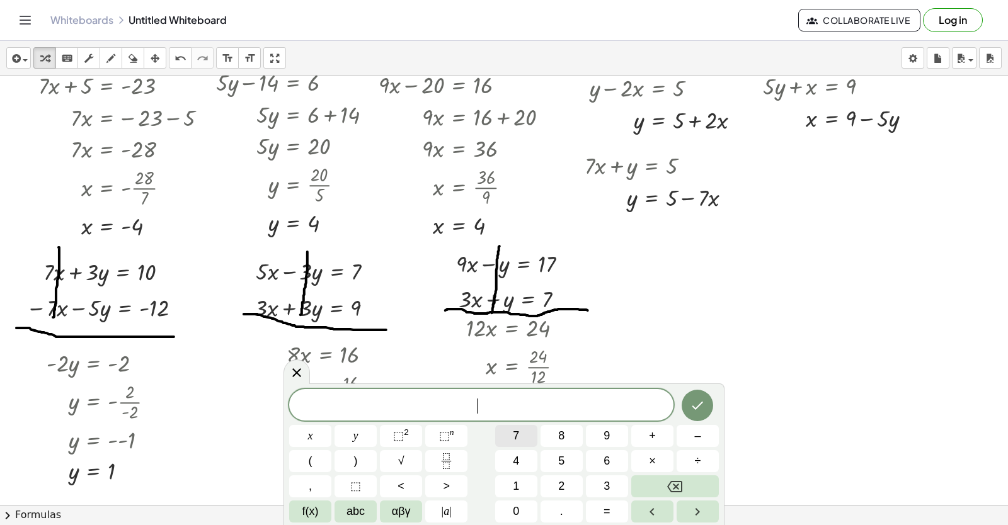
click at [517, 430] on span "7" at bounding box center [516, 436] width 6 height 17
click at [310, 426] on button "x" at bounding box center [310, 436] width 42 height 22
click at [656, 437] on button "+" at bounding box center [652, 436] width 42 height 22
click at [607, 475] on div "7 x + ​ x y ⬚ 2 ⬚ n 7 8 9 + – ( ) √ 4 5 6 × ÷ , ⬚ < > 1 2 3 f(x) abc αβγ | a | …" at bounding box center [504, 456] width 430 height 134
click at [364, 430] on button "y" at bounding box center [356, 436] width 42 height 22
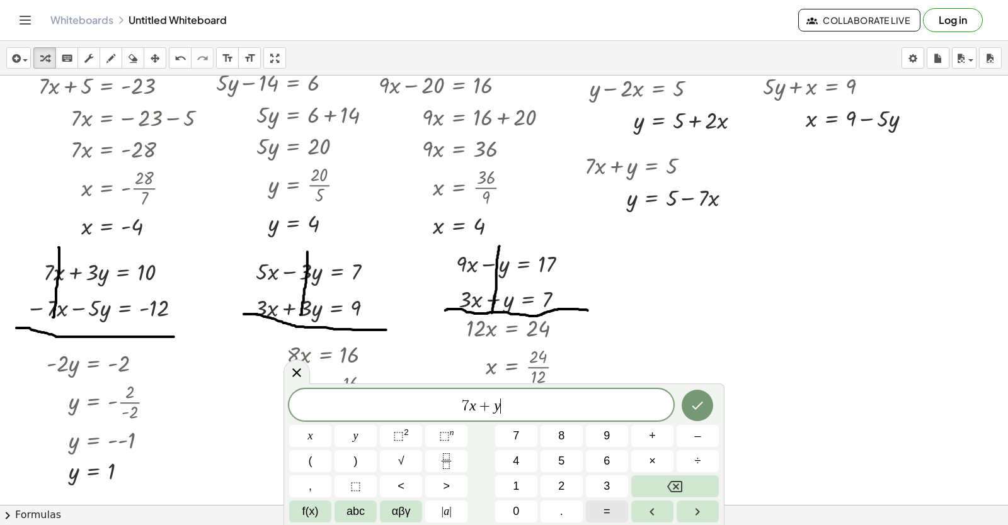
click at [607, 507] on span "=" at bounding box center [607, 511] width 7 height 17
click at [525, 476] on button "1" at bounding box center [516, 487] width 42 height 22
click at [518, 452] on button "4" at bounding box center [516, 461] width 42 height 22
click at [708, 398] on button "Done" at bounding box center [697, 405] width 31 height 31
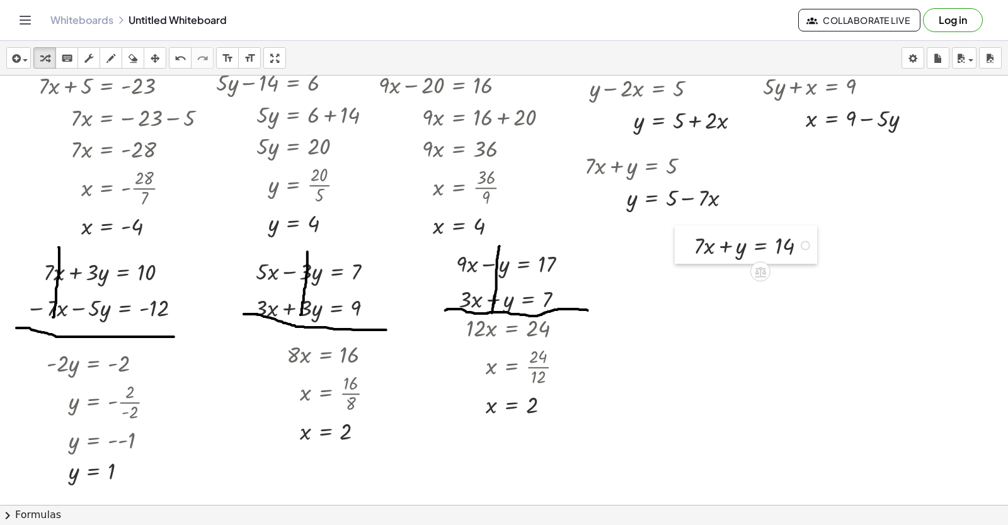
drag, startPoint x: 572, startPoint y: 446, endPoint x: 681, endPoint y: 243, distance: 230.8
click at [681, 243] on div at bounding box center [684, 245] width 19 height 38
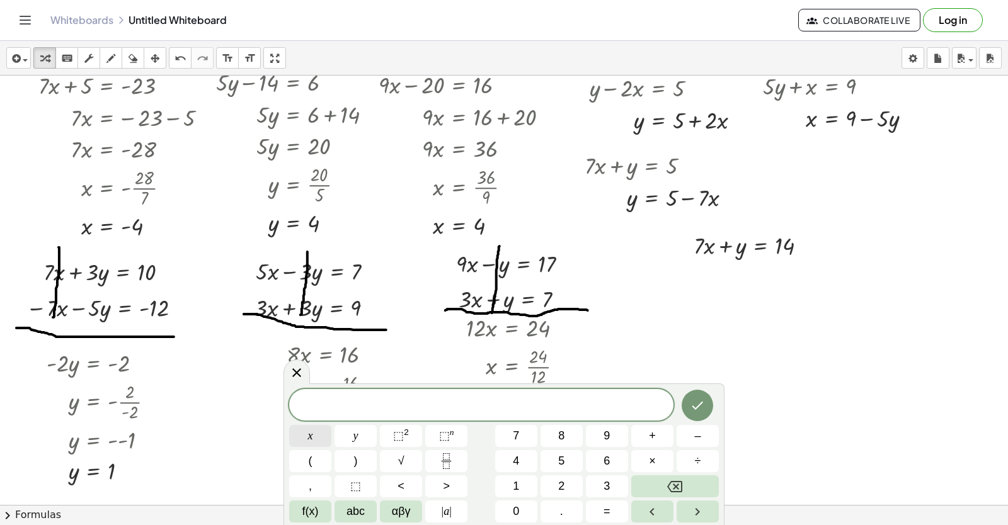
click at [320, 432] on button "x" at bounding box center [310, 436] width 42 height 22
click at [613, 509] on button "=" at bounding box center [607, 512] width 42 height 22
click at [512, 485] on button "1" at bounding box center [516, 487] width 42 height 22
click at [695, 415] on button "Done" at bounding box center [697, 405] width 31 height 31
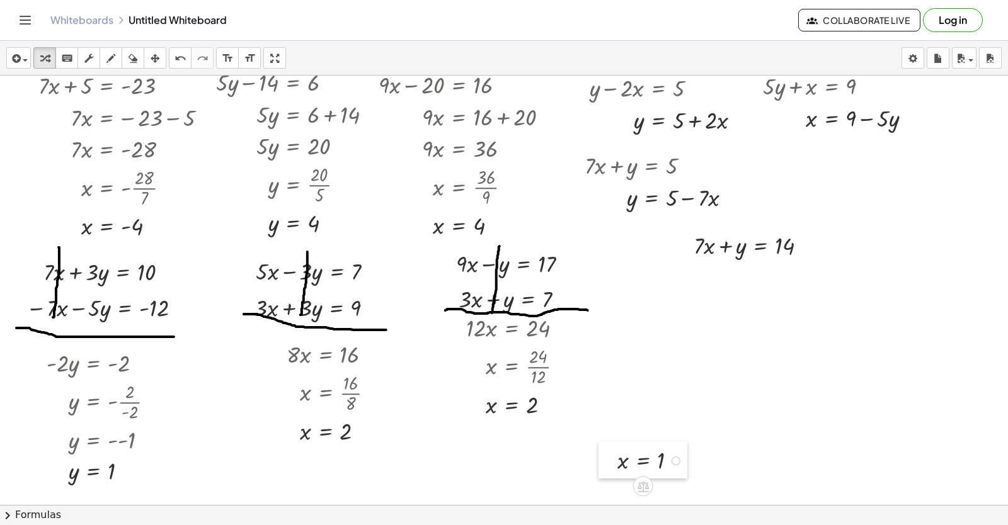
drag, startPoint x: 568, startPoint y: 467, endPoint x: 727, endPoint y: 425, distance: 164.9
click at [617, 450] on div at bounding box center [607, 460] width 19 height 37
drag, startPoint x: 727, startPoint y: 425, endPoint x: 776, endPoint y: 418, distance: 49.6
click at [734, 423] on div at bounding box center [724, 432] width 19 height 37
drag, startPoint x: 733, startPoint y: 431, endPoint x: 820, endPoint y: 244, distance: 206.6
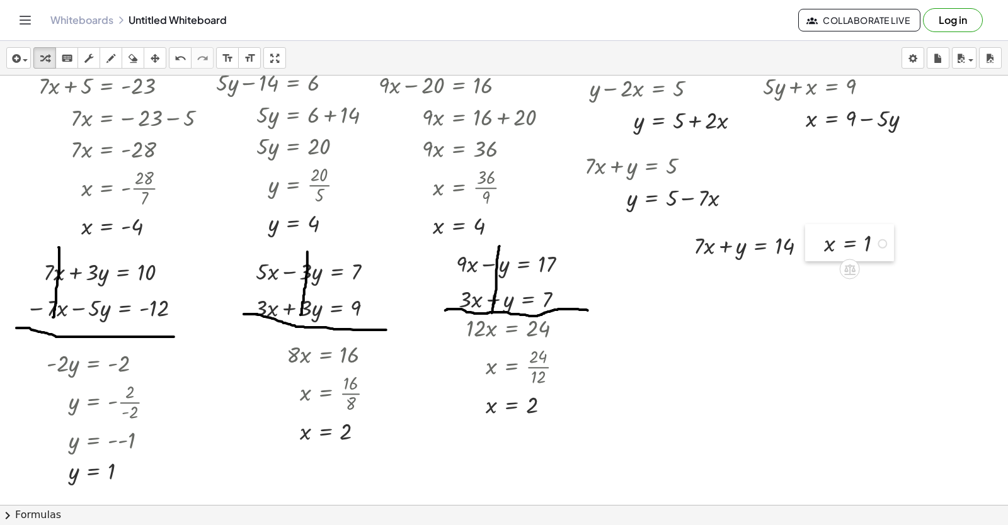
click at [820, 244] on div at bounding box center [814, 242] width 19 height 37
drag, startPoint x: 824, startPoint y: 249, endPoint x: 832, endPoint y: 255, distance: 9.1
click at [834, 256] on div at bounding box center [836, 254] width 19 height 37
drag, startPoint x: 831, startPoint y: 249, endPoint x: 834, endPoint y: 242, distance: 7.6
click at [835, 243] on div at bounding box center [836, 245] width 19 height 37
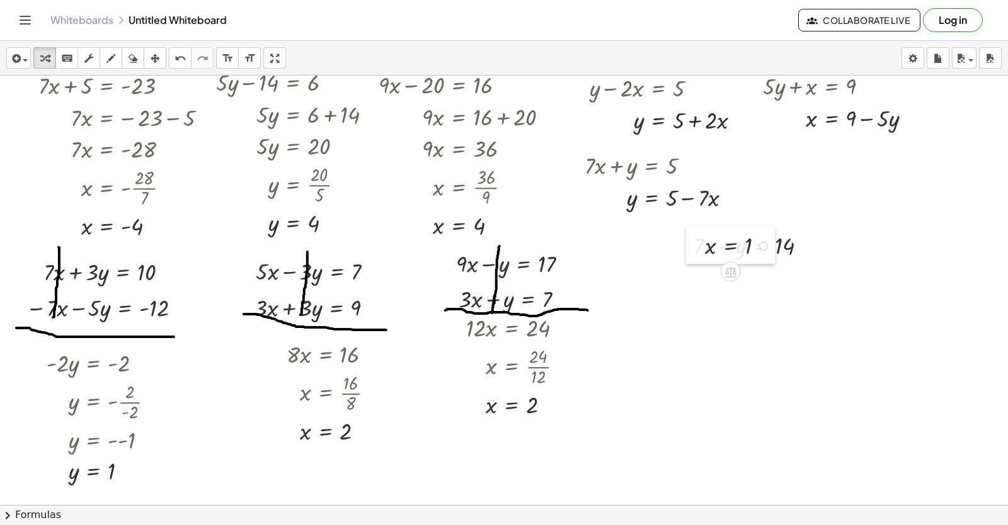
drag, startPoint x: 833, startPoint y: 243, endPoint x: 692, endPoint y: 243, distance: 141.1
click at [692, 243] on div at bounding box center [695, 245] width 19 height 37
drag, startPoint x: 702, startPoint y: 243, endPoint x: 688, endPoint y: 282, distance: 41.1
click at [688, 282] on div at bounding box center [681, 283] width 19 height 37
drag, startPoint x: 700, startPoint y: 285, endPoint x: 716, endPoint y: 248, distance: 40.6
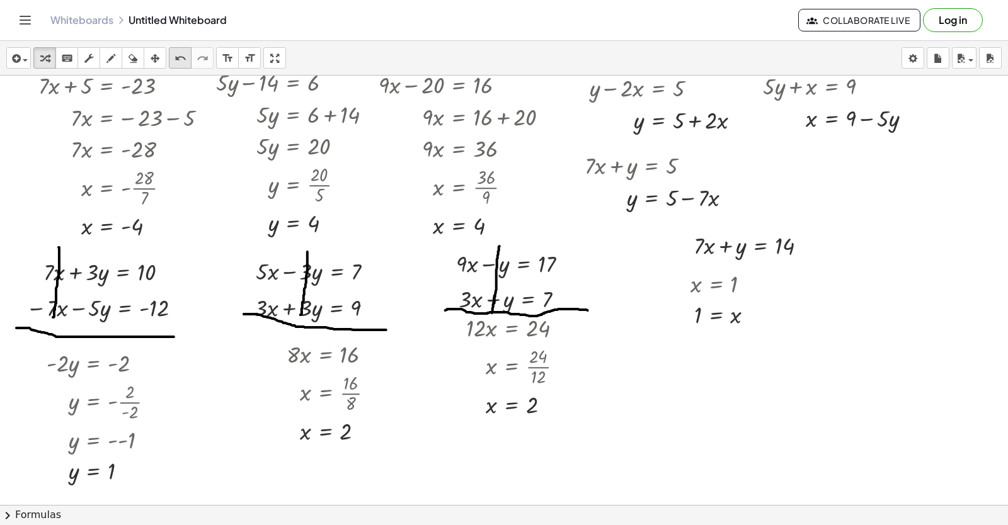
click at [175, 58] on icon "undo" at bounding box center [181, 58] width 12 height 15
click at [181, 64] on icon "undo" at bounding box center [181, 58] width 12 height 15
drag, startPoint x: 171, startPoint y: 57, endPoint x: 183, endPoint y: 60, distance: 12.6
click at [171, 57] on button "undo undo" at bounding box center [180, 57] width 23 height 21
drag, startPoint x: 847, startPoint y: 249, endPoint x: 704, endPoint y: 248, distance: 143.0
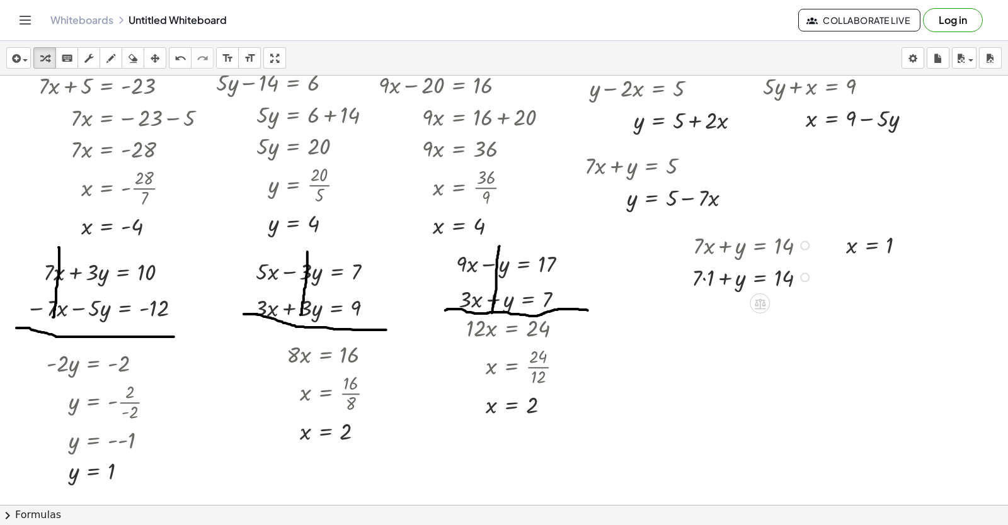
click at [699, 278] on div at bounding box center [753, 277] width 137 height 32
click at [706, 279] on div at bounding box center [753, 277] width 137 height 32
click at [171, 51] on button "undo undo" at bounding box center [180, 57] width 23 height 21
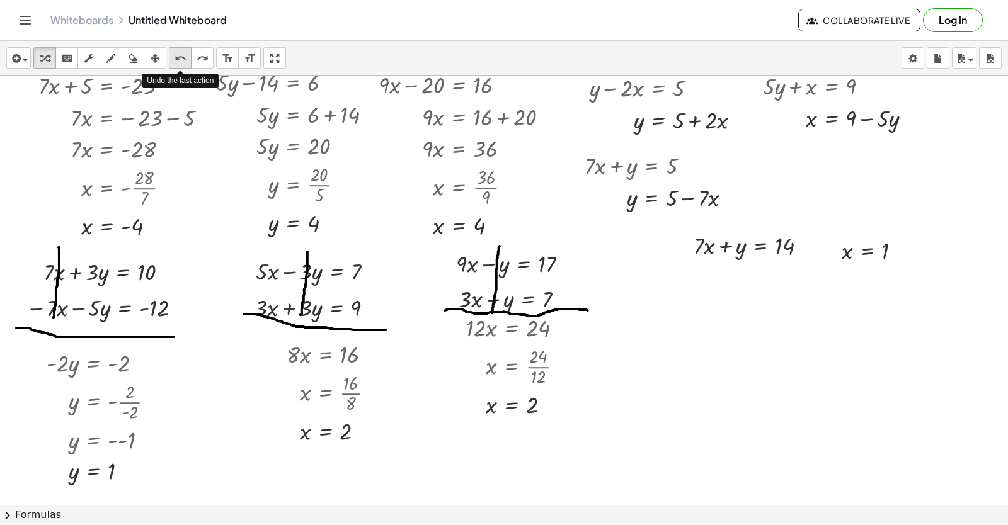
click at [171, 51] on button "undo undo" at bounding box center [180, 57] width 23 height 21
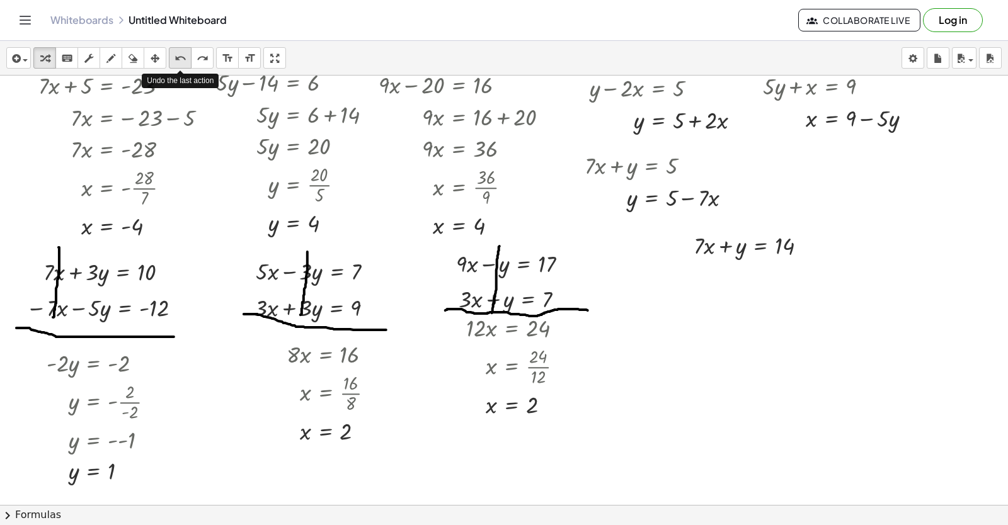
click at [171, 51] on button "undo undo" at bounding box center [180, 57] width 23 height 21
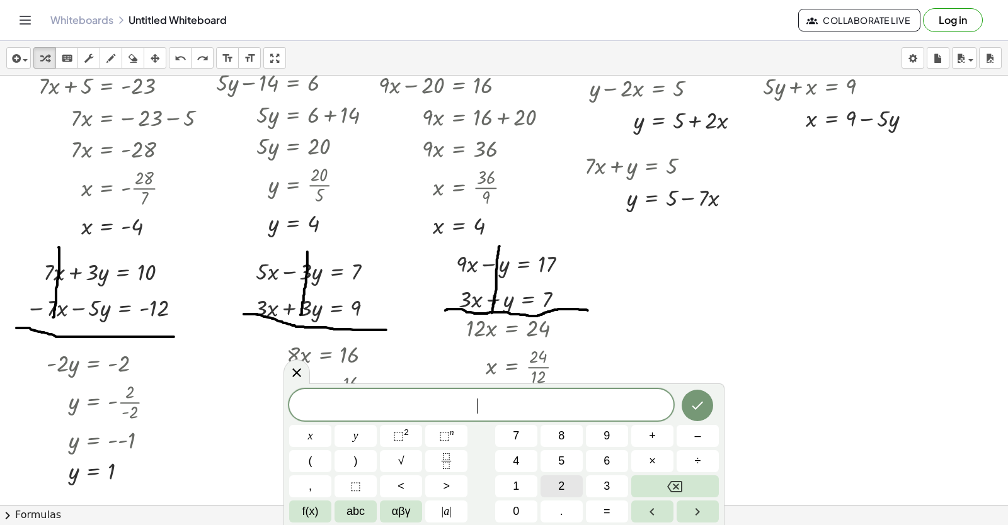
click at [561, 481] on span "2" at bounding box center [561, 486] width 6 height 17
click at [315, 435] on button "x" at bounding box center [310, 436] width 42 height 22
click at [309, 426] on button "x" at bounding box center [310, 436] width 42 height 22
click at [313, 435] on button "x" at bounding box center [310, 436] width 42 height 22
click at [695, 483] on button "Backspace" at bounding box center [675, 487] width 88 height 22
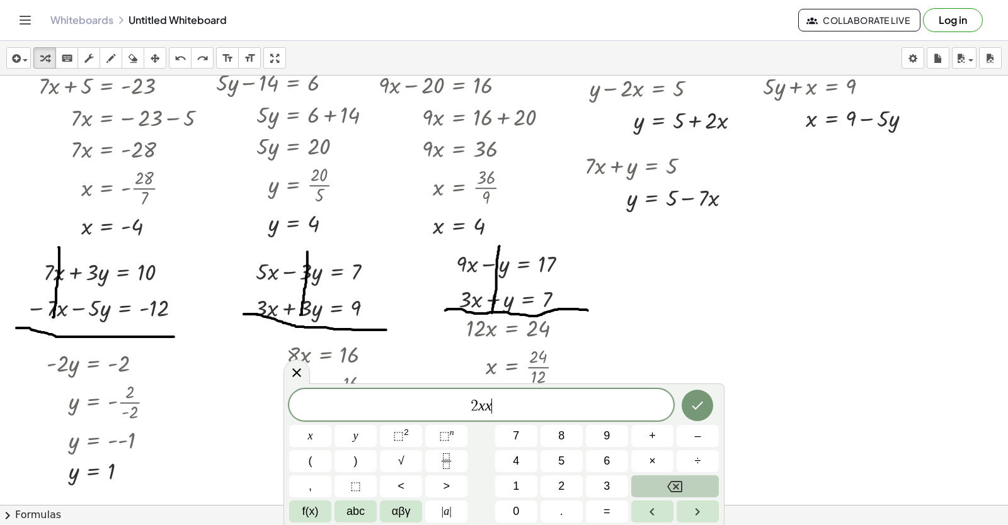
click at [696, 483] on button "Backspace" at bounding box center [675, 487] width 88 height 22
click at [690, 433] on button "–" at bounding box center [698, 436] width 42 height 22
click at [513, 481] on button "1" at bounding box center [516, 487] width 42 height 22
click at [517, 503] on button "0" at bounding box center [516, 512] width 42 height 22
click at [356, 437] on span "y" at bounding box center [355, 436] width 5 height 17
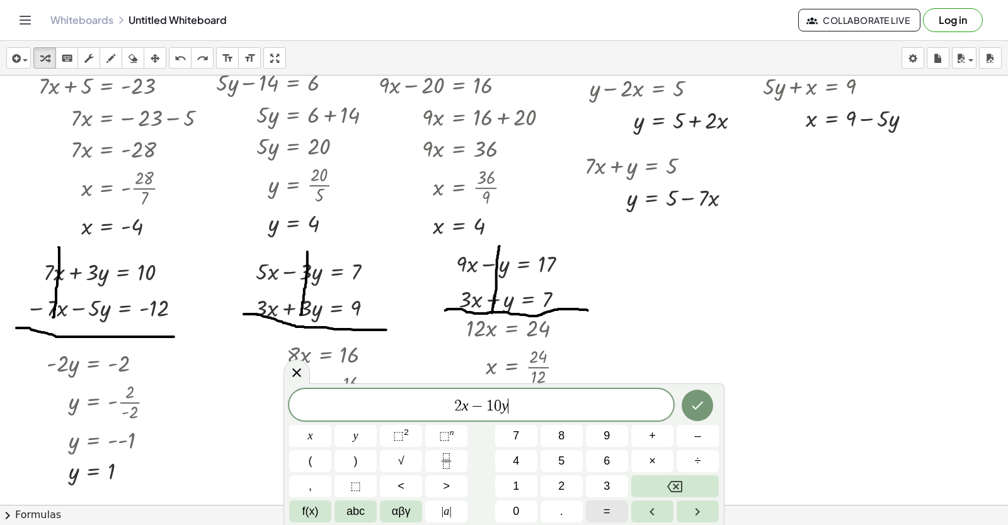
click at [614, 512] on button "=" at bounding box center [607, 512] width 42 height 22
click at [614, 455] on button "6" at bounding box center [607, 461] width 42 height 22
click at [692, 402] on icon "Done" at bounding box center [697, 405] width 15 height 15
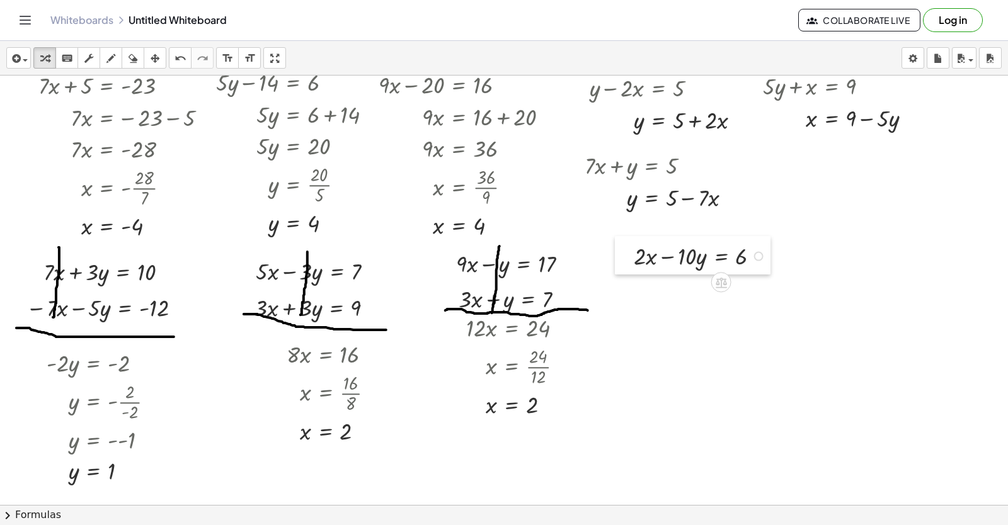
drag, startPoint x: 629, startPoint y: 424, endPoint x: 630, endPoint y: 256, distance: 167.6
click at [630, 256] on div at bounding box center [624, 255] width 19 height 38
drag, startPoint x: 643, startPoint y: 397, endPoint x: 632, endPoint y: 408, distance: 16.0
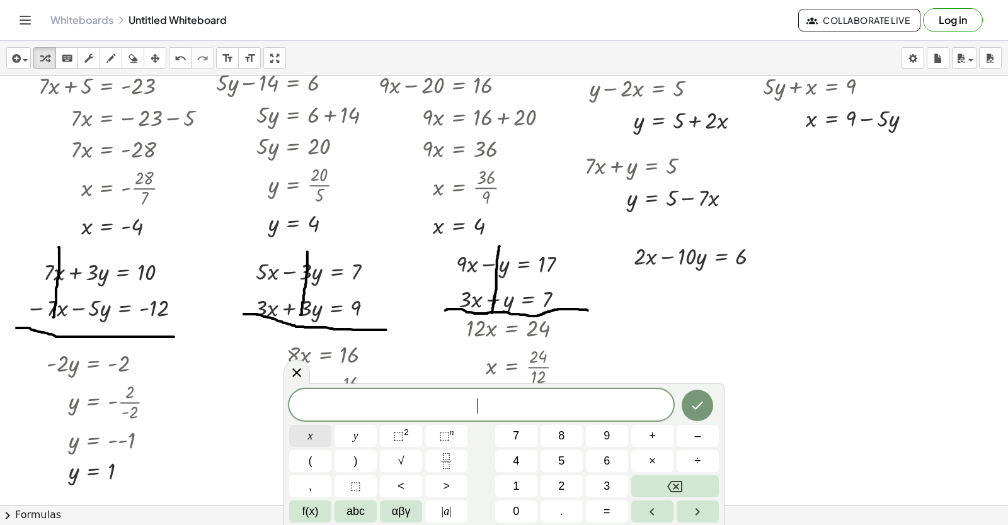
click at [324, 433] on button "x" at bounding box center [310, 436] width 42 height 22
click at [597, 509] on button "=" at bounding box center [607, 512] width 42 height 22
click at [608, 484] on button "3" at bounding box center [607, 487] width 42 height 22
click at [699, 408] on icon "Done" at bounding box center [697, 405] width 15 height 15
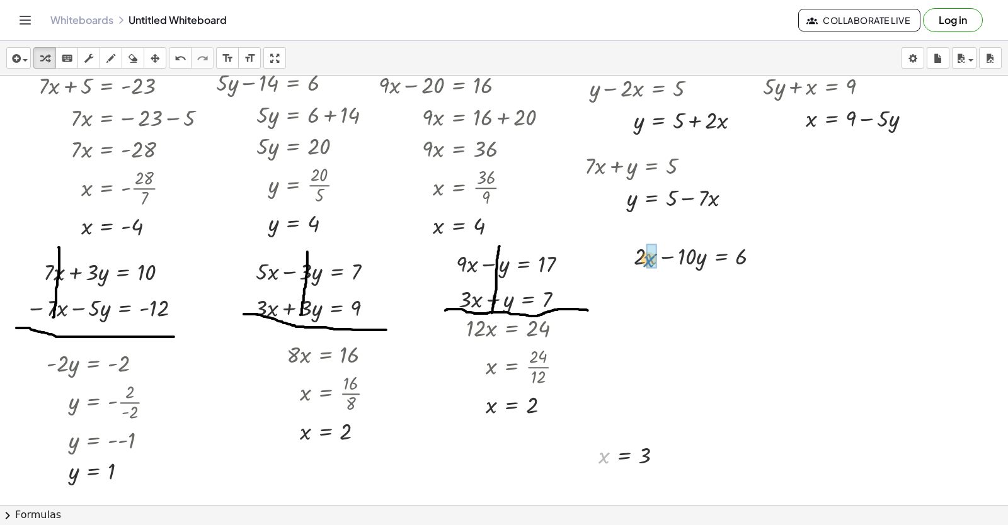
drag, startPoint x: 602, startPoint y: 461, endPoint x: 647, endPoint y: 262, distance: 204.0
drag, startPoint x: 588, startPoint y: 466, endPoint x: 779, endPoint y: 265, distance: 276.7
click at [779, 265] on div at bounding box center [779, 254] width 19 height 37
click at [642, 290] on div at bounding box center [698, 288] width 155 height 32
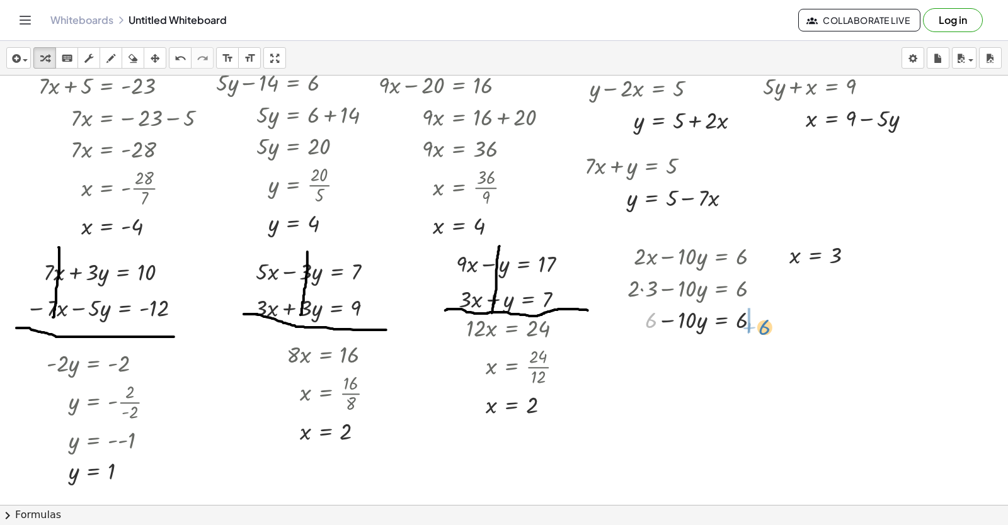
drag, startPoint x: 651, startPoint y: 318, endPoint x: 770, endPoint y: 319, distance: 119.7
click at [767, 322] on div at bounding box center [698, 319] width 155 height 32
click at [754, 352] on div at bounding box center [715, 351] width 188 height 32
drag, startPoint x: 685, startPoint y: 382, endPoint x: 743, endPoint y: 403, distance: 61.4
click at [750, 423] on div at bounding box center [715, 422] width 188 height 46
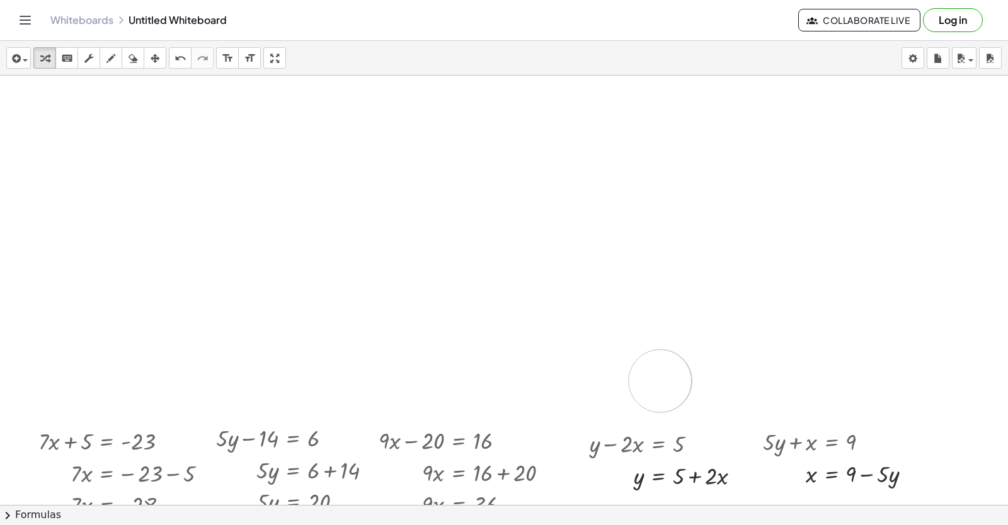
scroll to position [4622, 49]
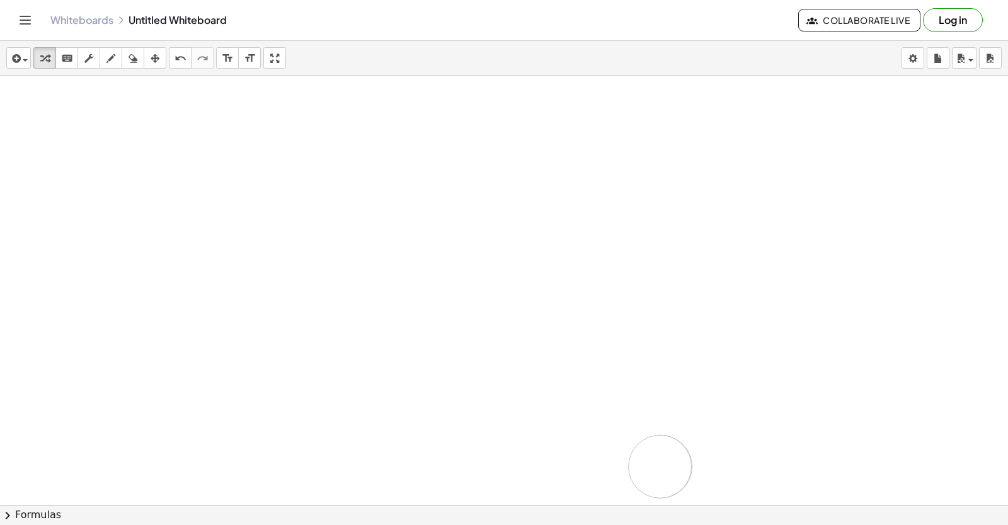
drag, startPoint x: 673, startPoint y: 479, endPoint x: 748, endPoint y: 348, distance: 150.1
drag, startPoint x: 748, startPoint y: 348, endPoint x: 718, endPoint y: 365, distance: 34.4
drag, startPoint x: 500, startPoint y: 331, endPoint x: 523, endPoint y: 381, distance: 55.5
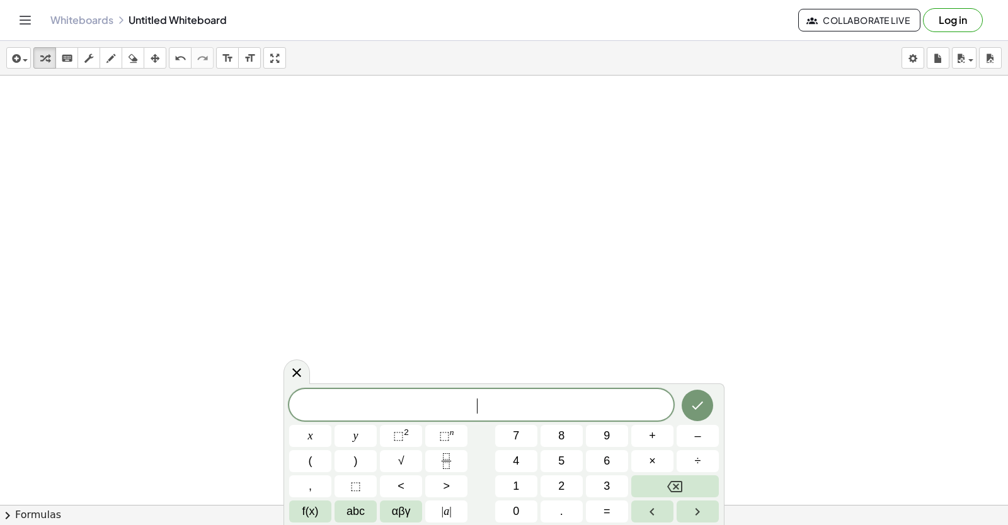
click at [510, 421] on div "​ x y ⬚ 2 ⬚ n 7 8 9 + – ( ) √ 4 5 6 × ÷ , ⬚ < > 1 2 3 f(x) abc αβγ | a | 0 . =" at bounding box center [504, 456] width 430 height 134
click at [556, 458] on button "5" at bounding box center [562, 461] width 42 height 22
click at [330, 437] on button "x" at bounding box center [310, 436] width 42 height 22
click at [654, 435] on span "+" at bounding box center [652, 436] width 7 height 17
click at [562, 483] on span "2" at bounding box center [561, 486] width 6 height 17
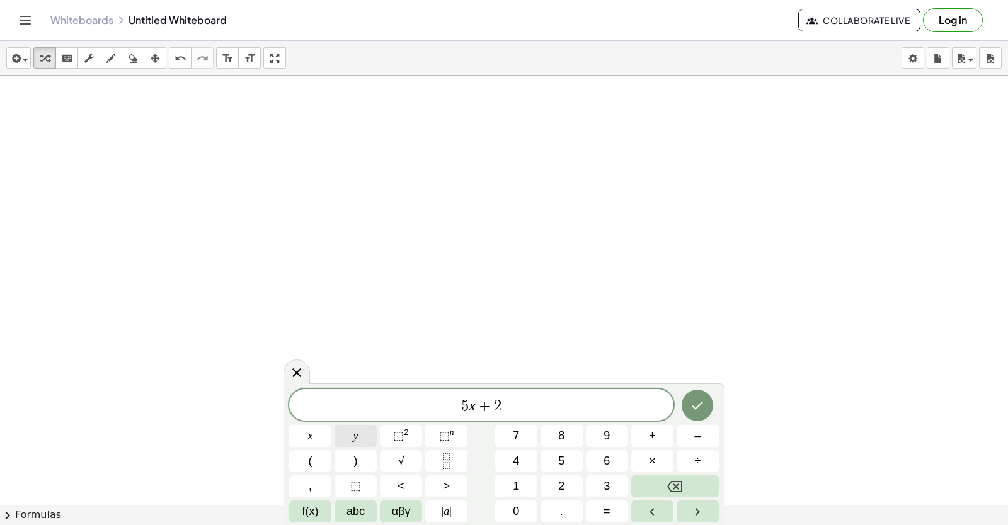
click at [363, 433] on button "y" at bounding box center [356, 436] width 42 height 22
click at [597, 508] on button "=" at bounding box center [607, 512] width 42 height 22
click at [518, 476] on button "1" at bounding box center [516, 487] width 42 height 22
click at [572, 486] on button "2" at bounding box center [562, 487] width 42 height 22
click at [698, 399] on icon "Done" at bounding box center [697, 405] width 15 height 15
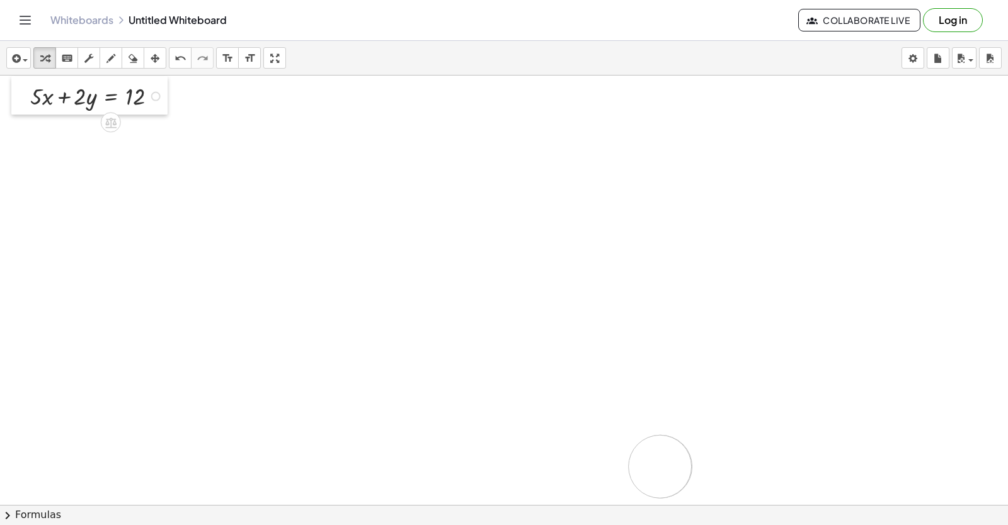
drag, startPoint x: 529, startPoint y: 398, endPoint x: 18, endPoint y: 91, distance: 596.0
click at [18, 91] on div at bounding box center [20, 95] width 19 height 38
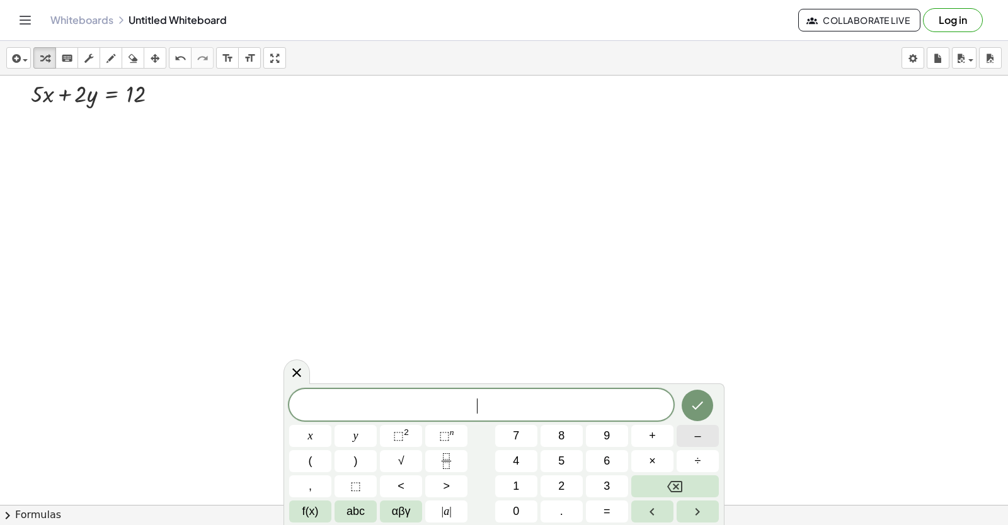
click at [679, 433] on button "–" at bounding box center [698, 436] width 42 height 22
click at [565, 457] on button "5" at bounding box center [562, 461] width 42 height 22
click at [311, 424] on div "− 5 x y ⬚ 2 ⬚ n 7 8 9 + – ( ) √ 4 5 6 × ÷ , ⬚ < > 1 2 3 f(x) abc αβγ | a | 0 . =" at bounding box center [504, 456] width 430 height 134
click at [316, 428] on button "x" at bounding box center [310, 436] width 42 height 22
click at [639, 435] on button "+" at bounding box center [652, 436] width 42 height 22
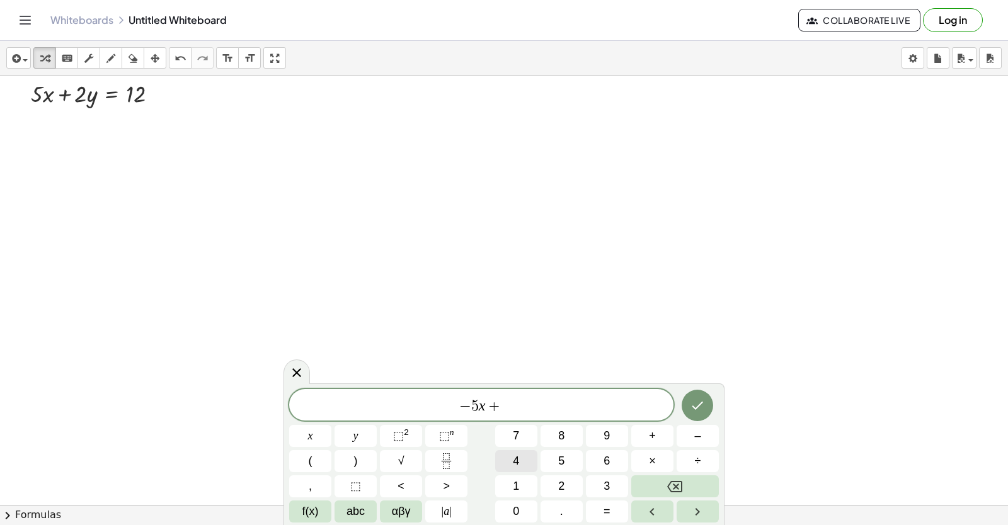
click at [531, 458] on button "4" at bounding box center [516, 461] width 42 height 22
click at [379, 433] on div "− 5 x + 4 ​ x y ⬚ 2 ⬚ n 7 8 9 + – ( ) √ 4 5 6 × ÷ , ⬚ < > 1 2 3 f(x) abc αβγ | …" at bounding box center [504, 456] width 430 height 134
click at [607, 505] on button "=" at bounding box center [607, 512] width 42 height 22
click at [607, 510] on span "=" at bounding box center [607, 511] width 7 height 17
click at [599, 508] on button "=" at bounding box center [607, 512] width 42 height 22
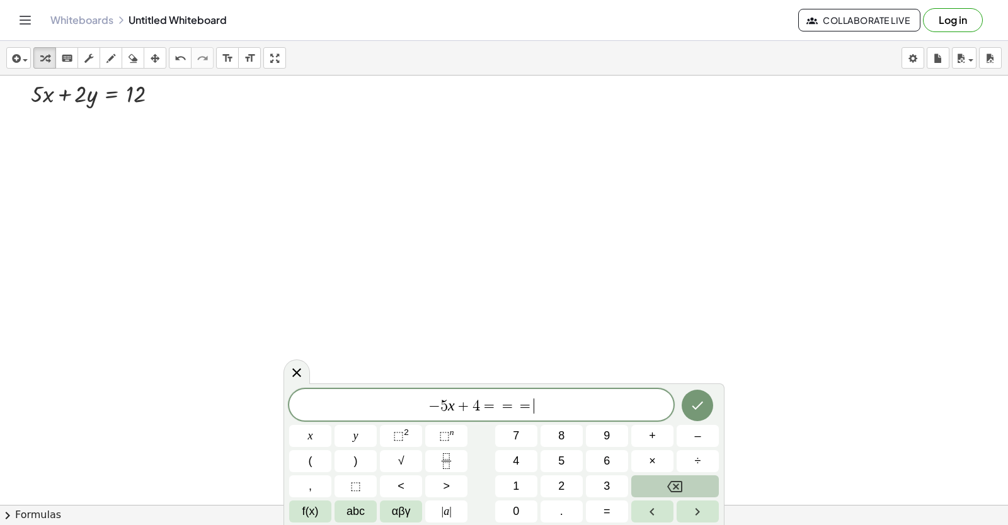
click at [659, 488] on button "Backspace" at bounding box center [675, 487] width 88 height 22
click at [690, 437] on button "–" at bounding box center [698, 436] width 42 height 22
click at [621, 457] on button "6" at bounding box center [607, 461] width 42 height 22
click at [699, 400] on icon "Done" at bounding box center [697, 405] width 15 height 15
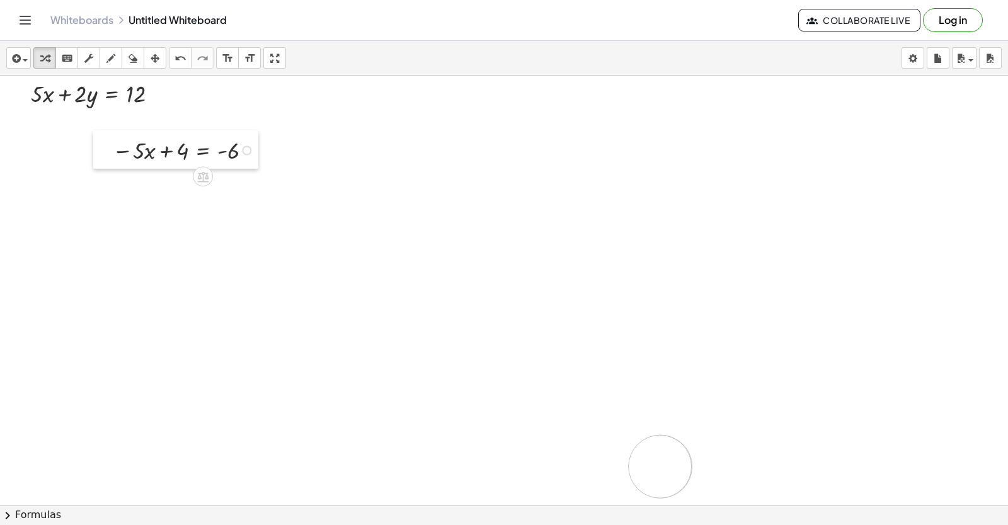
drag, startPoint x: 483, startPoint y: 396, endPoint x: 98, endPoint y: 149, distance: 456.8
click at [98, 149] on div at bounding box center [102, 149] width 19 height 38
drag, startPoint x: 101, startPoint y: 147, endPoint x: 5, endPoint y: 123, distance: 98.7
click at [5, 123] on div at bounding box center [6, 125] width 19 height 38
drag, startPoint x: 102, startPoint y: 56, endPoint x: 11, endPoint y: 141, distance: 124.8
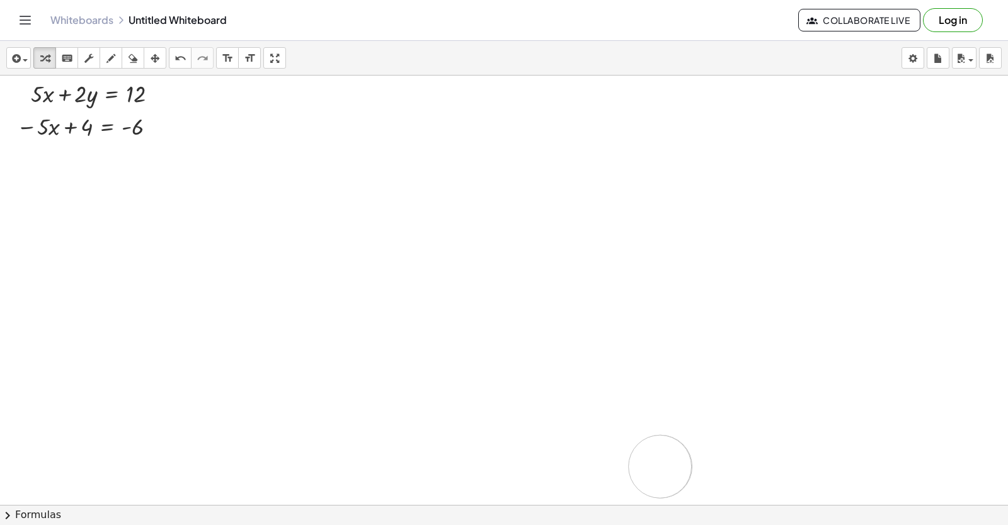
click at [102, 57] on button "draw" at bounding box center [111, 57] width 23 height 21
drag, startPoint x: 11, startPoint y: 141, endPoint x: 150, endPoint y: 165, distance: 141.3
click at [176, 59] on icon "undo" at bounding box center [181, 58] width 12 height 15
drag, startPoint x: 0, startPoint y: 138, endPoint x: 265, endPoint y: 178, distance: 268.3
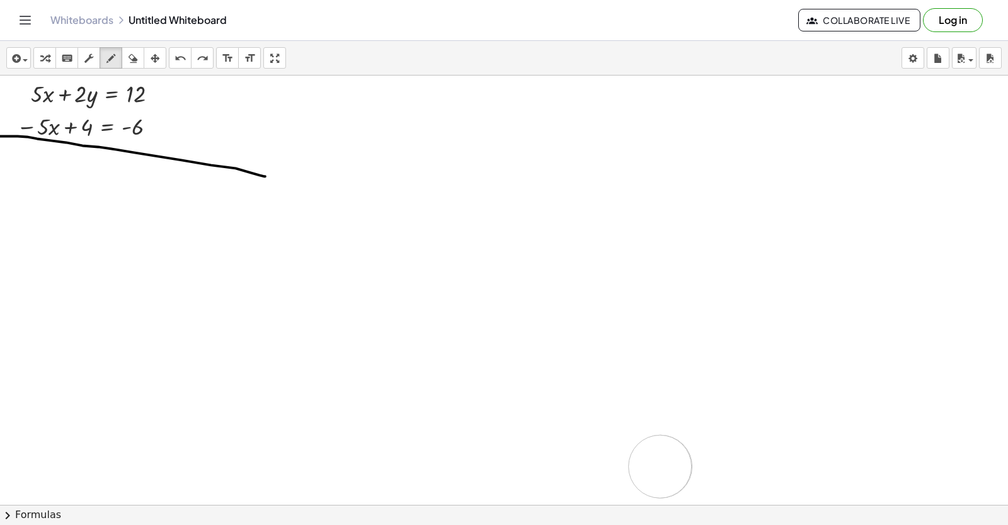
click at [178, 55] on icon "undo" at bounding box center [181, 58] width 12 height 15
drag, startPoint x: 23, startPoint y: 144, endPoint x: 163, endPoint y: 142, distance: 139.9
click at [44, 60] on icon "button" at bounding box center [44, 58] width 9 height 15
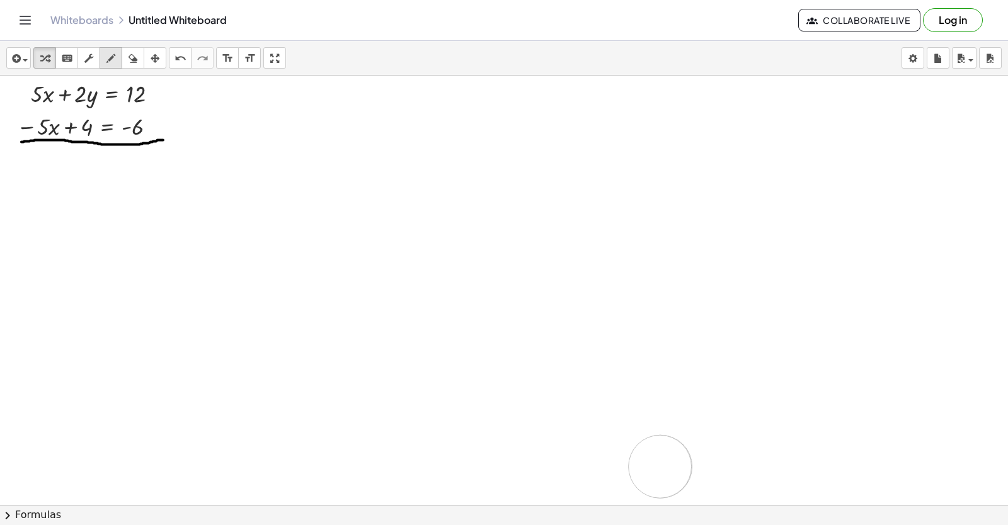
click at [119, 55] on div "button" at bounding box center [111, 57] width 16 height 15
drag, startPoint x: 37, startPoint y: 77, endPoint x: 46, endPoint y: 134, distance: 57.4
click at [44, 57] on icon "button" at bounding box center [44, 58] width 9 height 15
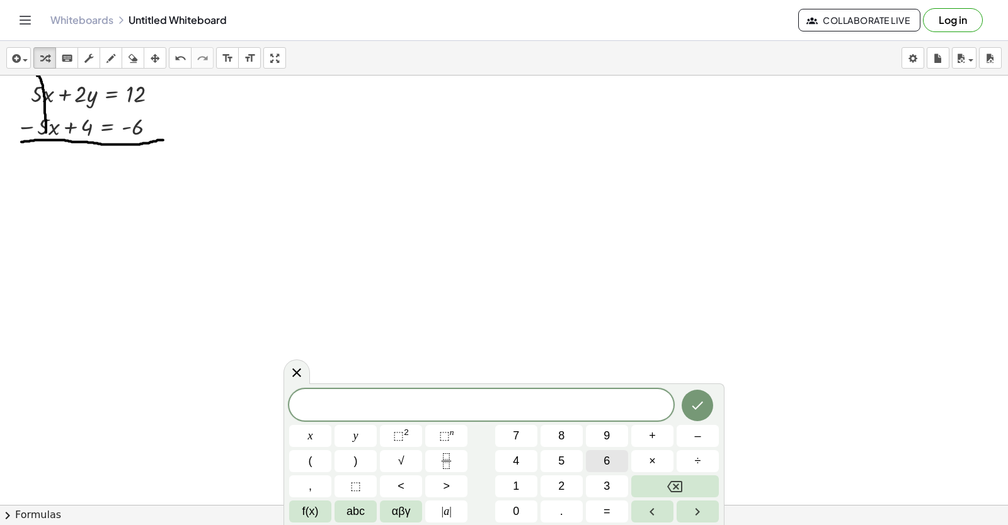
click at [621, 455] on button "6" at bounding box center [607, 461] width 42 height 22
click at [346, 427] on button "y" at bounding box center [356, 436] width 42 height 22
click at [610, 515] on button "=" at bounding box center [607, 512] width 42 height 22
click at [606, 457] on span "6" at bounding box center [607, 461] width 6 height 17
click at [692, 403] on icon "Done" at bounding box center [697, 405] width 15 height 15
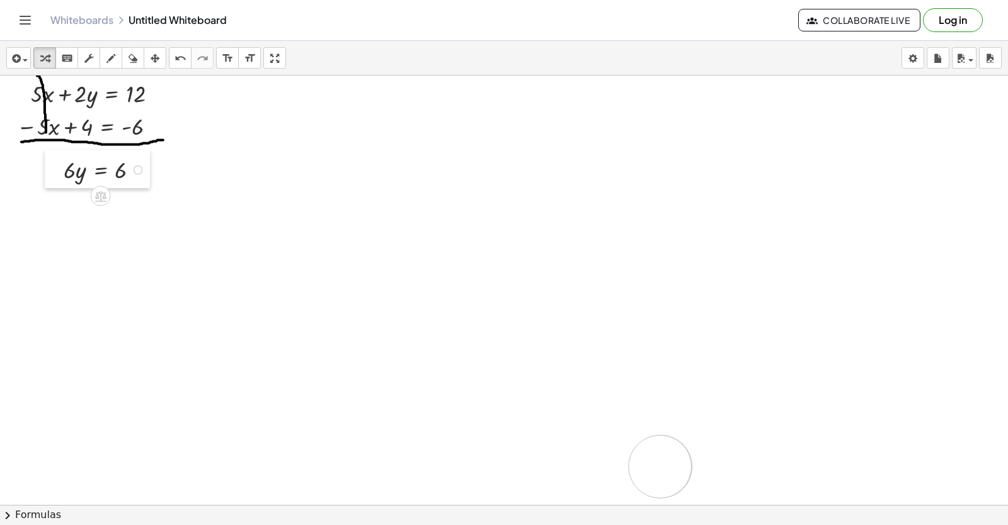
drag, startPoint x: 455, startPoint y: 454, endPoint x: 49, endPoint y: 176, distance: 492.2
click at [49, 176] on div at bounding box center [54, 169] width 19 height 38
drag, startPoint x: 65, startPoint y: 173, endPoint x: 117, endPoint y: 200, distance: 58.6
click at [118, 211] on div at bounding box center [108, 208] width 102 height 46
click at [105, 60] on div "button" at bounding box center [111, 57] width 16 height 15
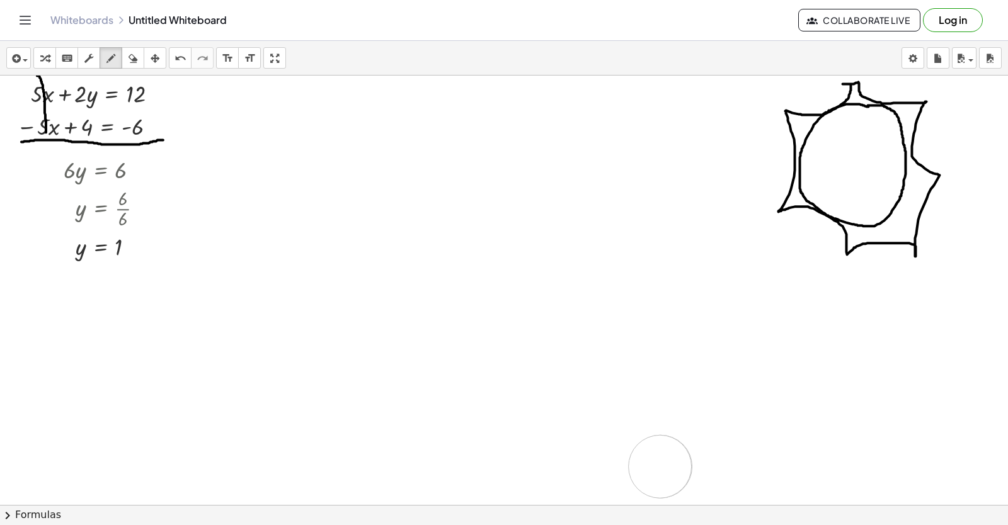
drag, startPoint x: 843, startPoint y: 86, endPoint x: 850, endPoint y: 85, distance: 7.6
click at [175, 59] on icon "undo" at bounding box center [181, 58] width 12 height 15
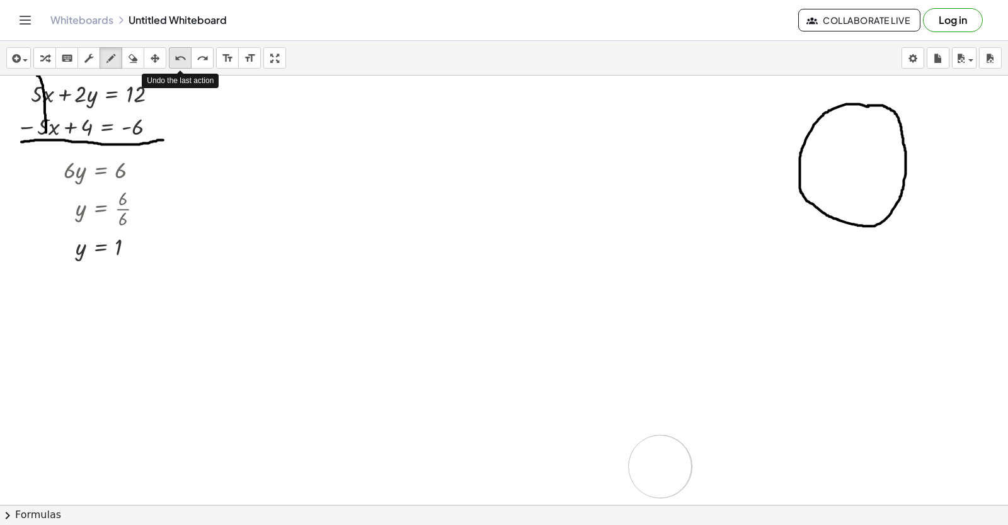
click at [175, 59] on icon "undo" at bounding box center [181, 58] width 12 height 15
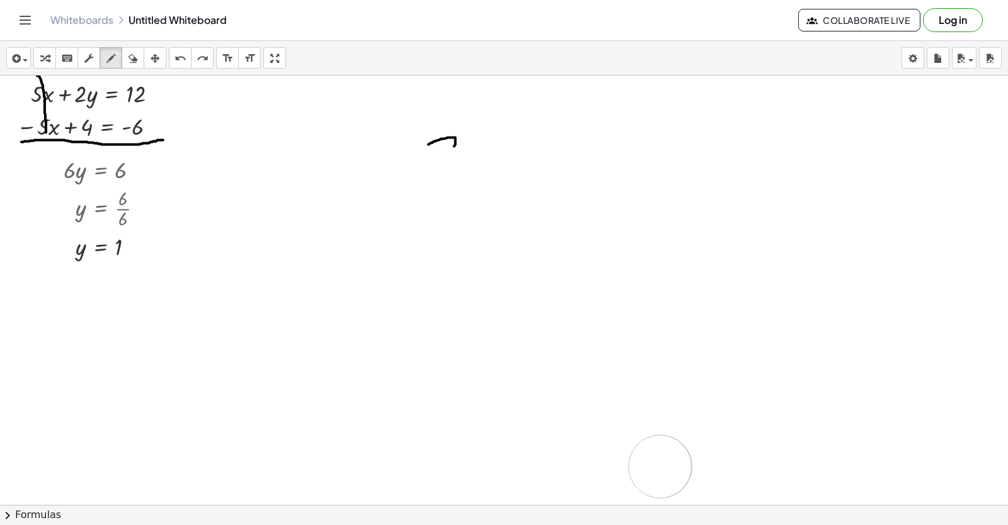
drag, startPoint x: 454, startPoint y: 148, endPoint x: 363, endPoint y: 90, distance: 108.2
click at [278, 94] on div "insert select one: Math Expression Function Text Youtube Video Graphing Geometr…" at bounding box center [504, 283] width 1008 height 484
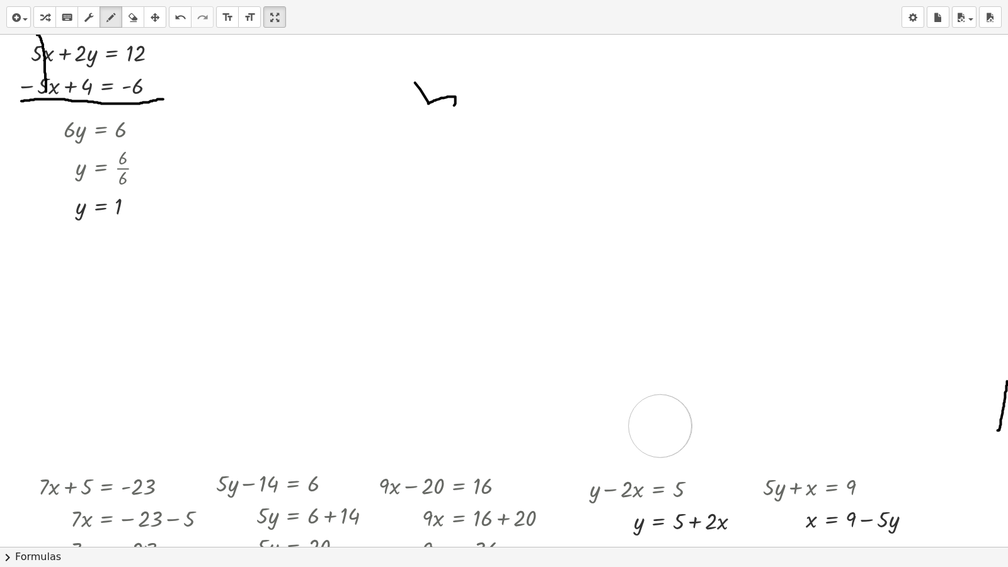
drag, startPoint x: 998, startPoint y: 432, endPoint x: 870, endPoint y: 336, distance: 160.1
click at [181, 19] on icon "undo" at bounding box center [181, 17] width 12 height 15
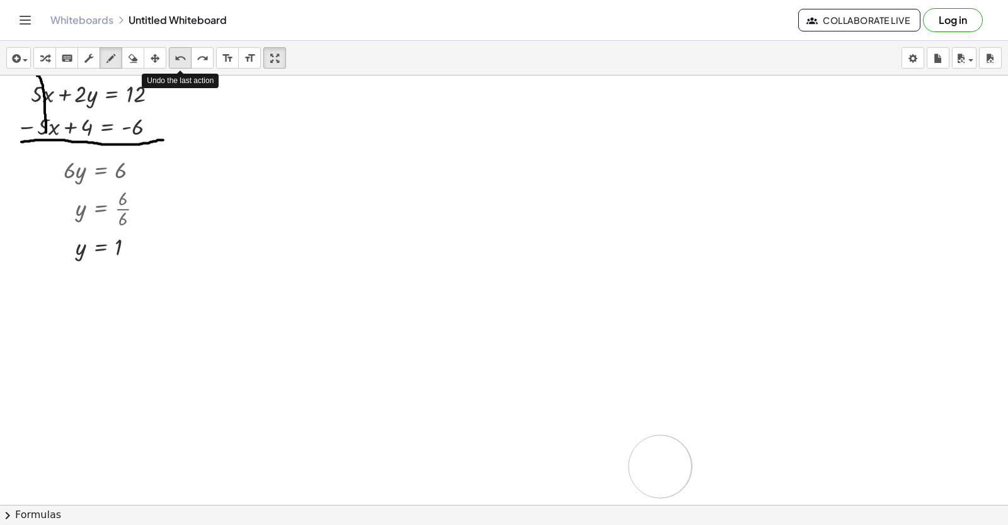
click at [176, 52] on icon "undo" at bounding box center [181, 58] width 12 height 15
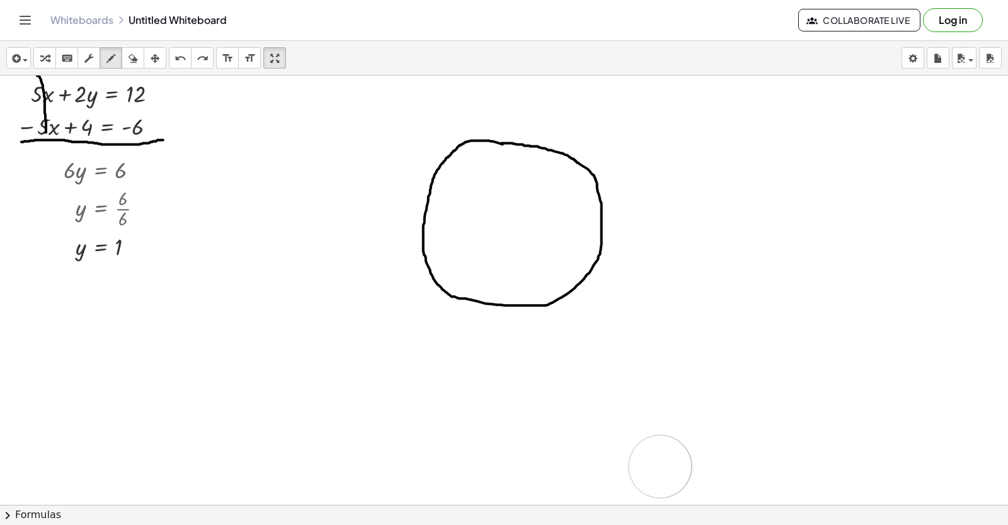
drag, startPoint x: 554, startPoint y: 82, endPoint x: 554, endPoint y: 100, distance: 17.6
click at [176, 49] on button "undo undo" at bounding box center [180, 57] width 23 height 21
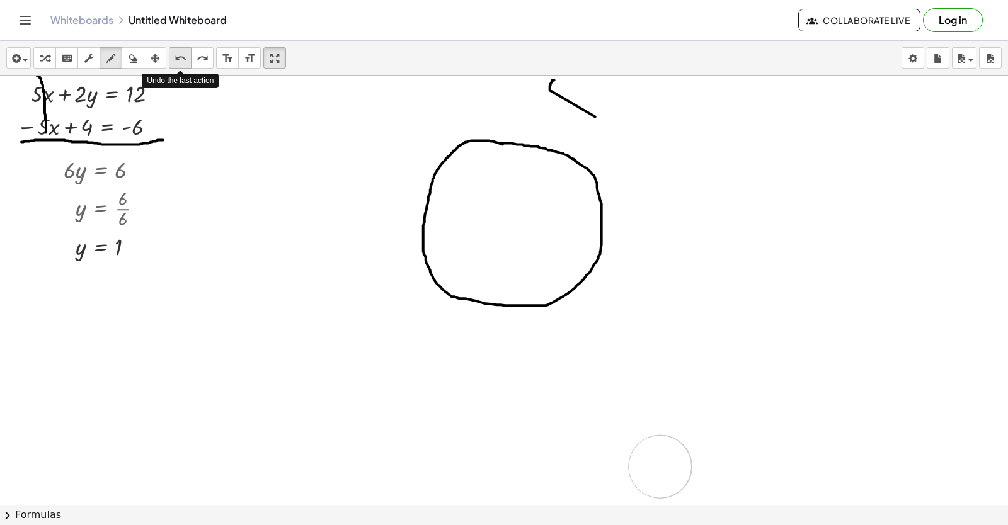
click at [176, 57] on icon "undo" at bounding box center [181, 58] width 12 height 15
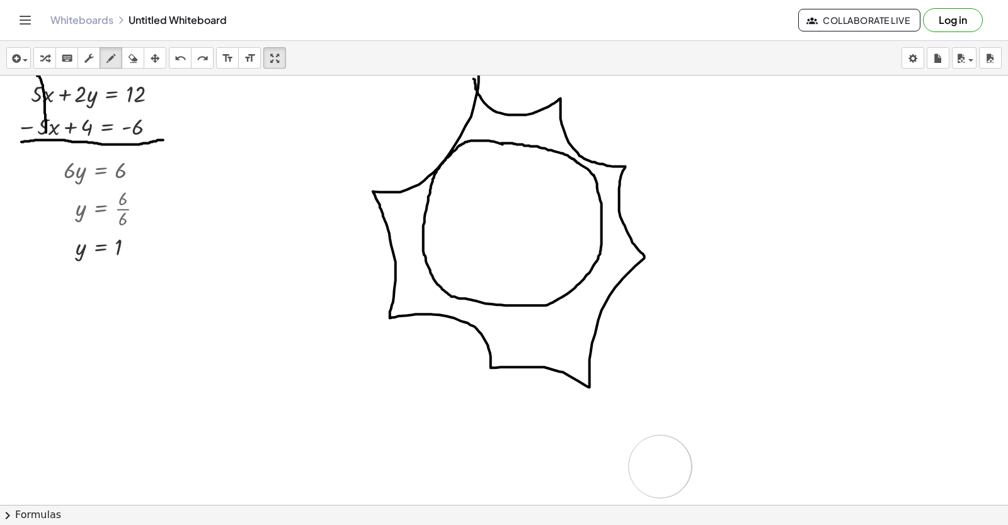
drag, startPoint x: 474, startPoint y: 81, endPoint x: 479, endPoint y: 74, distance: 8.1
click at [479, 74] on div "insert select one: Math Expression Function Text Youtube Video Graphing Geometr…" at bounding box center [504, 283] width 1008 height 484
drag, startPoint x: 529, startPoint y: 203, endPoint x: 515, endPoint y: 207, distance: 14.4
drag, startPoint x: 459, startPoint y: 200, endPoint x: 490, endPoint y: 202, distance: 31.0
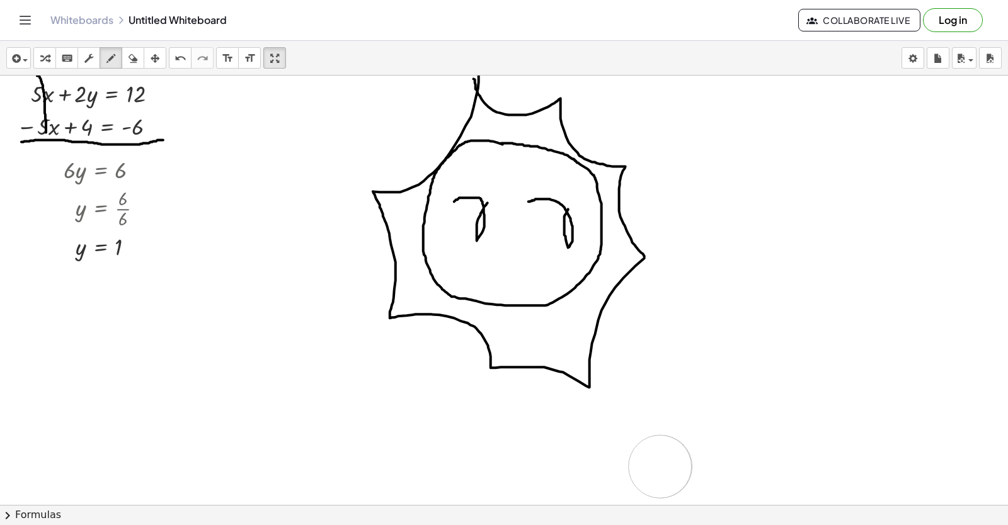
drag, startPoint x: 507, startPoint y: 249, endPoint x: 557, endPoint y: 275, distance: 56.3
drag, startPoint x: 502, startPoint y: 249, endPoint x: 530, endPoint y: 280, distance: 42.0
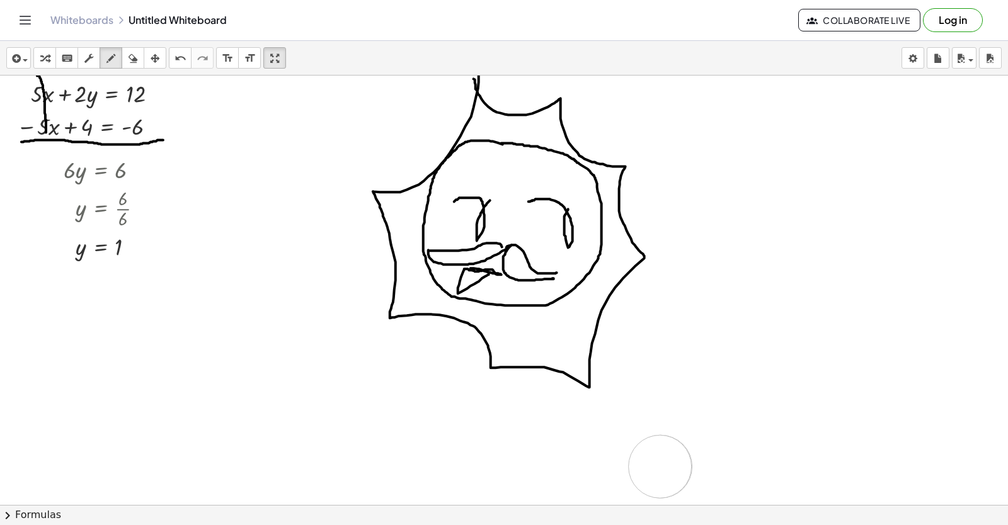
drag, startPoint x: 471, startPoint y: 270, endPoint x: 489, endPoint y: 276, distance: 19.1
click at [176, 53] on icon "undo" at bounding box center [181, 58] width 12 height 15
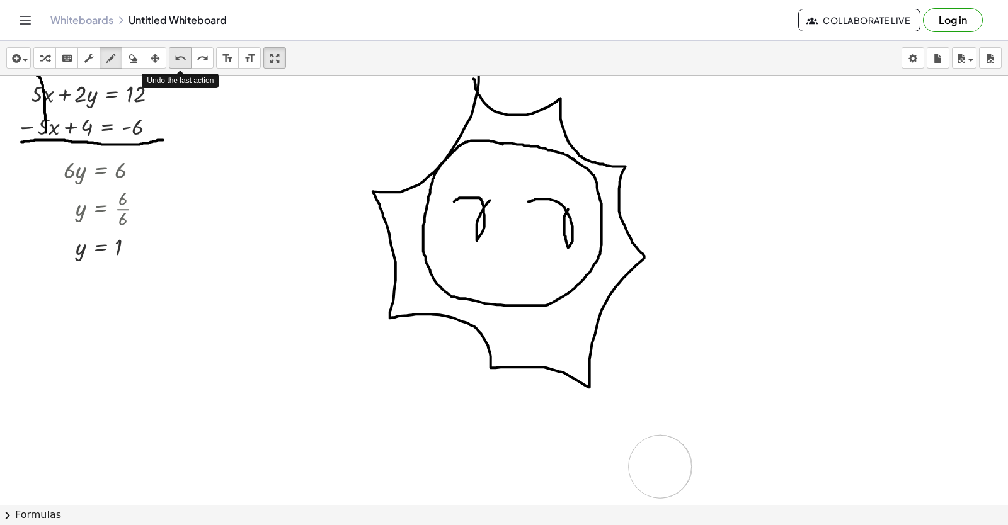
click at [176, 53] on icon "undo" at bounding box center [181, 58] width 12 height 15
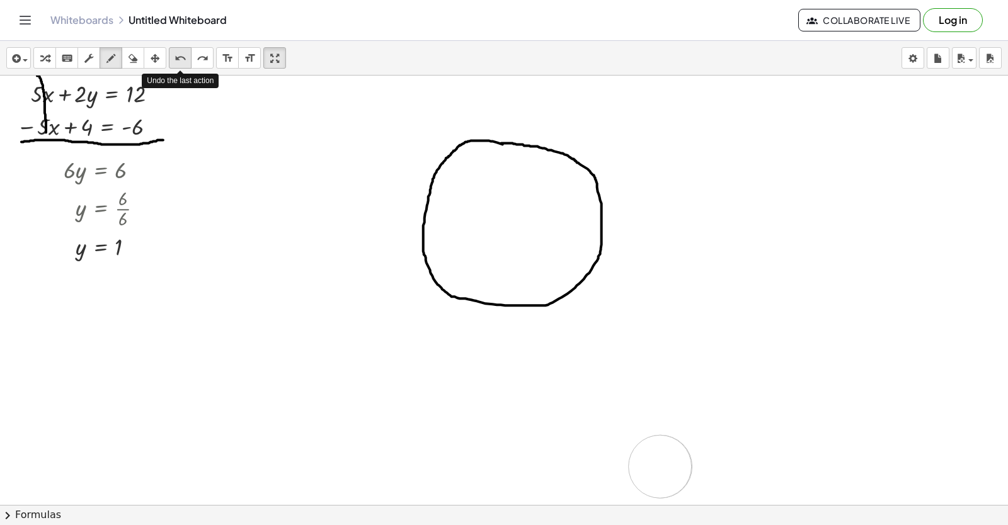
click at [176, 53] on icon "undo" at bounding box center [181, 58] width 12 height 15
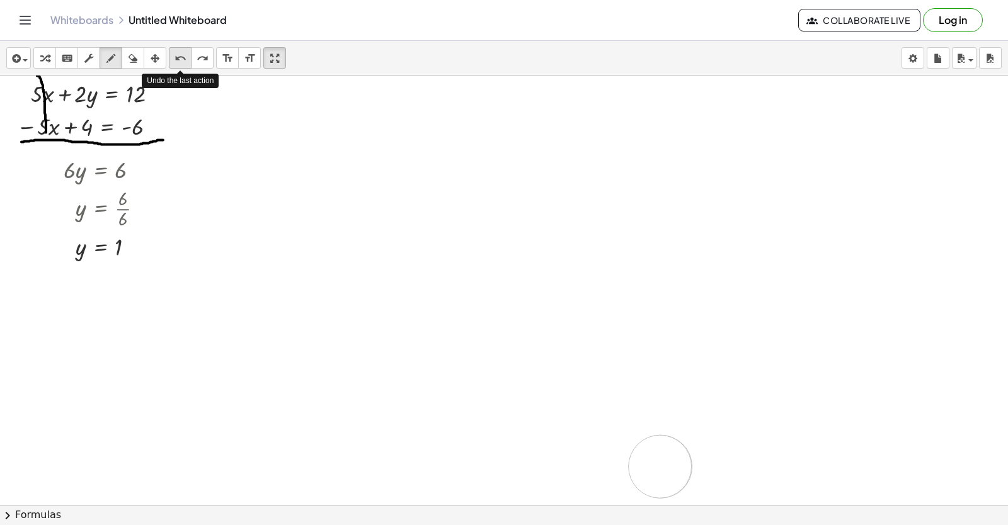
click at [176, 53] on icon "undo" at bounding box center [181, 58] width 12 height 15
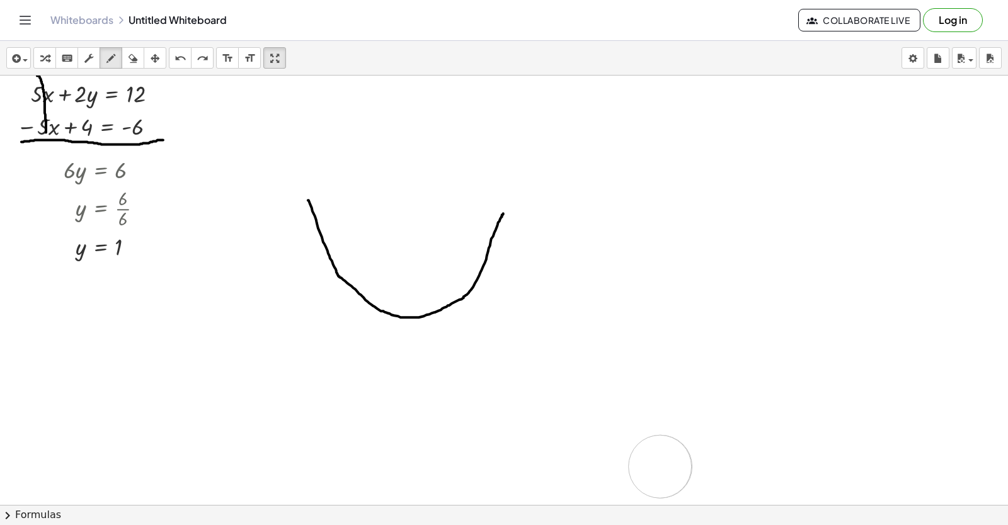
drag, startPoint x: 308, startPoint y: 202, endPoint x: 503, endPoint y: 215, distance: 195.7
drag, startPoint x: 307, startPoint y: 211, endPoint x: 320, endPoint y: 207, distance: 13.9
click at [171, 52] on button "undo undo" at bounding box center [180, 57] width 23 height 21
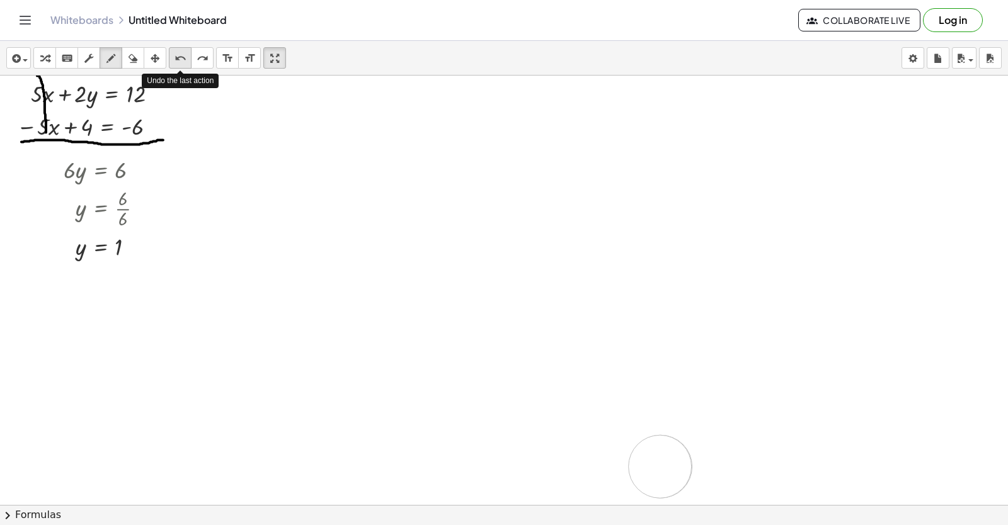
click at [180, 53] on icon "undo" at bounding box center [181, 58] width 12 height 15
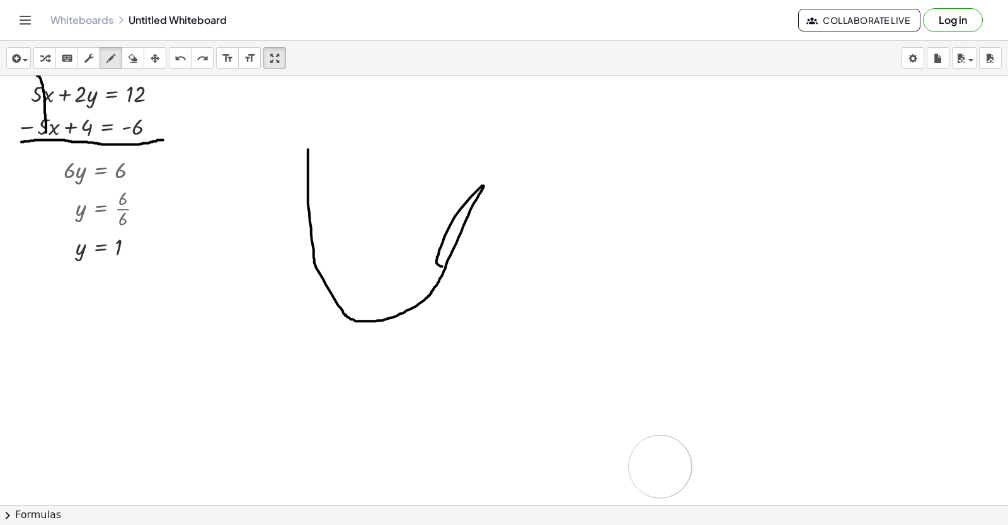
drag, startPoint x: 308, startPoint y: 151, endPoint x: 447, endPoint y: 267, distance: 181.2
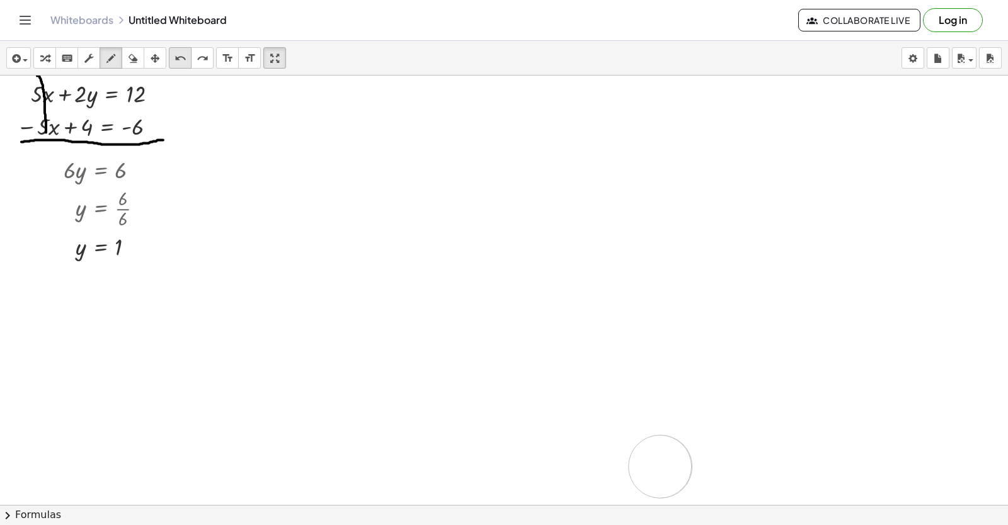
click at [183, 61] on icon "undo" at bounding box center [181, 58] width 12 height 15
drag, startPoint x: 326, startPoint y: 176, endPoint x: 482, endPoint y: 221, distance: 161.9
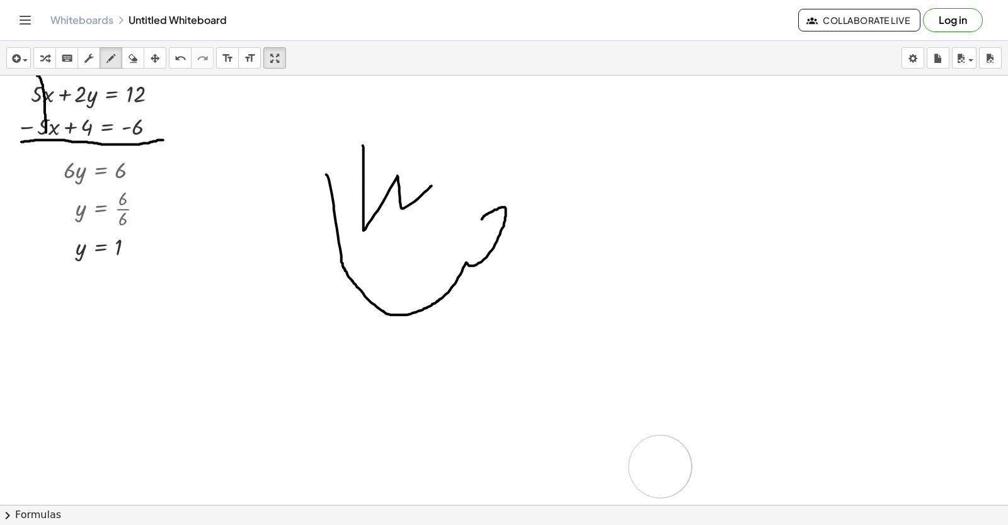
drag, startPoint x: 363, startPoint y: 147, endPoint x: 432, endPoint y: 188, distance: 79.6
drag, startPoint x: 435, startPoint y: 168, endPoint x: 475, endPoint y: 266, distance: 105.4
drag, startPoint x: 362, startPoint y: 182, endPoint x: 337, endPoint y: 212, distance: 38.5
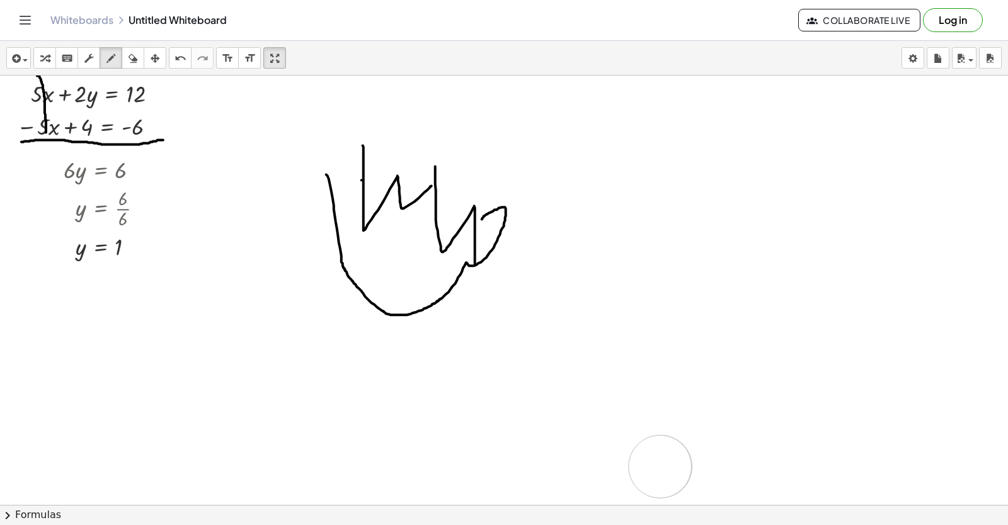
click at [180, 59] on icon "undo" at bounding box center [181, 58] width 12 height 15
drag, startPoint x: 175, startPoint y: 61, endPoint x: 229, endPoint y: 119, distance: 79.3
click at [176, 61] on icon "undo" at bounding box center [181, 58] width 12 height 15
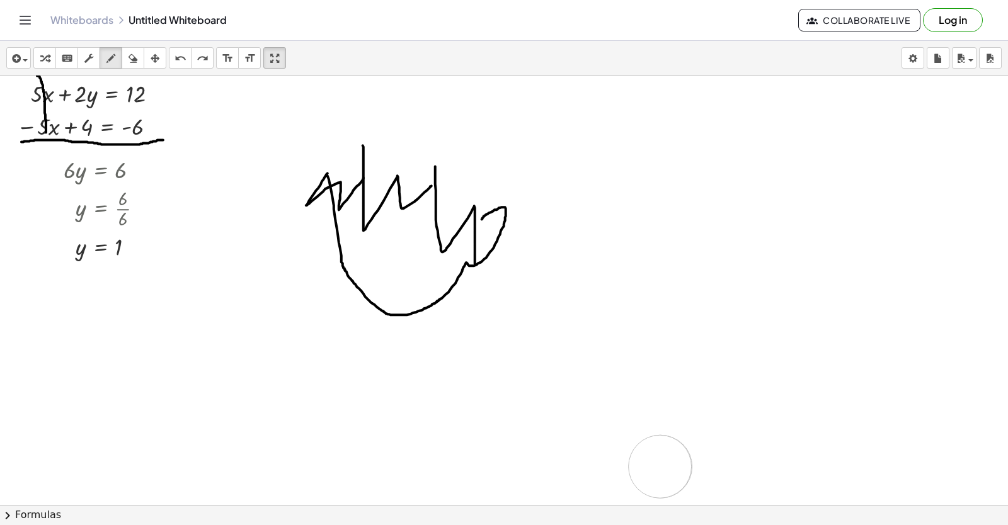
drag, startPoint x: 363, startPoint y: 180, endPoint x: 328, endPoint y: 175, distance: 36.2
drag, startPoint x: 336, startPoint y: 187, endPoint x: 326, endPoint y: 195, distance: 13.0
drag, startPoint x: 472, startPoint y: 117, endPoint x: 433, endPoint y: 103, distance: 41.2
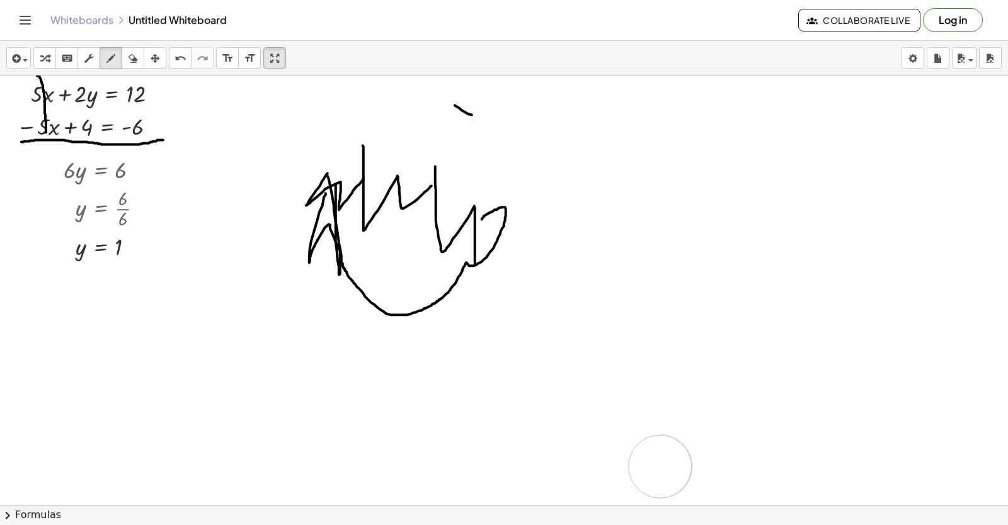
drag, startPoint x: 425, startPoint y: 104, endPoint x: 442, endPoint y: 300, distance: 197.3
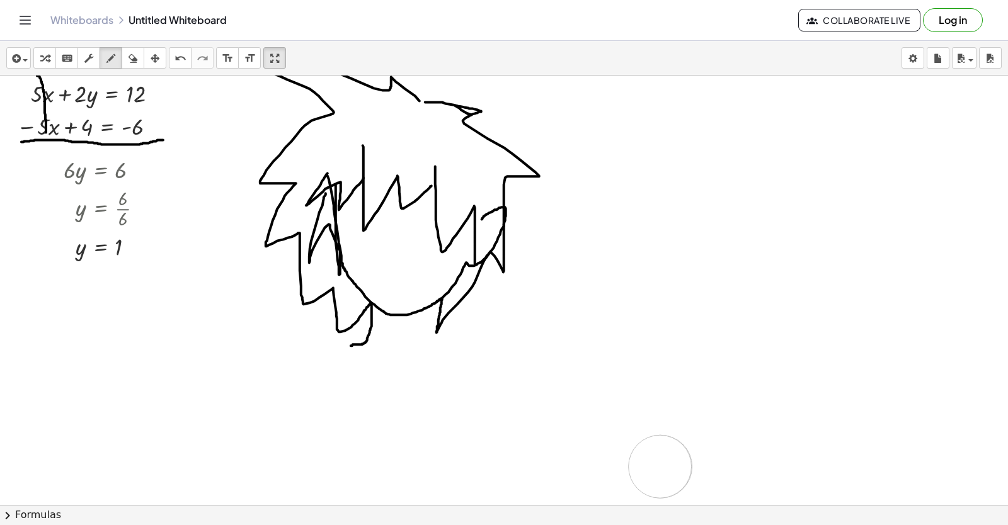
drag, startPoint x: 420, startPoint y: 103, endPoint x: 378, endPoint y: 330, distance: 231.2
drag, startPoint x: 435, startPoint y: 306, endPoint x: 442, endPoint y: 349, distance: 44.0
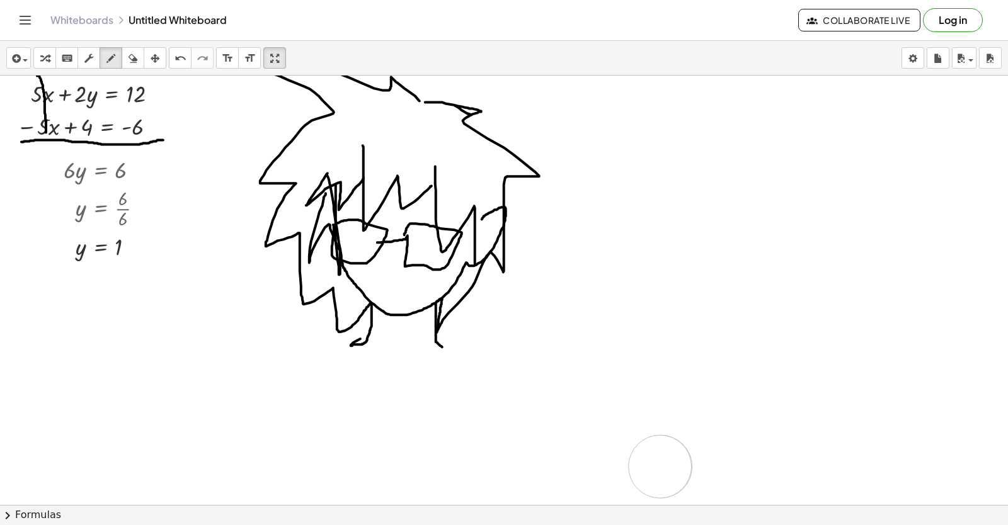
drag, startPoint x: 377, startPoint y: 244, endPoint x: 402, endPoint y: 243, distance: 24.6
drag, startPoint x: 394, startPoint y: 247, endPoint x: 389, endPoint y: 266, distance: 20.2
drag, startPoint x: 370, startPoint y: 284, endPoint x: 385, endPoint y: 277, distance: 16.3
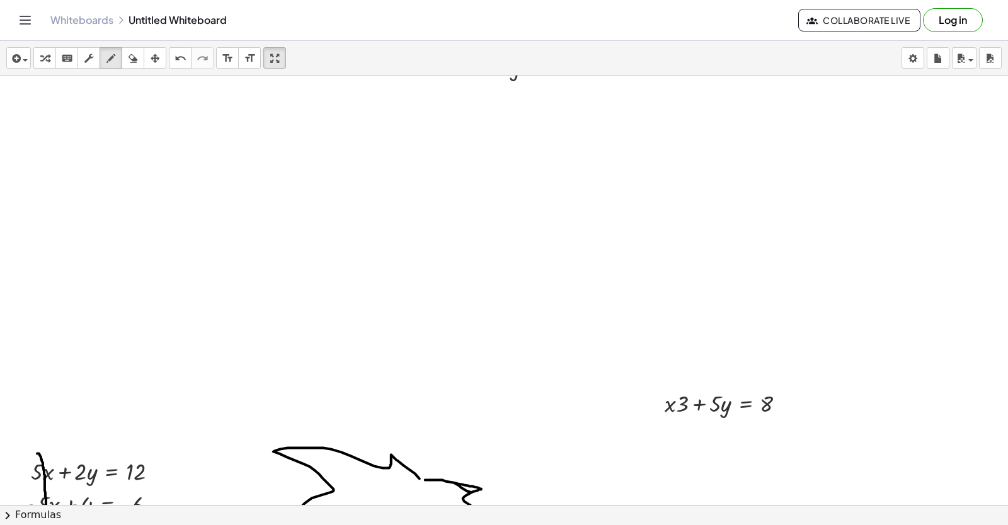
scroll to position [3992, 49]
